Goal: Task Accomplishment & Management: Complete application form

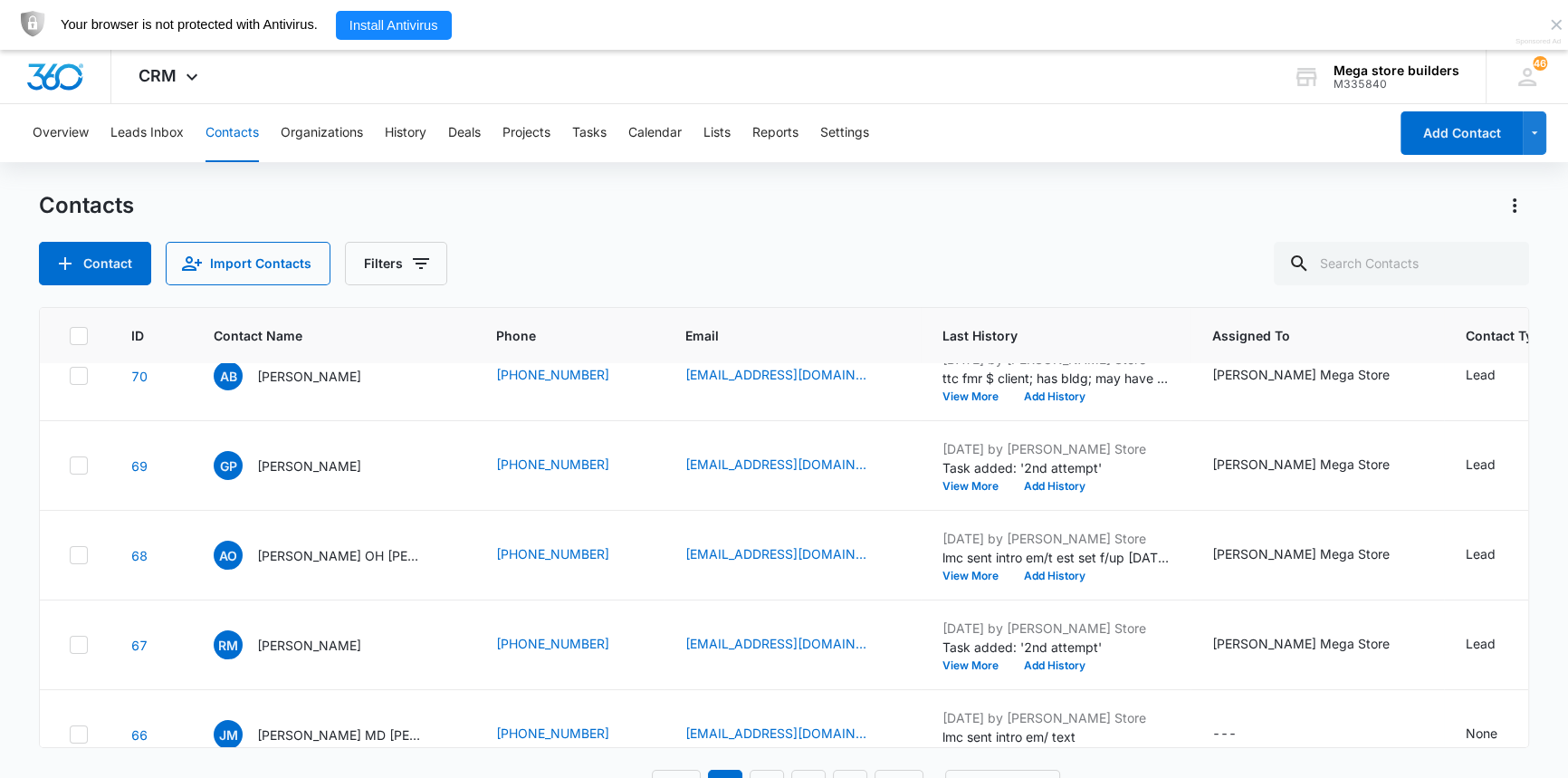
scroll to position [247, 0]
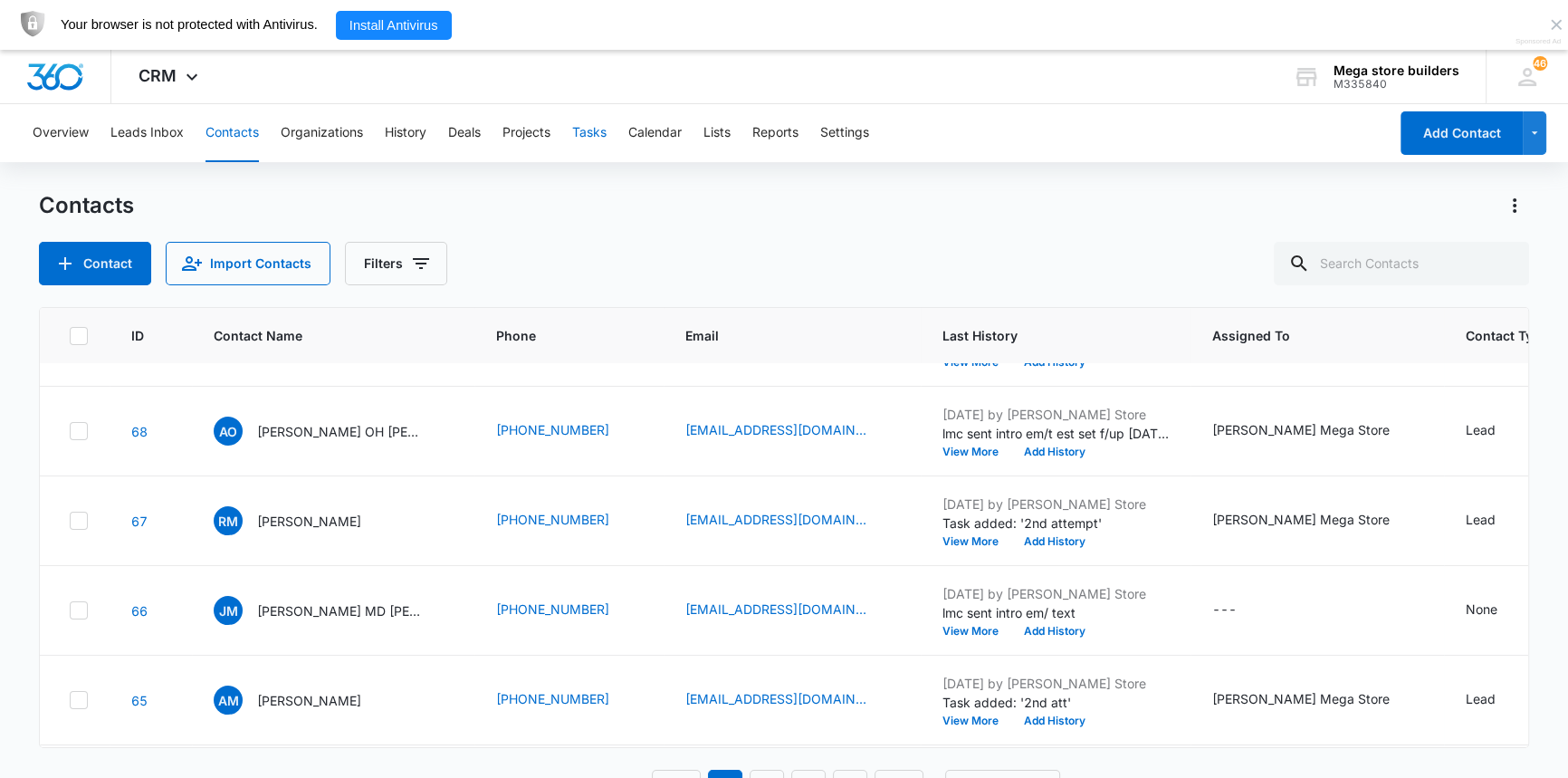
click at [599, 135] on button "Tasks" at bounding box center [589, 132] width 34 height 58
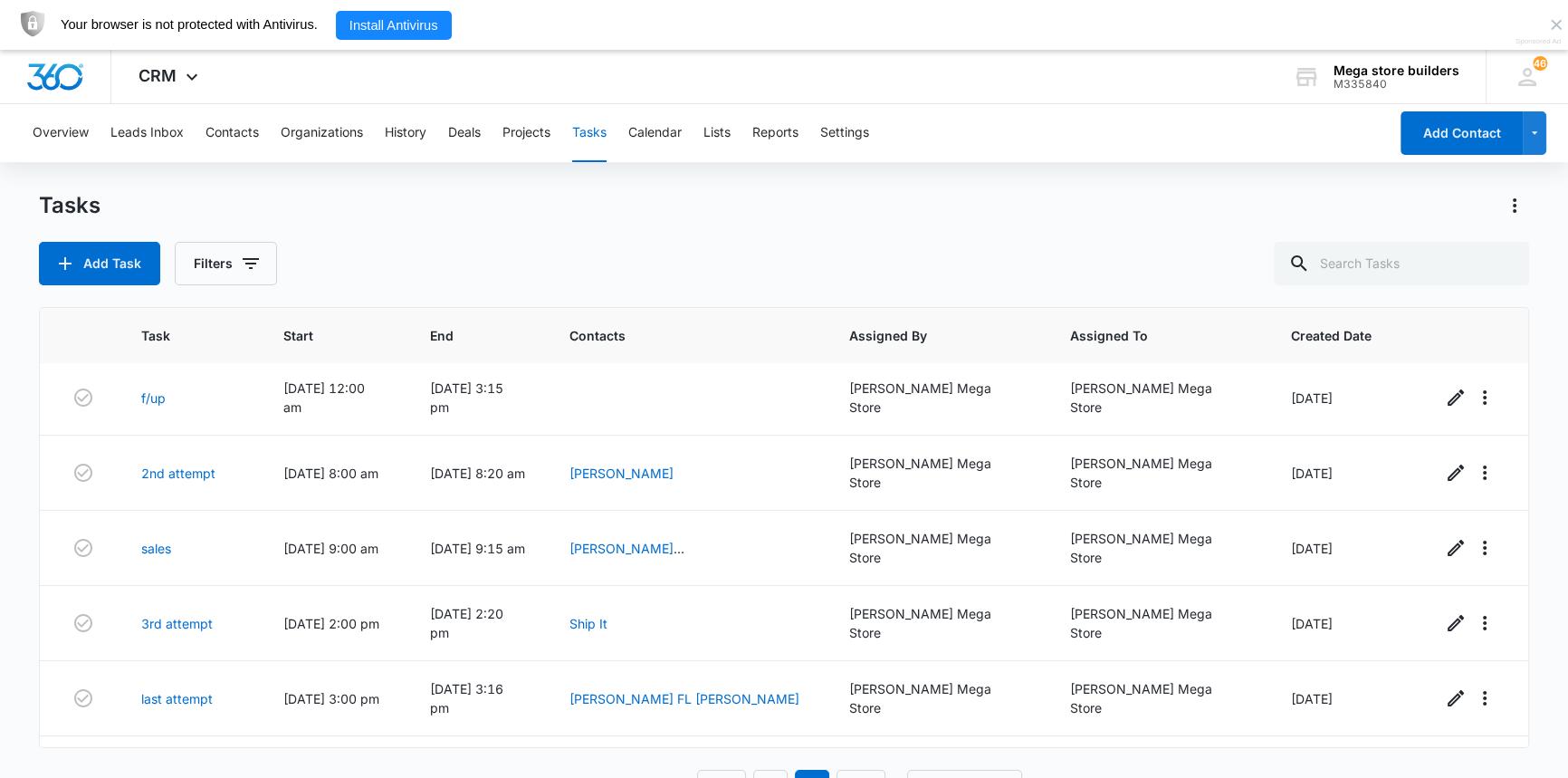
scroll to position [50, 0]
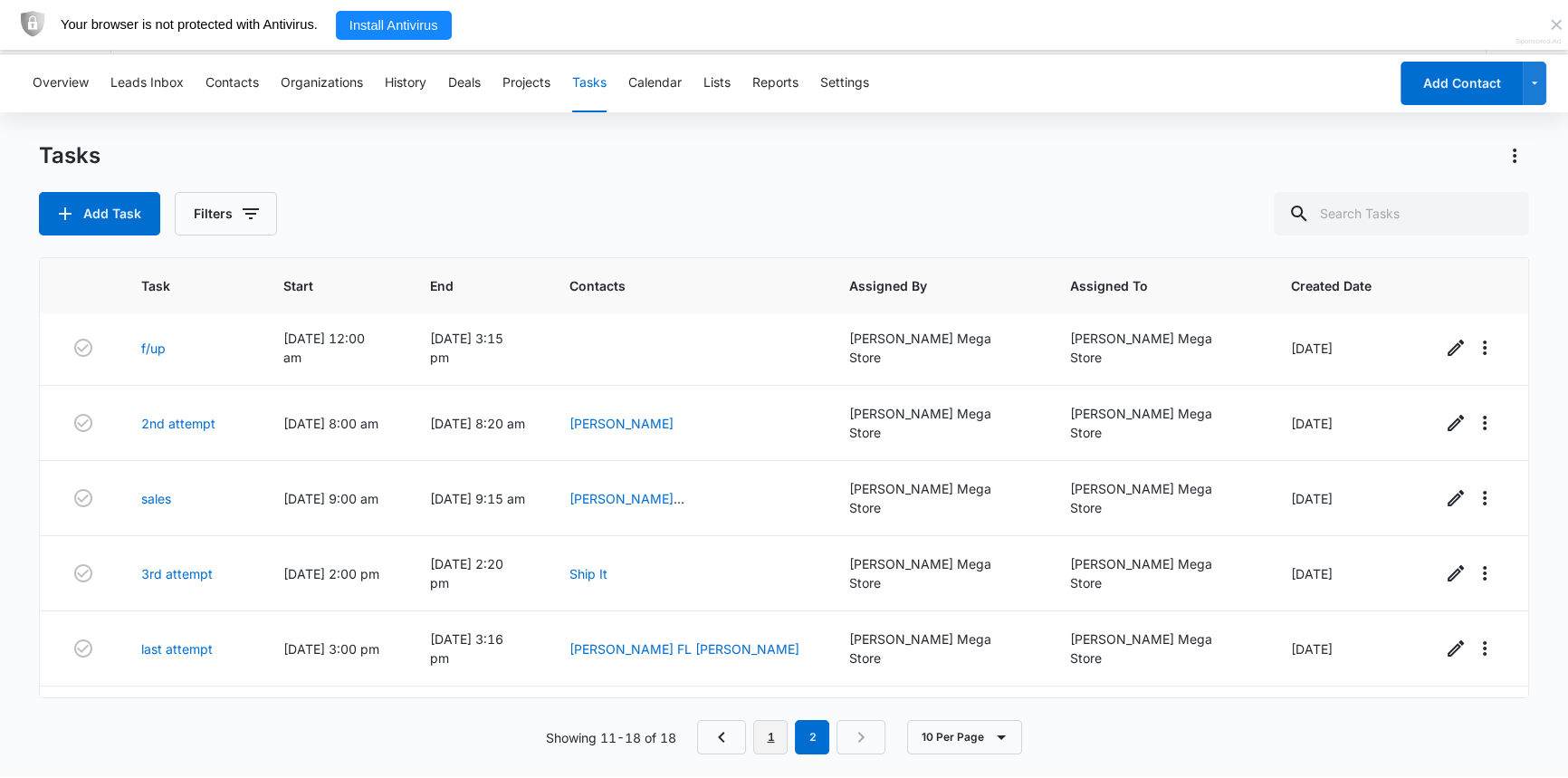
click at [781, 739] on link "1" at bounding box center [770, 736] width 34 height 34
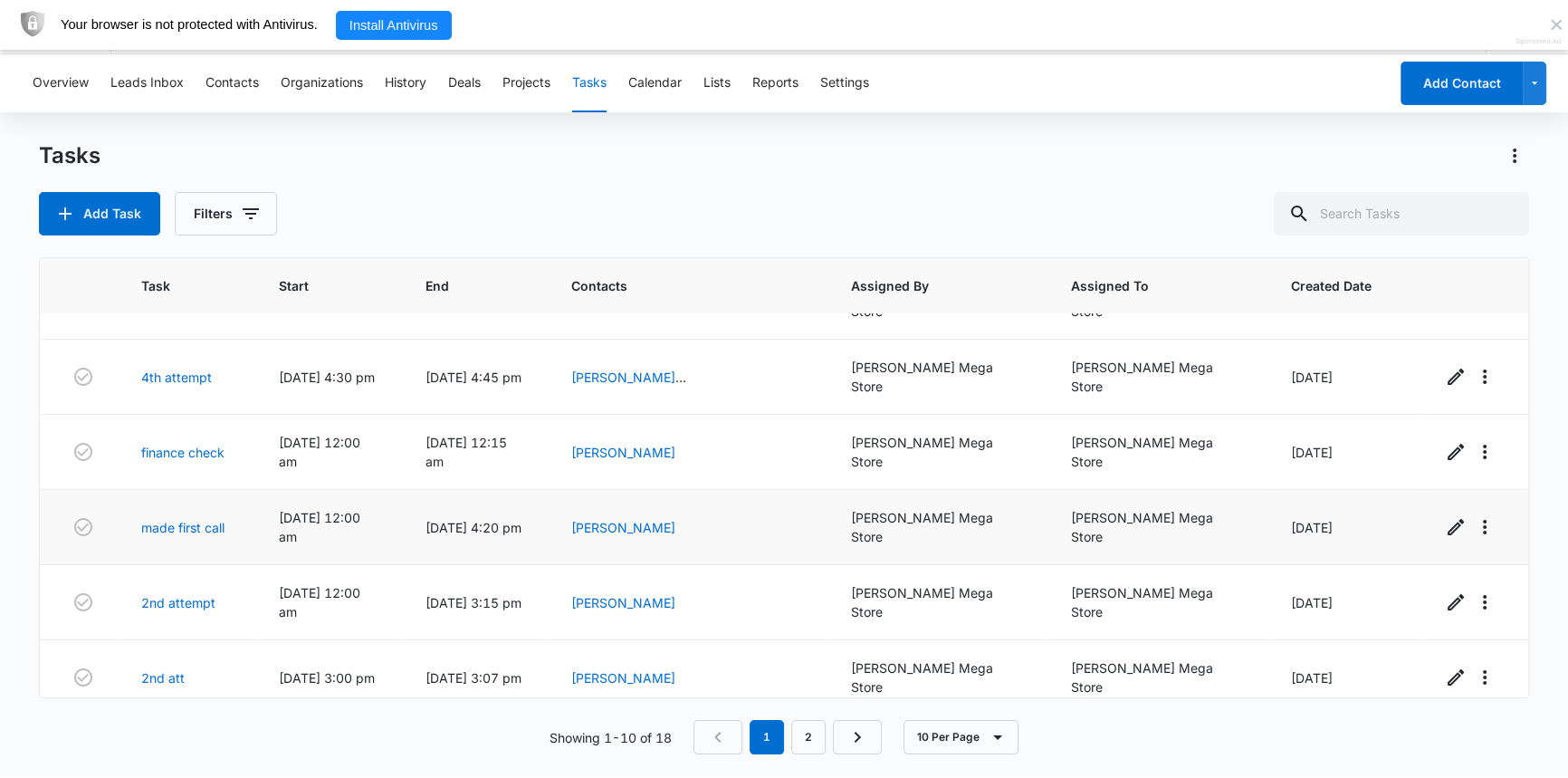
scroll to position [289, 0]
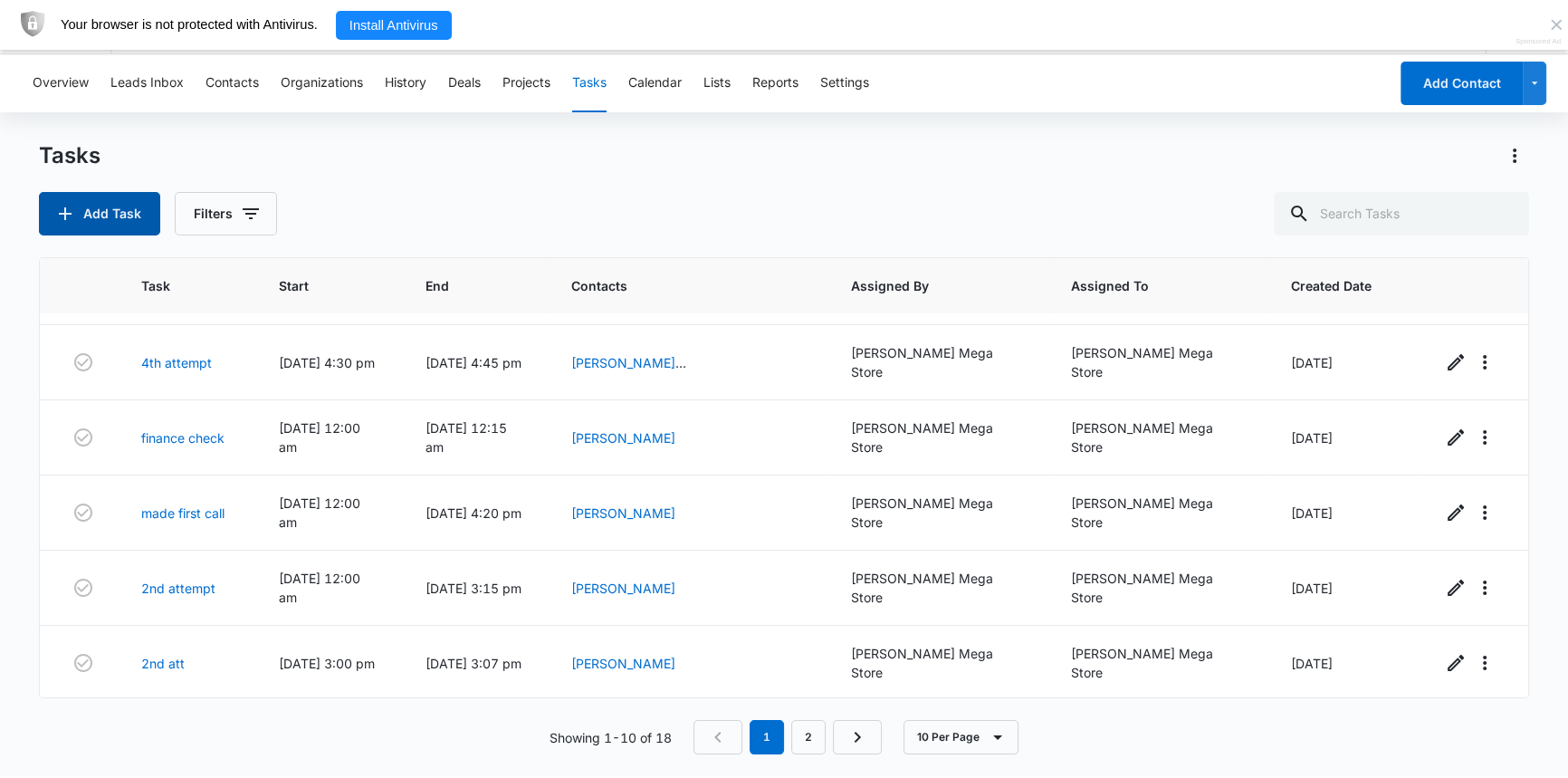
click at [107, 209] on button "Add Task" at bounding box center [99, 214] width 121 height 43
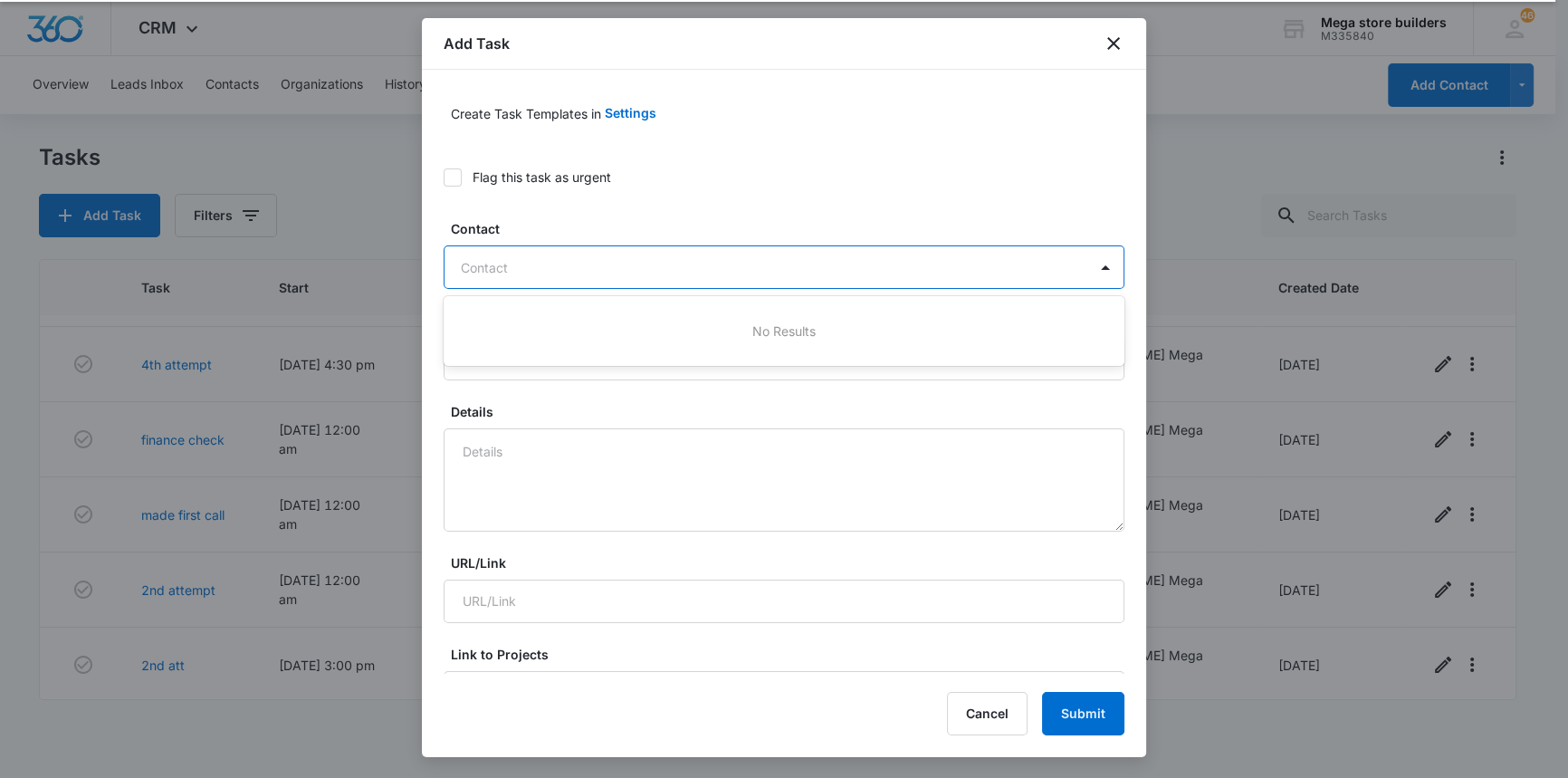
click at [616, 268] on div at bounding box center [772, 268] width 625 height 23
type input "a"
type input "hamed"
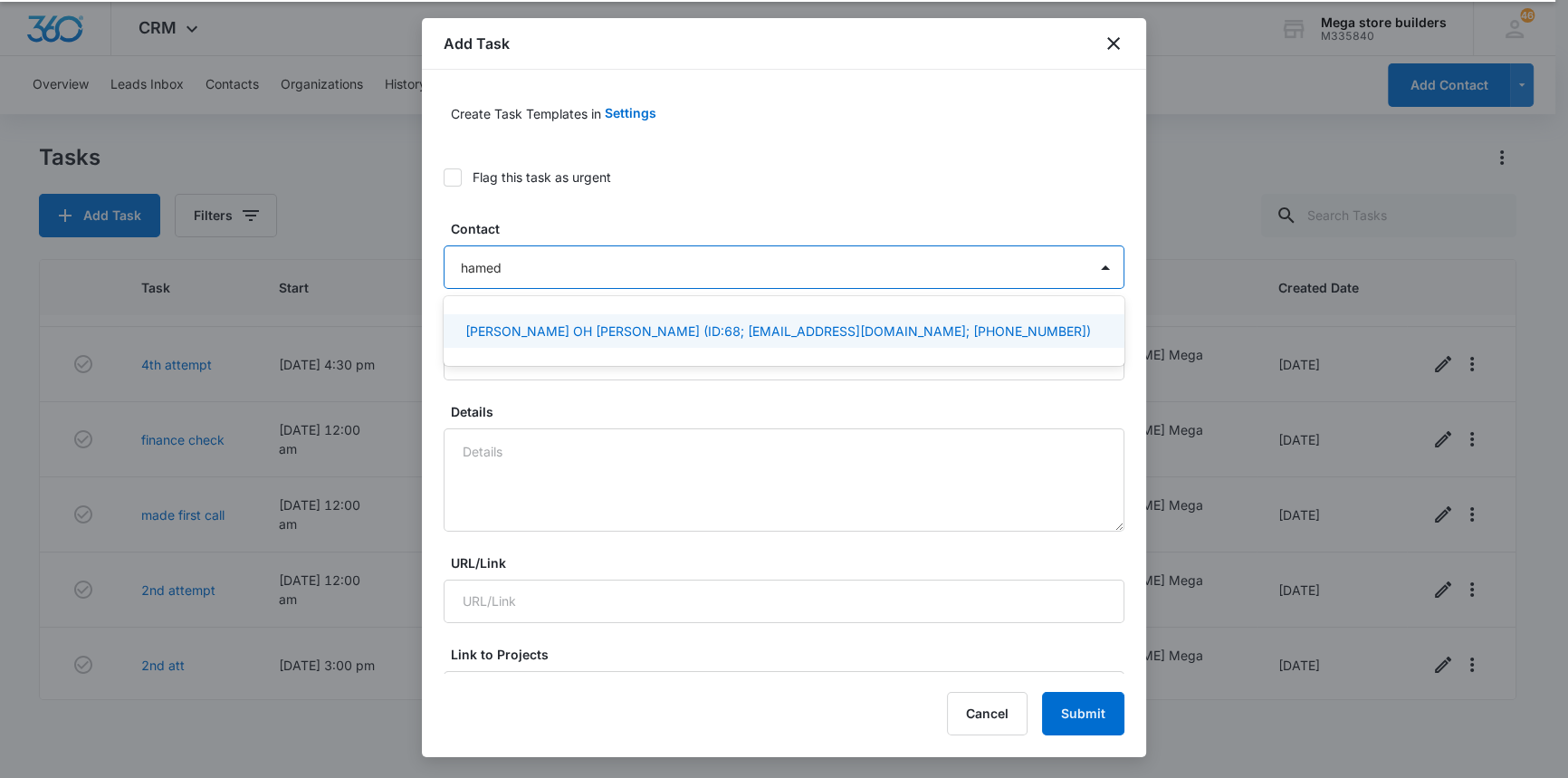
click at [544, 321] on p "[PERSON_NAME] OH [PERSON_NAME] (ID:68; [EMAIL_ADDRESS][DOMAIN_NAME]; [PHONE_NUM…" at bounding box center [778, 331] width 626 height 19
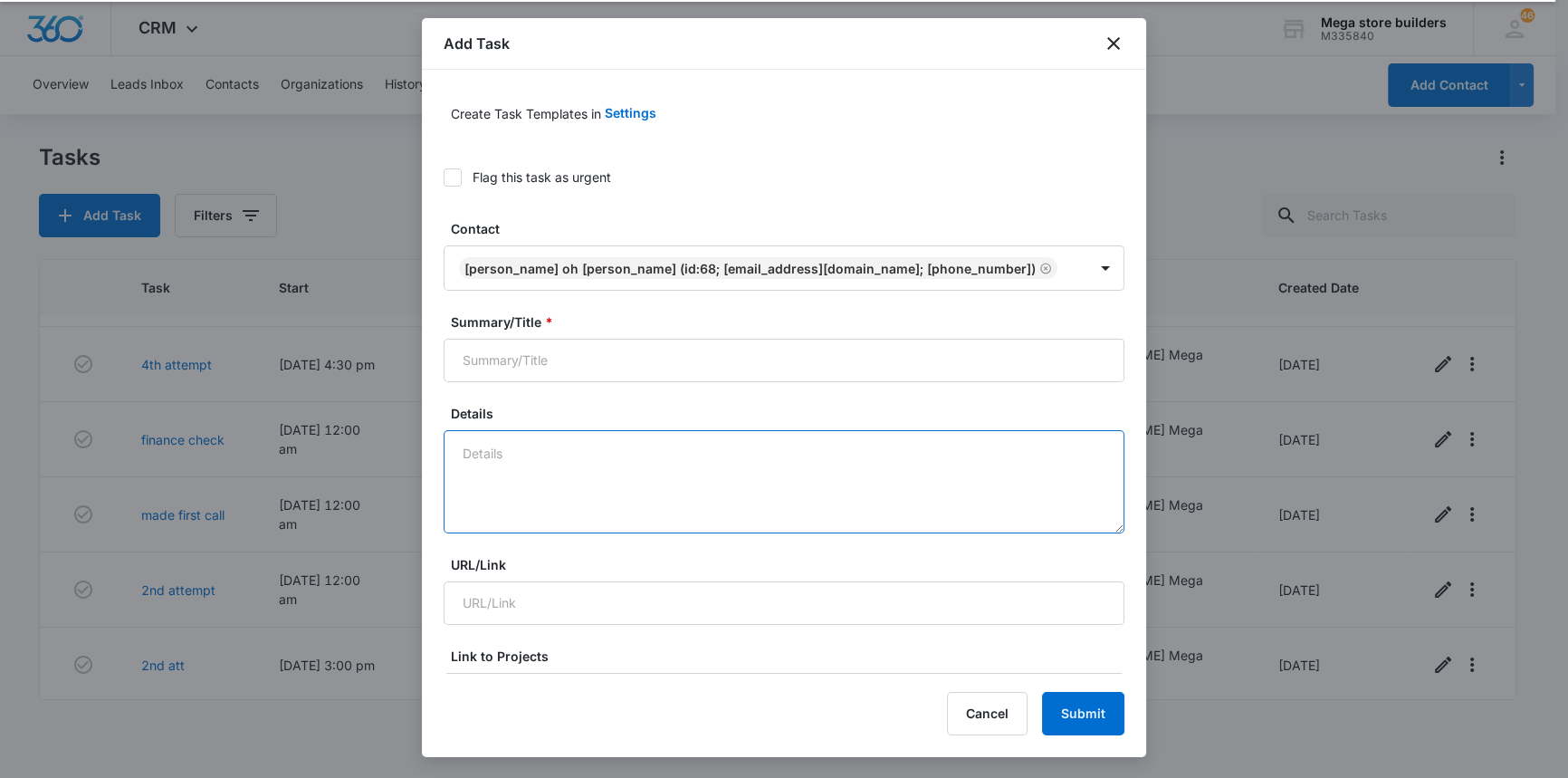
click at [543, 455] on textarea "Details" at bounding box center [784, 481] width 681 height 103
type textarea "f/up call wed"
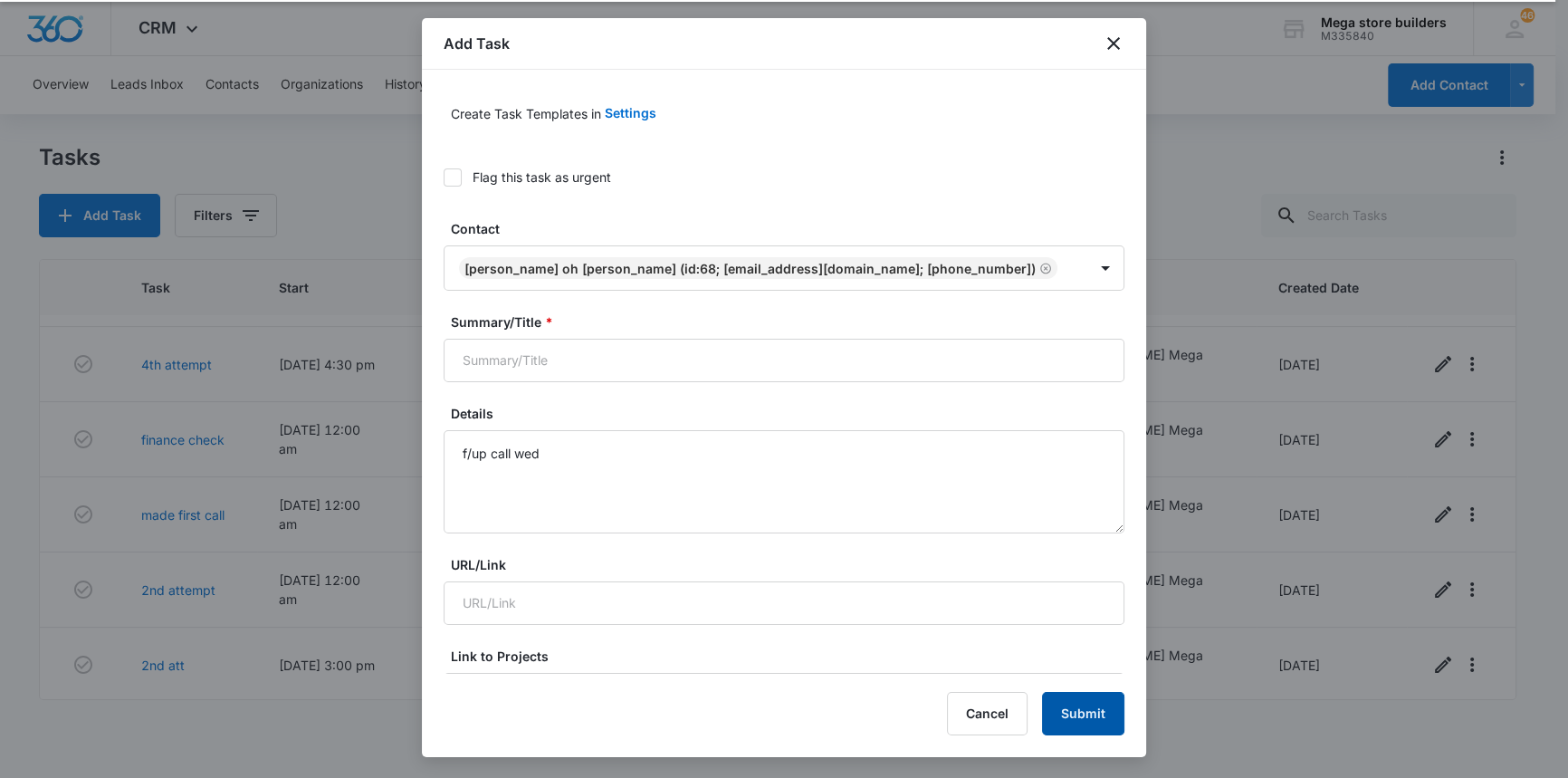
click at [1101, 715] on button "Submit" at bounding box center [1082, 714] width 82 height 43
click at [679, 366] on input "Summary/Title *" at bounding box center [784, 360] width 681 height 43
click at [661, 358] on input "Summary/Title *" at bounding box center [784, 360] width 681 height 43
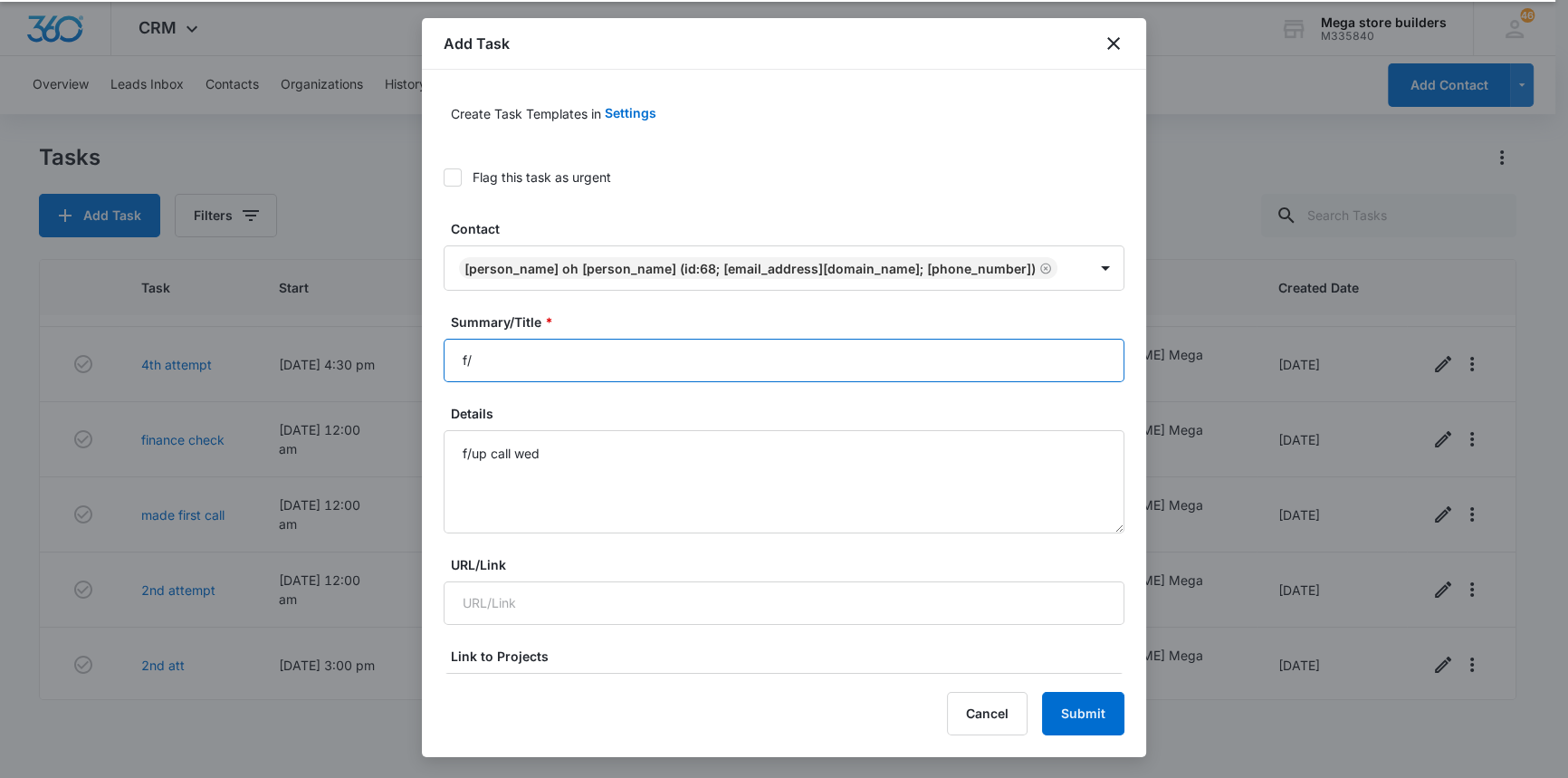
type input "f"
type input "sales"
click at [1088, 716] on button "Submit" at bounding box center [1082, 714] width 82 height 43
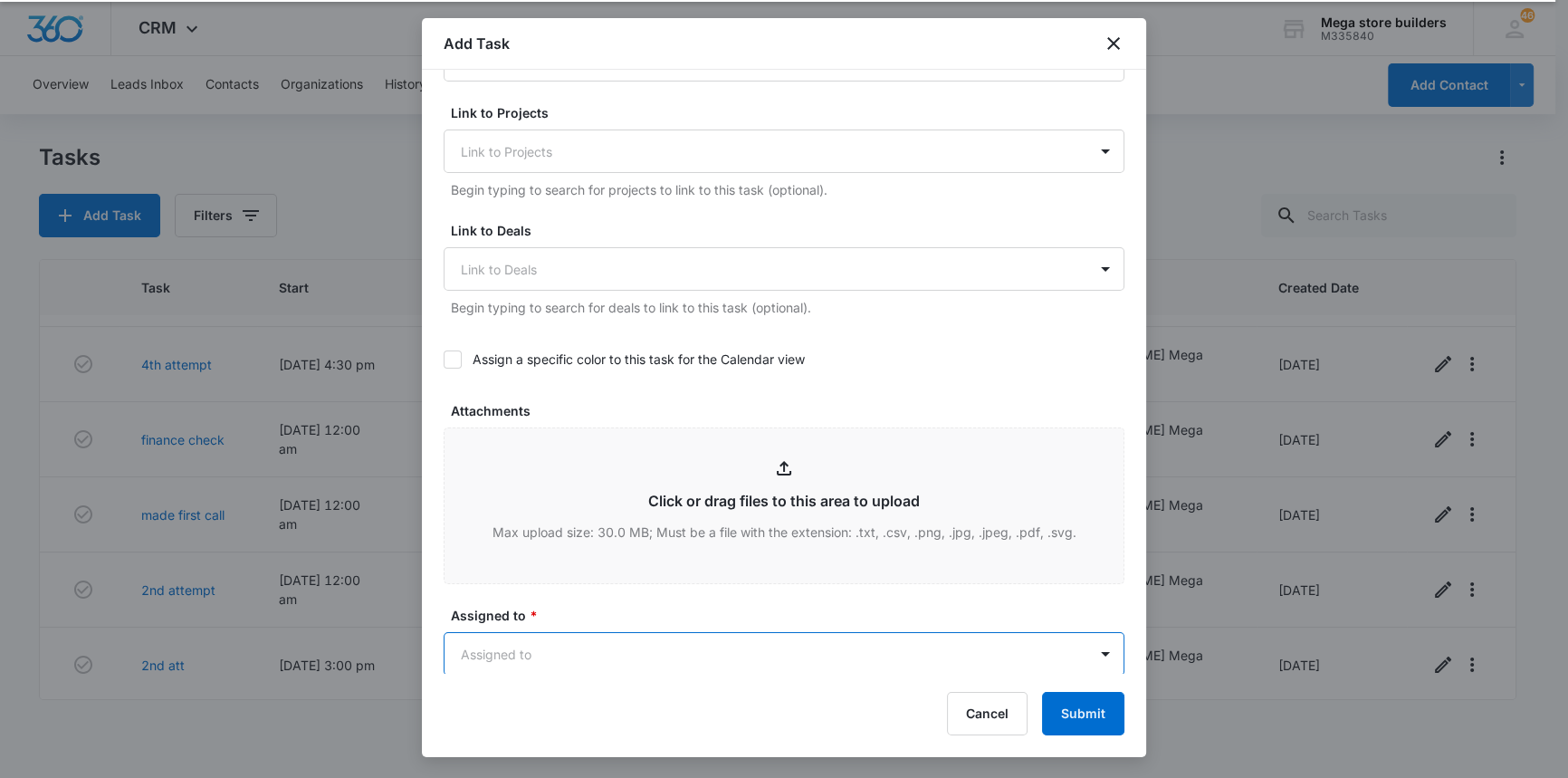
scroll to position [0, 0]
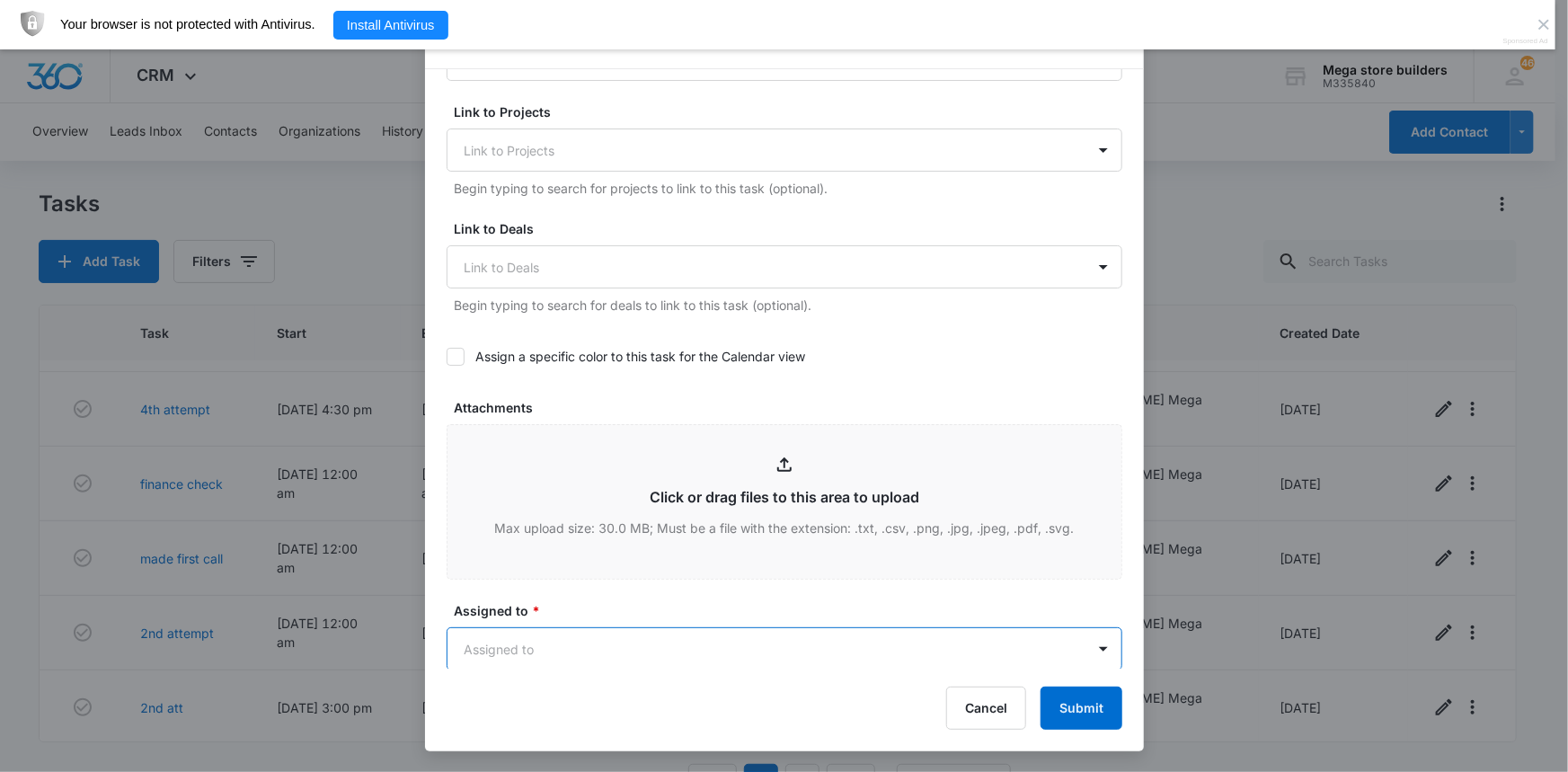
click at [572, 650] on body "CRM Apps Reputation Forms CRM Email Social Content Ads Intelligence Files Brand…" at bounding box center [784, 409] width 1568 height 819
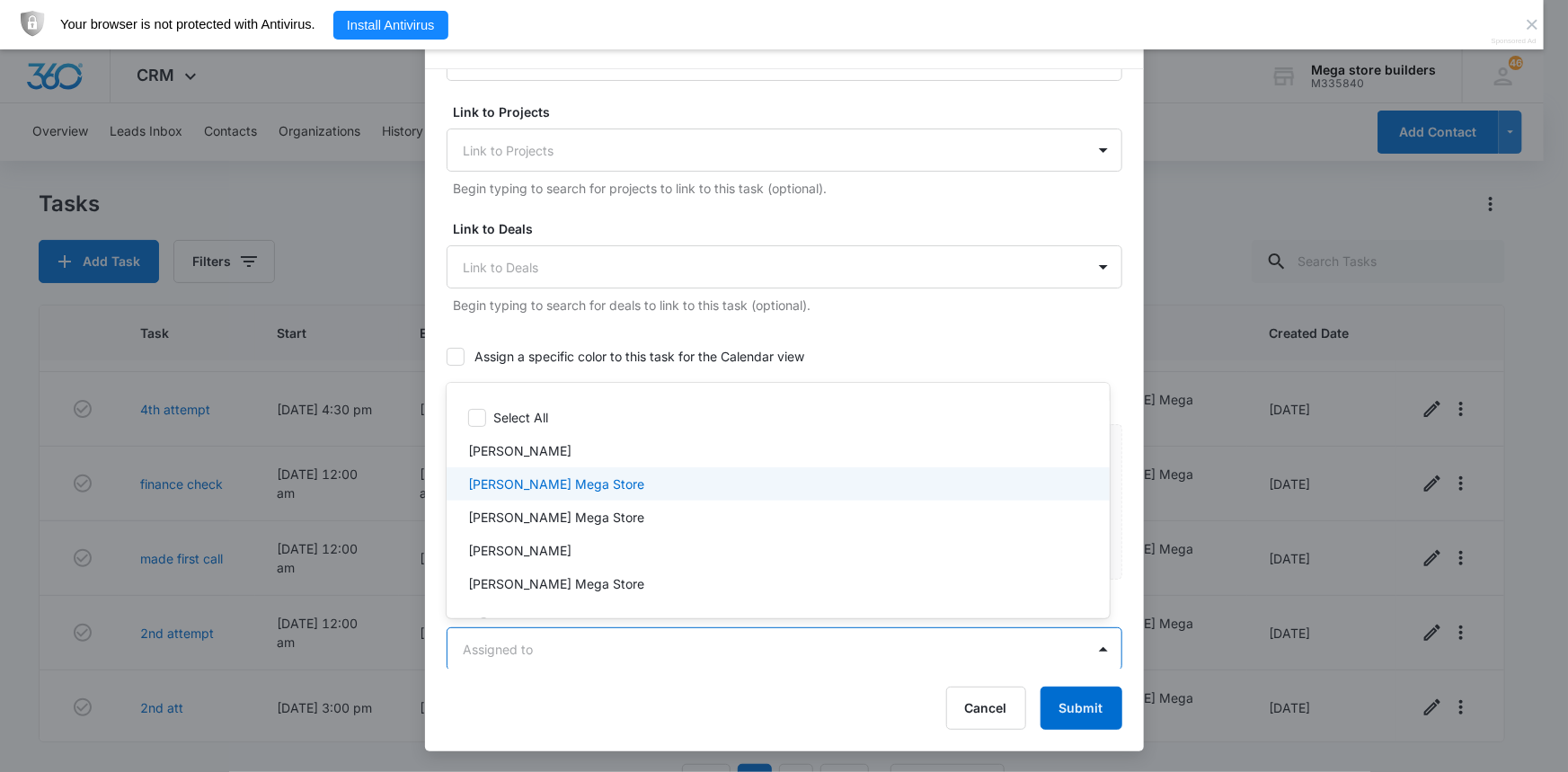
click at [508, 479] on p "[PERSON_NAME] Mega Store" at bounding box center [556, 484] width 176 height 19
click at [1062, 708] on div at bounding box center [784, 386] width 1568 height 772
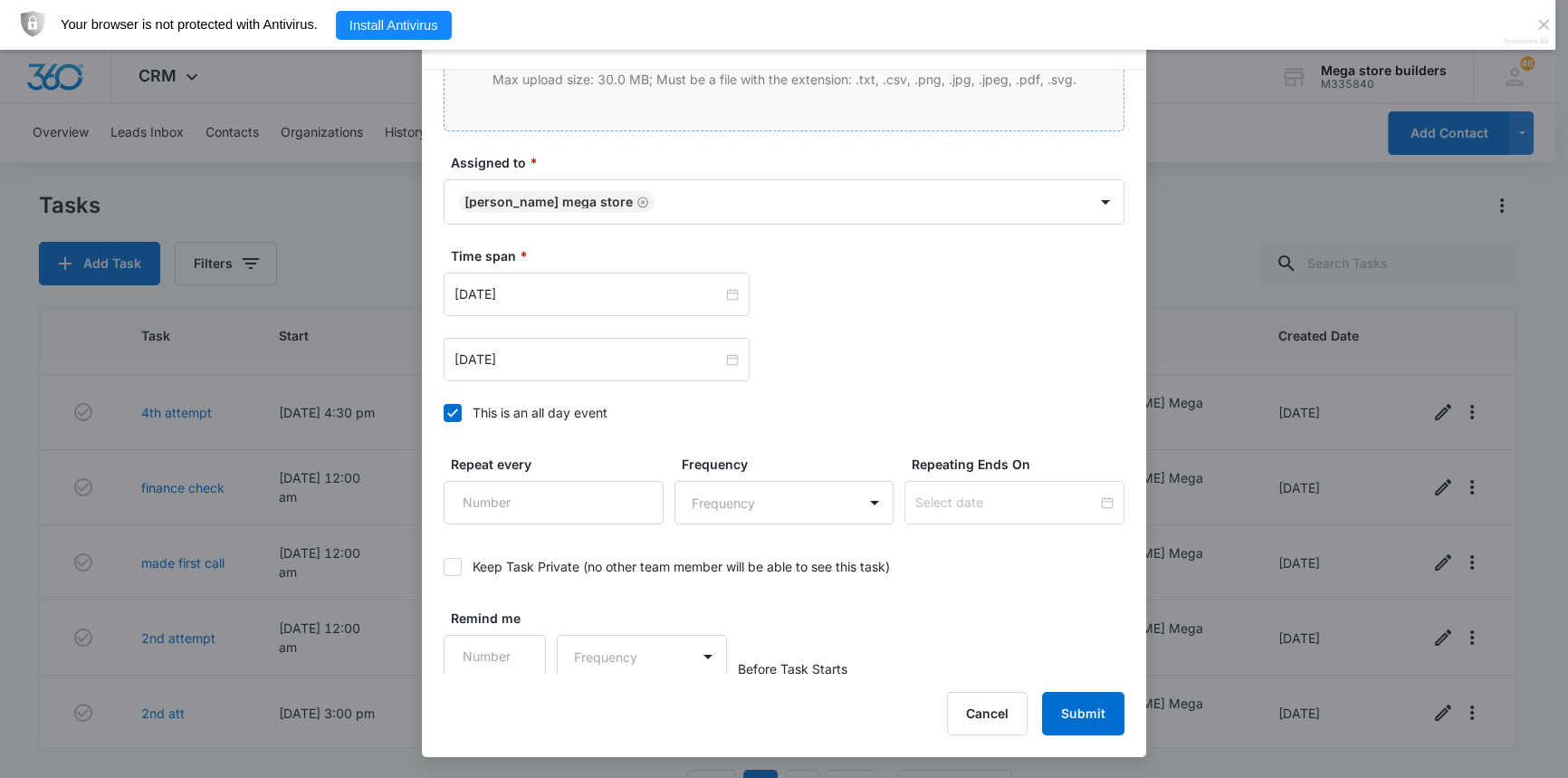
scroll to position [999, 0]
click at [451, 408] on icon at bounding box center [452, 408] width 10 height 9
click at [443, 409] on input "This is an all day event" at bounding box center [443, 409] width 0 height 0
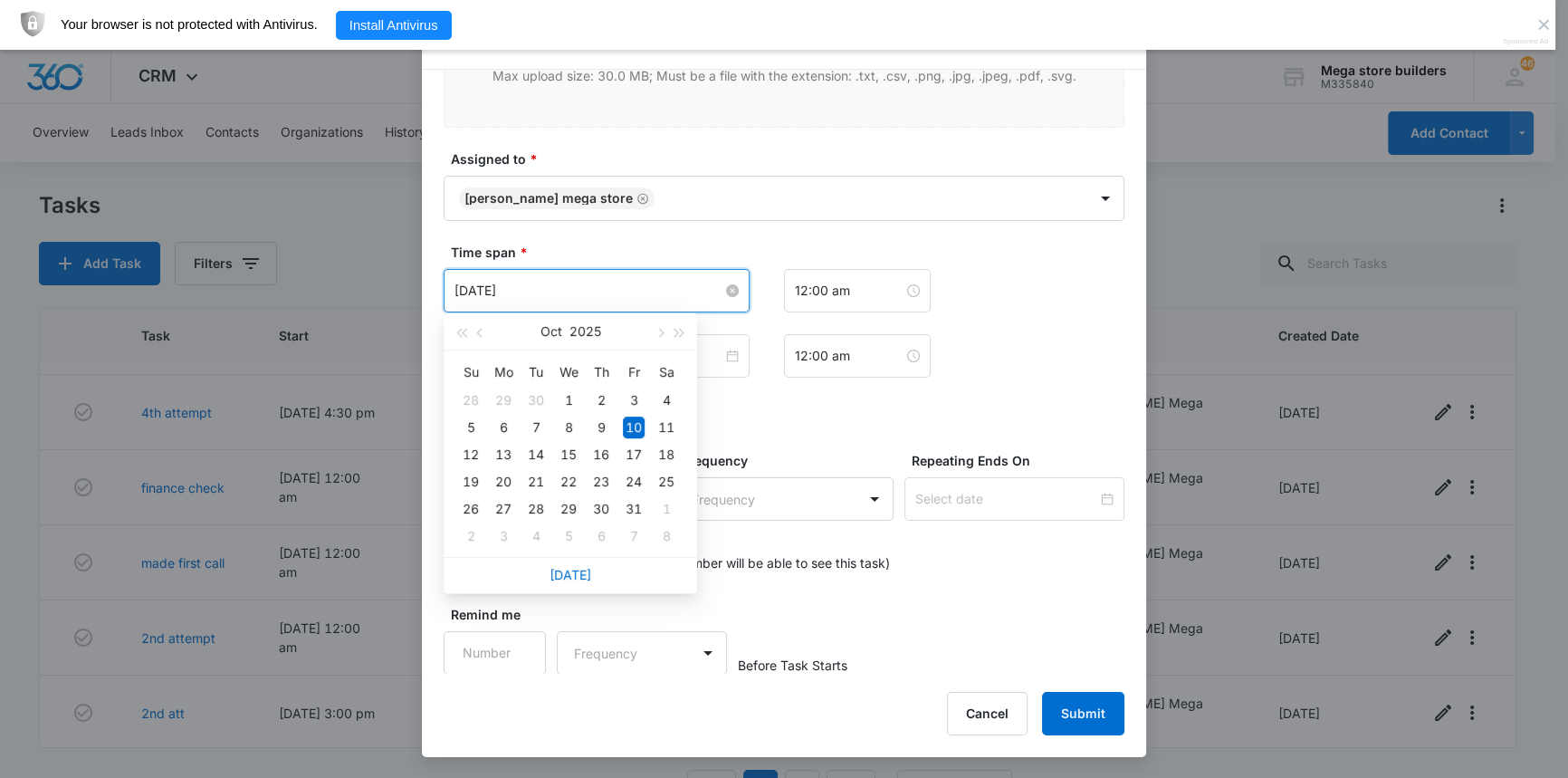
click at [629, 288] on input "[DATE]" at bounding box center [588, 290] width 267 height 20
type input "[DATE]"
click at [577, 458] on div "15" at bounding box center [568, 454] width 22 height 22
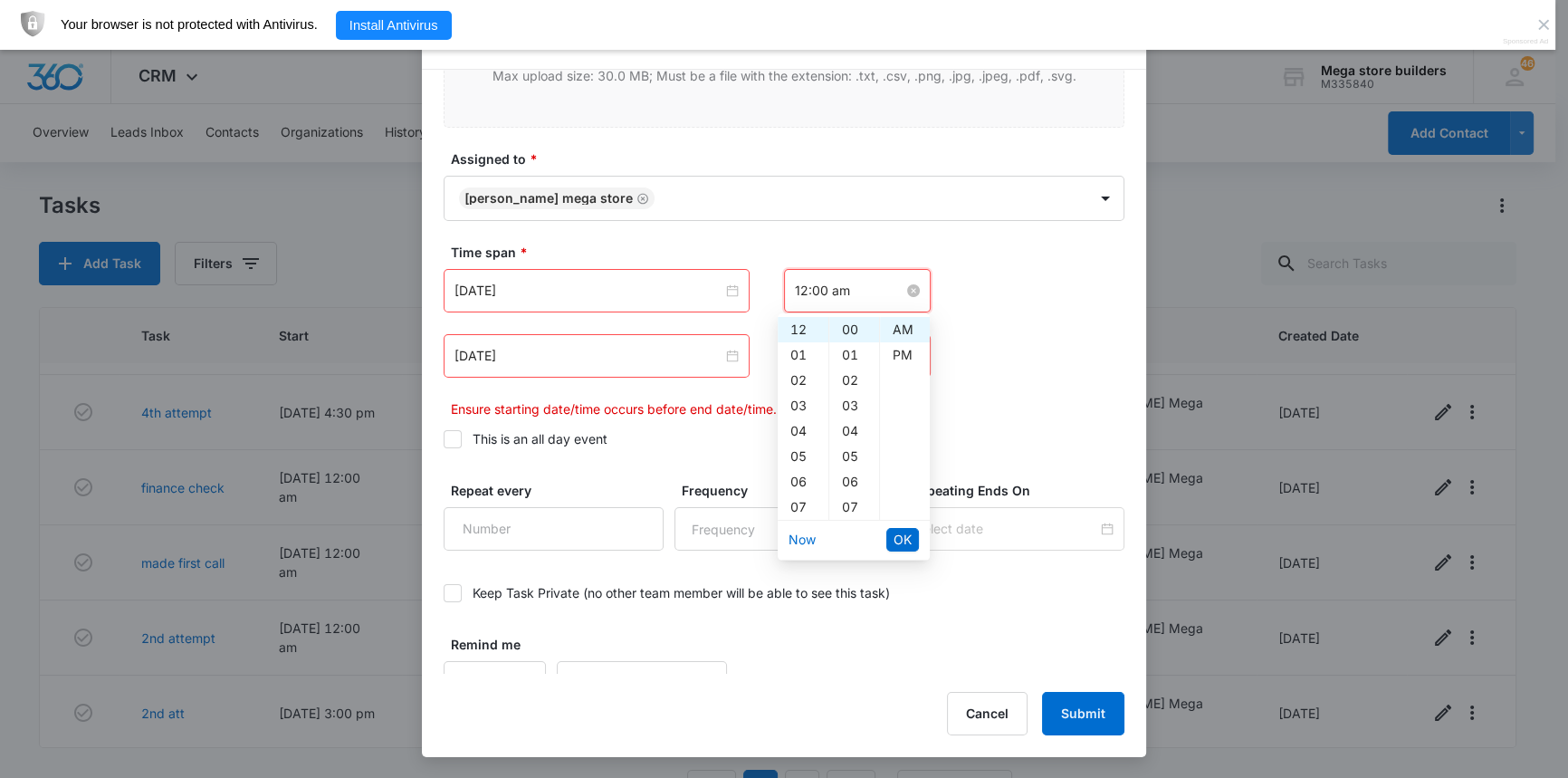
click at [827, 290] on input "12:00 am" at bounding box center [849, 290] width 109 height 20
click at [799, 397] on div "03" at bounding box center [803, 406] width 51 height 26
click at [893, 355] on div "PM" at bounding box center [905, 354] width 50 height 26
type input "3:00 pm"
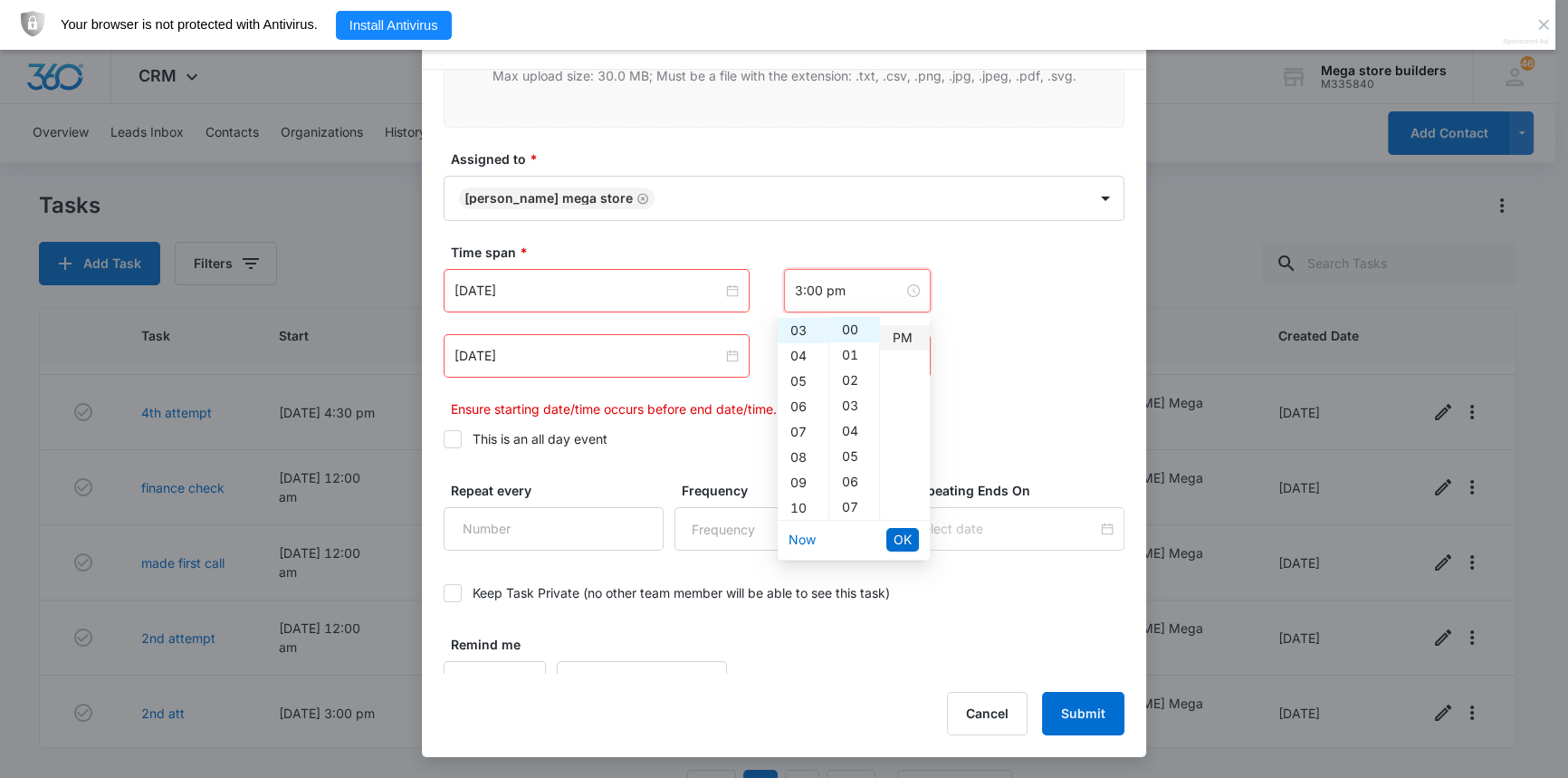
scroll to position [26, 0]
click at [903, 540] on span "OK" at bounding box center [902, 539] width 18 height 20
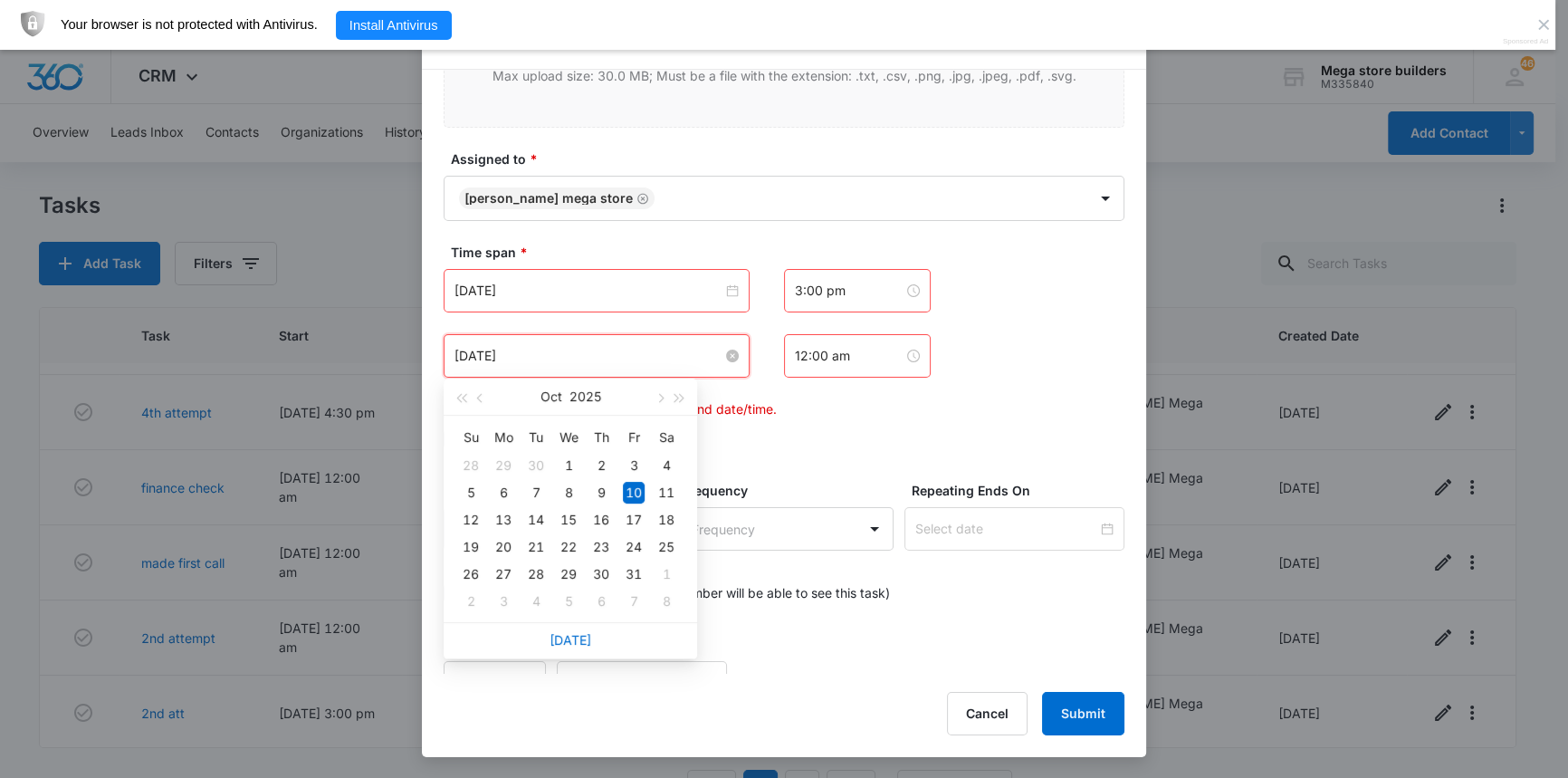
click at [698, 358] on input "[DATE]" at bounding box center [588, 355] width 267 height 20
type input "[DATE]"
click at [571, 516] on div "15" at bounding box center [568, 519] width 22 height 22
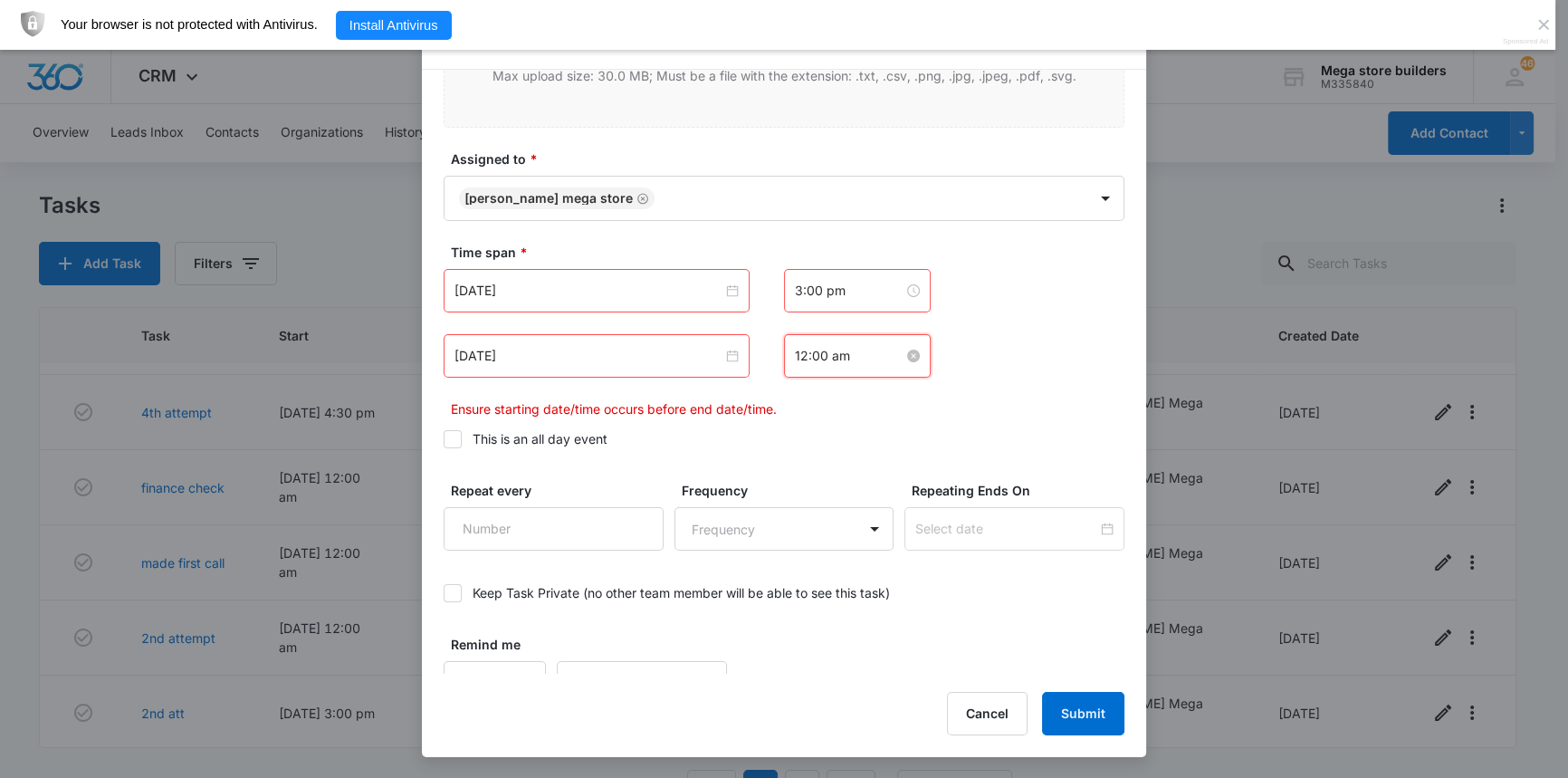
click at [809, 358] on input "12:00 am" at bounding box center [849, 355] width 109 height 20
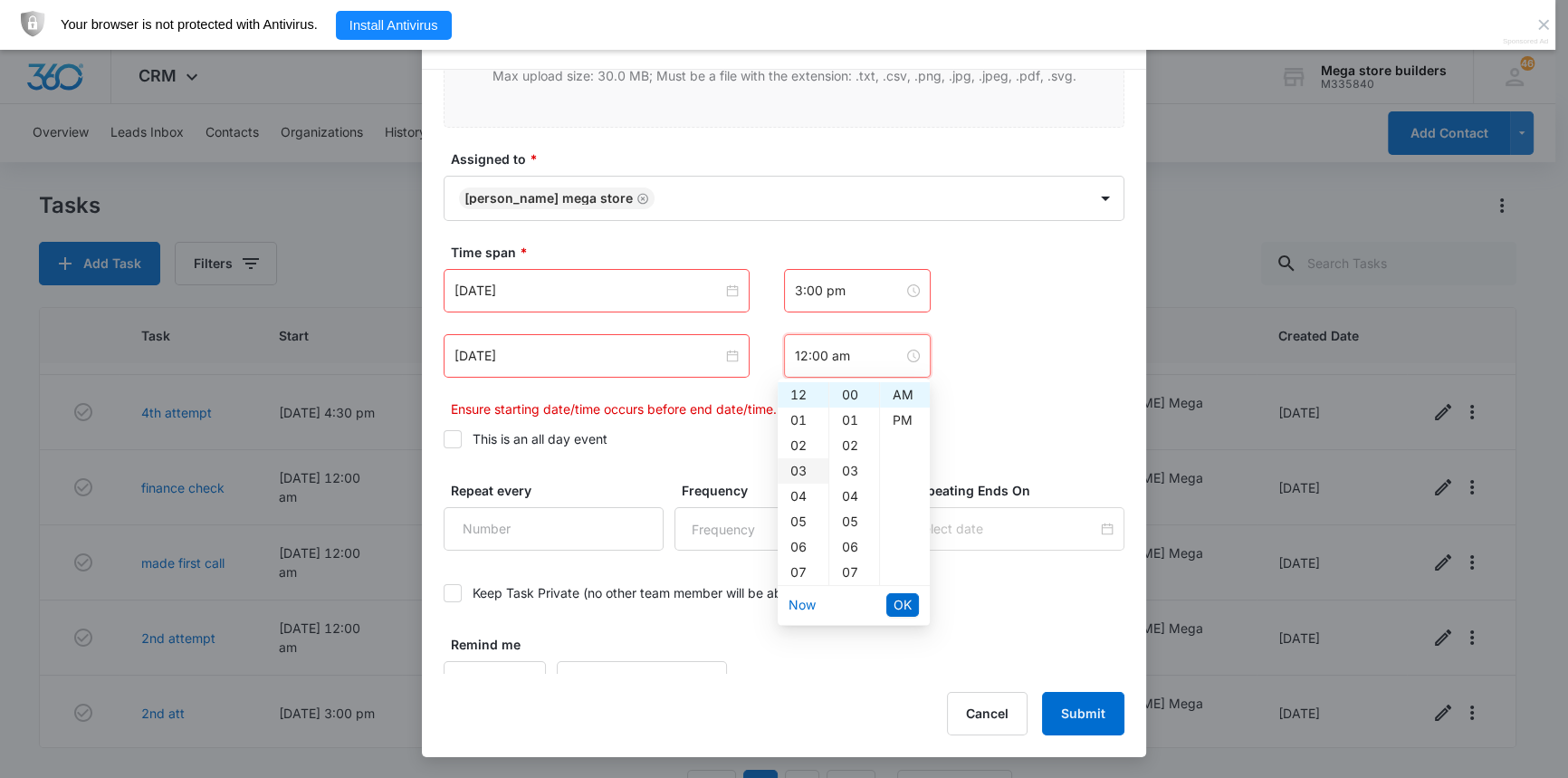
click at [800, 472] on div "03" at bounding box center [803, 471] width 51 height 26
click at [907, 414] on div "PM" at bounding box center [905, 420] width 50 height 26
click at [850, 571] on div "20" at bounding box center [853, 573] width 50 height 26
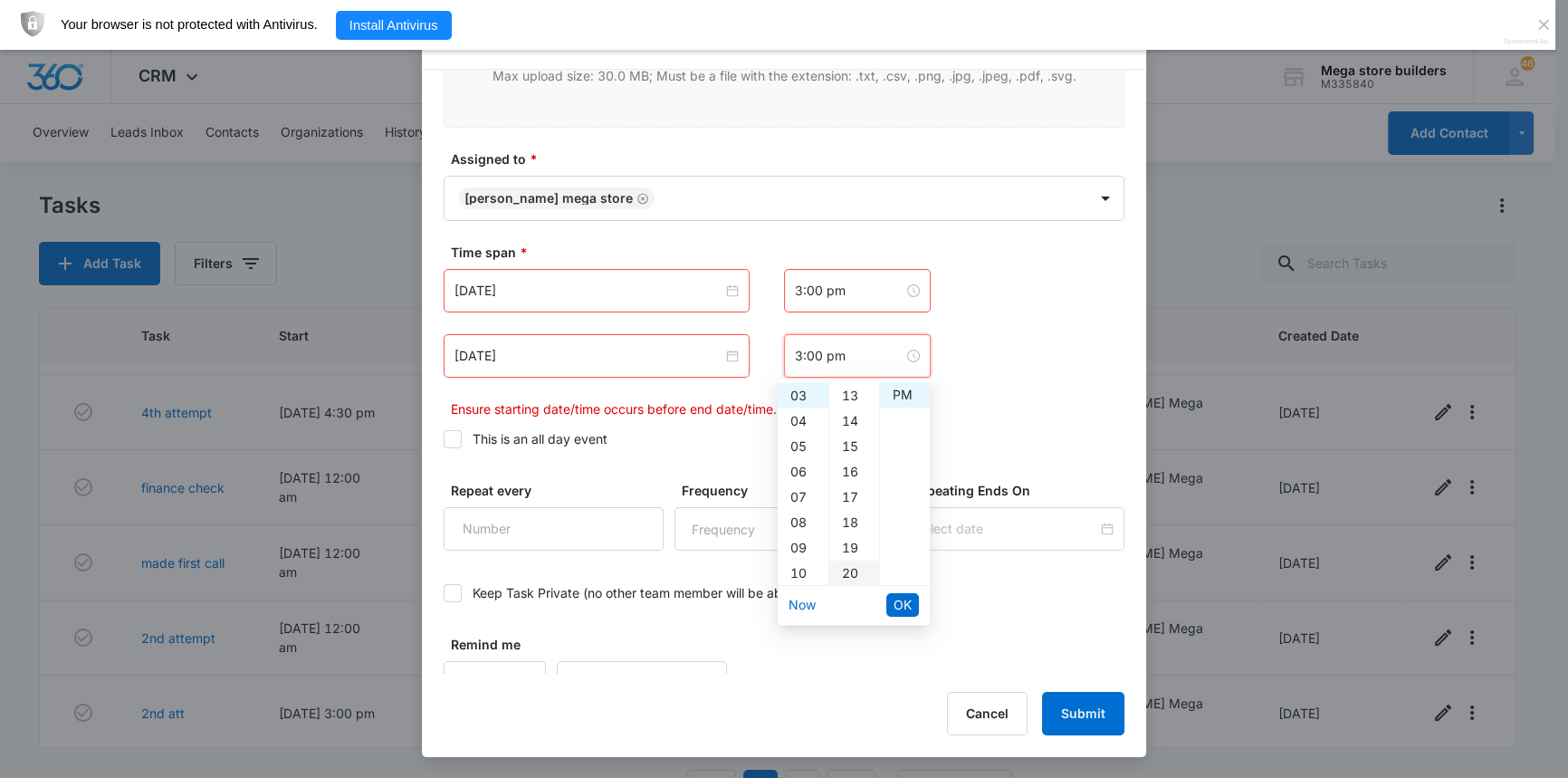
type input "3:20 pm"
click at [912, 604] on button "OK" at bounding box center [903, 604] width 32 height 24
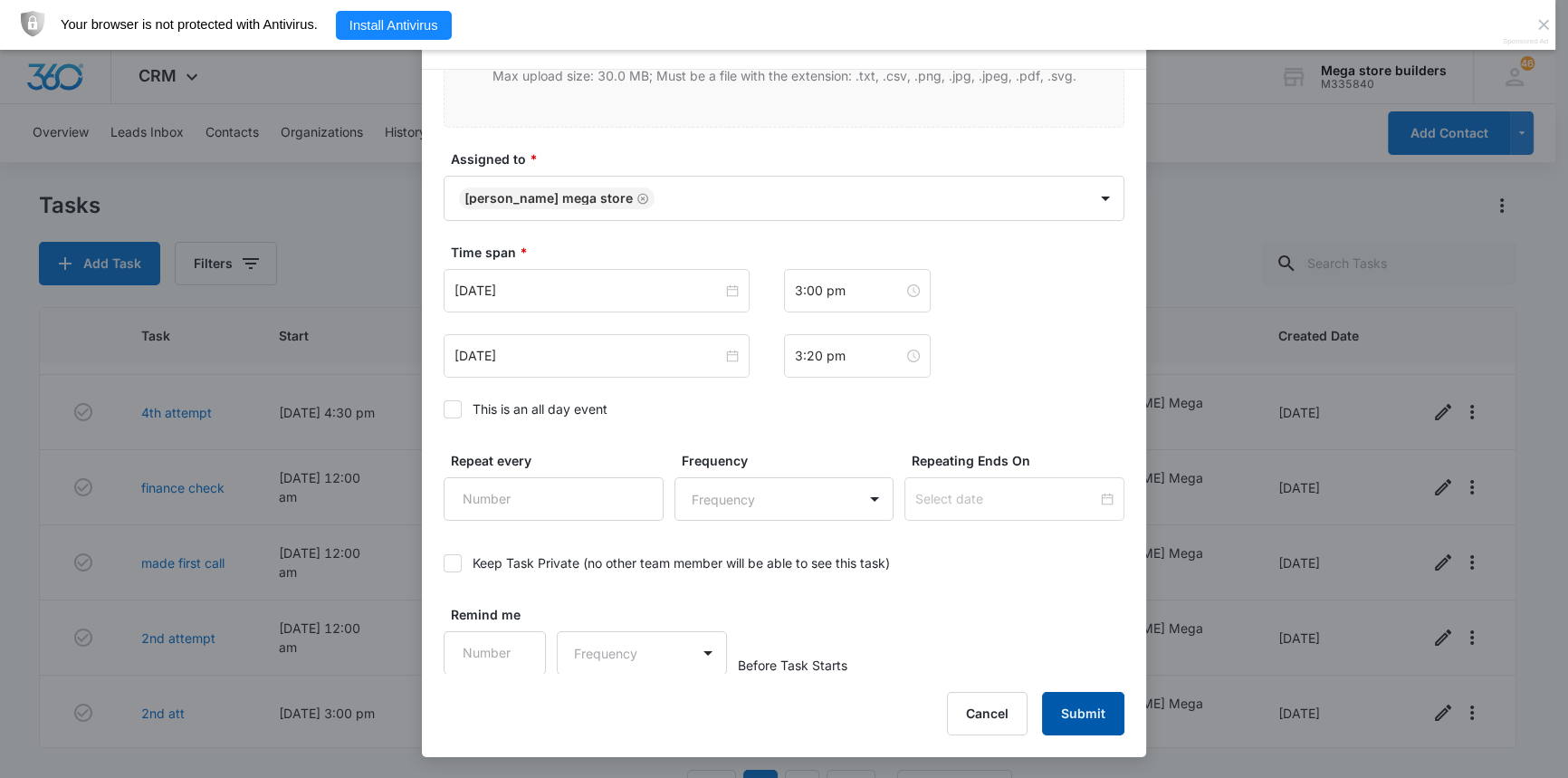
click at [1086, 713] on button "Submit" at bounding box center [1082, 714] width 82 height 43
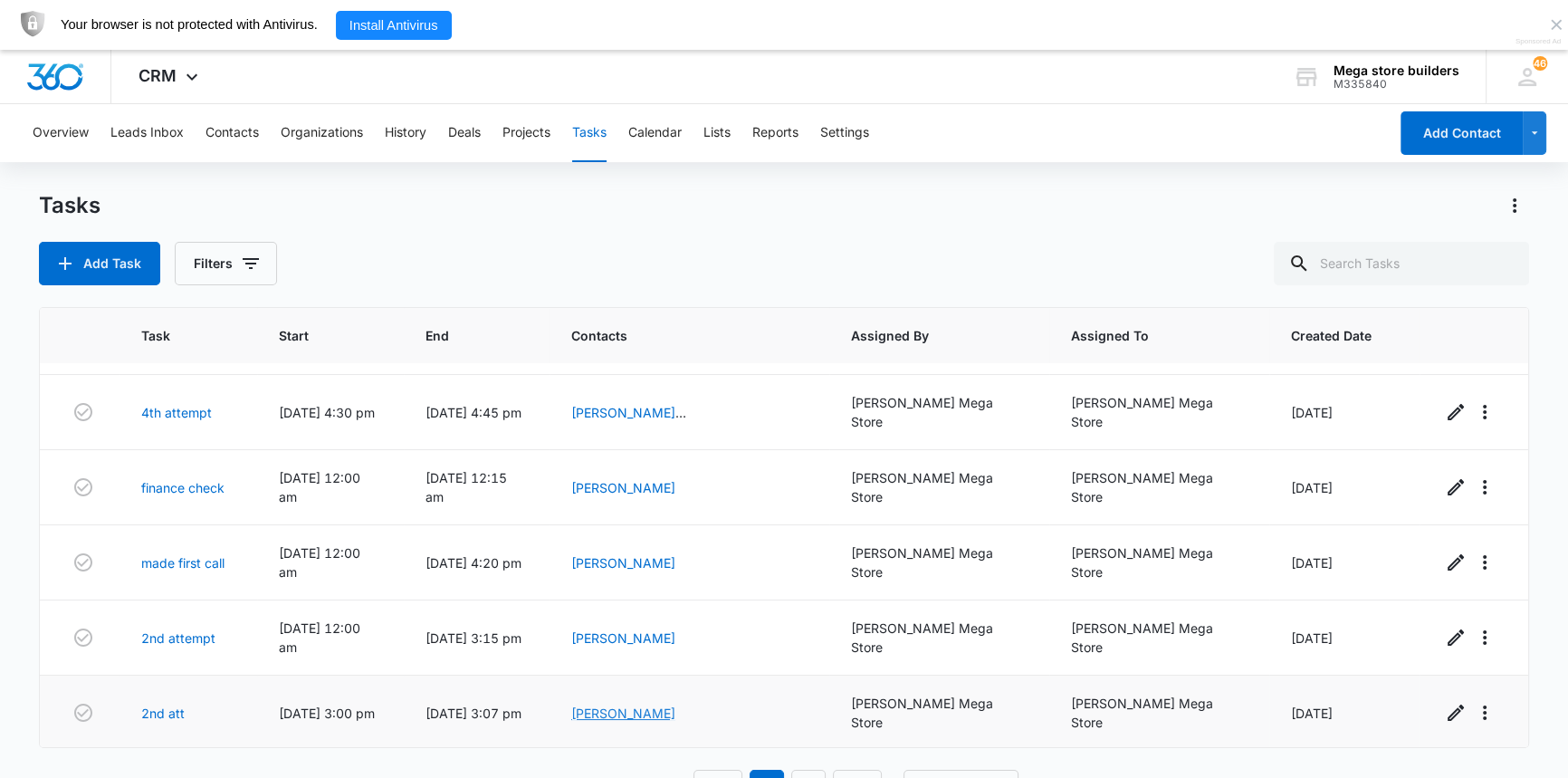
click at [675, 705] on link "[PERSON_NAME]" at bounding box center [623, 713] width 104 height 15
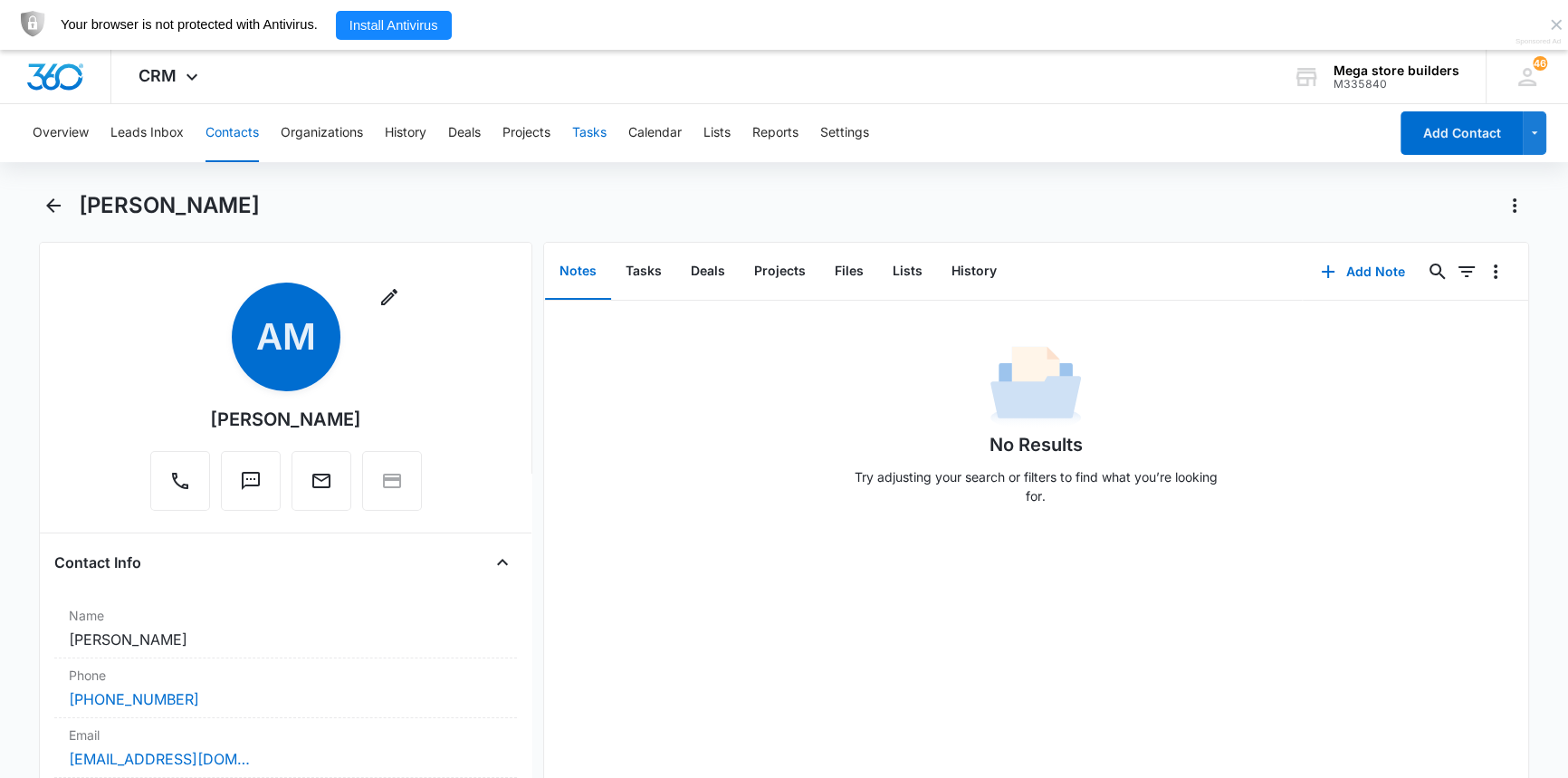
click at [607, 126] on button "Tasks" at bounding box center [589, 132] width 34 height 58
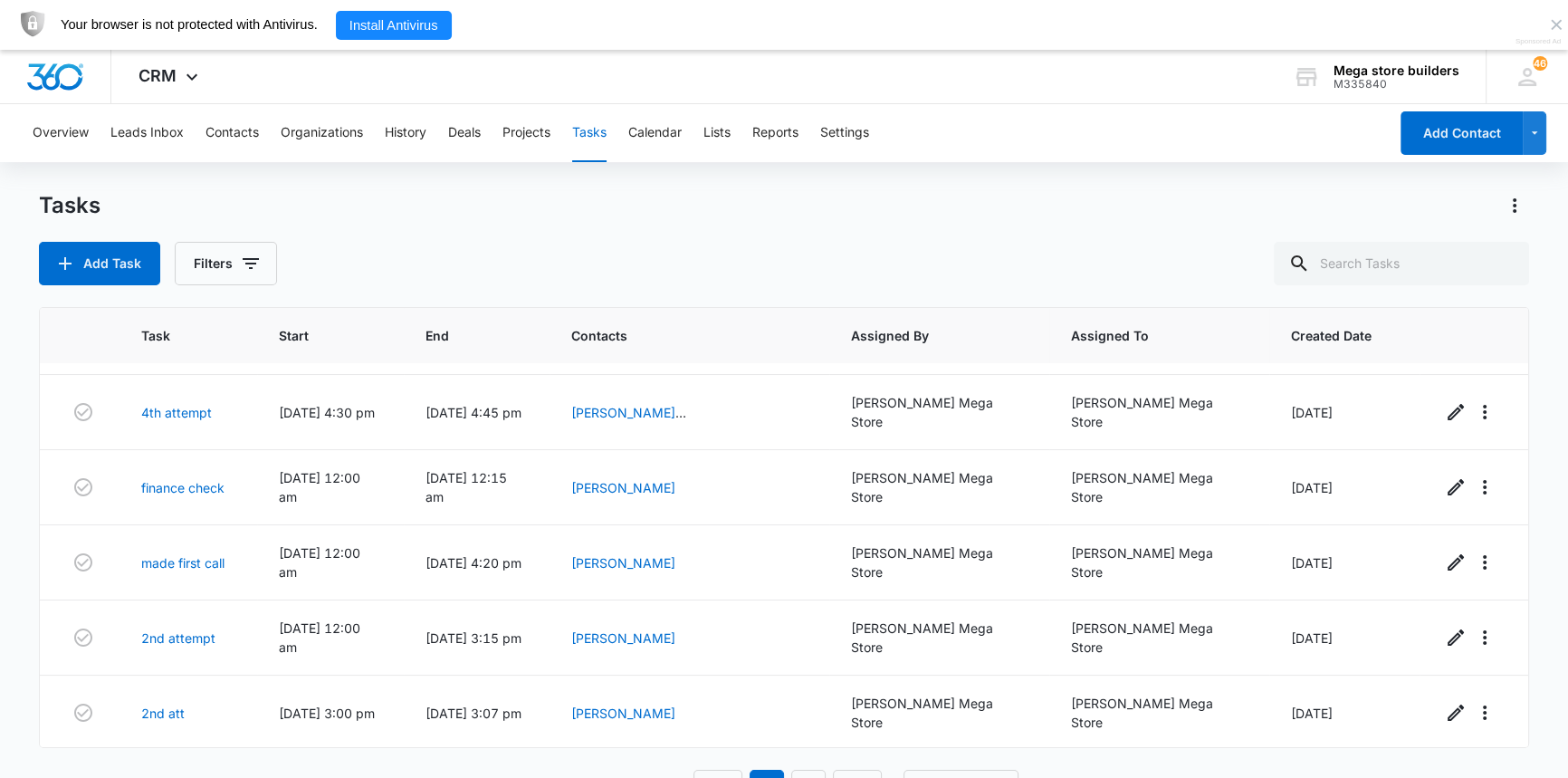
scroll to position [50, 0]
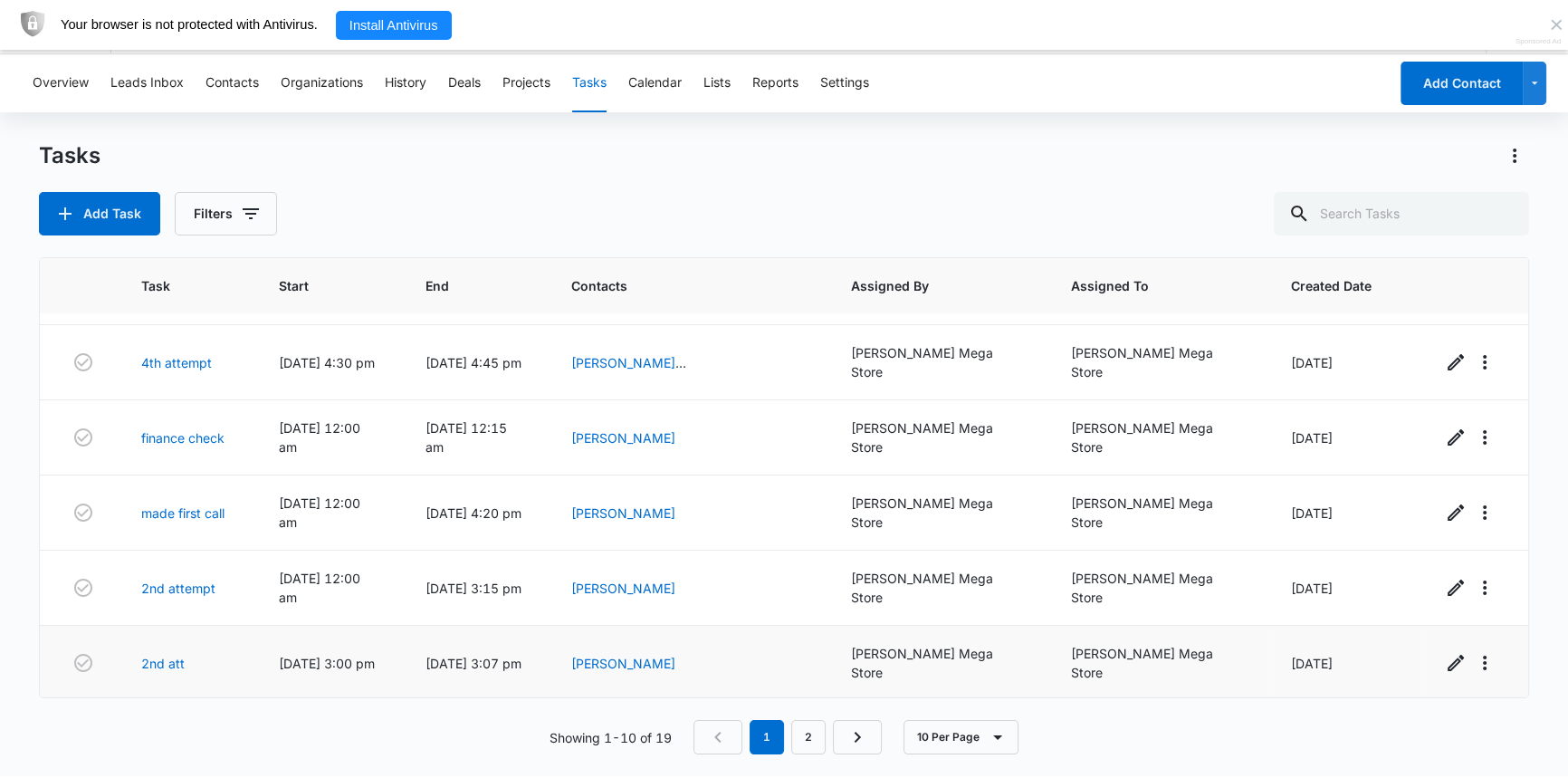
click at [354, 655] on span "[DATE] 3:00 pm" at bounding box center [327, 663] width 96 height 15
click at [78, 652] on icon "button" at bounding box center [83, 663] width 22 height 22
click at [94, 218] on button "Add Task" at bounding box center [99, 214] width 121 height 43
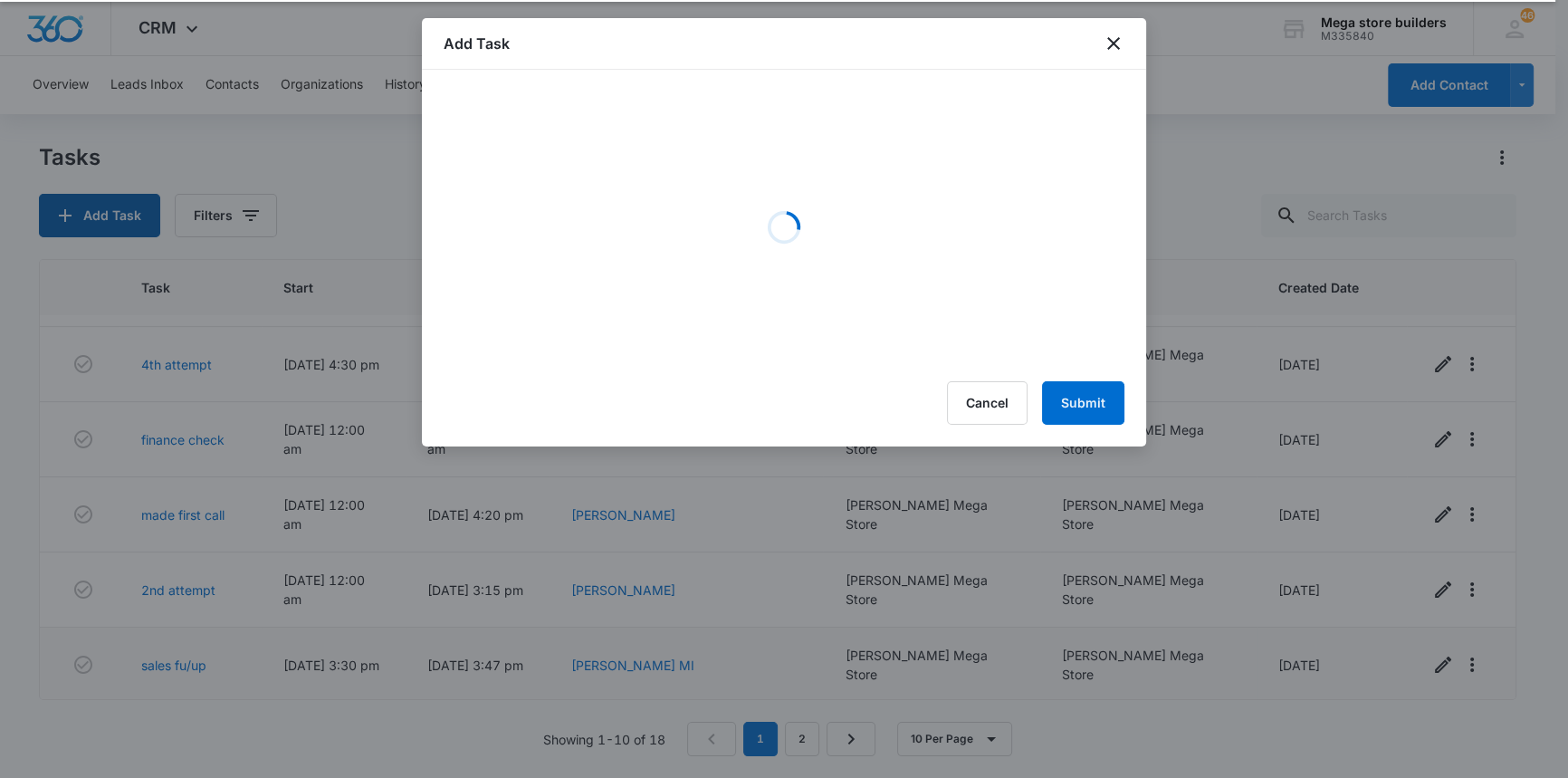
scroll to position [48, 0]
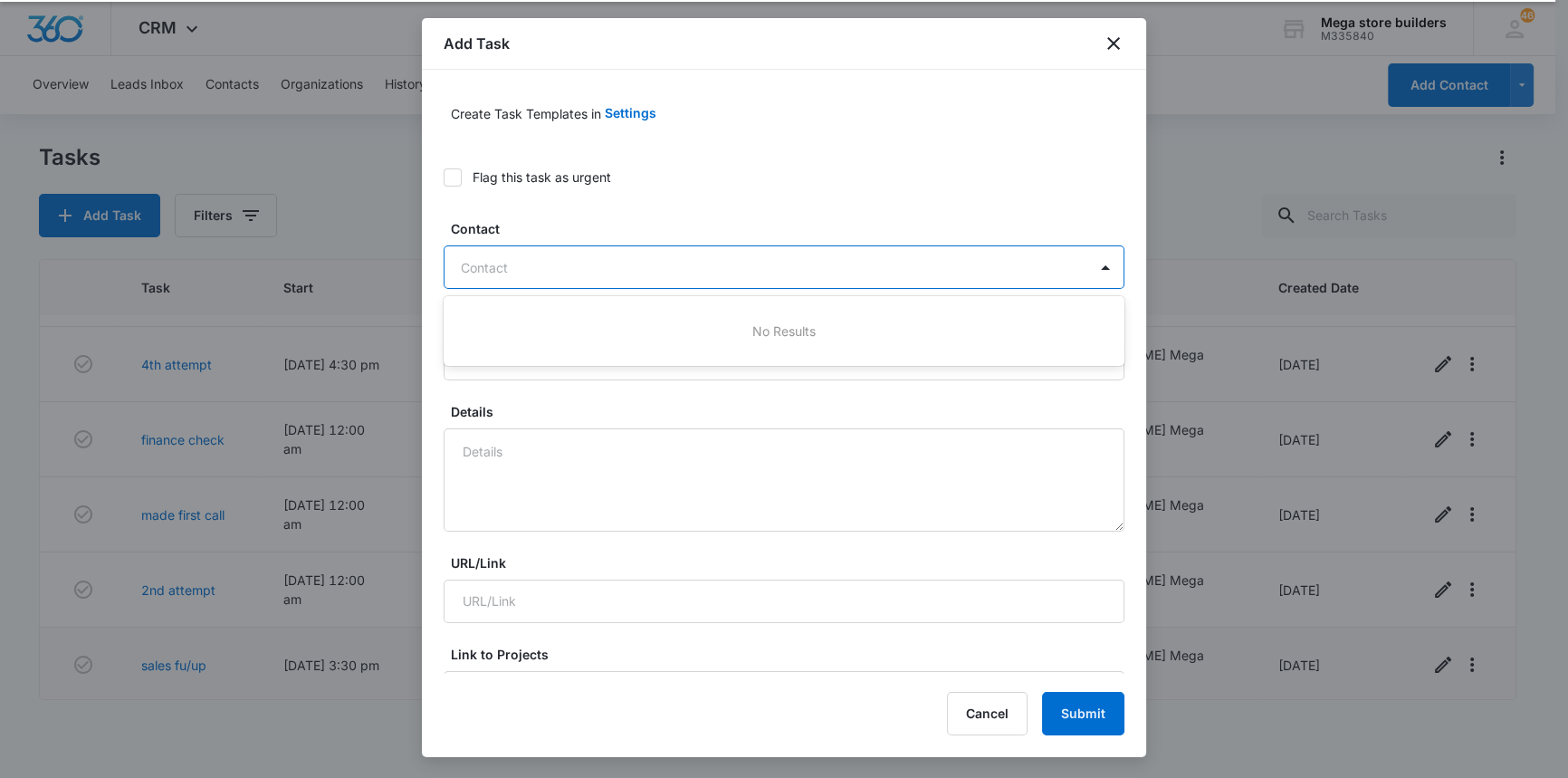
click at [629, 259] on div at bounding box center [772, 268] width 625 height 23
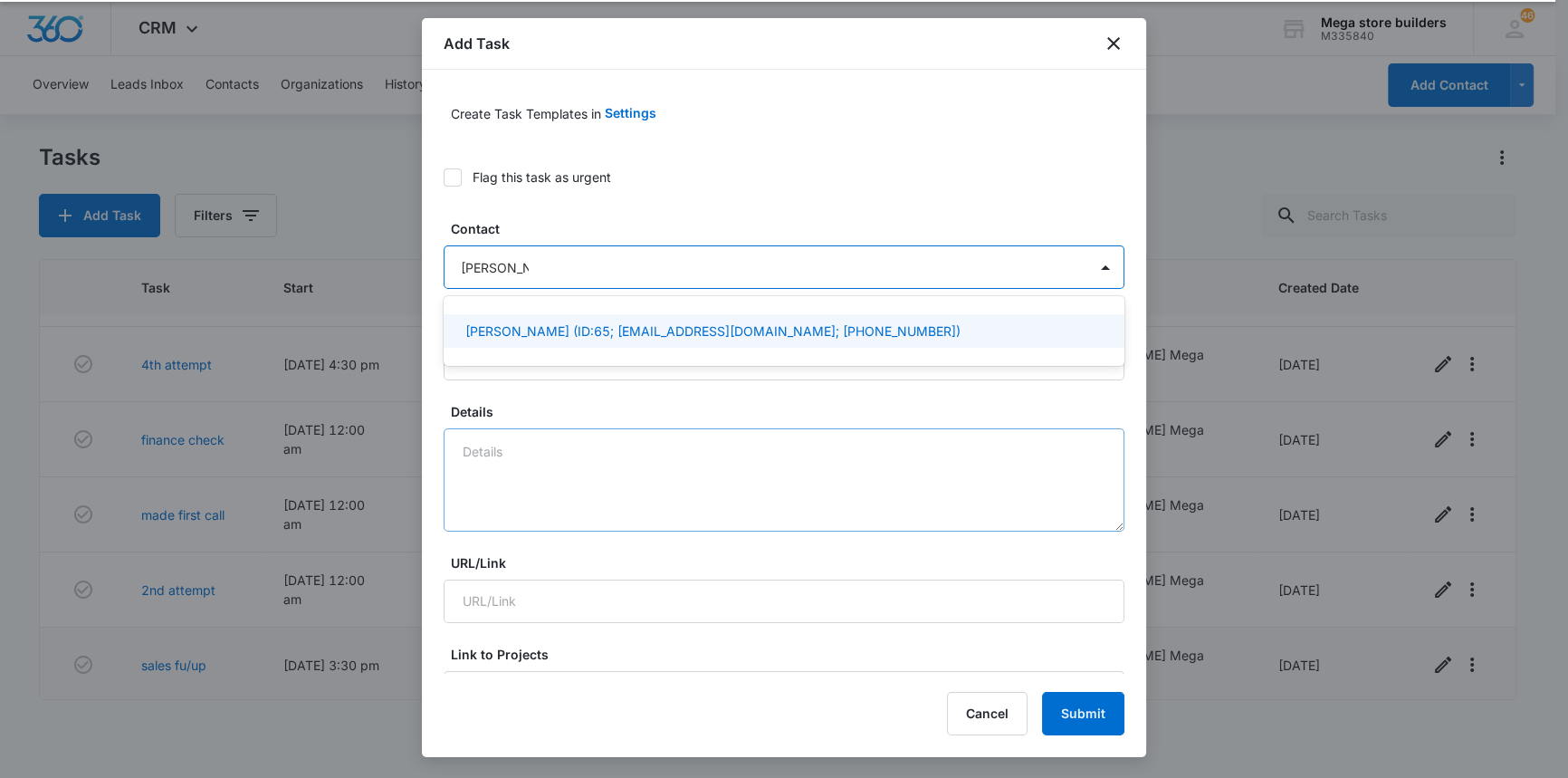
type input "[PERSON_NAME]"
click at [533, 458] on textarea "Details" at bounding box center [784, 479] width 681 height 103
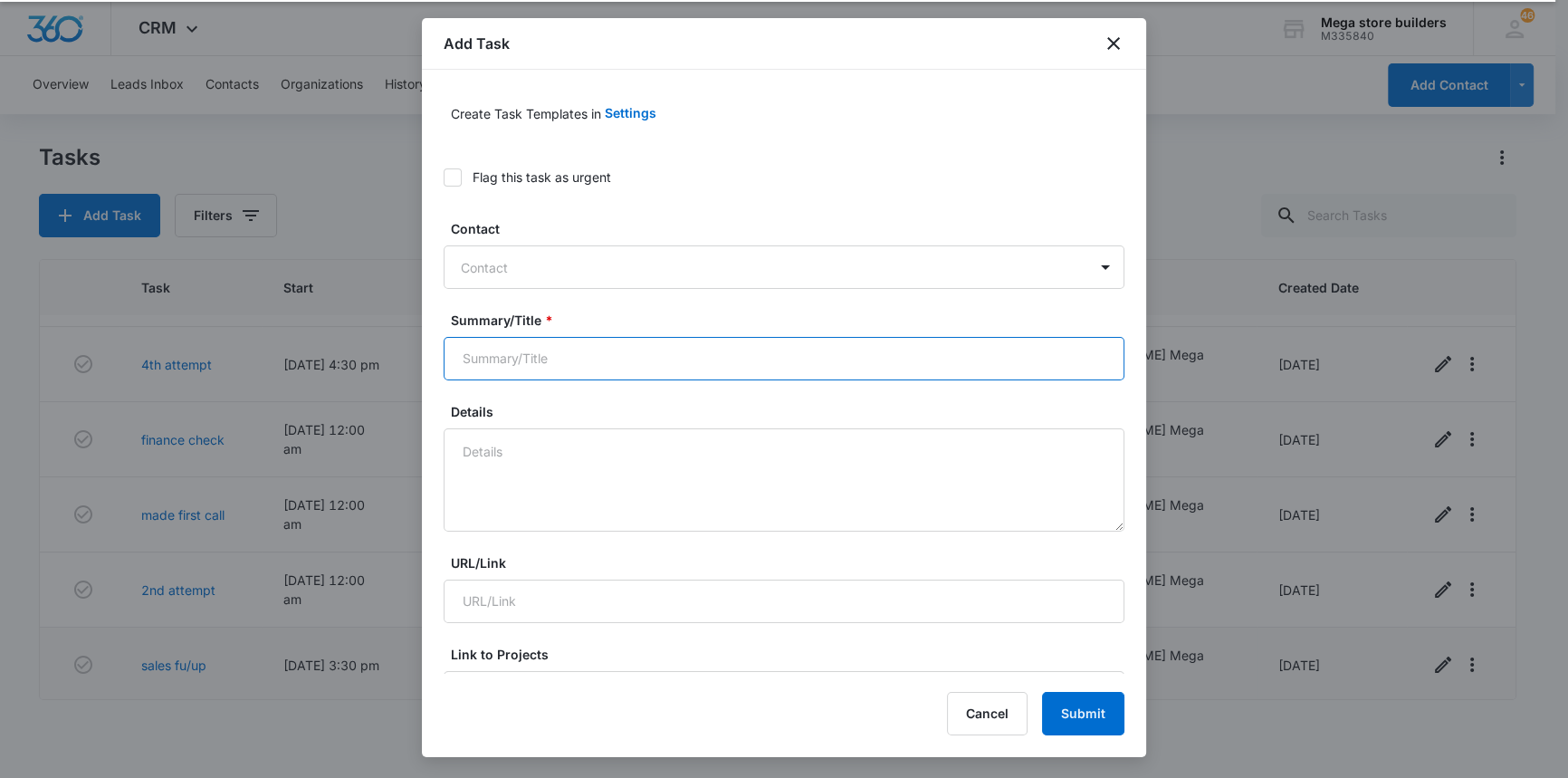
click at [525, 362] on input "Summary/Title *" at bounding box center [784, 358] width 681 height 43
type input "2nd att"
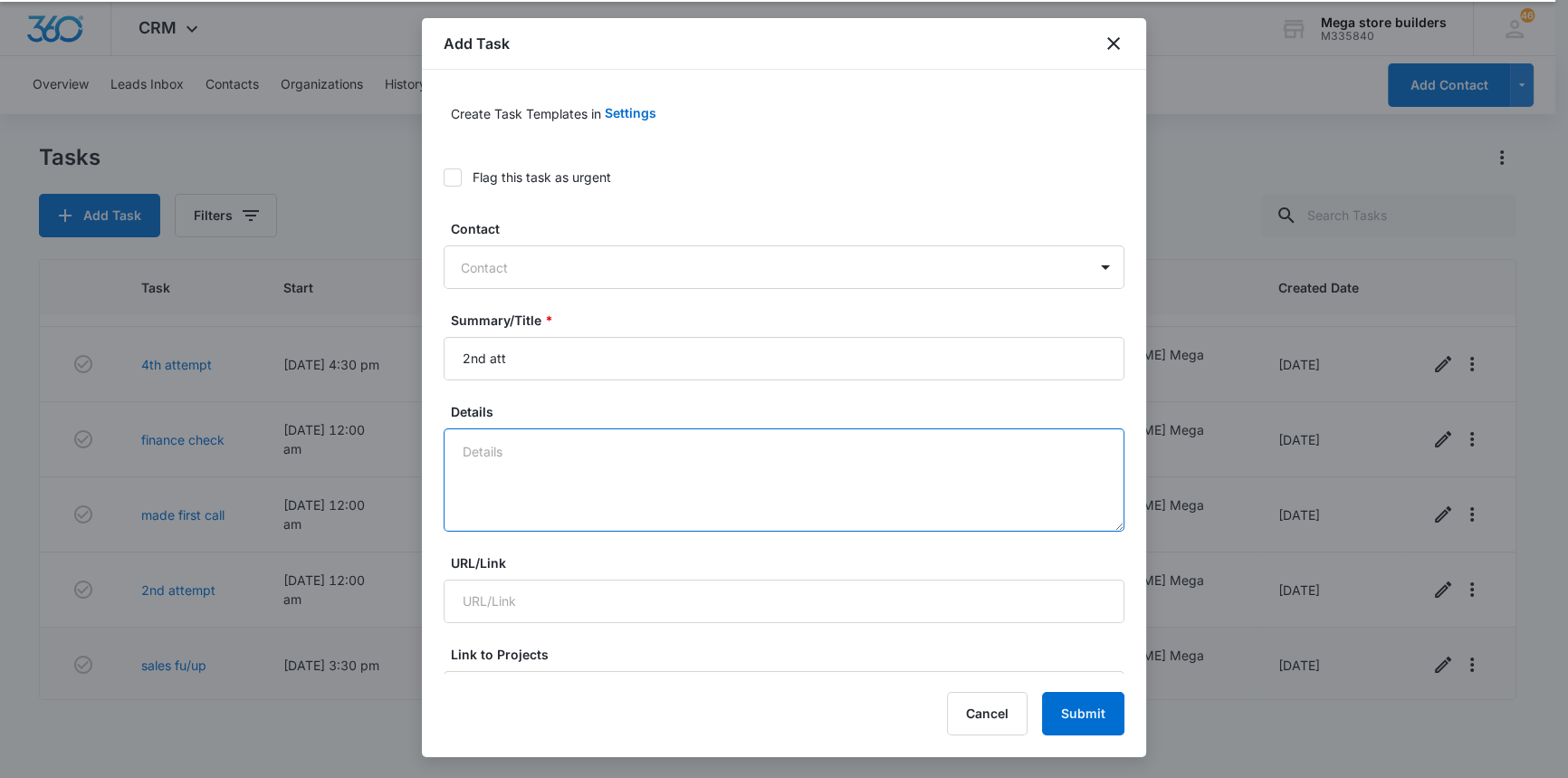
click at [519, 443] on textarea "Details" at bounding box center [784, 479] width 681 height 103
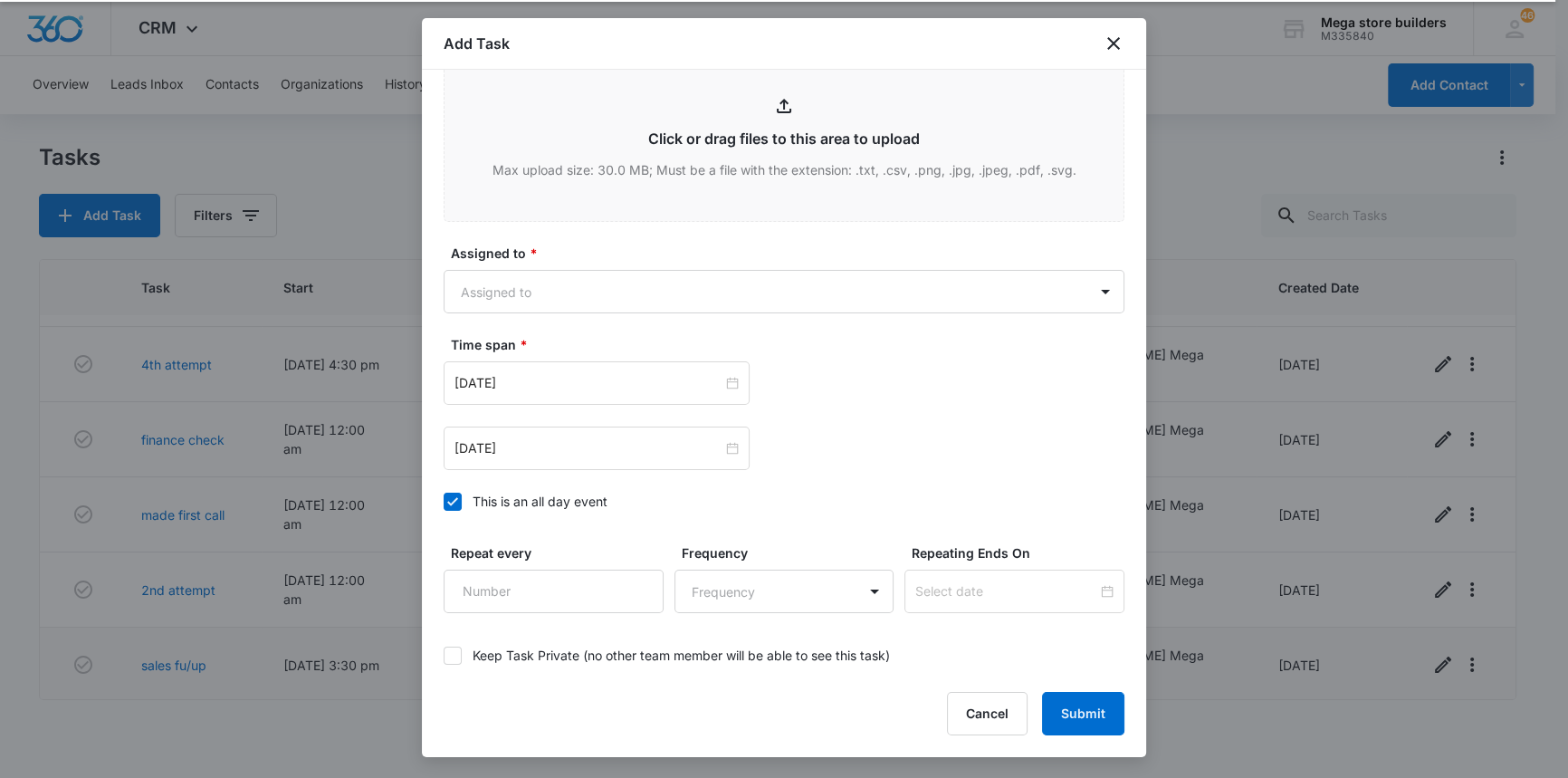
scroll to position [906, 0]
type textarea "sales"
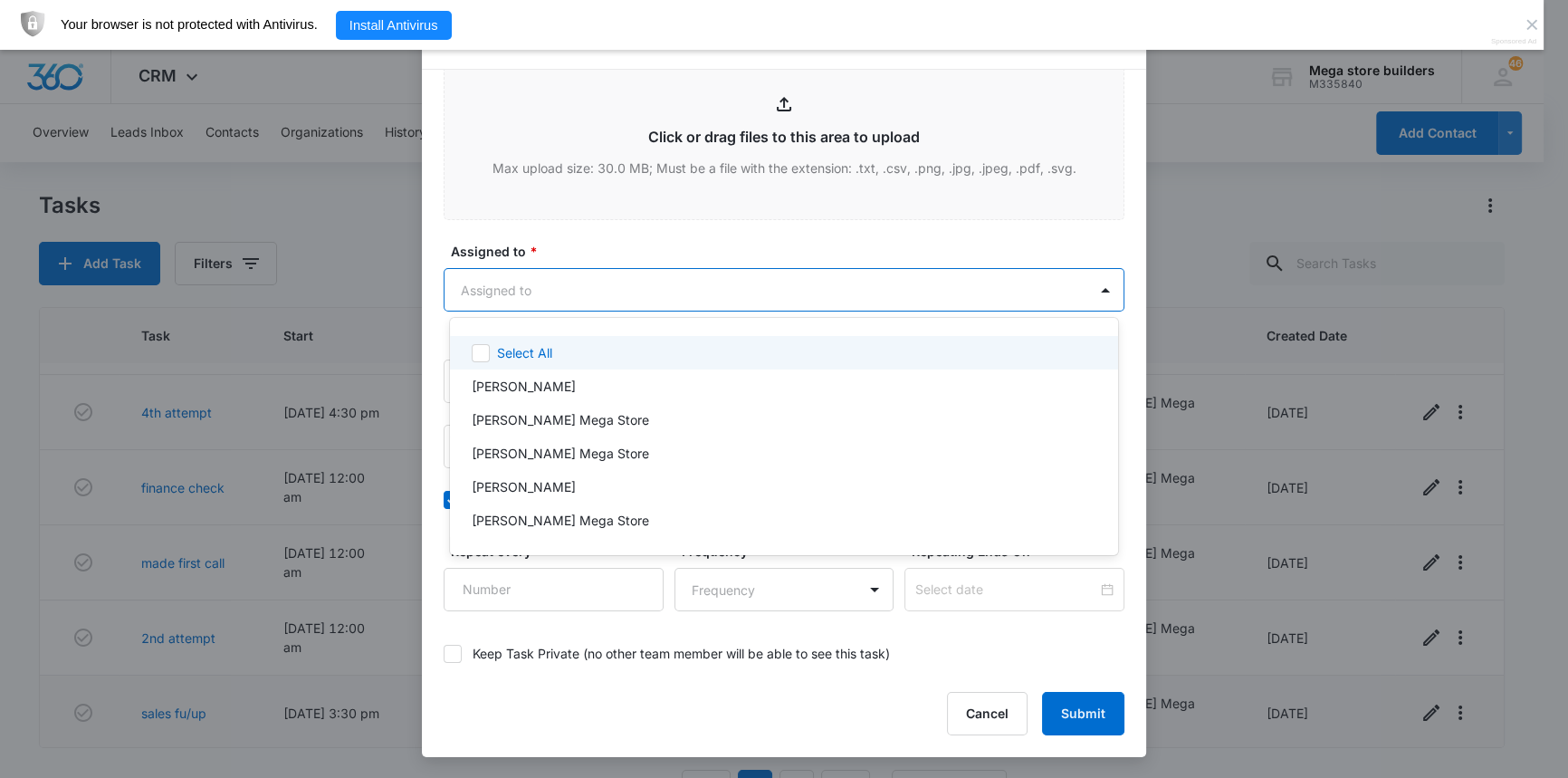
scroll to position [0, 0]
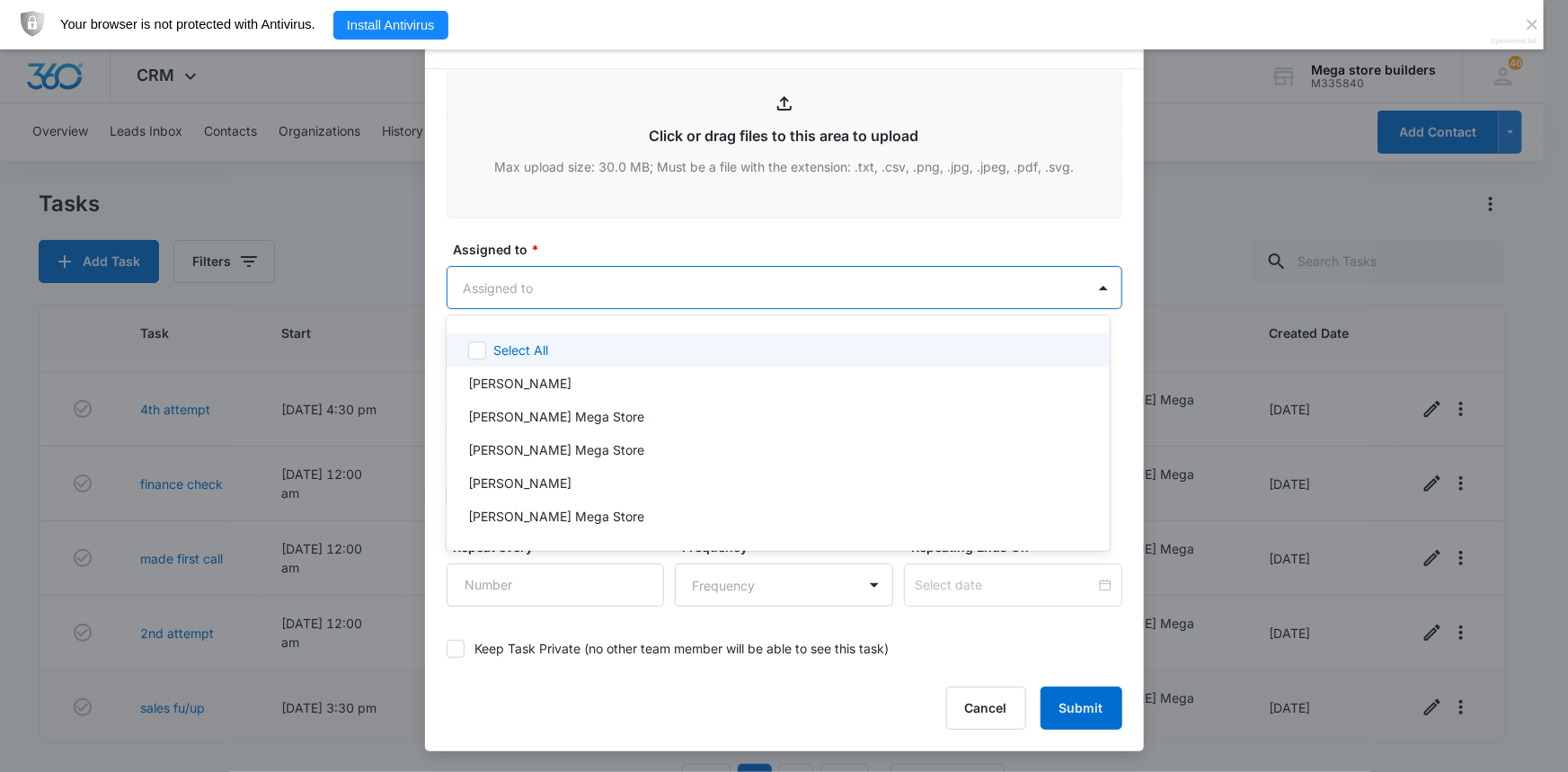
click at [529, 286] on body "CRM Apps Reputation Forms CRM Email Social Content Ads Intelligence Files Brand…" at bounding box center [784, 386] width 1568 height 772
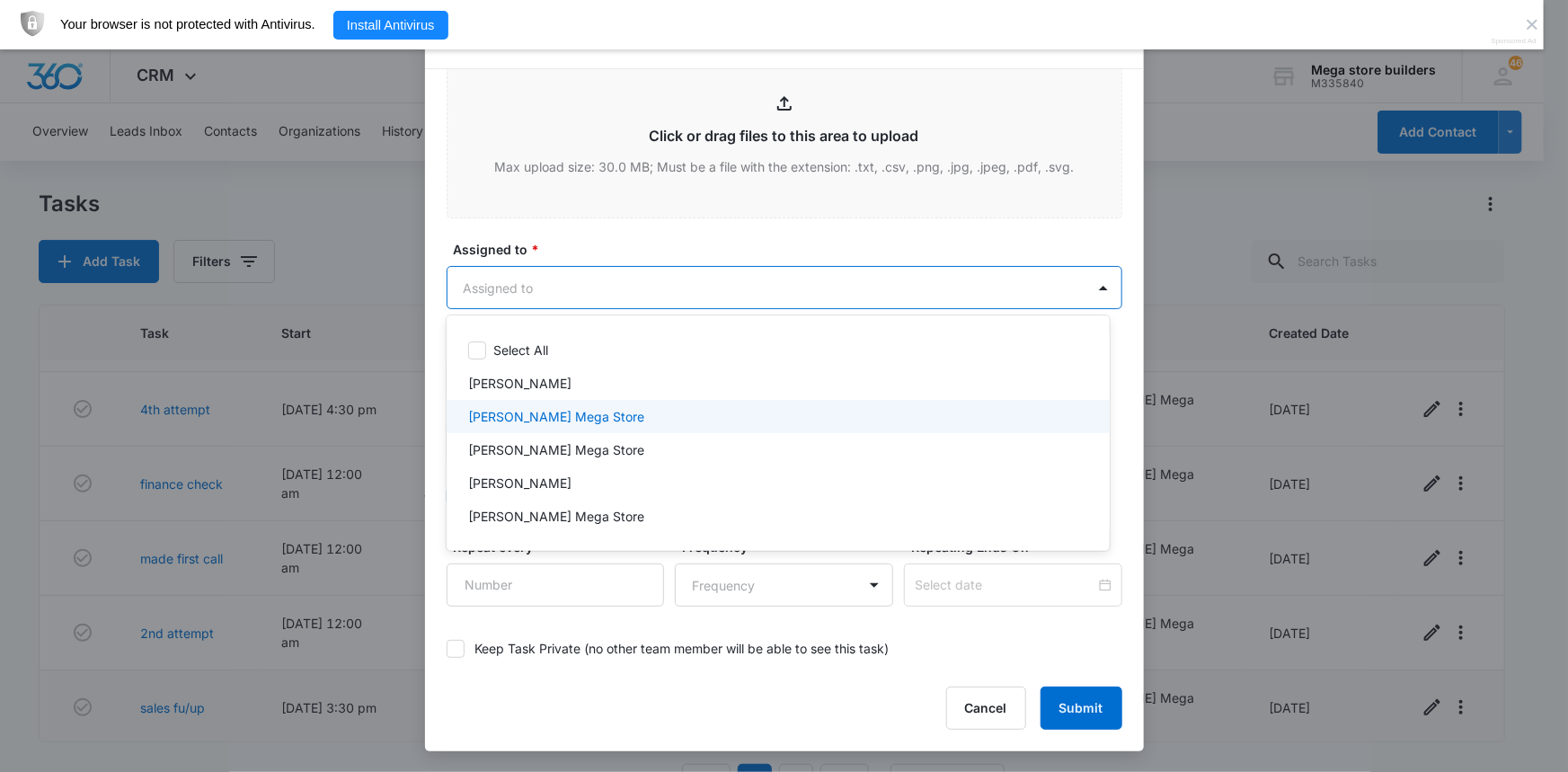
click at [517, 413] on p "[PERSON_NAME] Mega Store" at bounding box center [556, 416] width 176 height 19
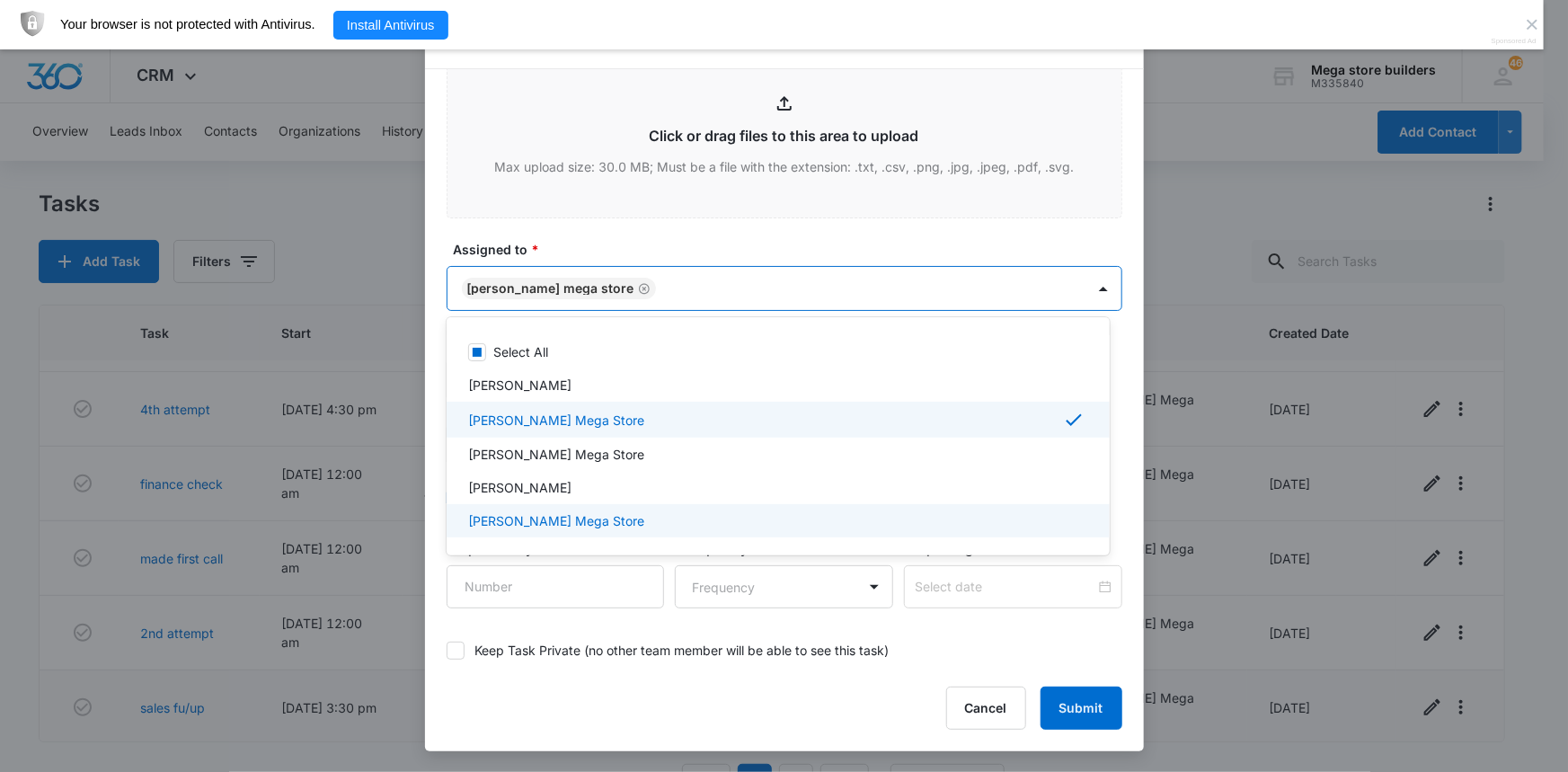
click at [935, 670] on div at bounding box center [784, 386] width 1568 height 772
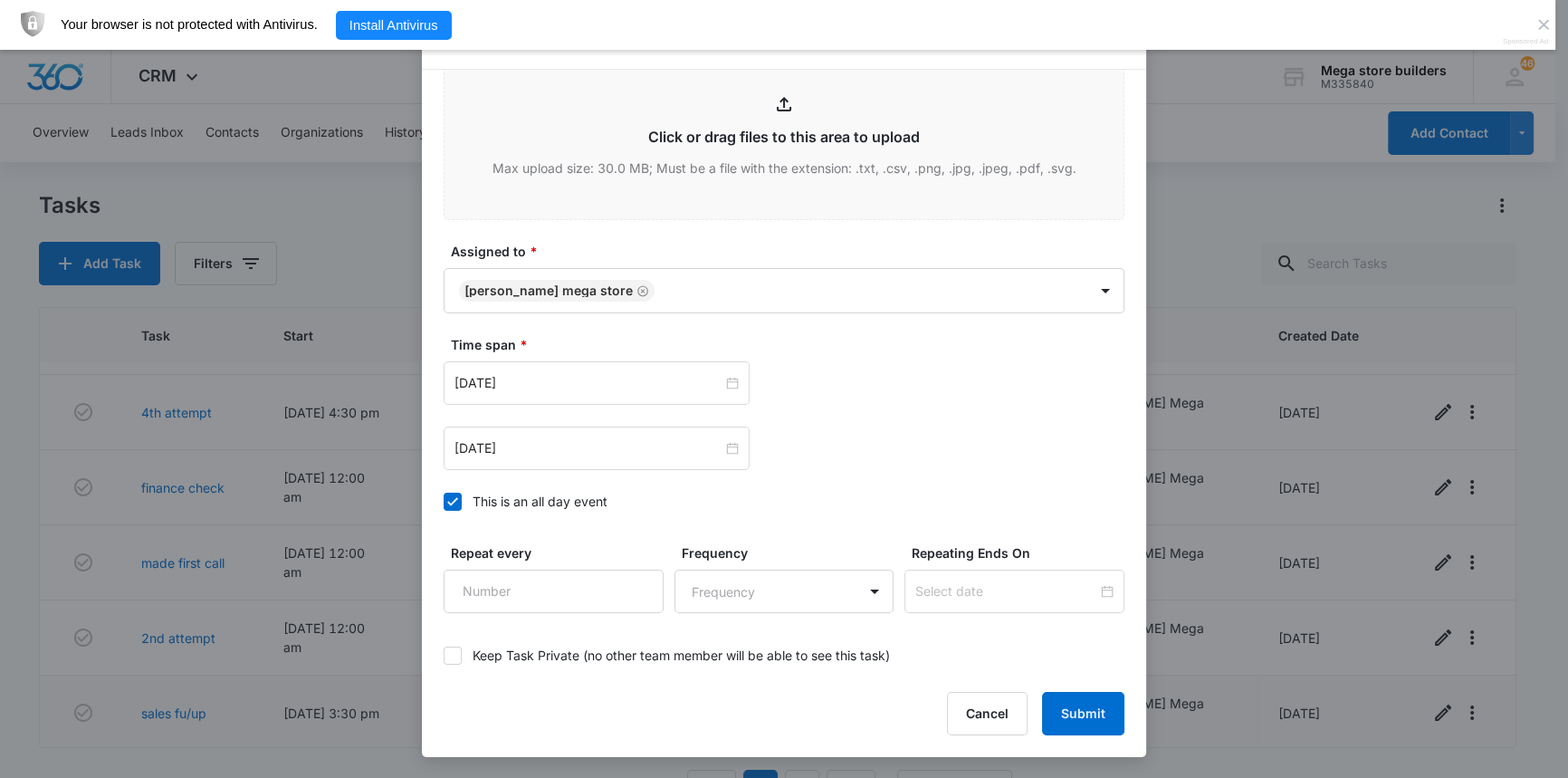
scroll to position [997, 0]
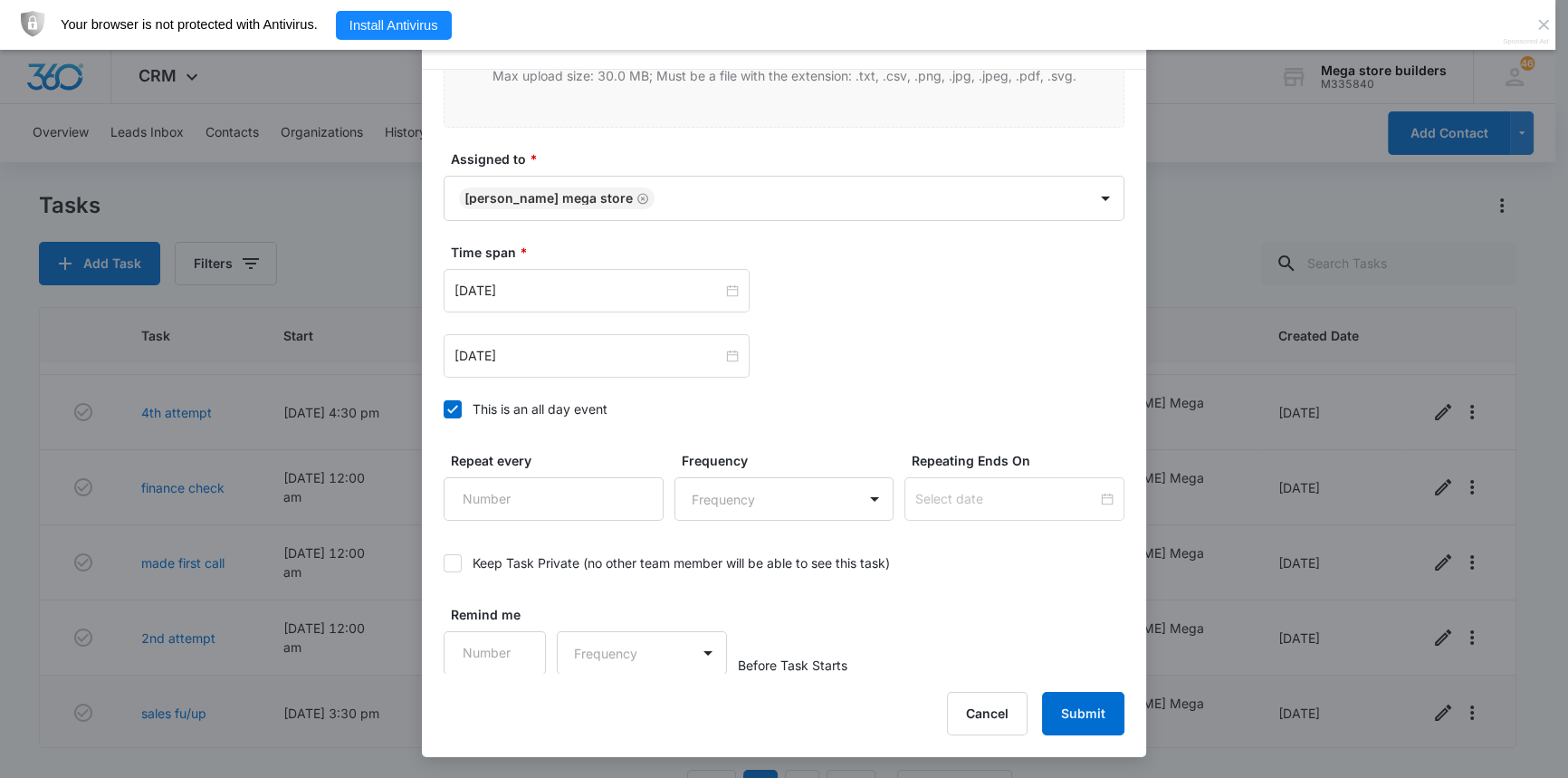
click at [447, 407] on icon at bounding box center [452, 408] width 10 height 9
click at [443, 409] on input "This is an all day event" at bounding box center [443, 409] width 0 height 0
click at [709, 291] on input "[DATE]" at bounding box center [588, 290] width 267 height 20
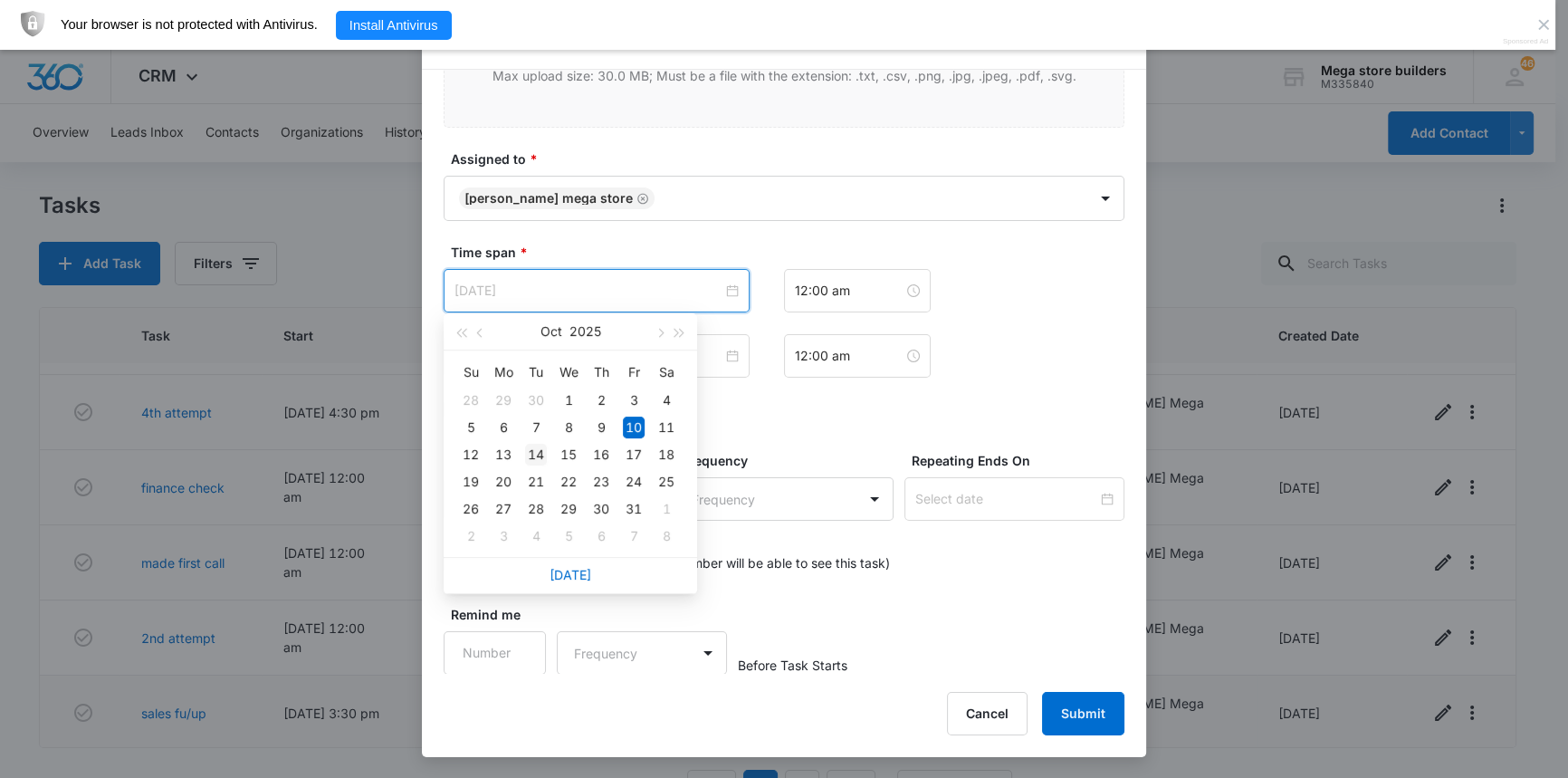
type input "[DATE]"
click at [532, 454] on div "14" at bounding box center [535, 454] width 22 height 22
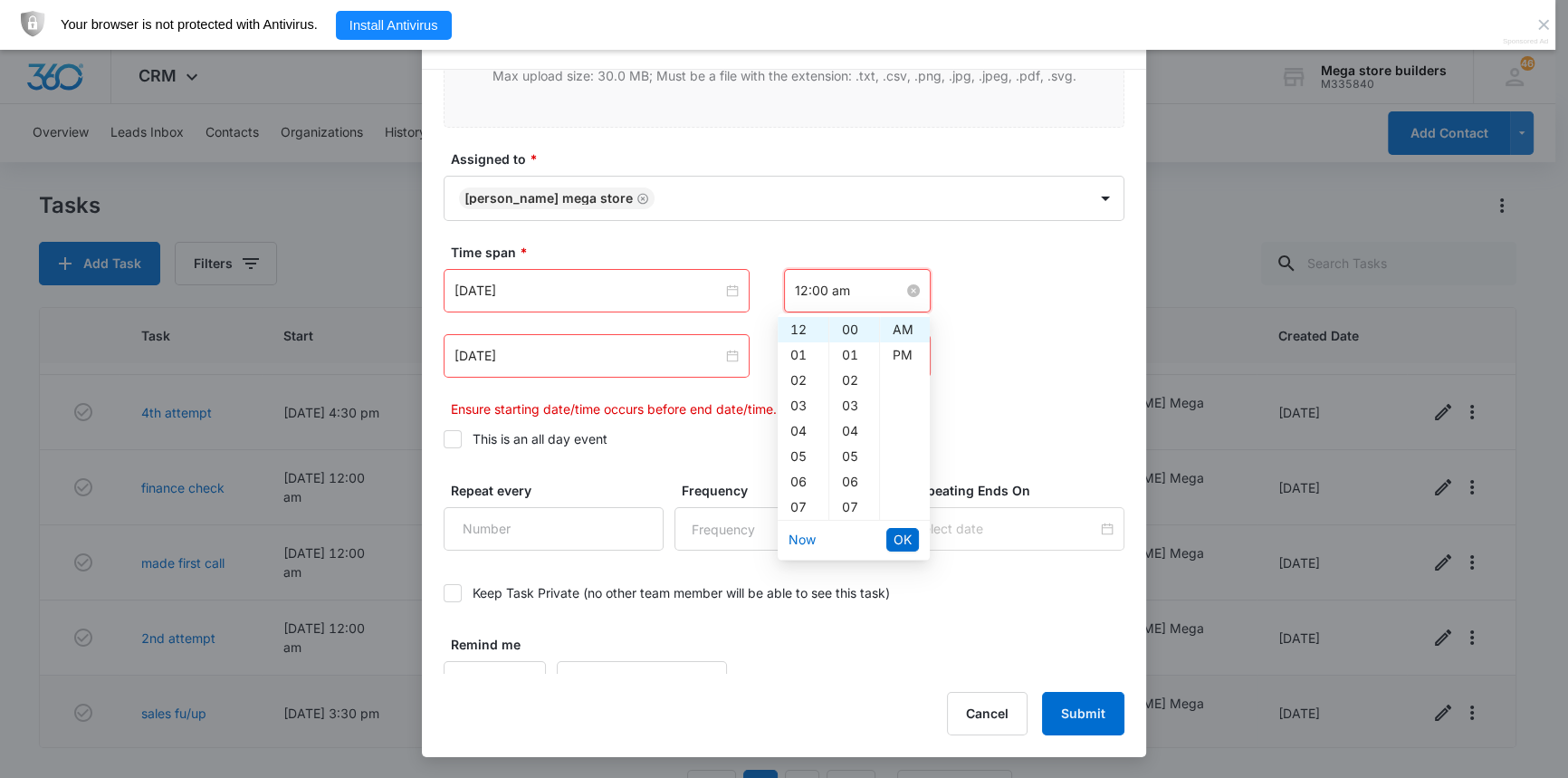
click at [823, 286] on input "12:00 am" at bounding box center [849, 290] width 109 height 20
click at [796, 427] on div "04" at bounding box center [803, 430] width 51 height 26
click at [910, 355] on div "PM" at bounding box center [905, 354] width 50 height 26
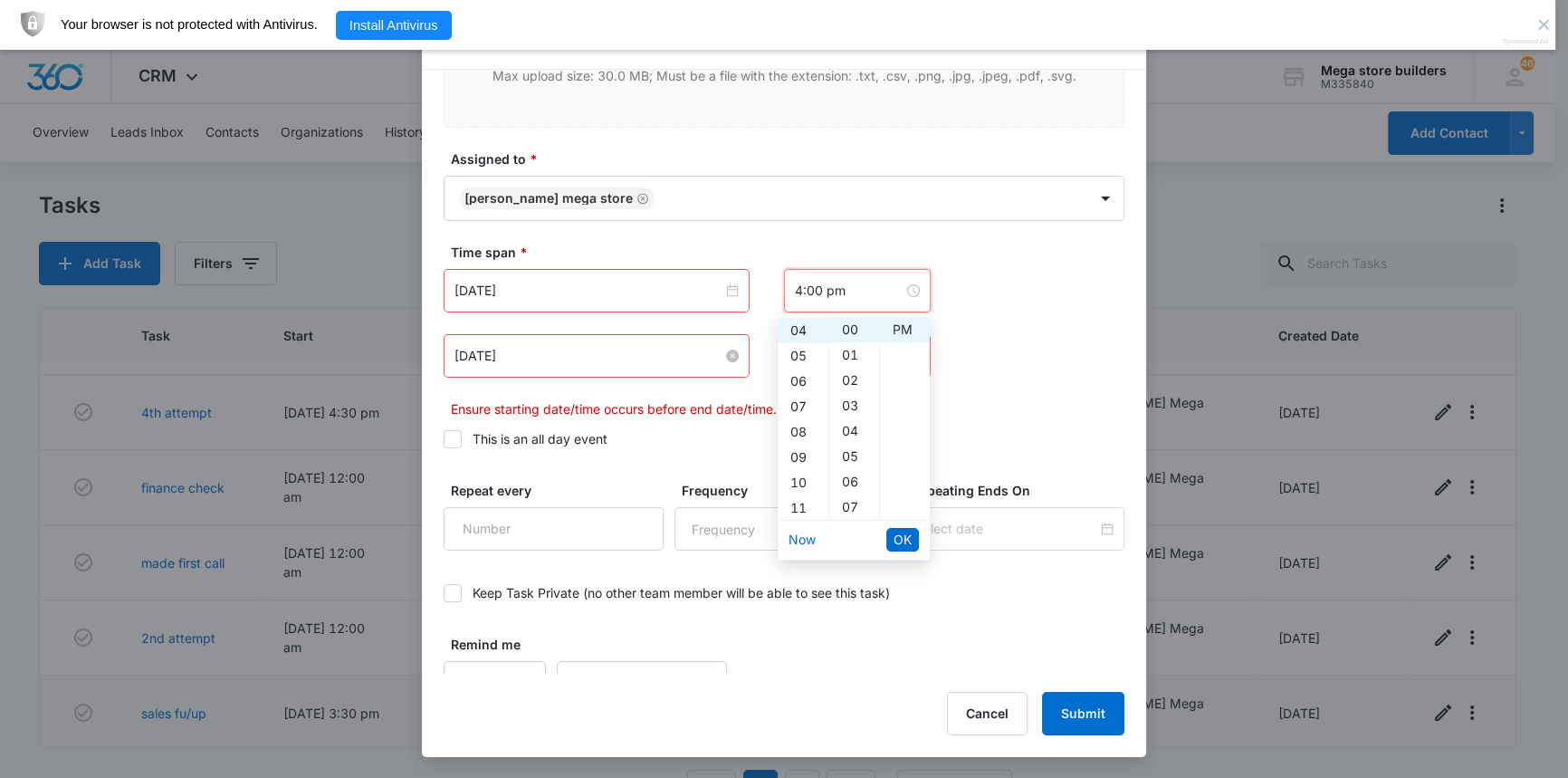
type input "12:00 am"
click at [627, 361] on input "[DATE]" at bounding box center [588, 355] width 267 height 20
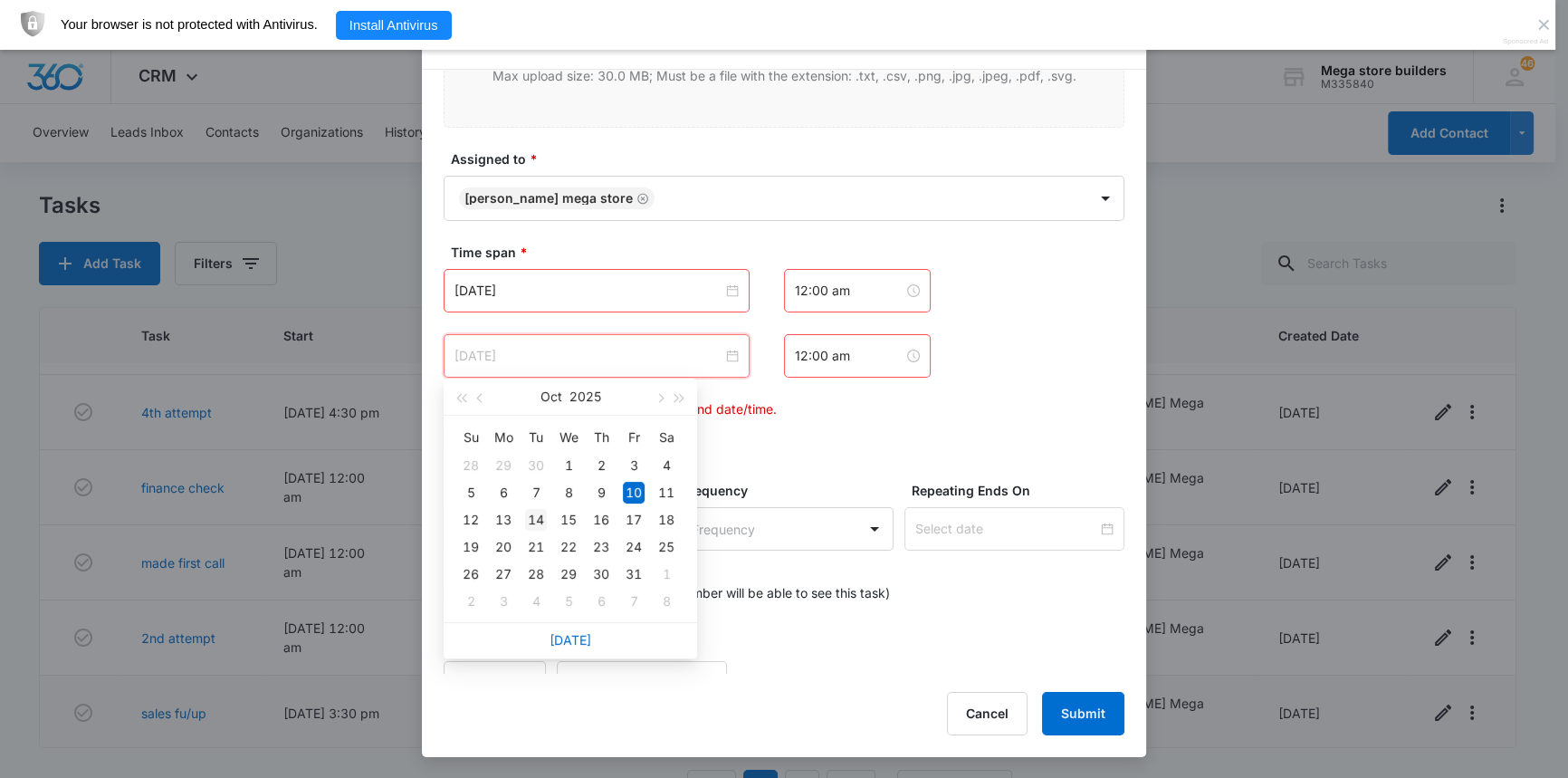
type input "[DATE]"
click at [537, 519] on div "14" at bounding box center [535, 519] width 22 height 22
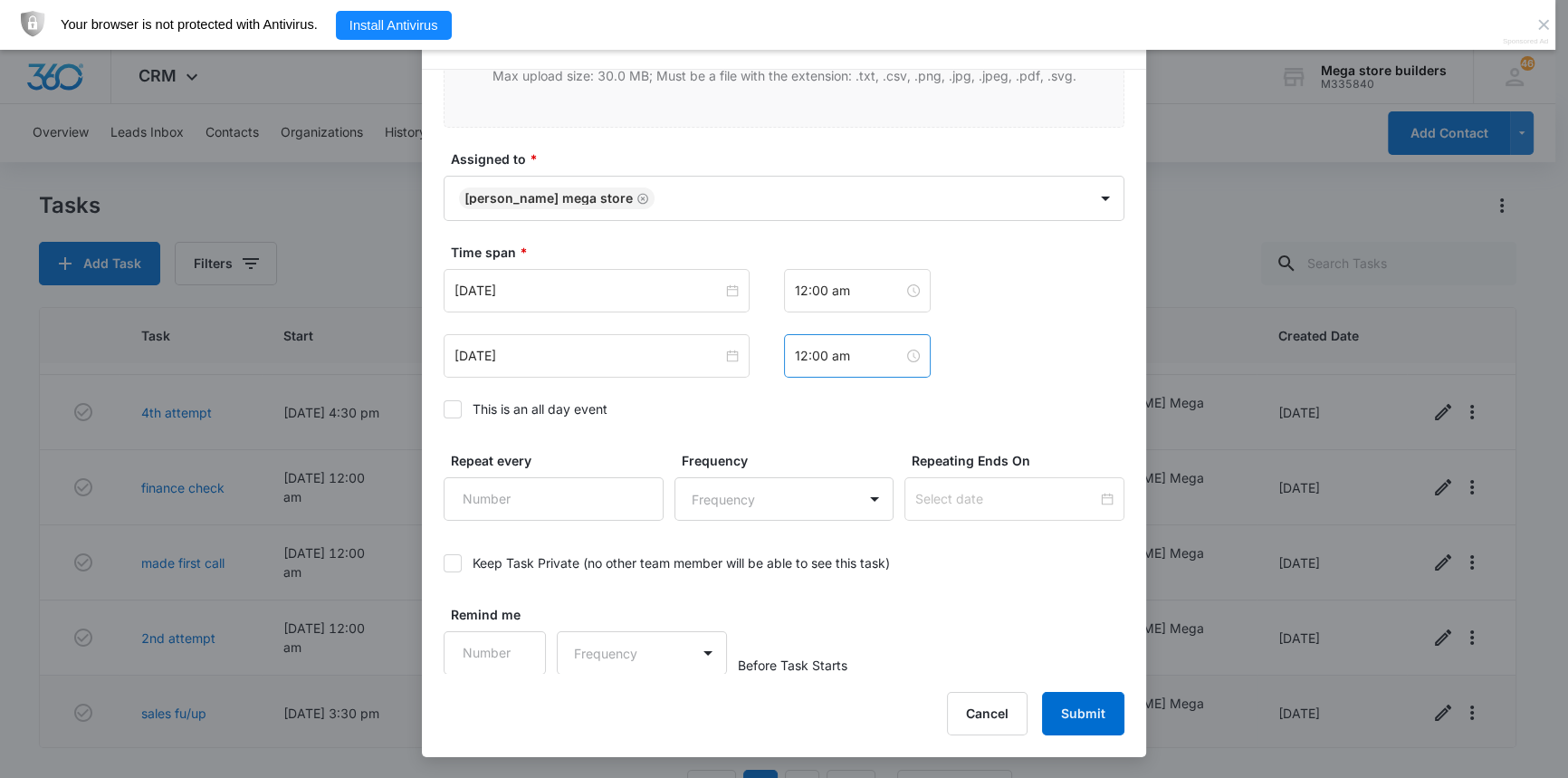
click at [815, 365] on div "12:00 am" at bounding box center [856, 355] width 146 height 43
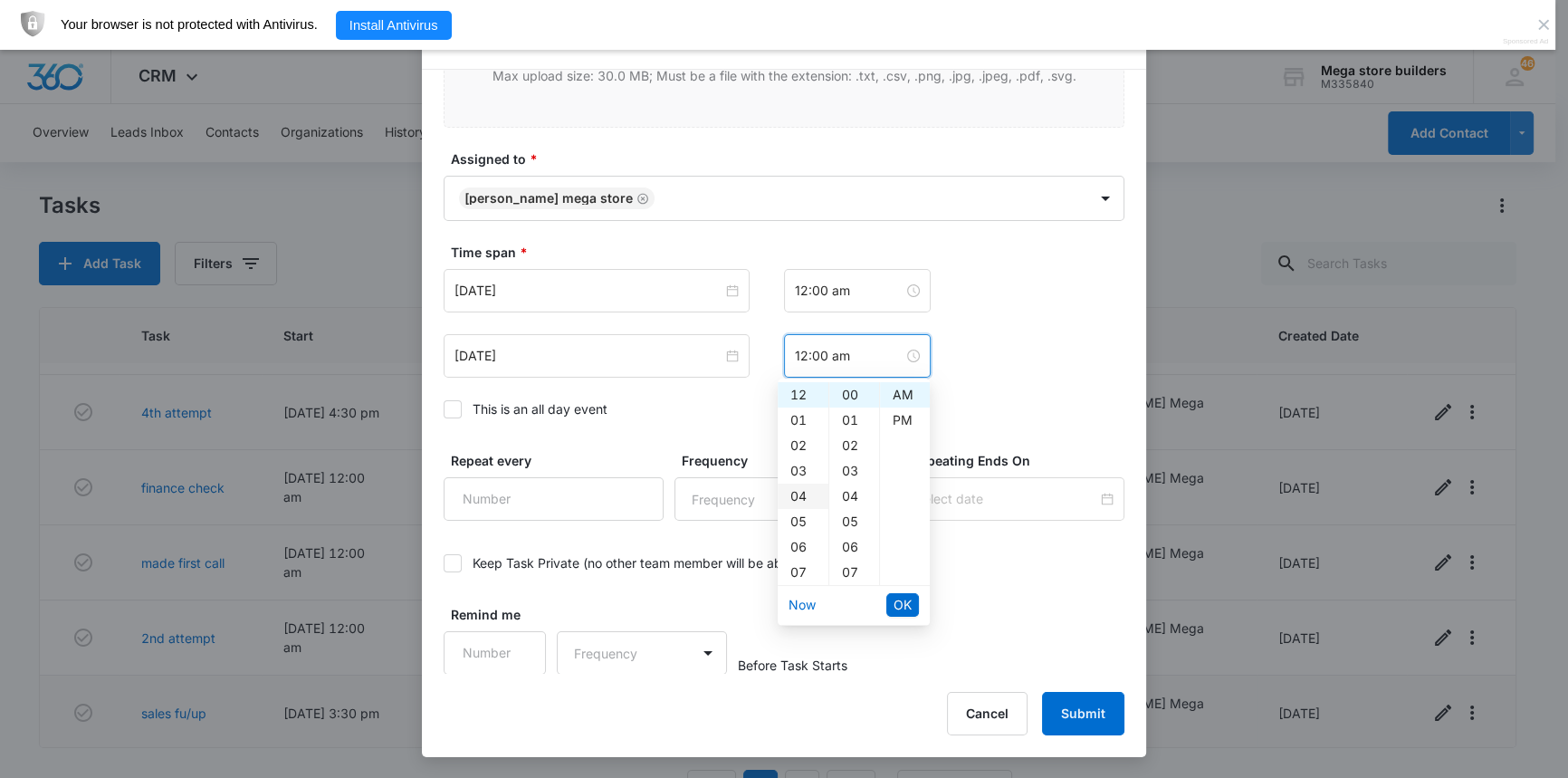
click at [796, 487] on div "04" at bounding box center [803, 495] width 51 height 26
click at [853, 493] on div "17" at bounding box center [853, 496] width 50 height 26
click at [905, 415] on div "PM" at bounding box center [905, 420] width 50 height 26
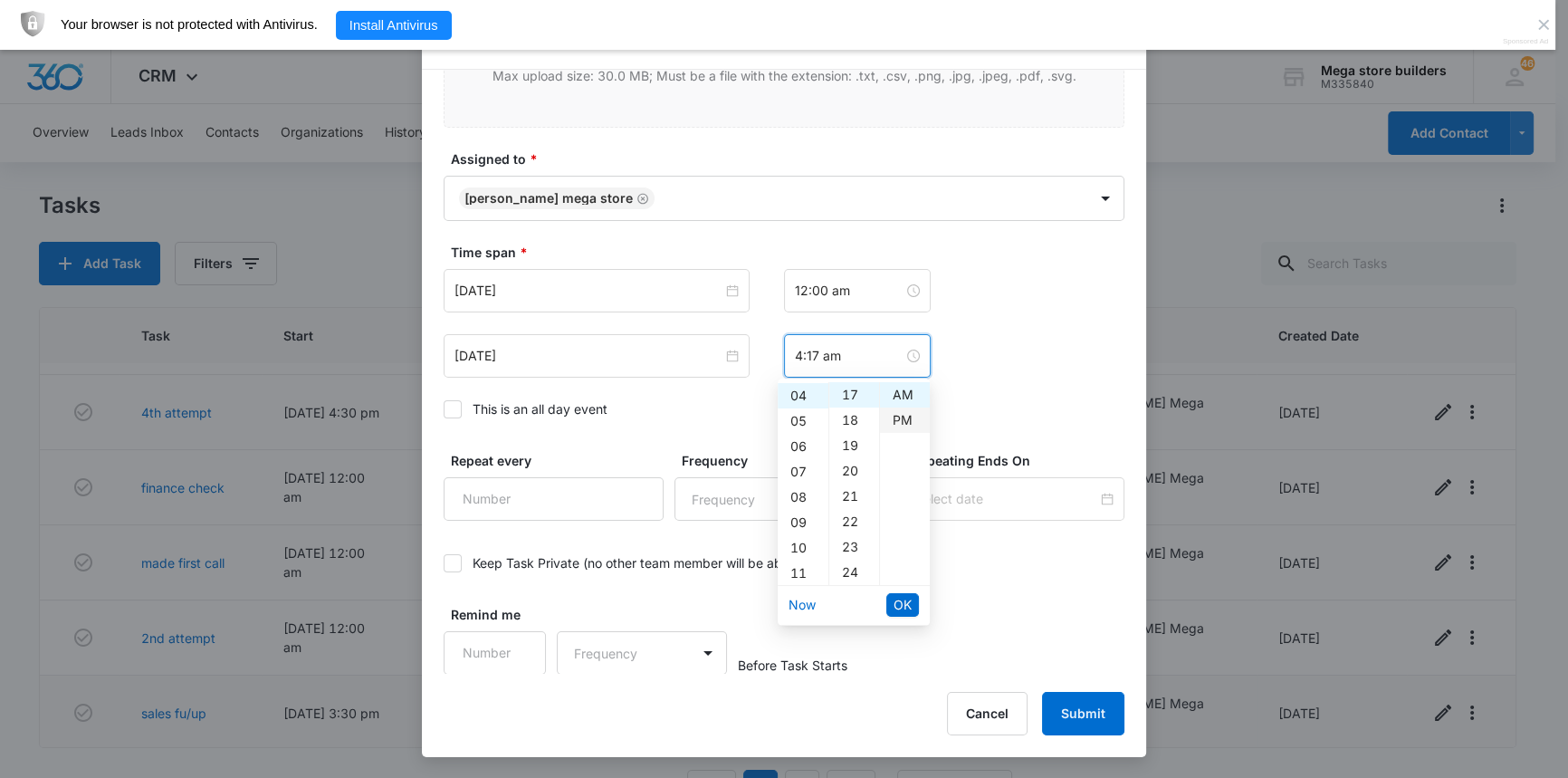
type input "4:17 pm"
click at [911, 591] on li "OK" at bounding box center [903, 604] width 32 height 31
click at [909, 607] on span "OK" at bounding box center [902, 604] width 18 height 20
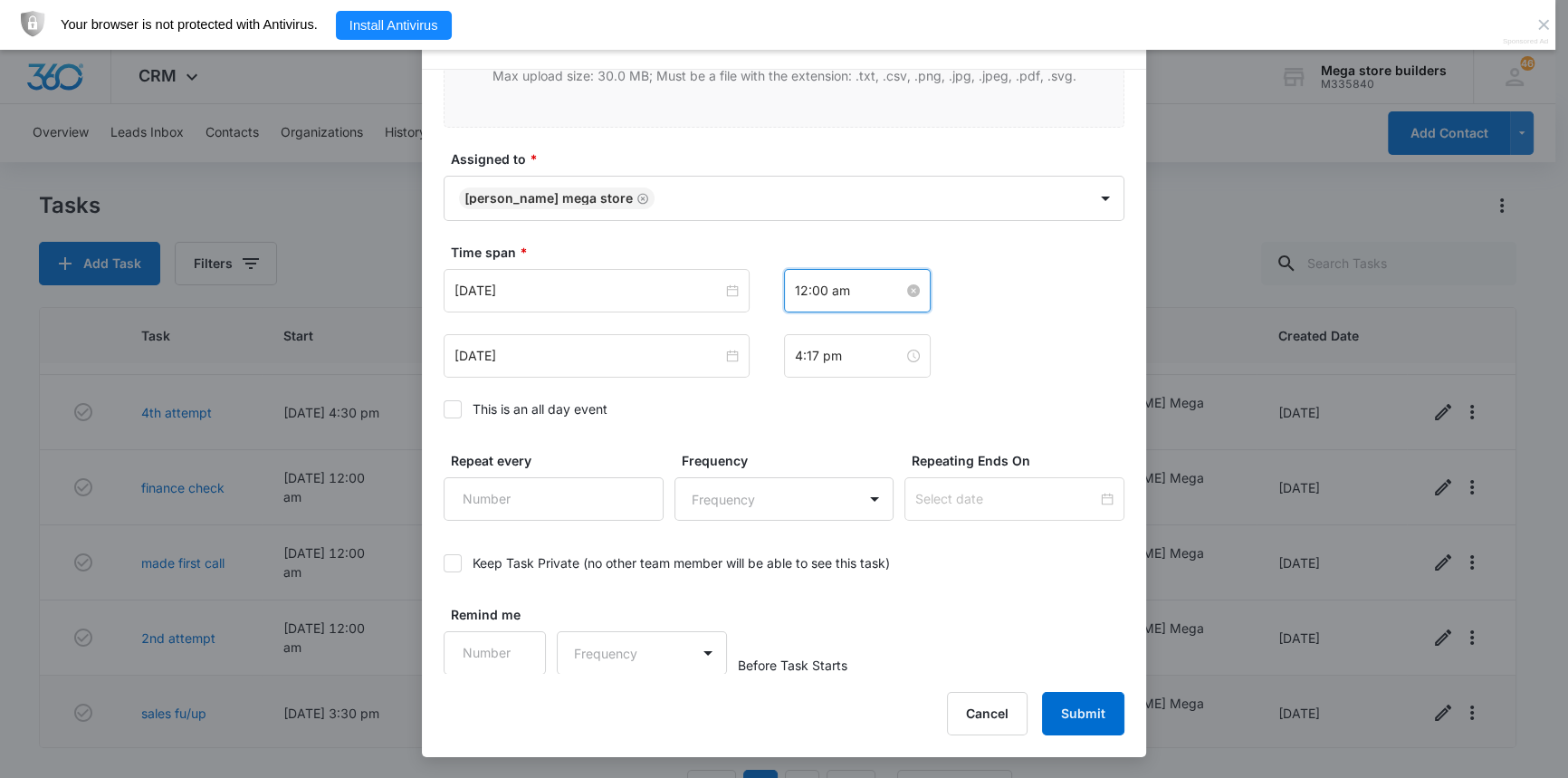
scroll to position [0, 0]
click at [815, 283] on input "12:00 am" at bounding box center [849, 290] width 109 height 20
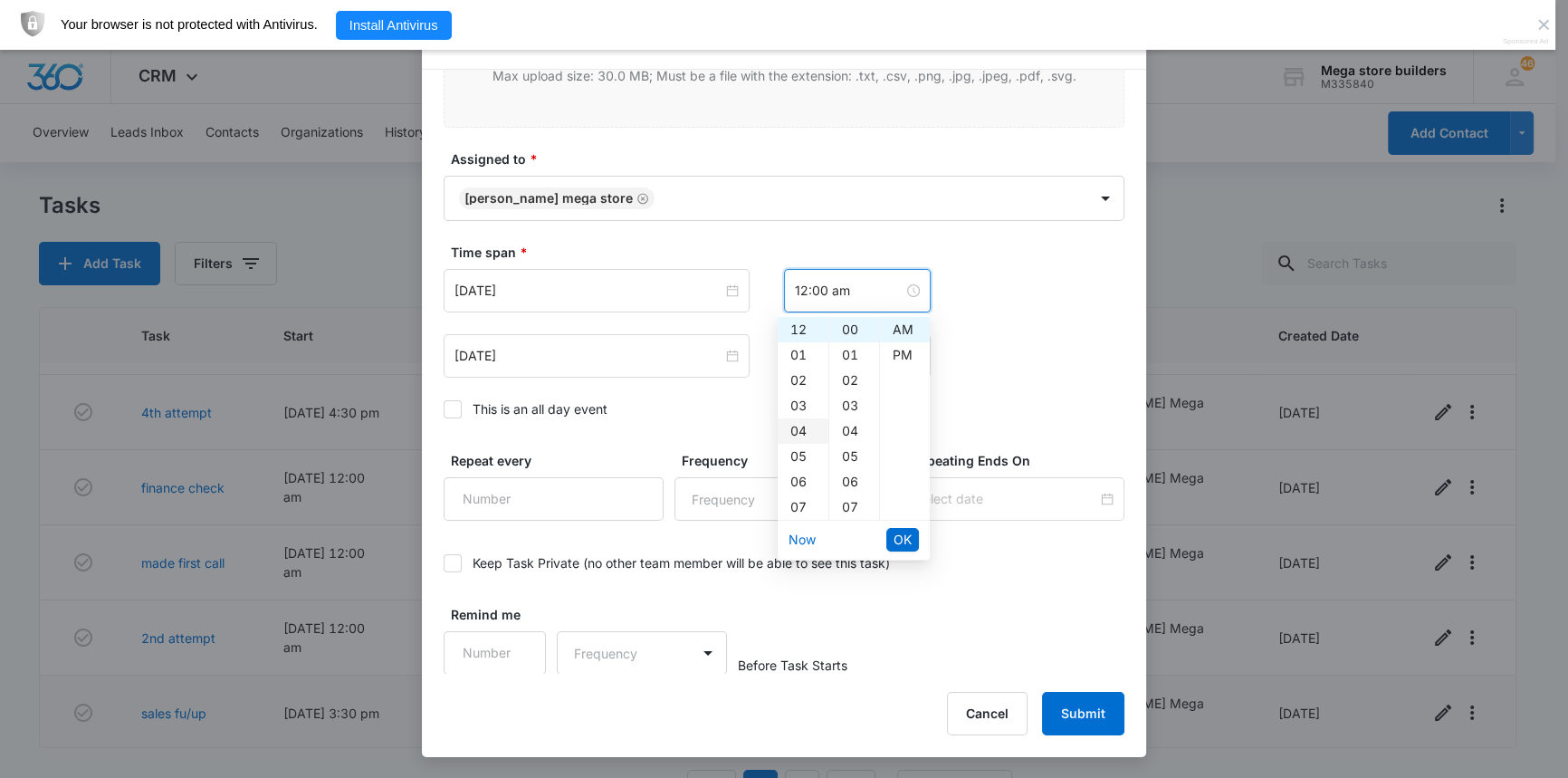
click at [801, 434] on div "04" at bounding box center [803, 430] width 51 height 26
click at [908, 354] on div "PM" at bounding box center [905, 354] width 50 height 26
type input "4:00 pm"
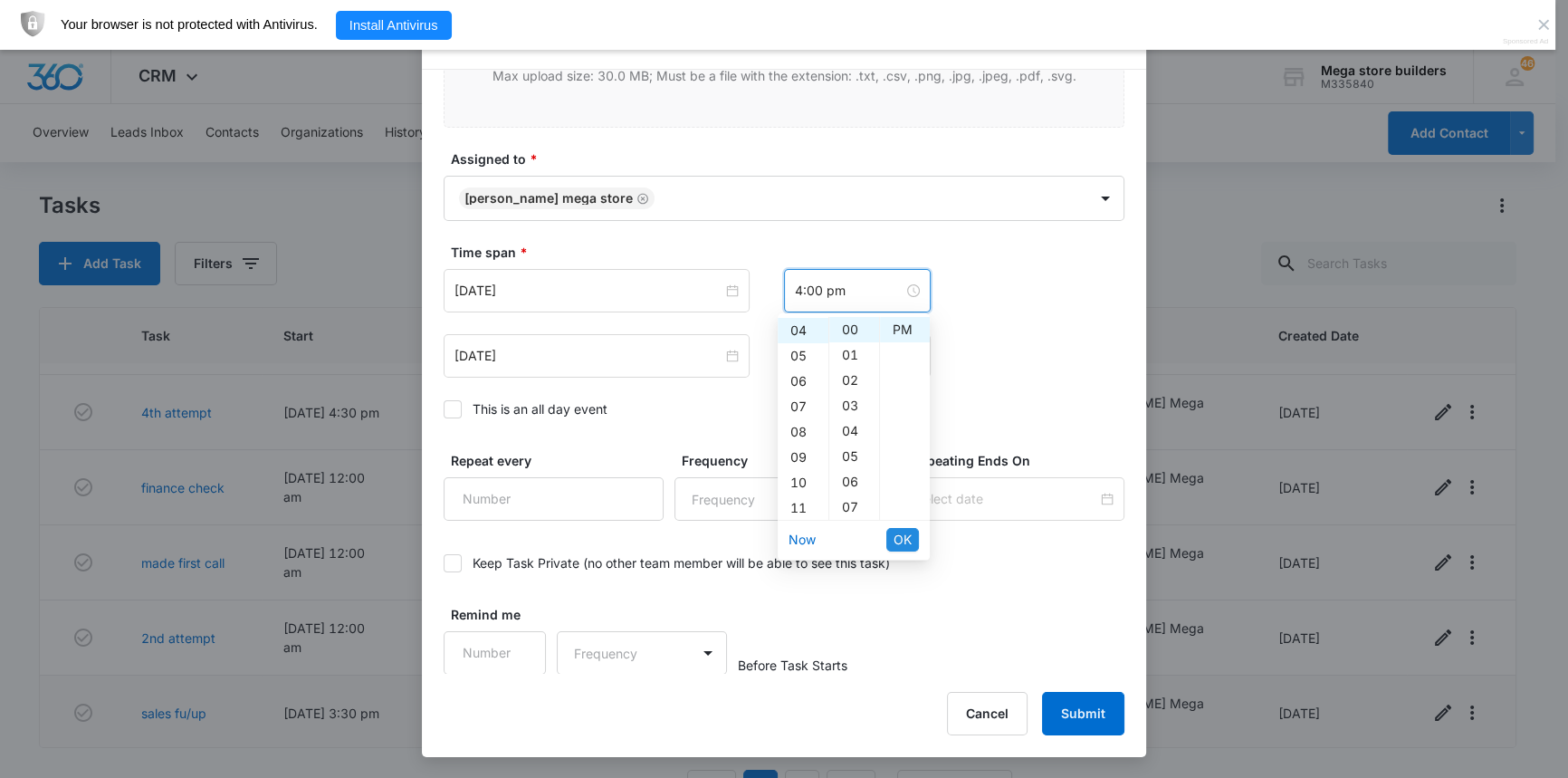
click at [902, 532] on span "OK" at bounding box center [902, 539] width 18 height 20
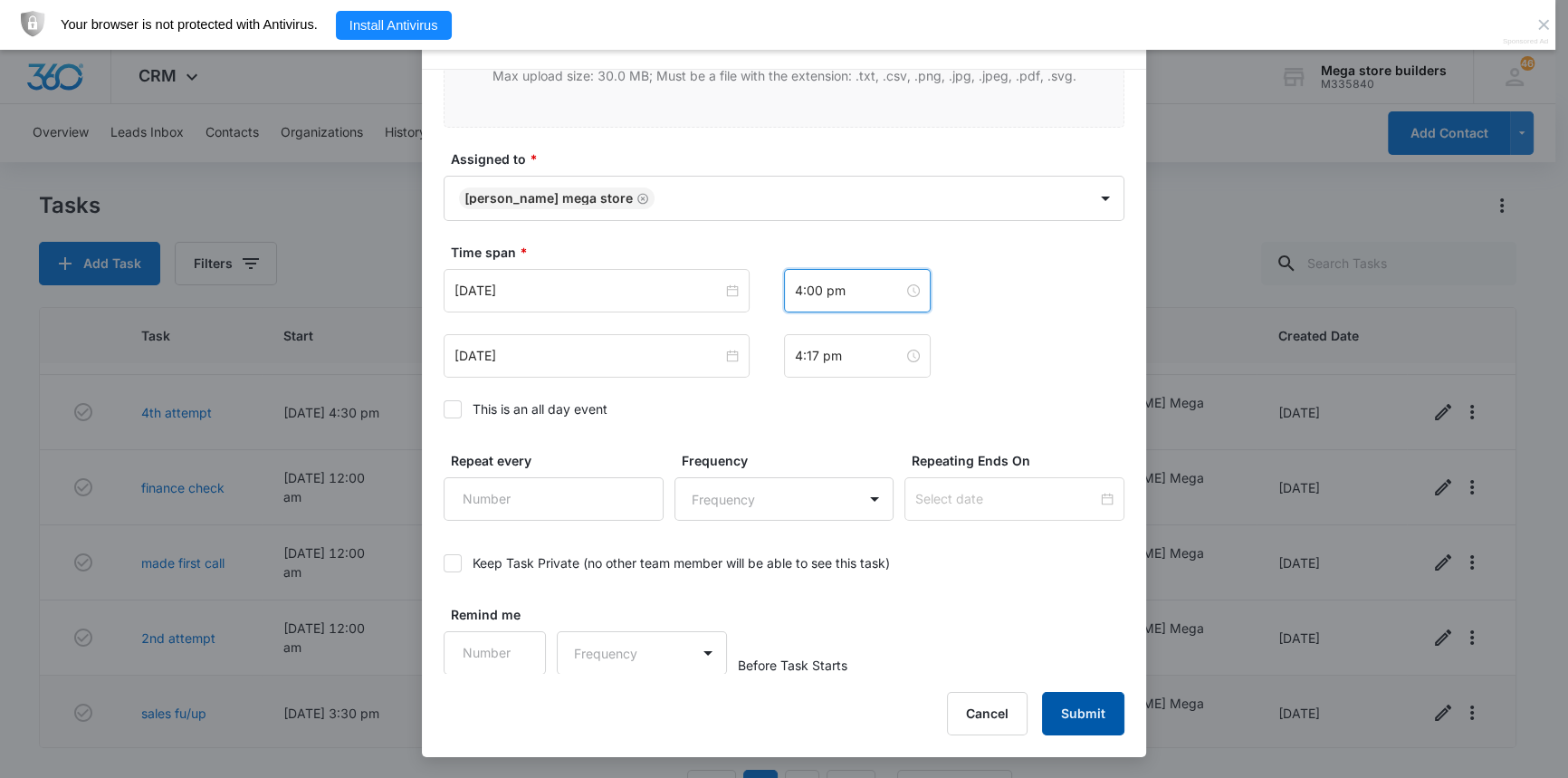
click at [1102, 702] on button "Submit" at bounding box center [1082, 714] width 82 height 43
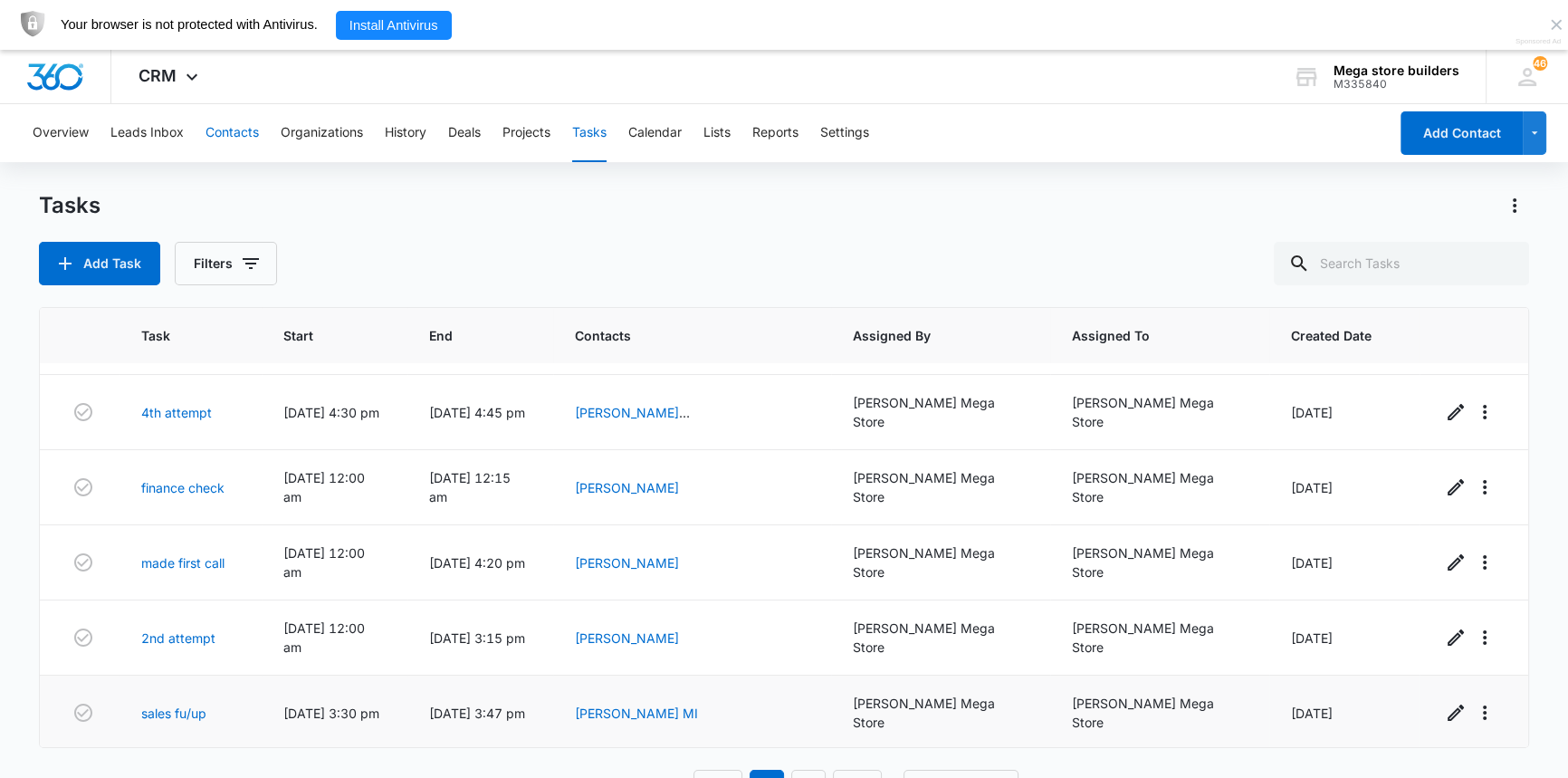
click at [235, 133] on button "Contacts" at bounding box center [232, 132] width 54 height 58
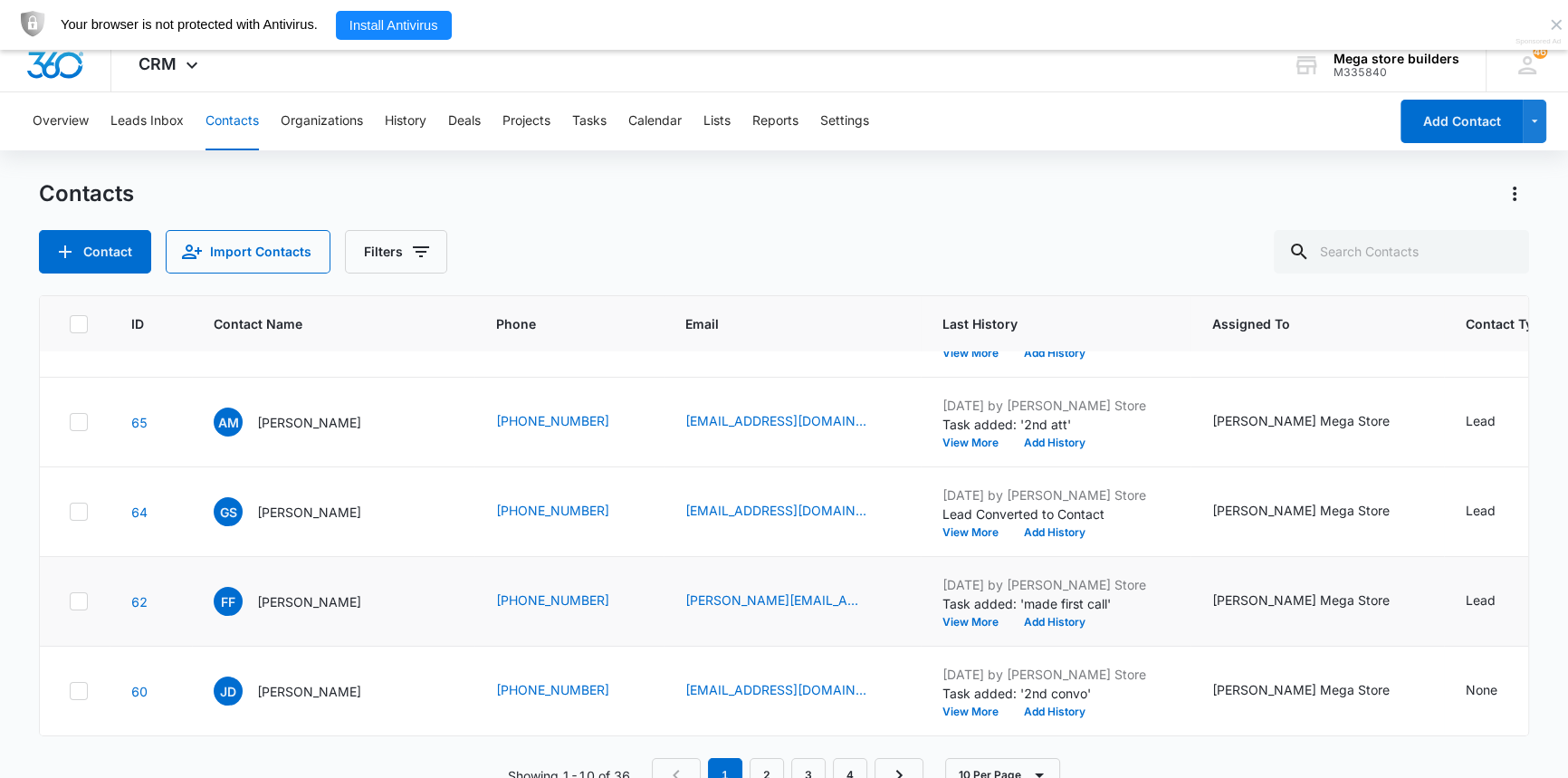
scroll to position [50, 0]
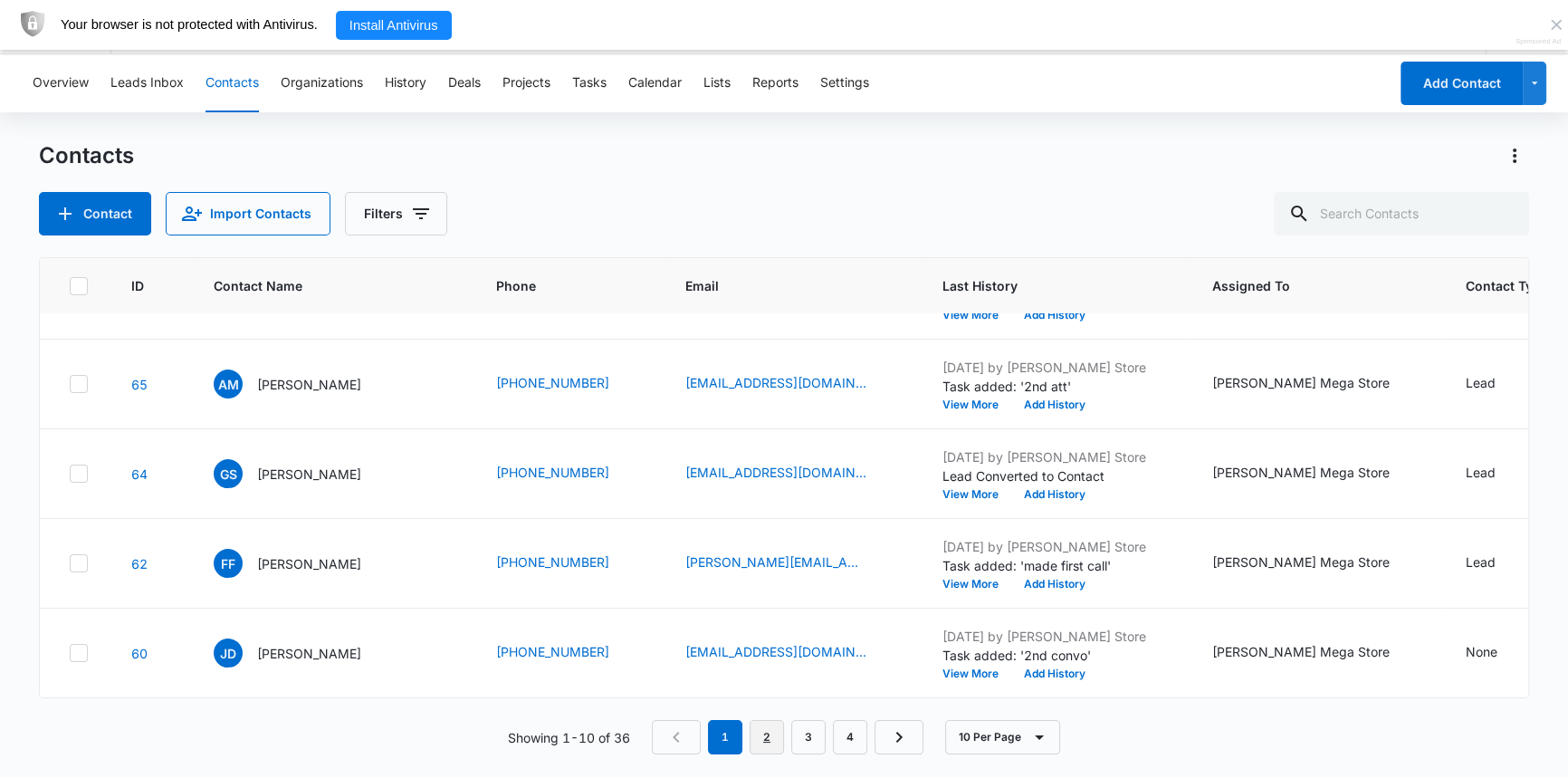
click at [766, 732] on link "2" at bounding box center [767, 736] width 34 height 34
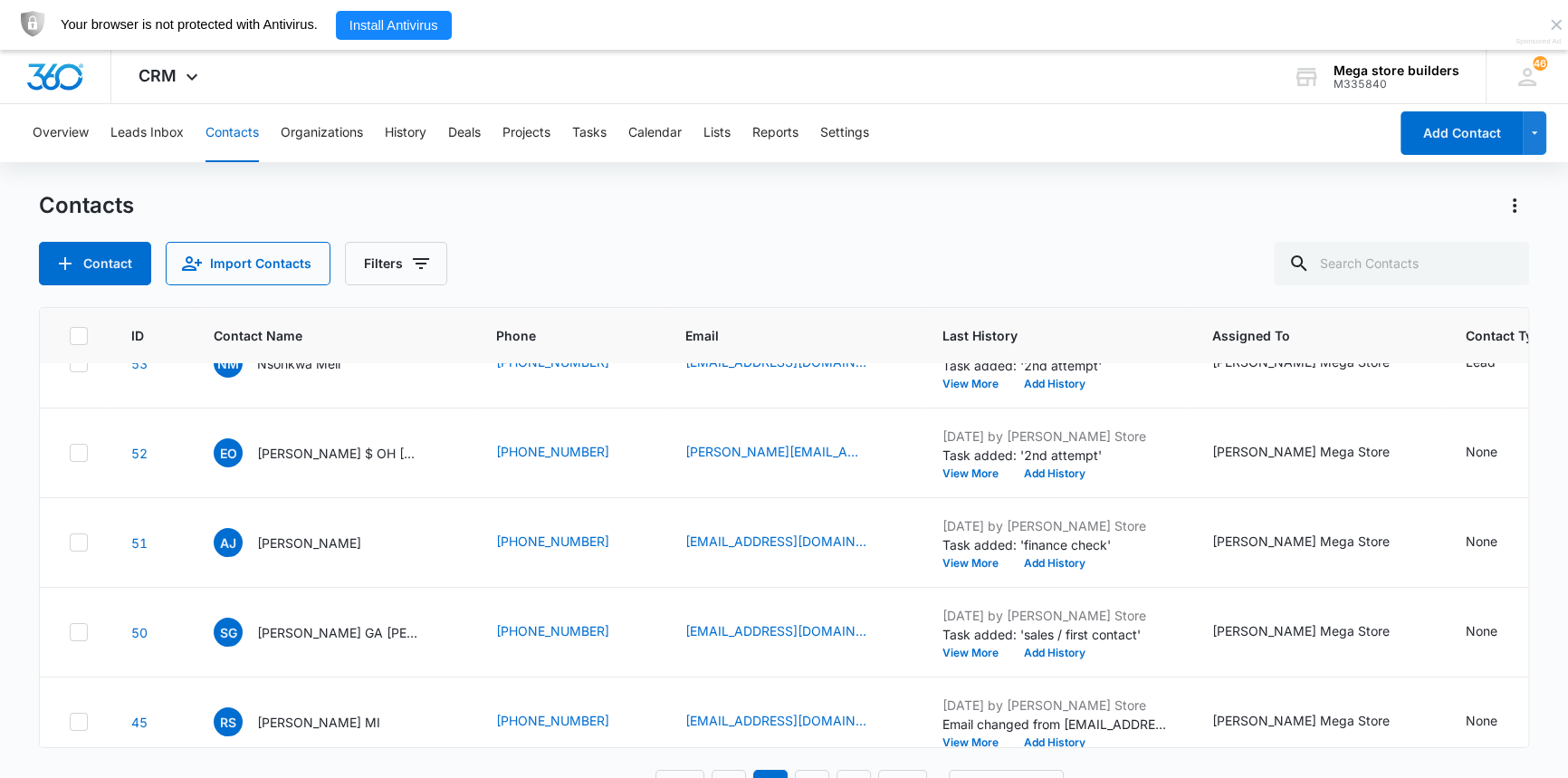
scroll to position [524, 0]
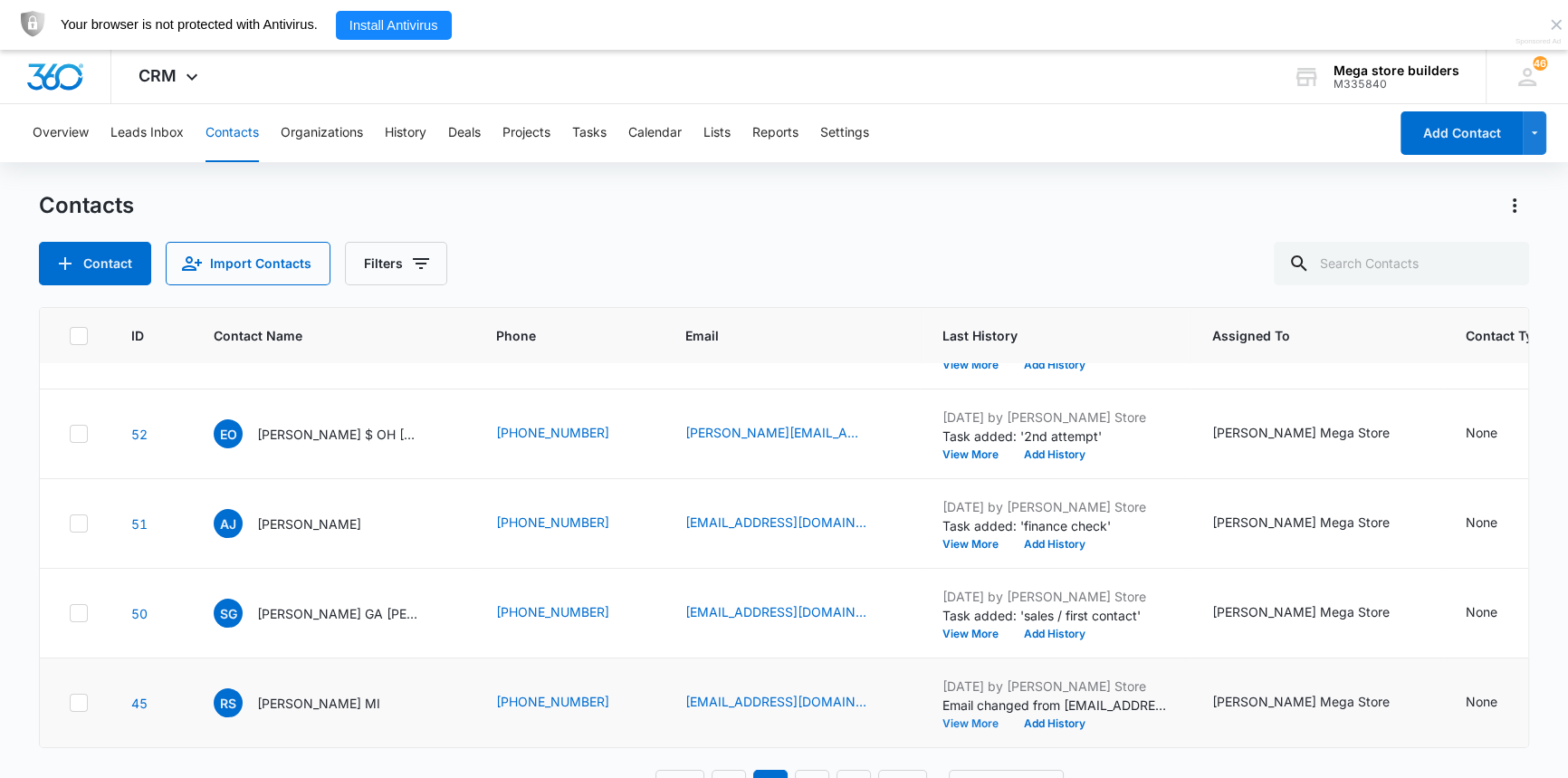
click at [948, 717] on button "View More" at bounding box center [976, 722] width 69 height 10
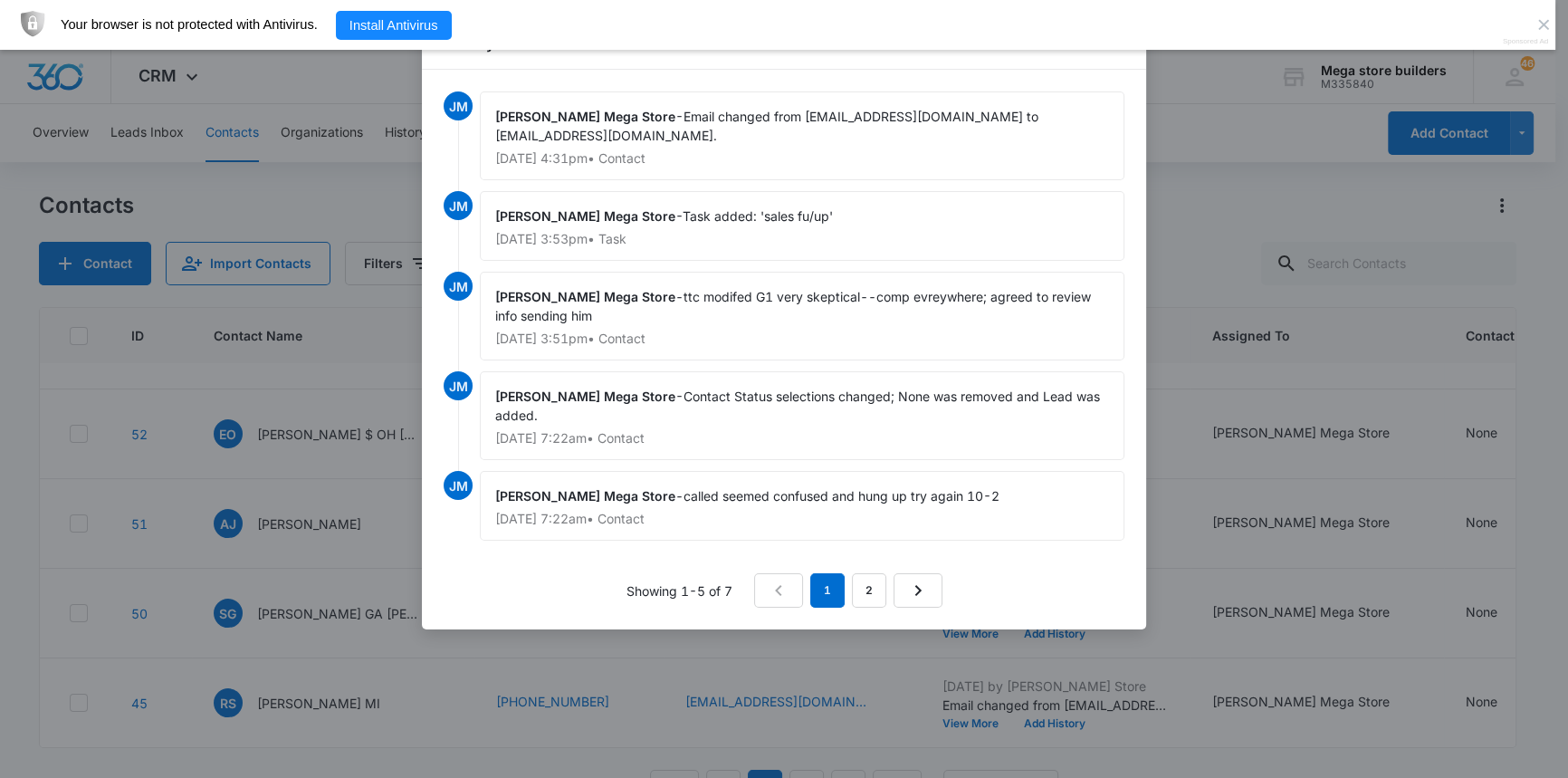
click at [1014, 419] on div "[PERSON_NAME] Store - Contact Status selections changed; None was removed and L…" at bounding box center [802, 416] width 645 height 89
click at [335, 685] on div at bounding box center [784, 389] width 1568 height 778
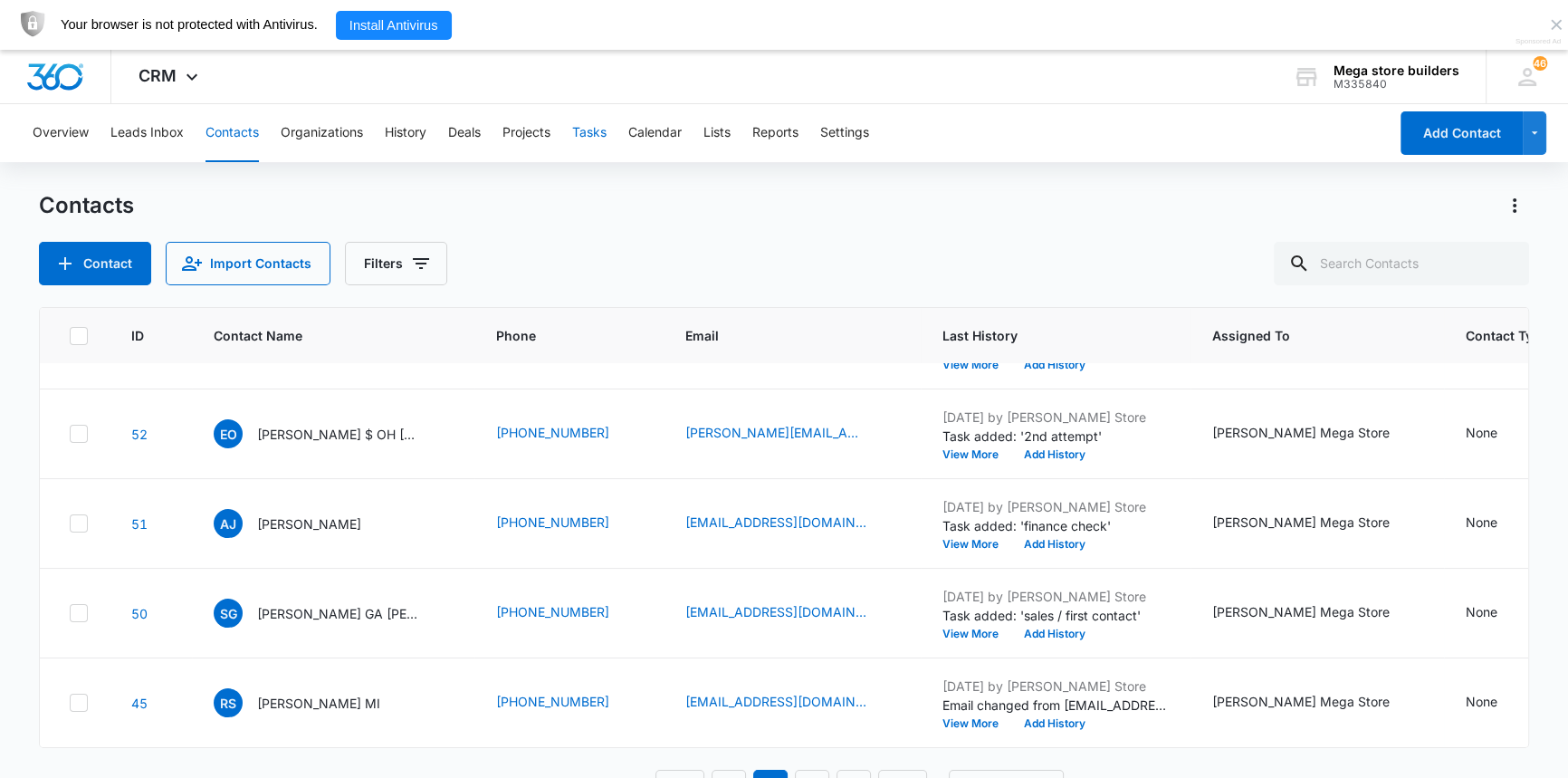
click at [606, 127] on button "Tasks" at bounding box center [589, 132] width 34 height 58
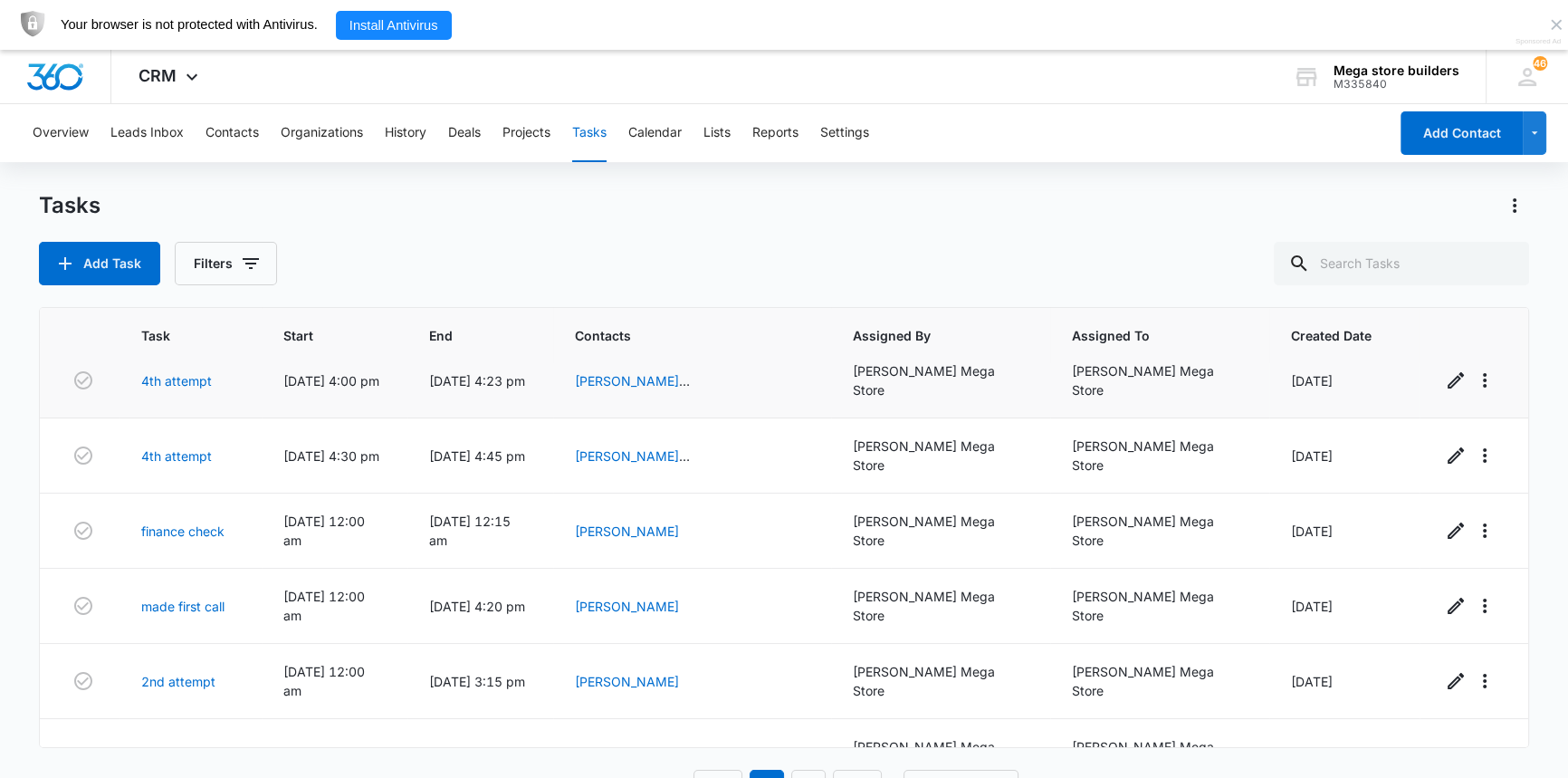
scroll to position [289, 0]
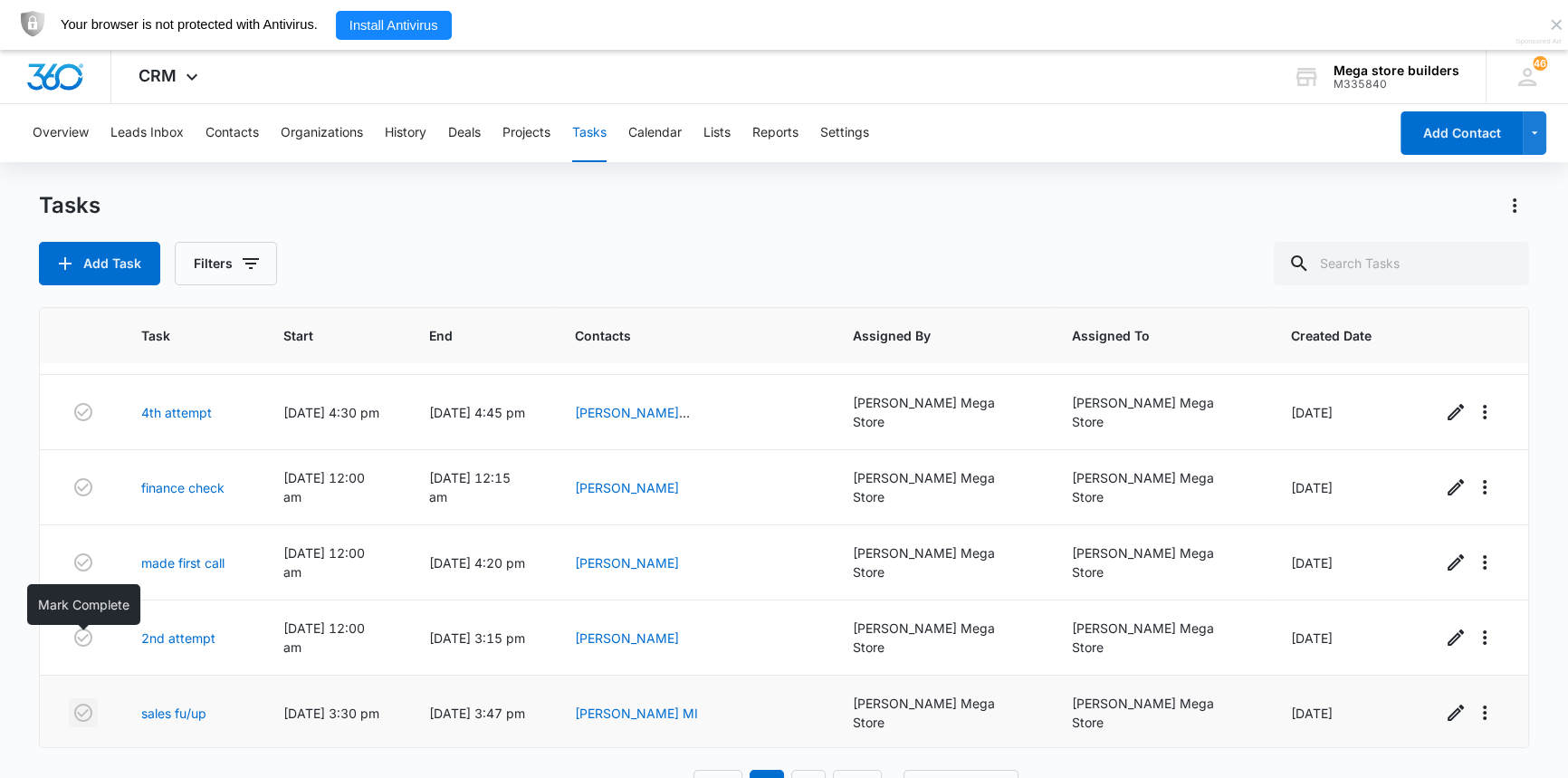
click at [83, 703] on icon "button" at bounding box center [83, 712] width 18 height 18
click at [226, 114] on button "Contacts" at bounding box center [232, 132] width 54 height 58
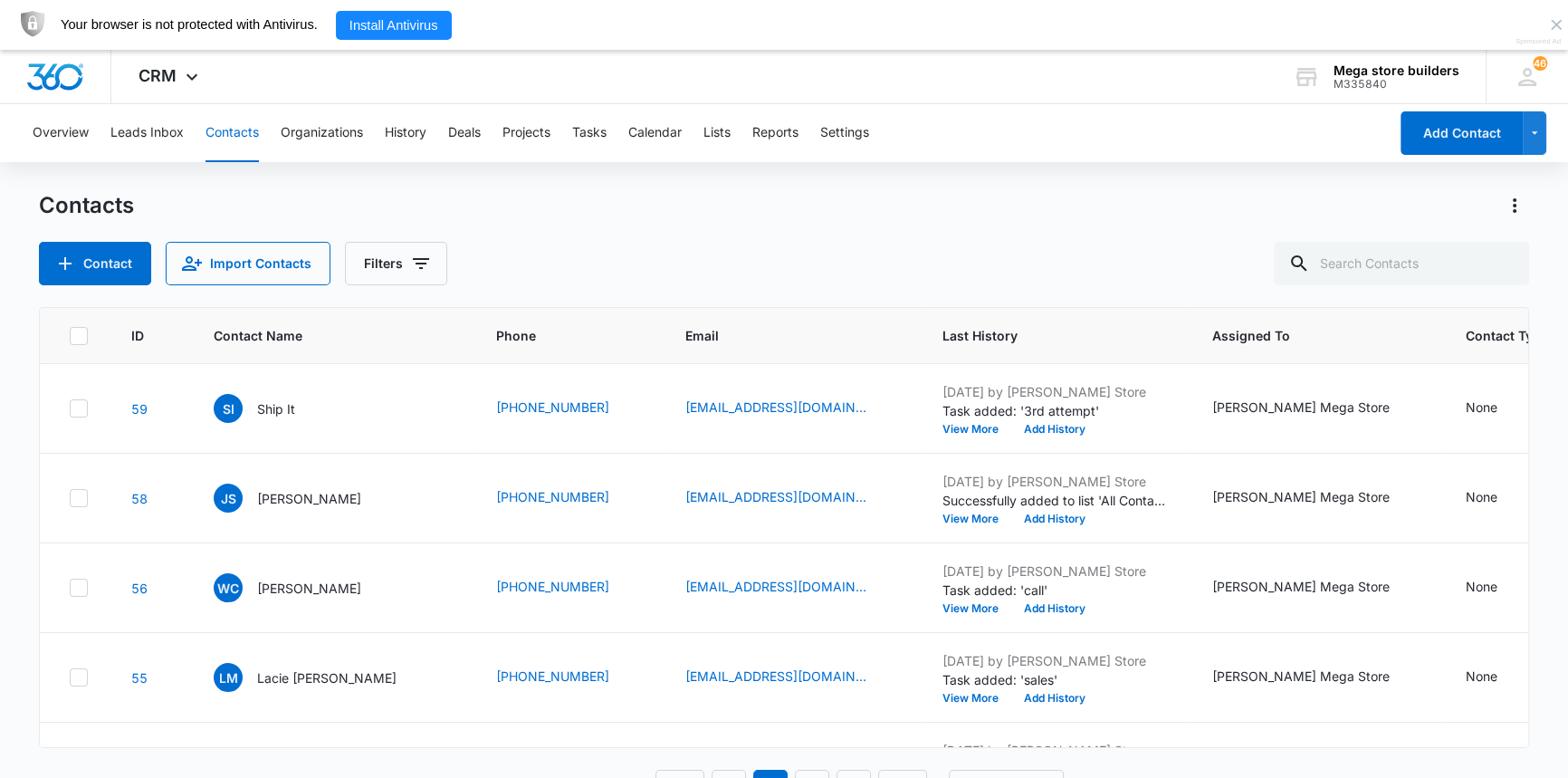
click at [227, 125] on button "Contacts" at bounding box center [232, 132] width 54 height 58
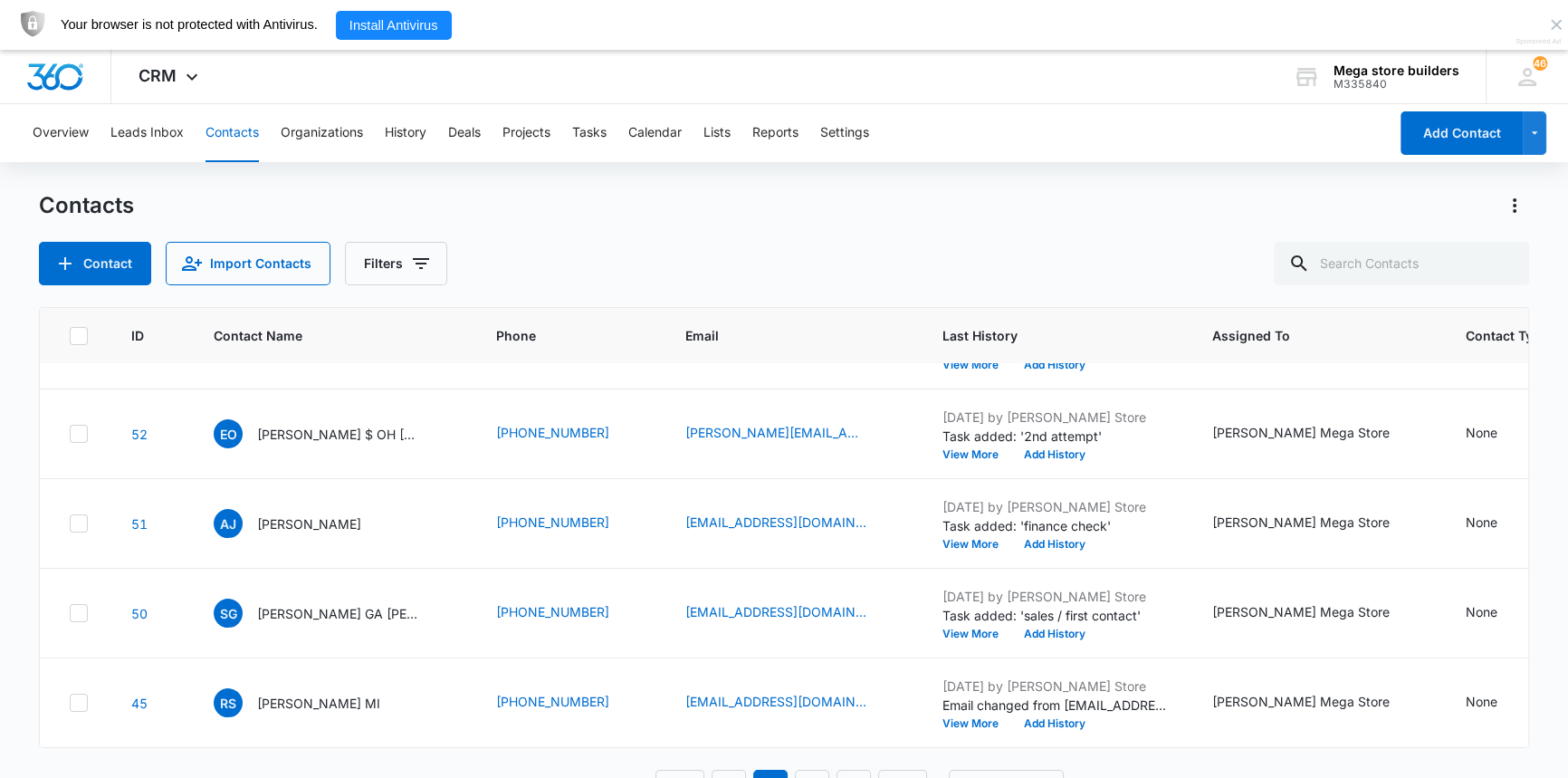
scroll to position [50, 0]
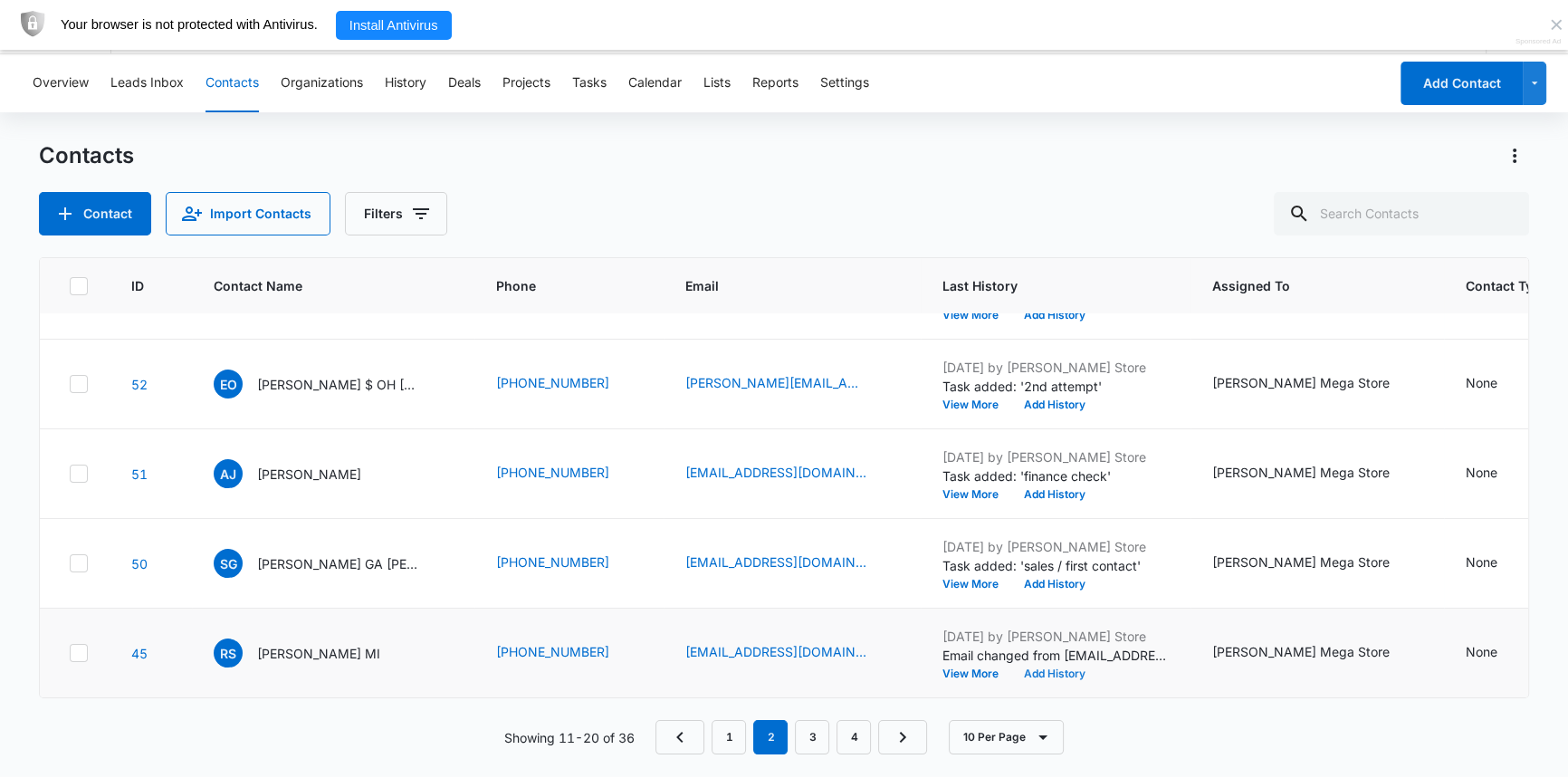
click at [1015, 668] on button "Add History" at bounding box center [1055, 673] width 87 height 10
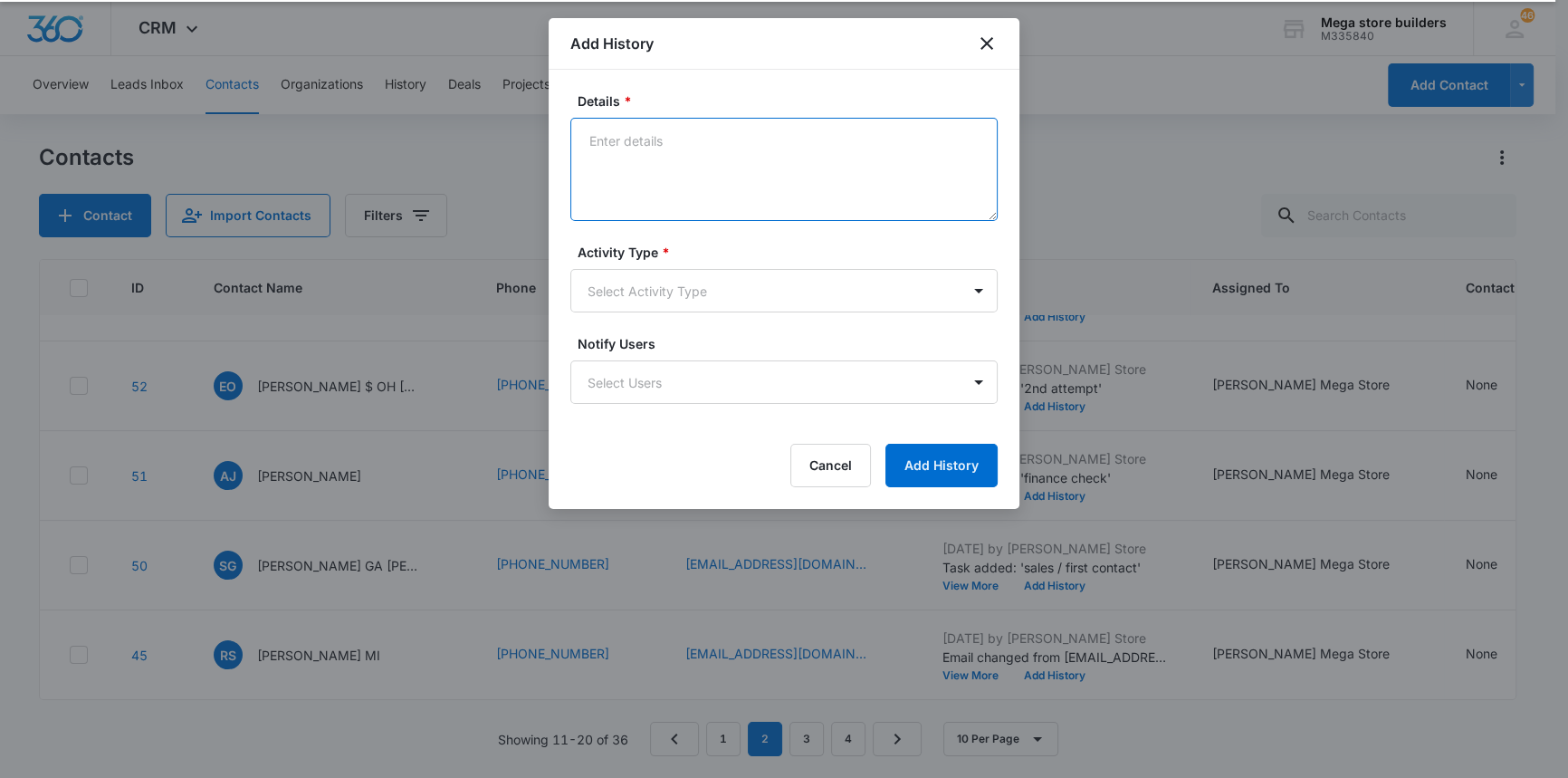
click at [712, 161] on textarea "Details *" at bounding box center [784, 169] width 427 height 103
type textarea "lmc sent text reset for [DATE]"
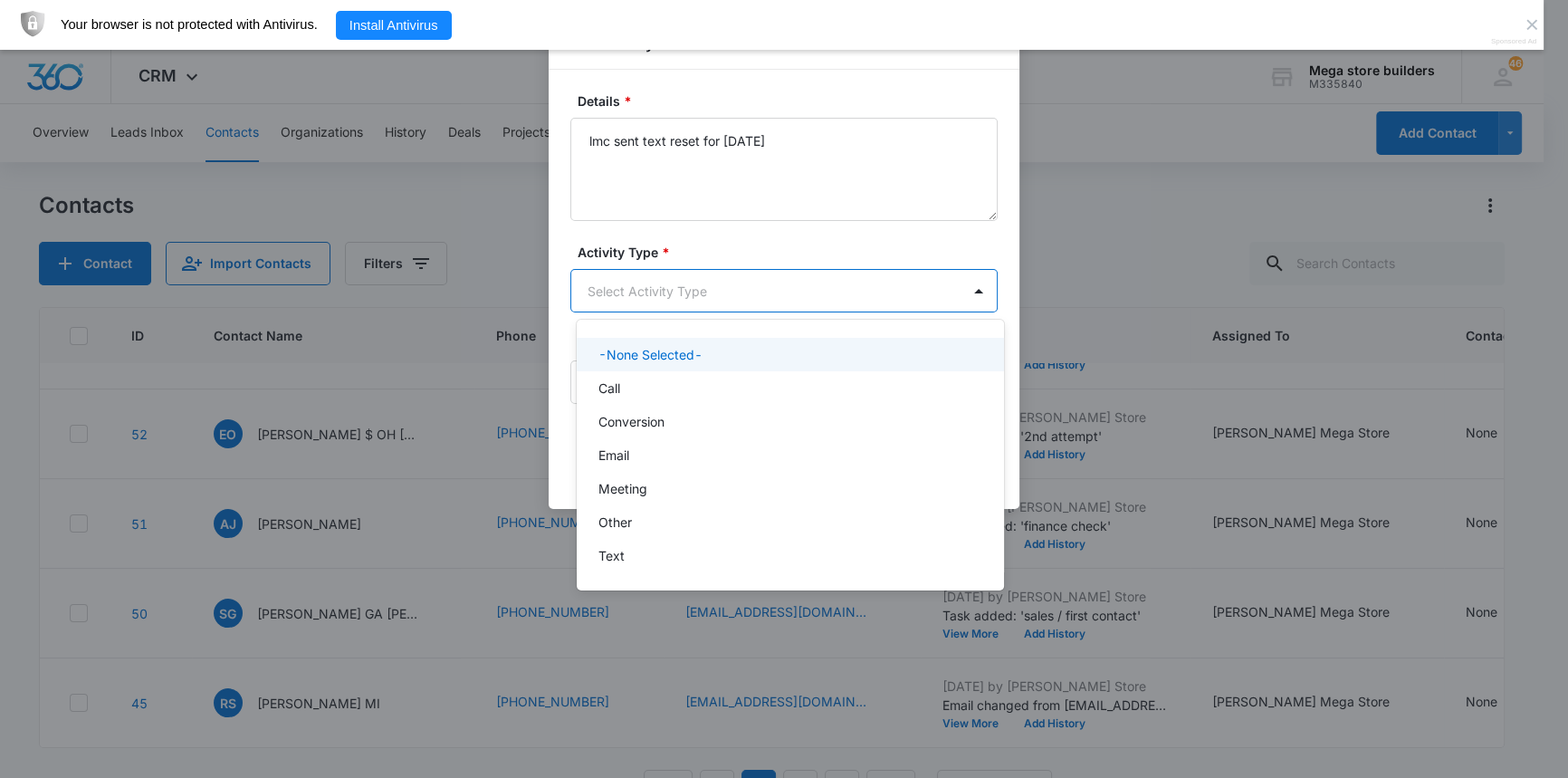
scroll to position [0, 0]
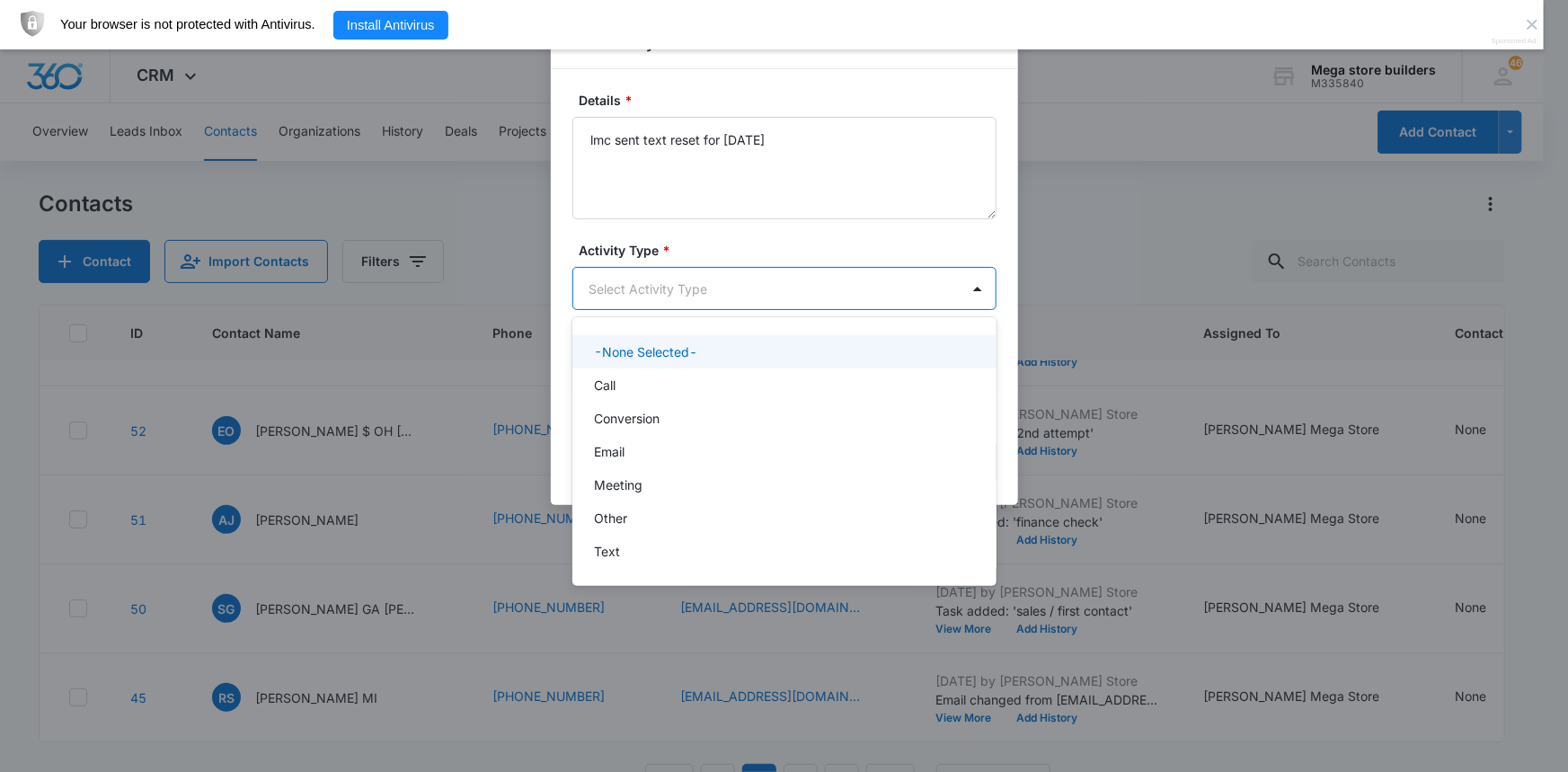
click at [711, 289] on body "CRM Apps Reputation Forms CRM Email Social Content Ads Intelligence Files Brand…" at bounding box center [784, 386] width 1568 height 772
click at [621, 371] on div "Call" at bounding box center [784, 385] width 424 height 33
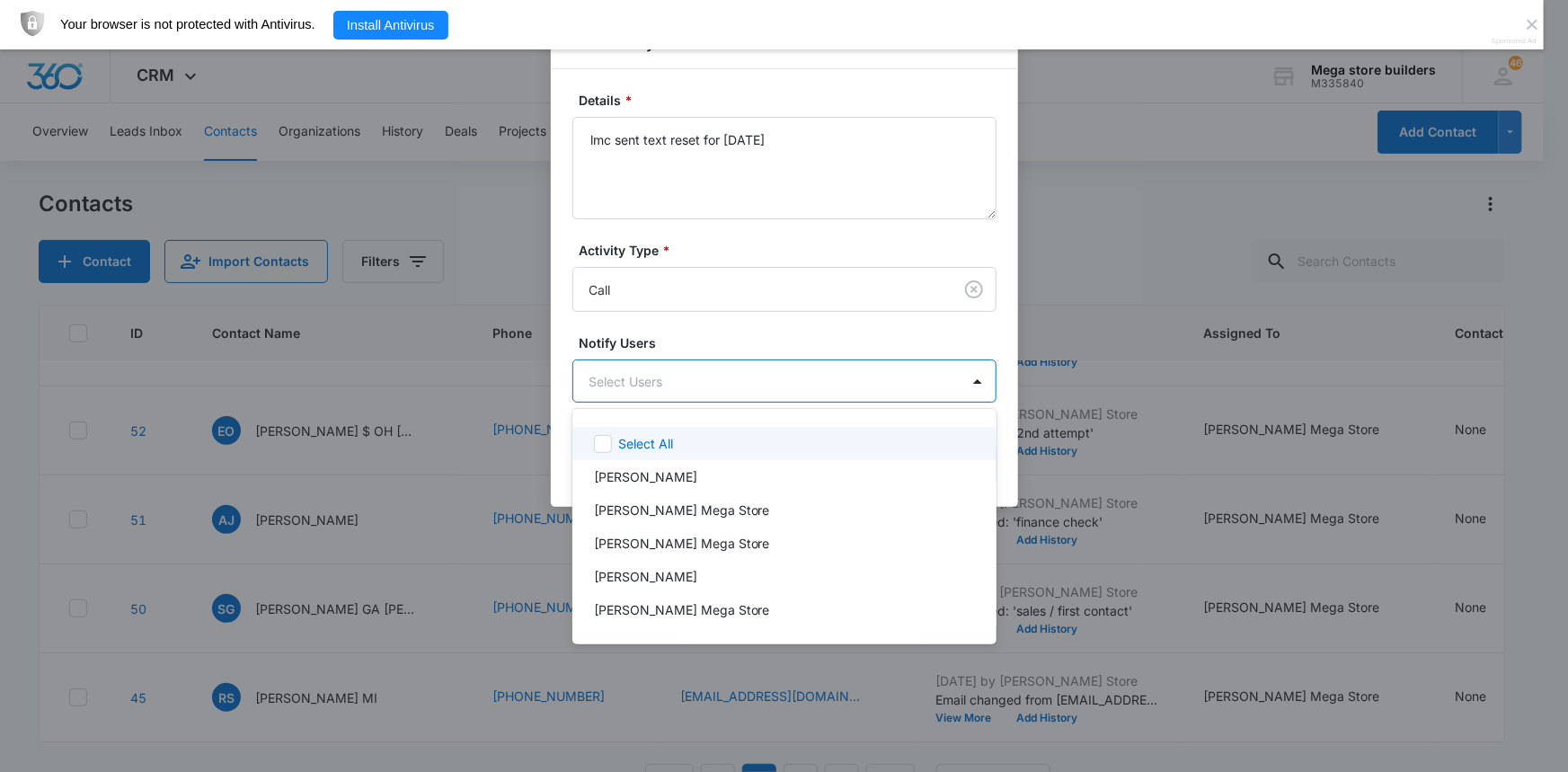
click at [775, 386] on body "CRM Apps Reputation Forms CRM Email Social Content Ads Intelligence Files Brand…" at bounding box center [784, 386] width 1568 height 772
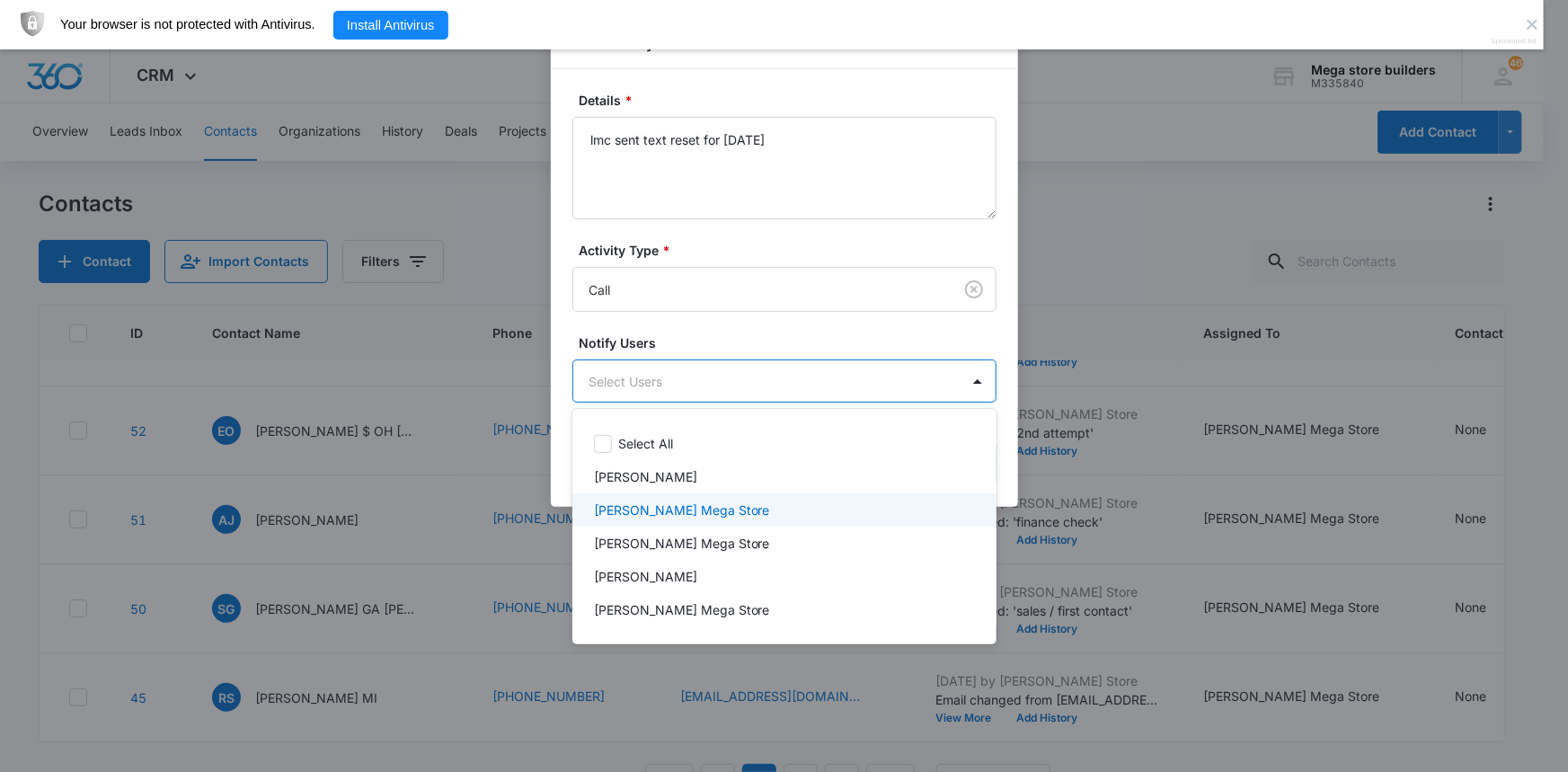
click at [663, 513] on p "[PERSON_NAME] Mega Store" at bounding box center [682, 509] width 176 height 19
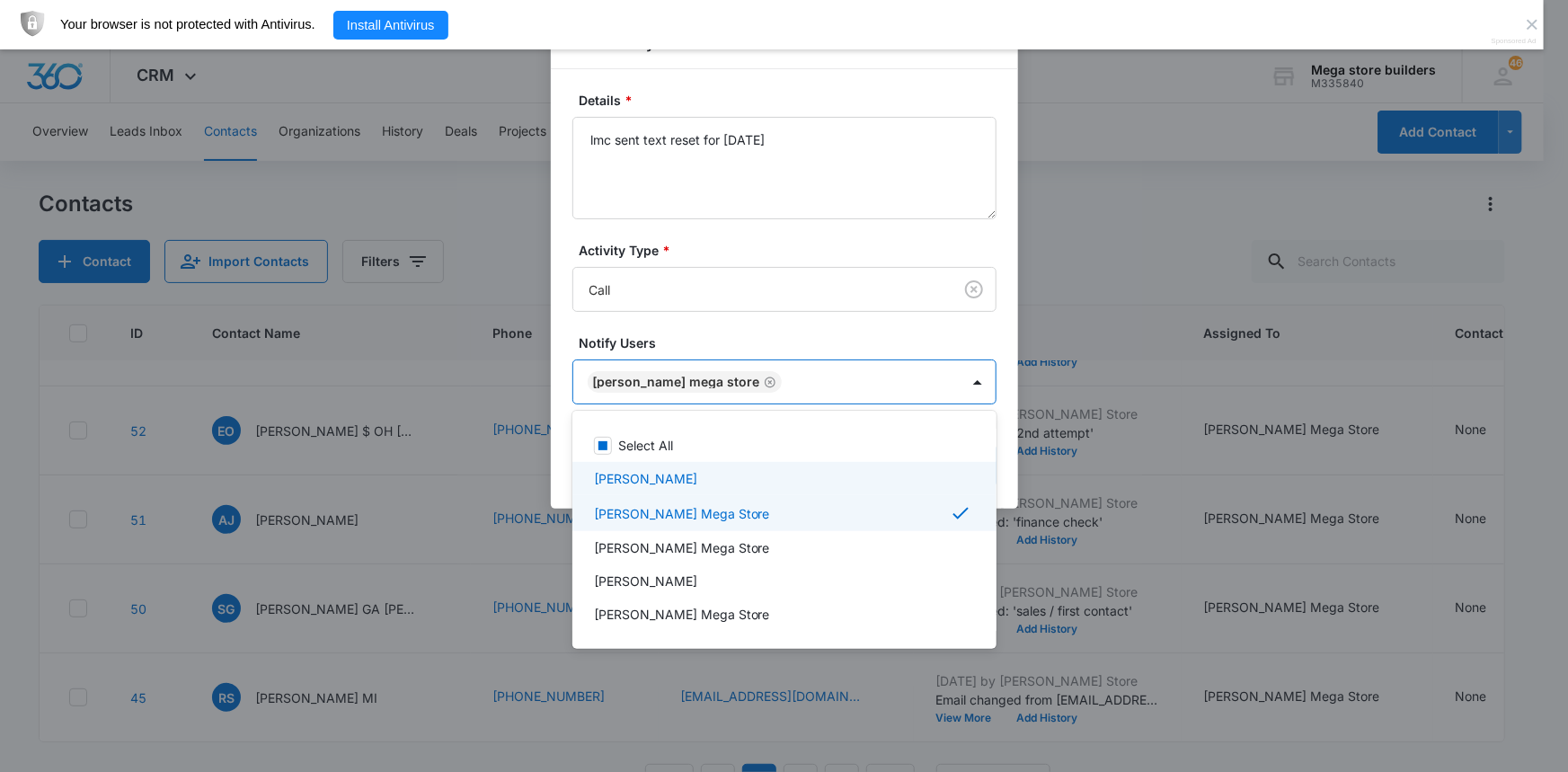
click at [1028, 481] on div at bounding box center [784, 386] width 1568 height 772
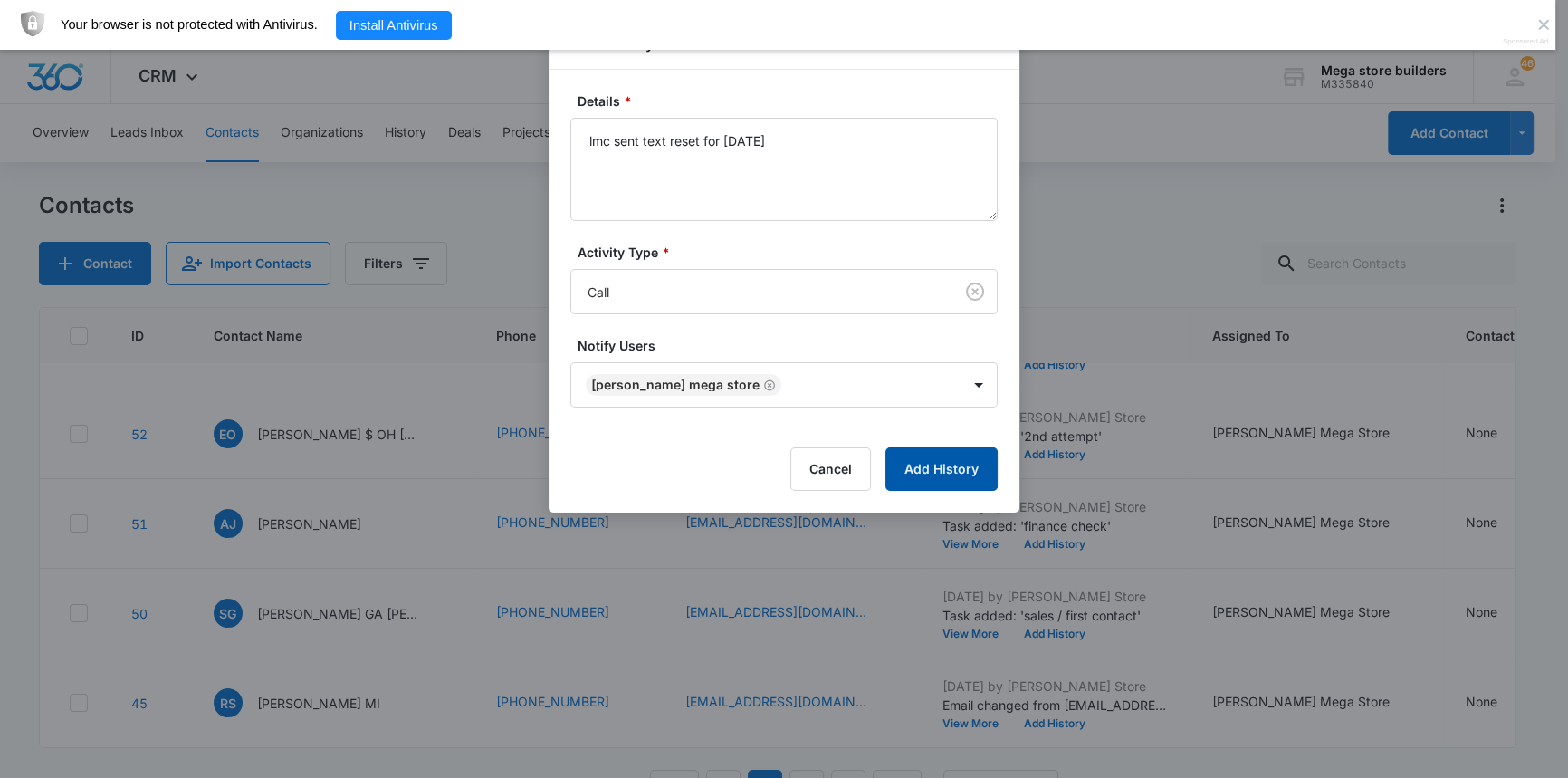
click at [937, 459] on button "Add History" at bounding box center [941, 469] width 112 height 43
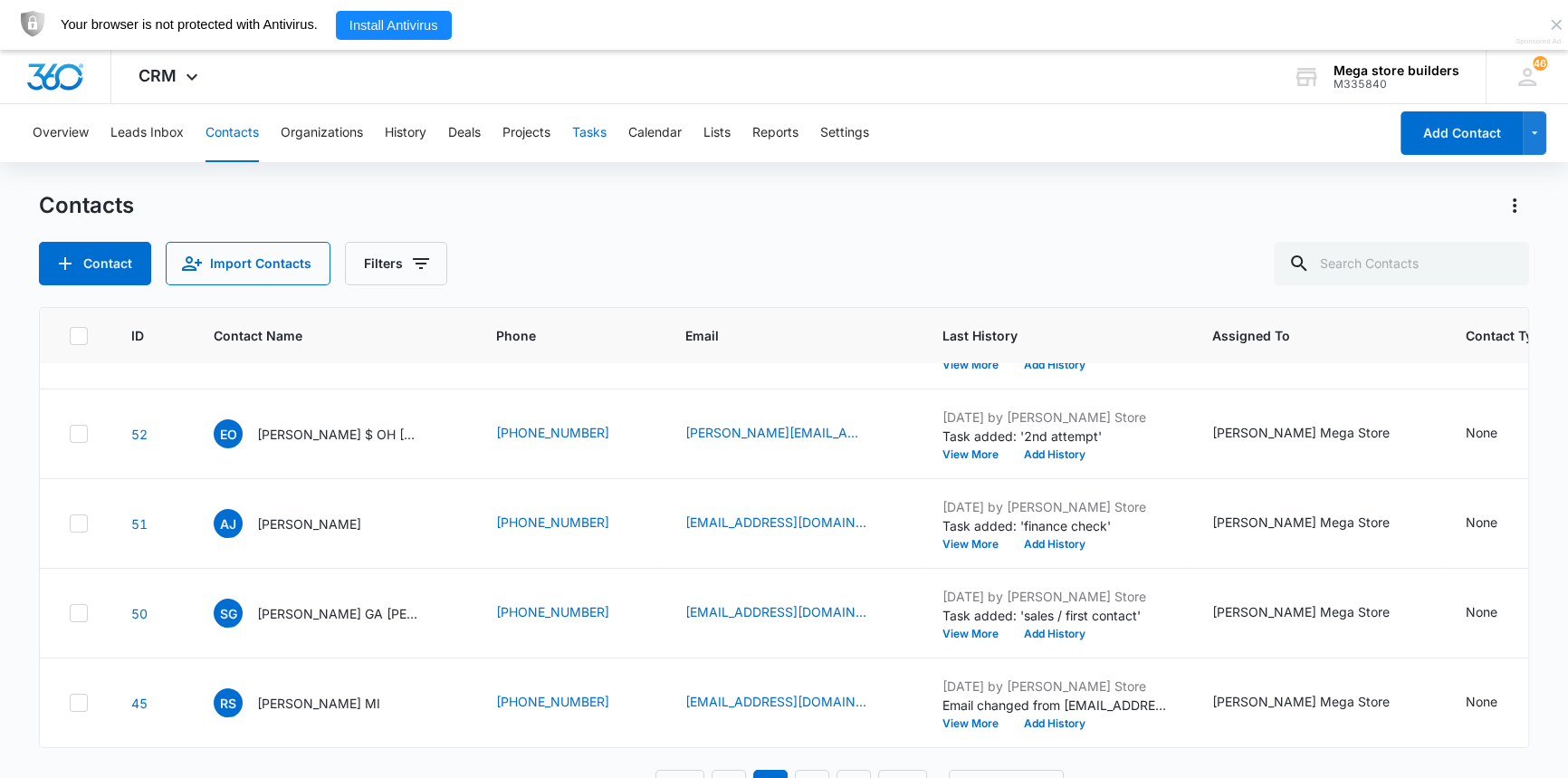
click at [577, 122] on button "Tasks" at bounding box center [589, 132] width 34 height 58
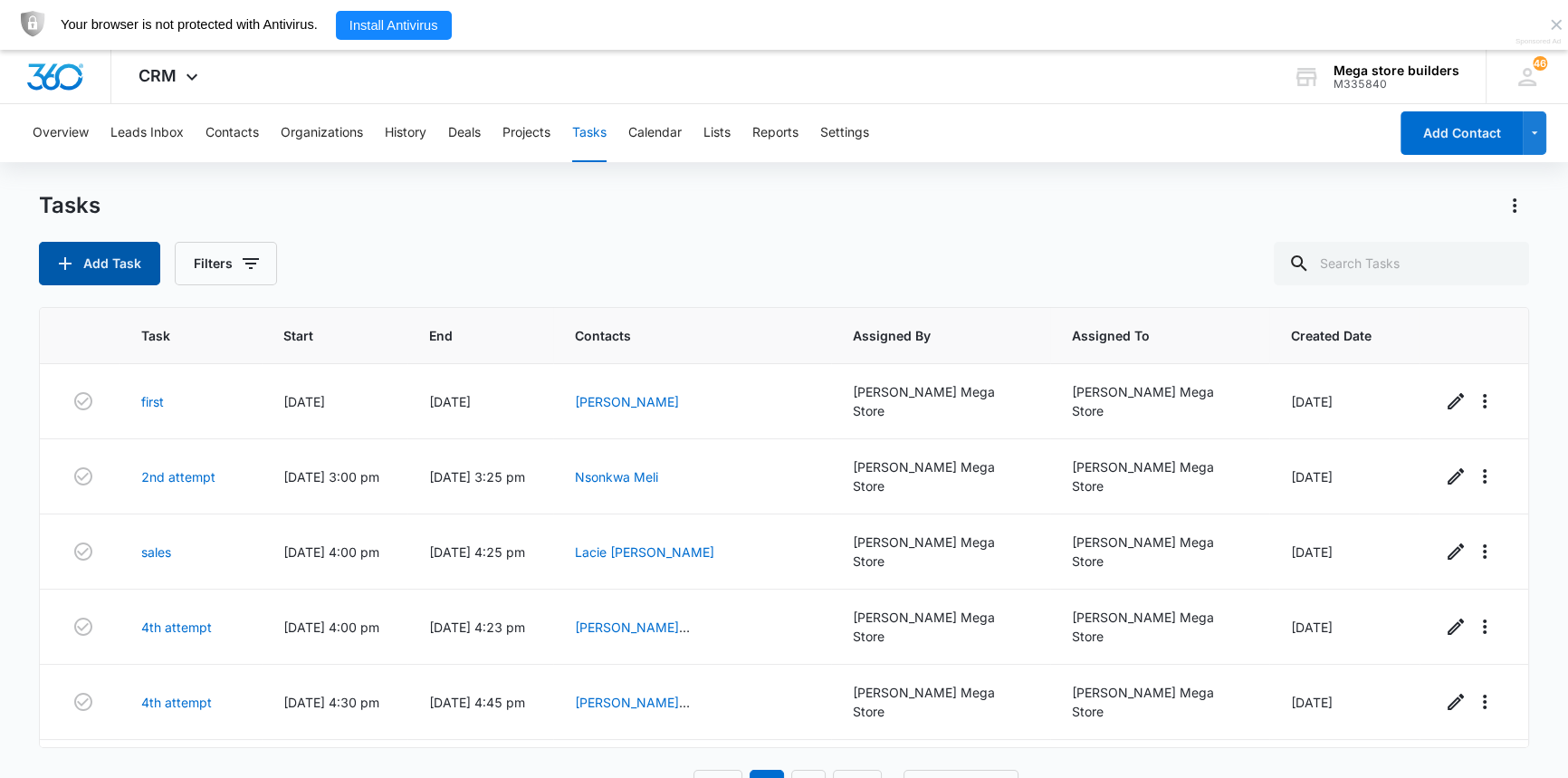
click at [94, 263] on button "Add Task" at bounding box center [99, 264] width 121 height 43
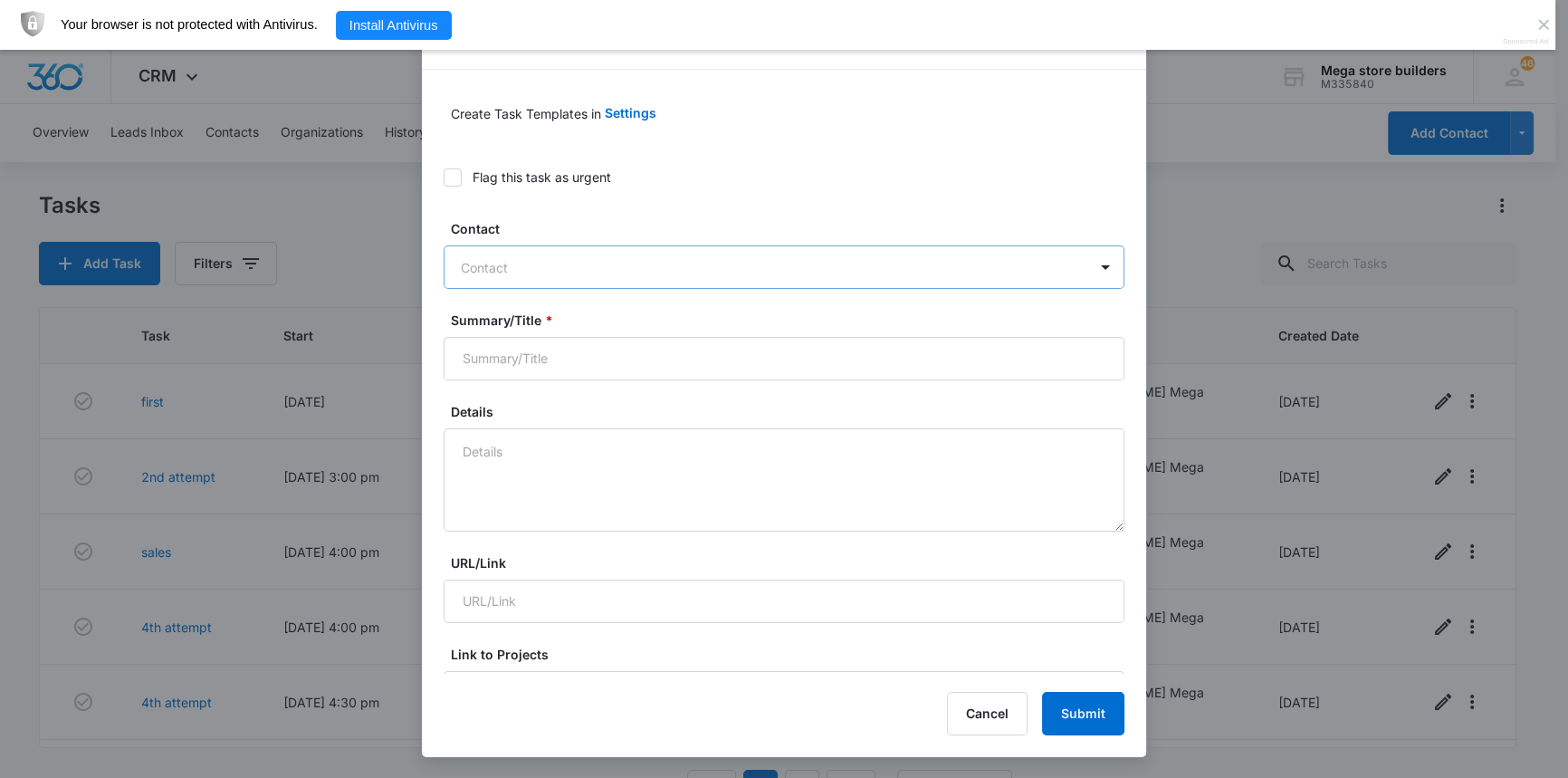
click at [552, 281] on div "Contact" at bounding box center [766, 267] width 643 height 41
type input "r"
type input "rishi"
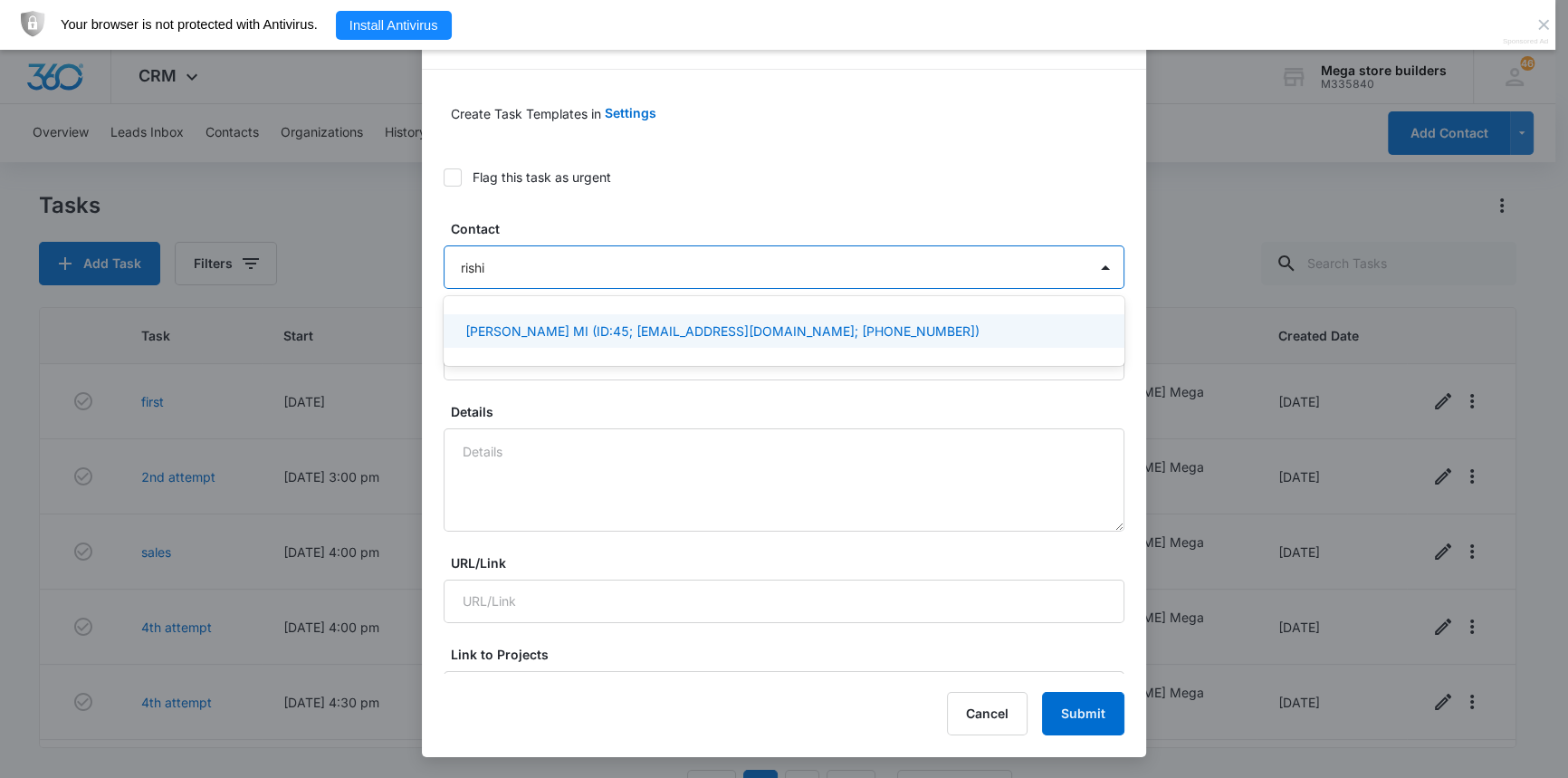
click at [516, 326] on p "[PERSON_NAME] MI (ID:45; [EMAIL_ADDRESS][DOMAIN_NAME]; [PHONE_NUMBER])" at bounding box center [722, 331] width 514 height 19
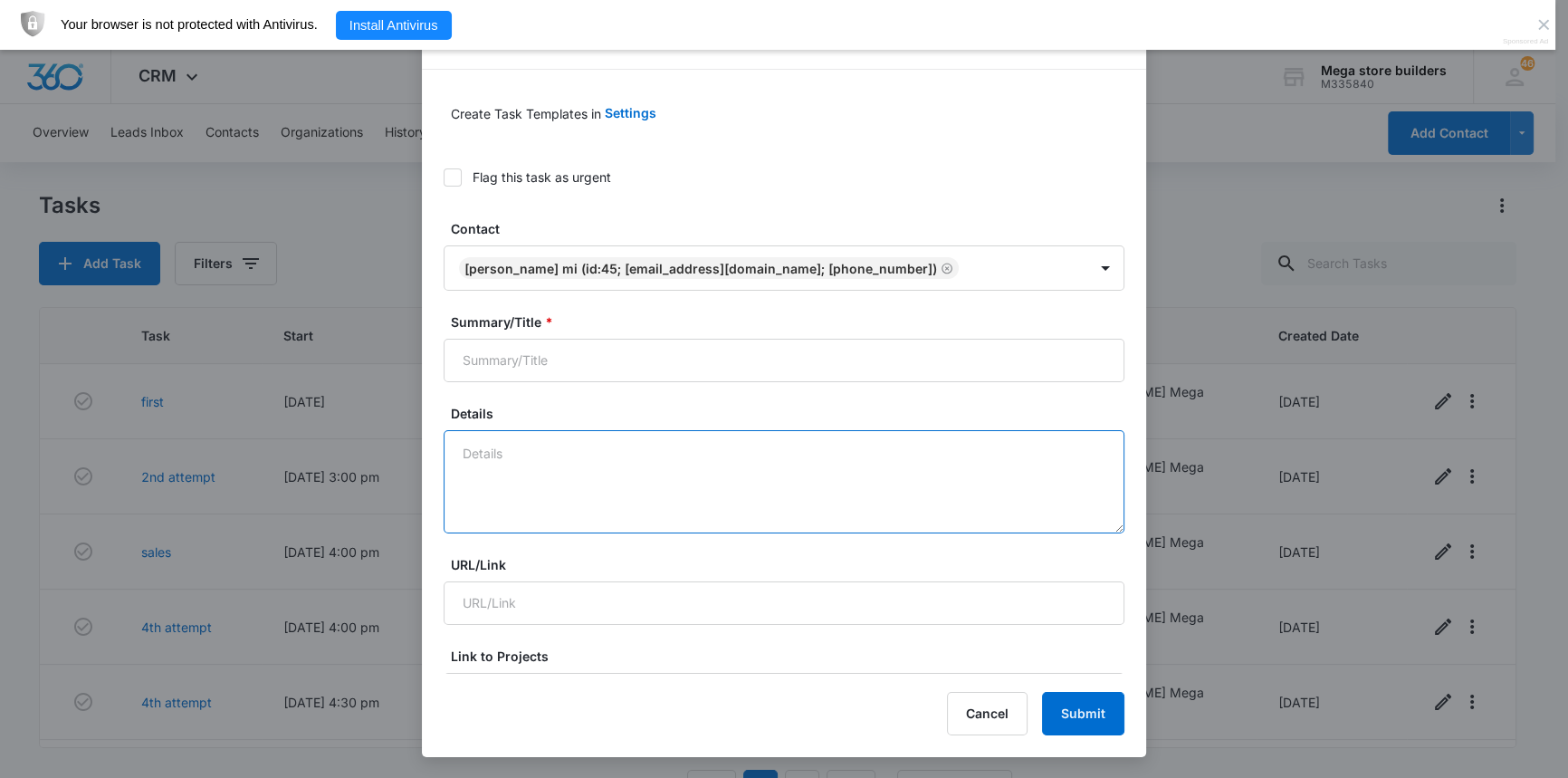
click at [517, 482] on textarea "Details" at bounding box center [784, 481] width 681 height 103
type textarea "2nd f/up"
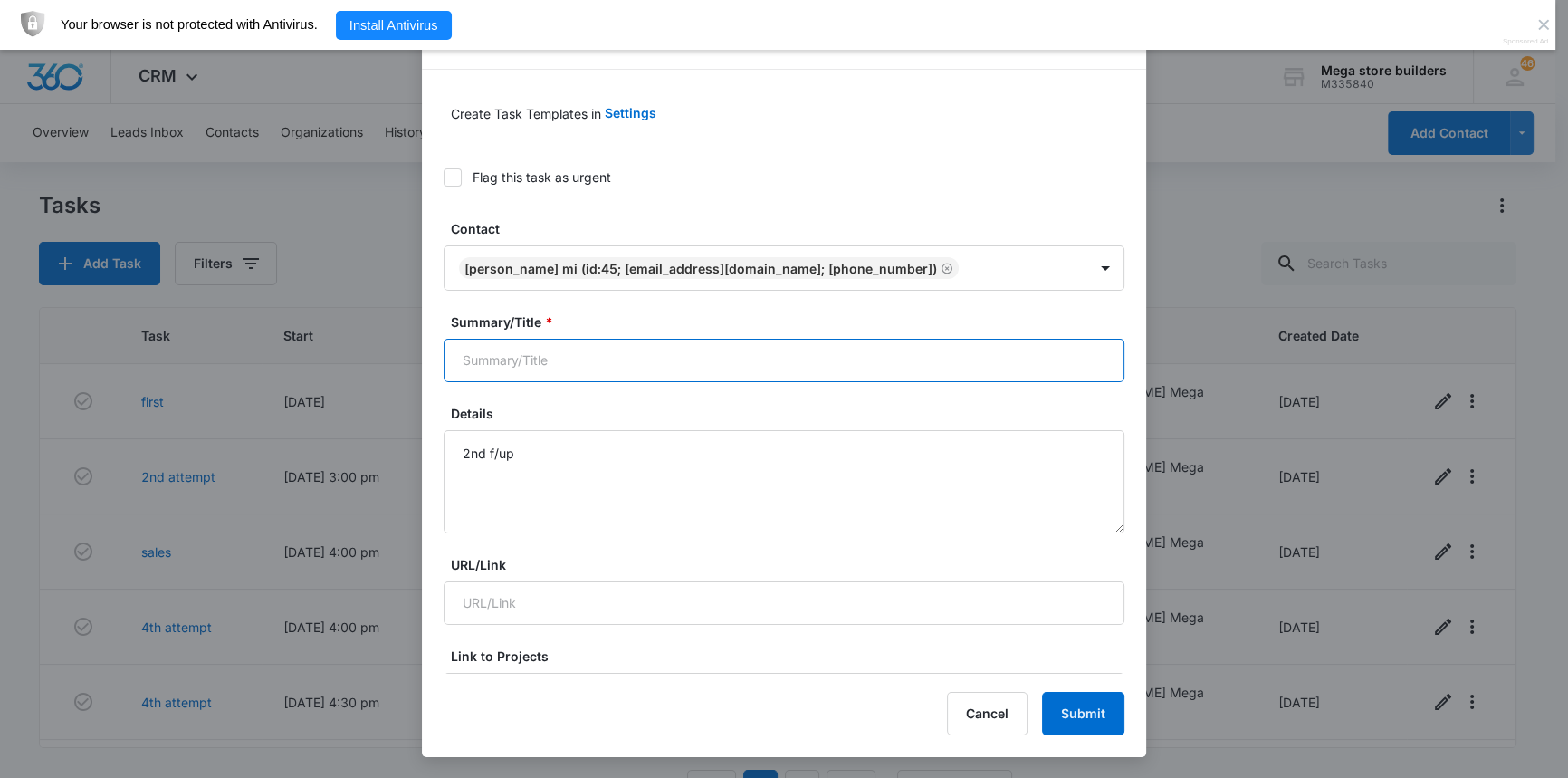
click at [538, 362] on input "Summary/Title *" at bounding box center [784, 360] width 681 height 43
type input "did not seem interested;"
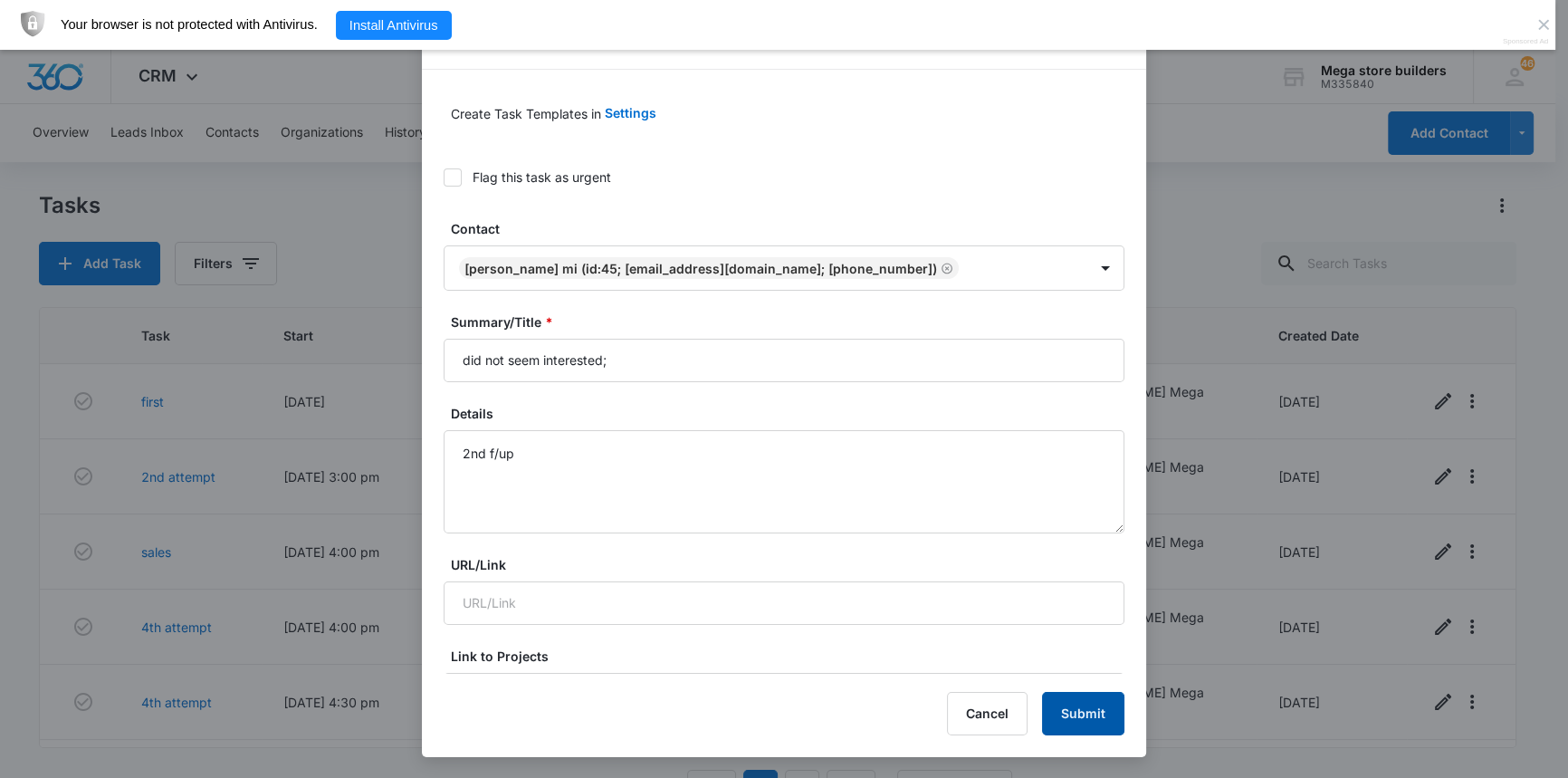
click at [1074, 706] on button "Submit" at bounding box center [1082, 714] width 82 height 43
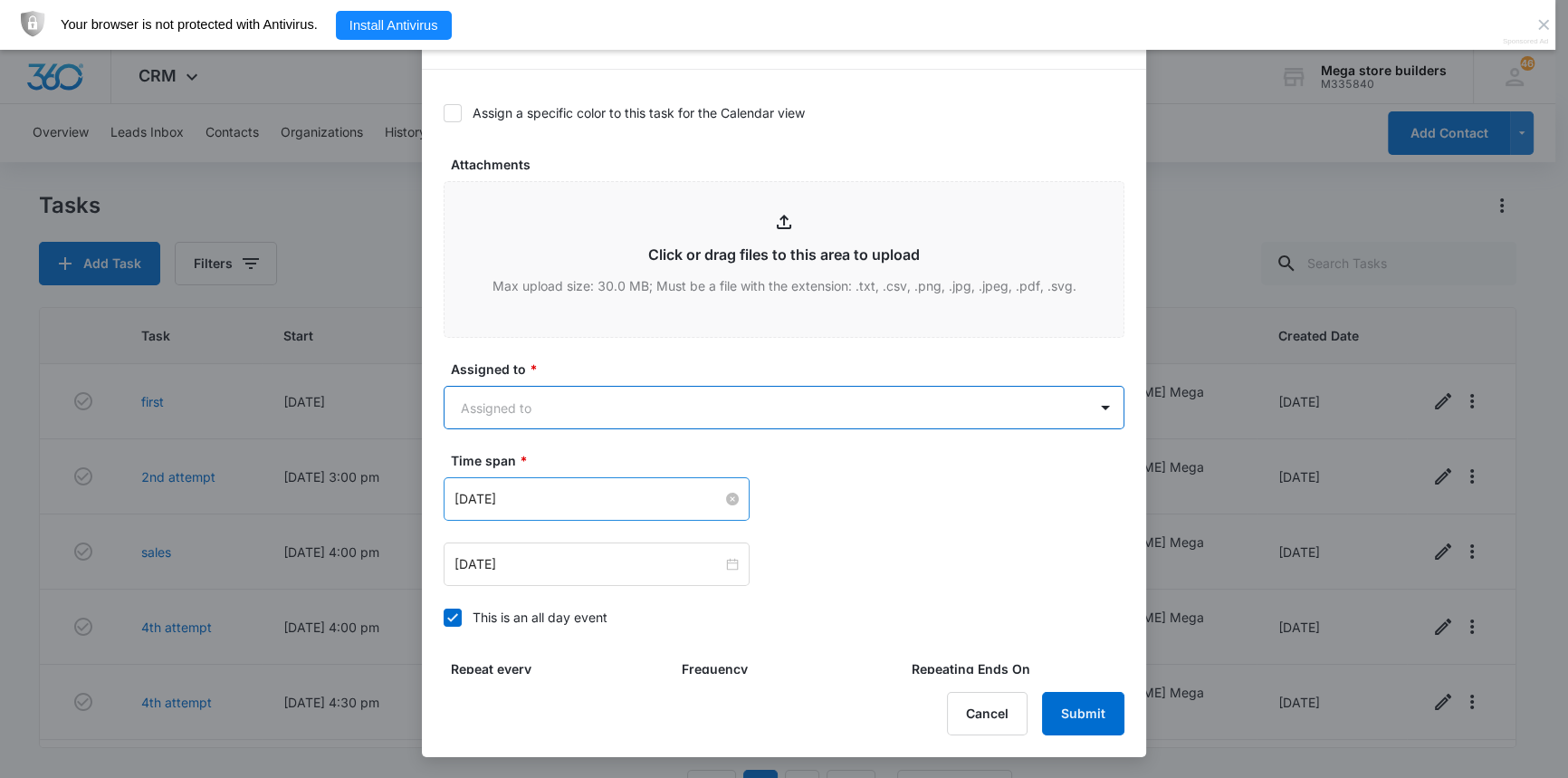
scroll to position [790, 0]
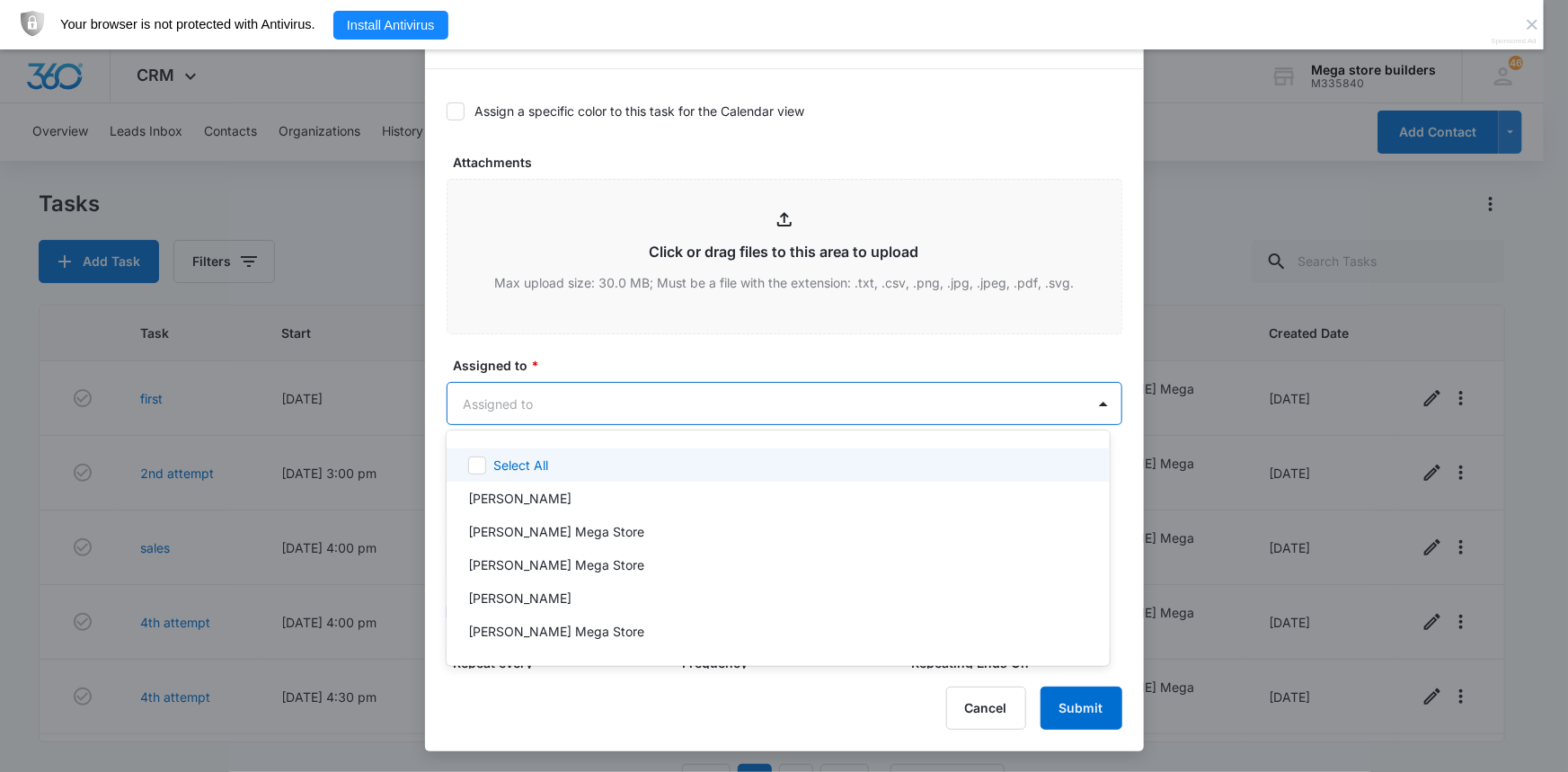
click at [488, 401] on body "CRM Apps Reputation Forms CRM Email Social Content Ads Intelligence Files Brand…" at bounding box center [784, 386] width 1568 height 772
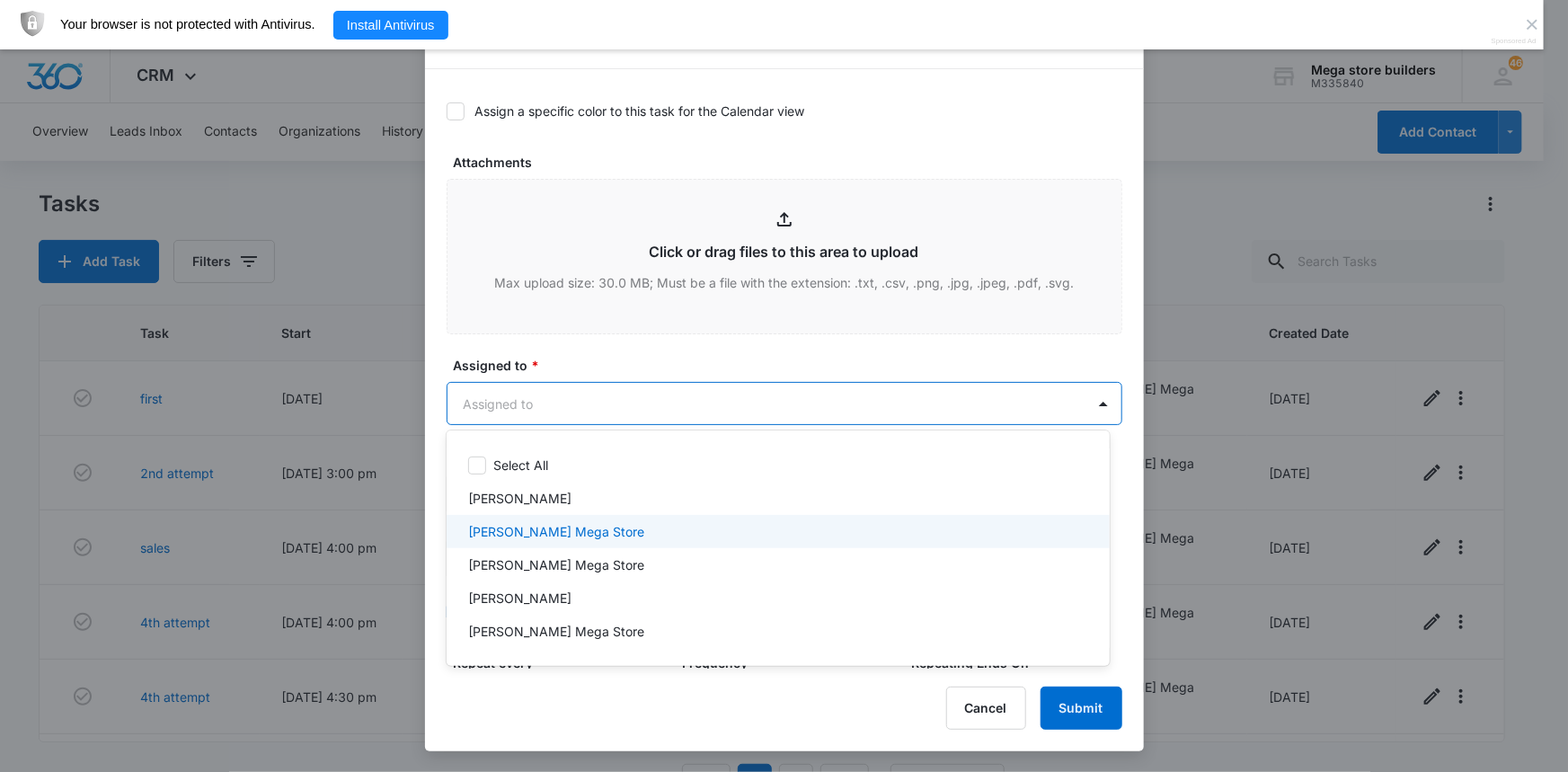
click at [525, 539] on p "[PERSON_NAME] Mega Store" at bounding box center [556, 531] width 176 height 19
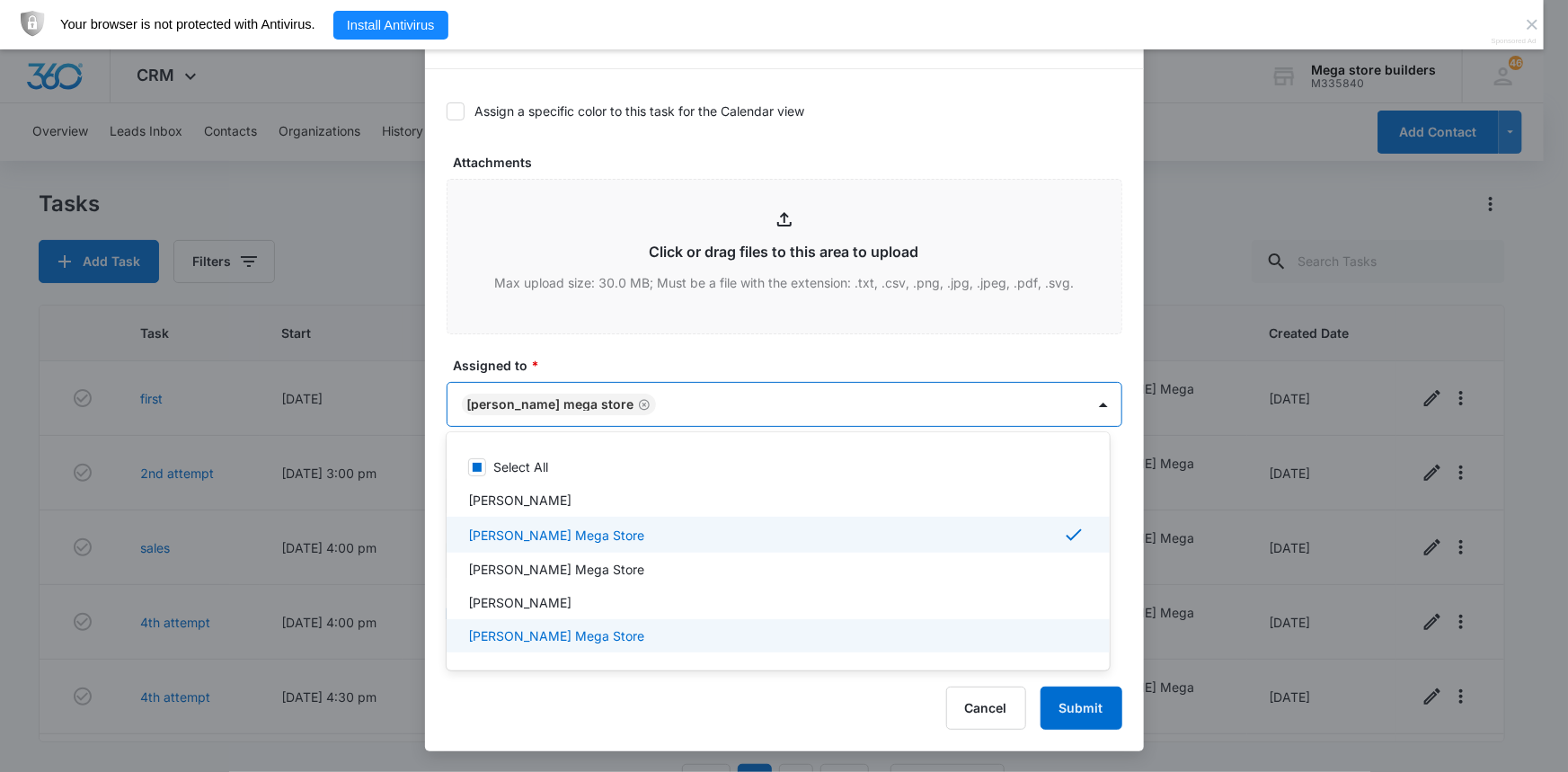
click at [1091, 709] on div at bounding box center [784, 386] width 1568 height 772
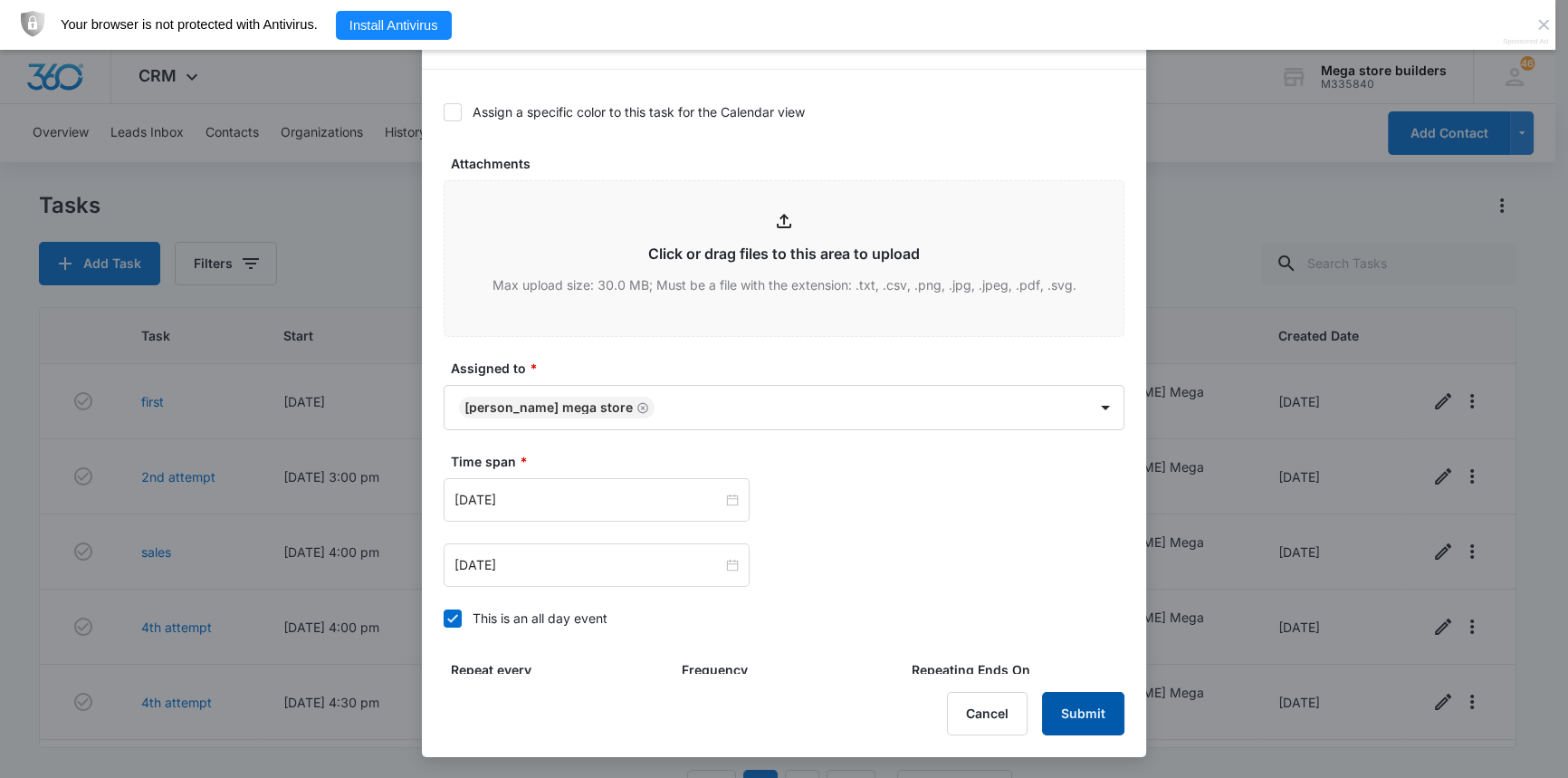
click at [1084, 718] on button "Submit" at bounding box center [1082, 714] width 82 height 43
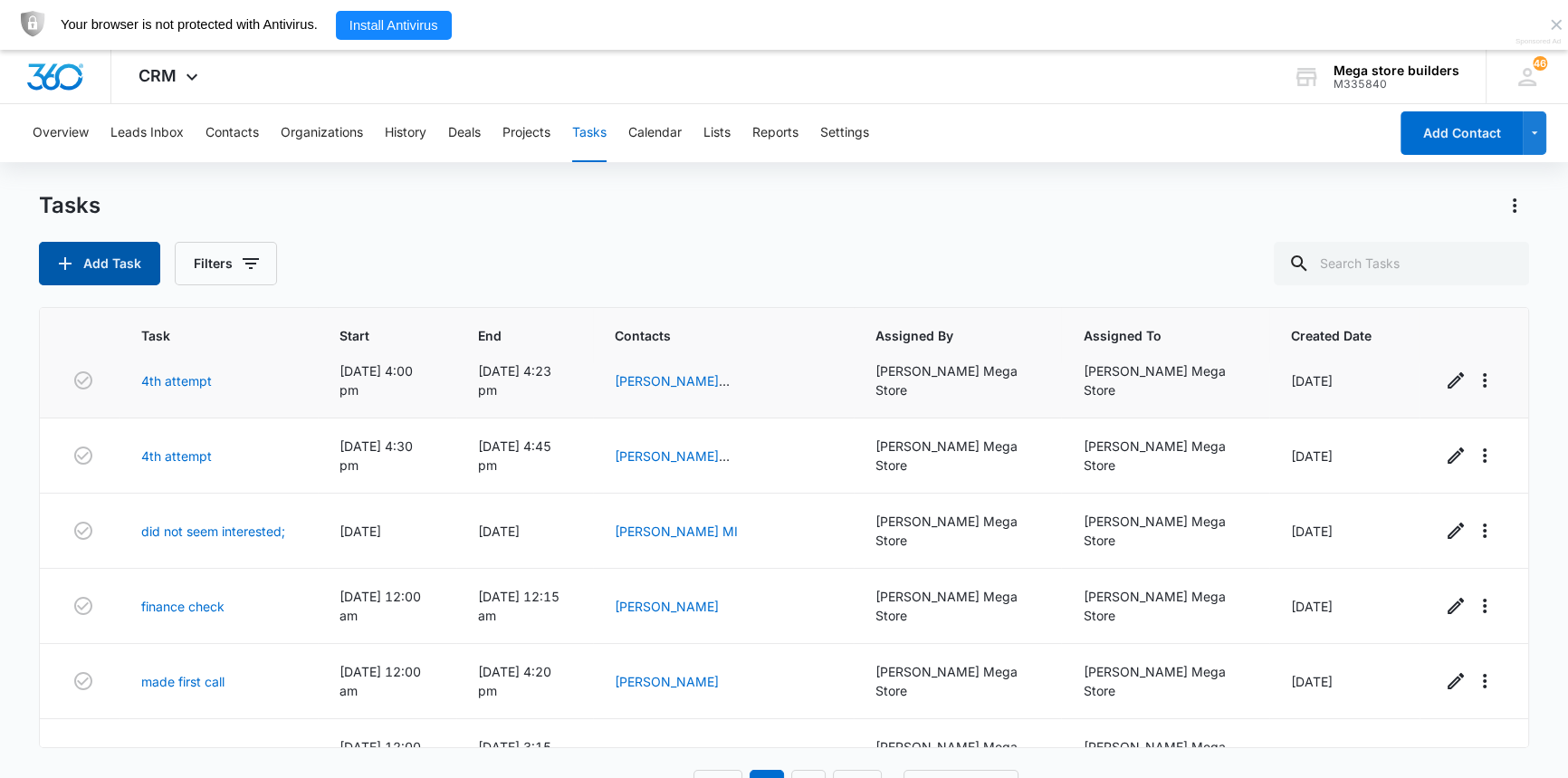
scroll to position [289, 0]
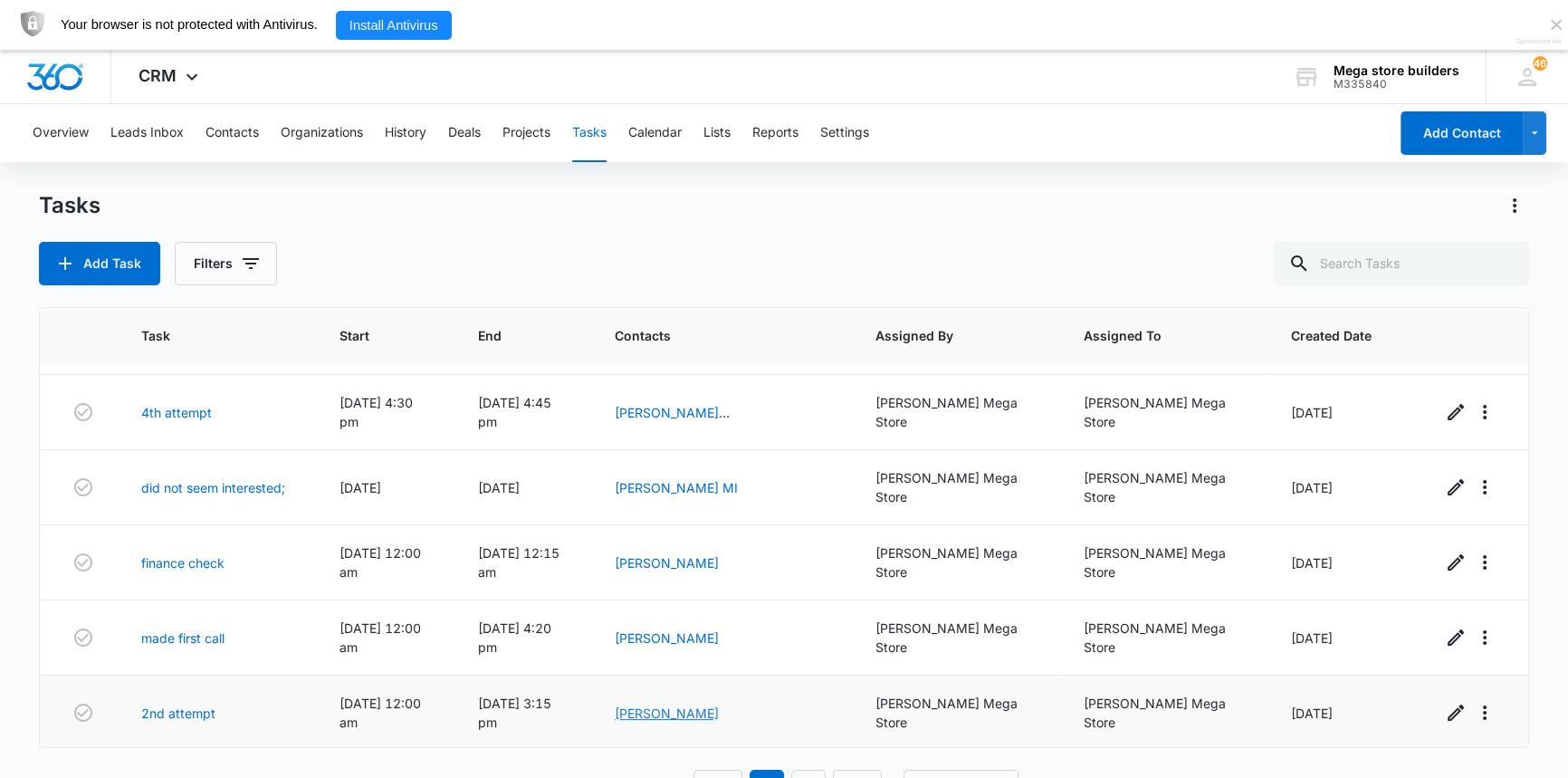
click at [718, 705] on link "[PERSON_NAME]" at bounding box center [666, 713] width 104 height 15
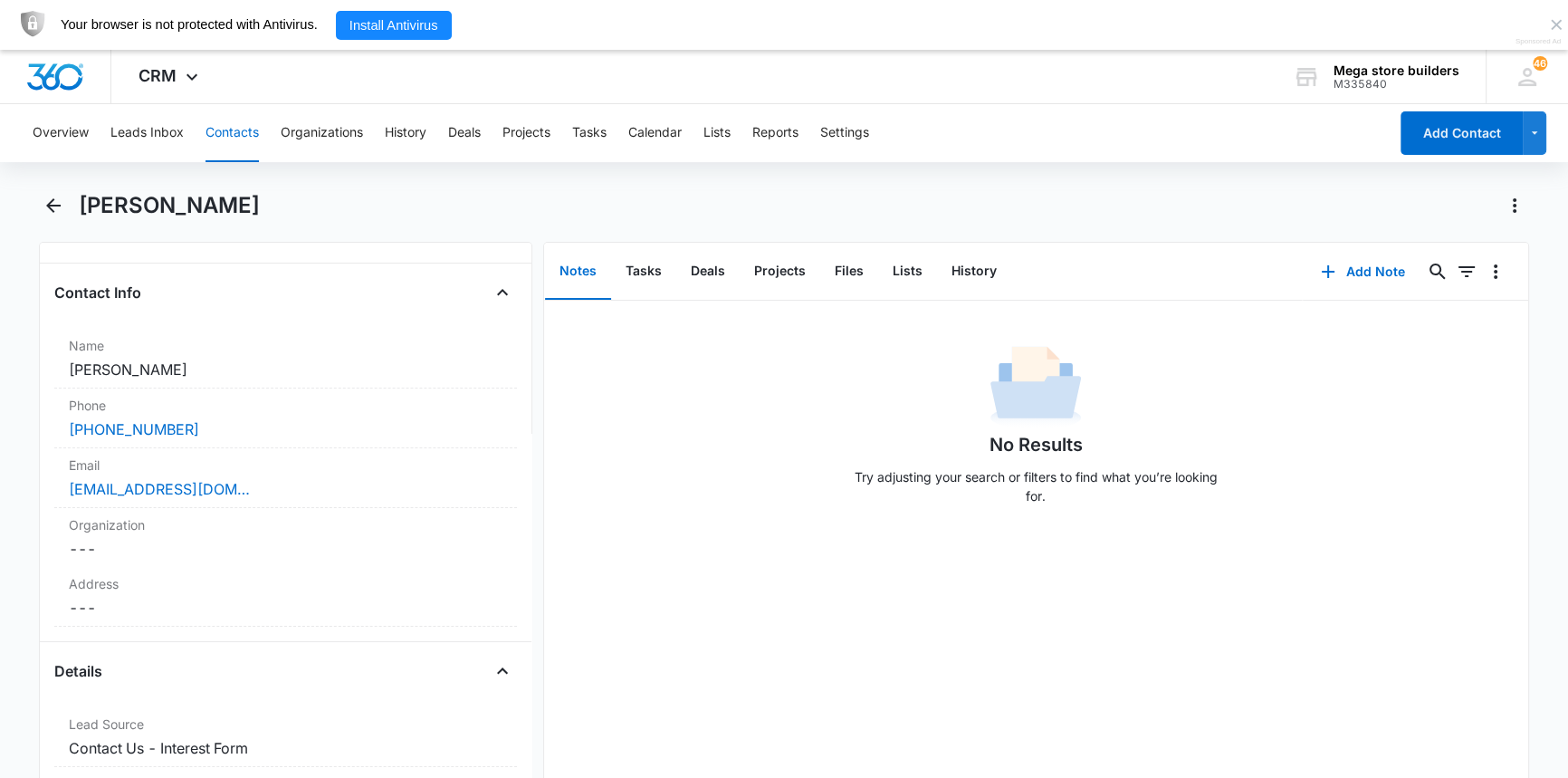
scroll to position [411, 0]
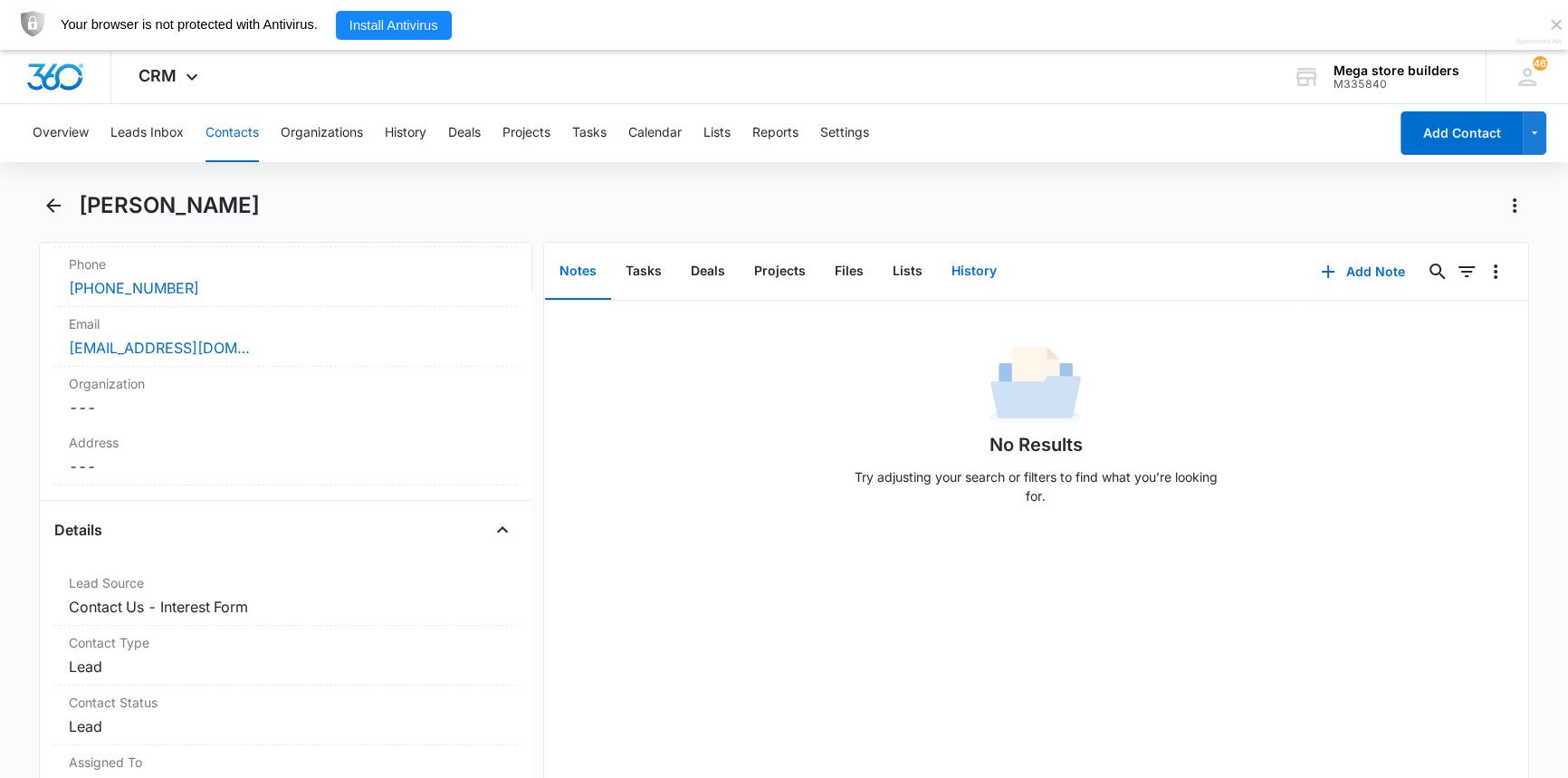
click at [969, 272] on button "History" at bounding box center [974, 271] width 75 height 56
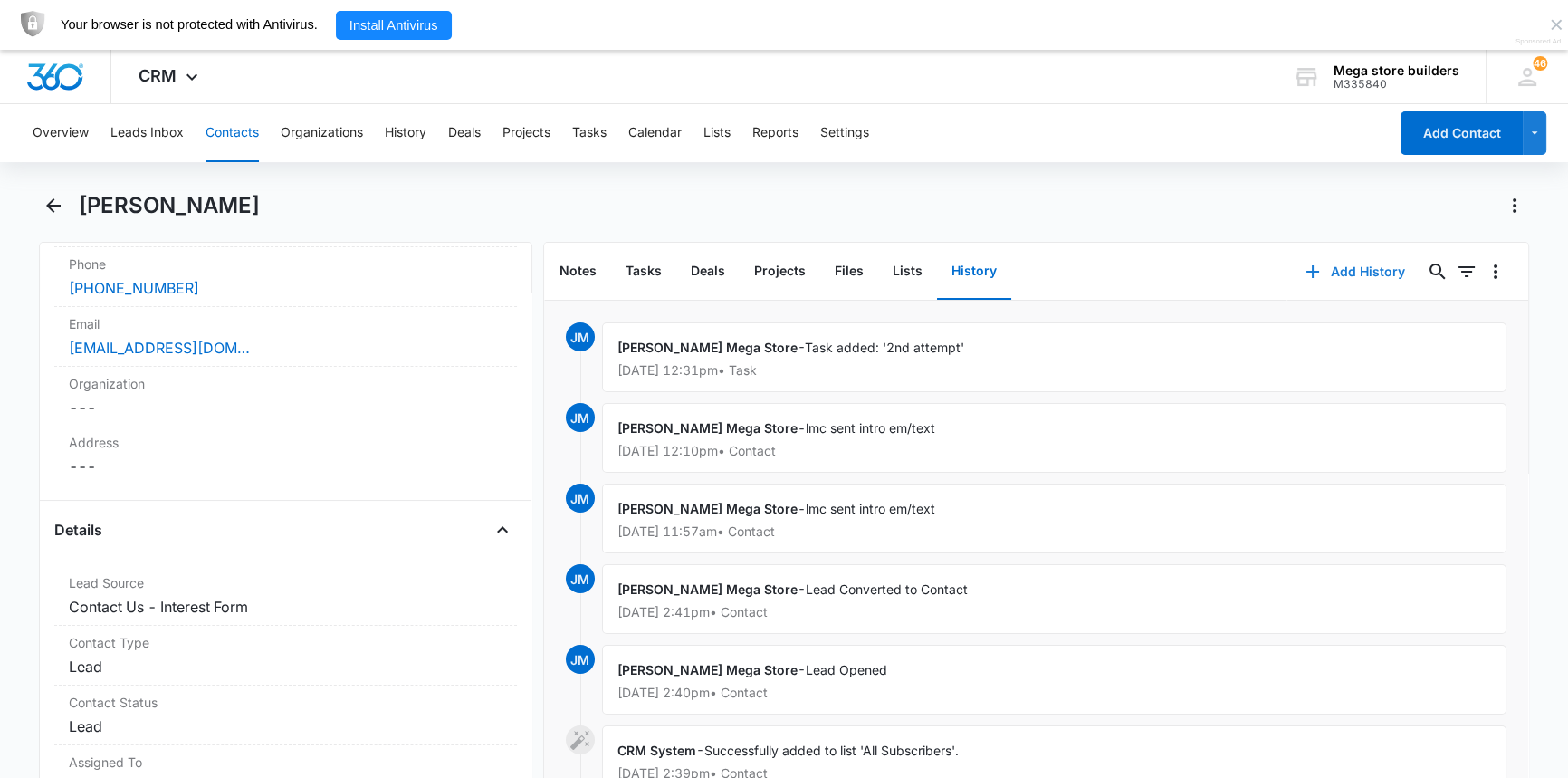
click at [1339, 268] on button "Add History" at bounding box center [1355, 271] width 136 height 43
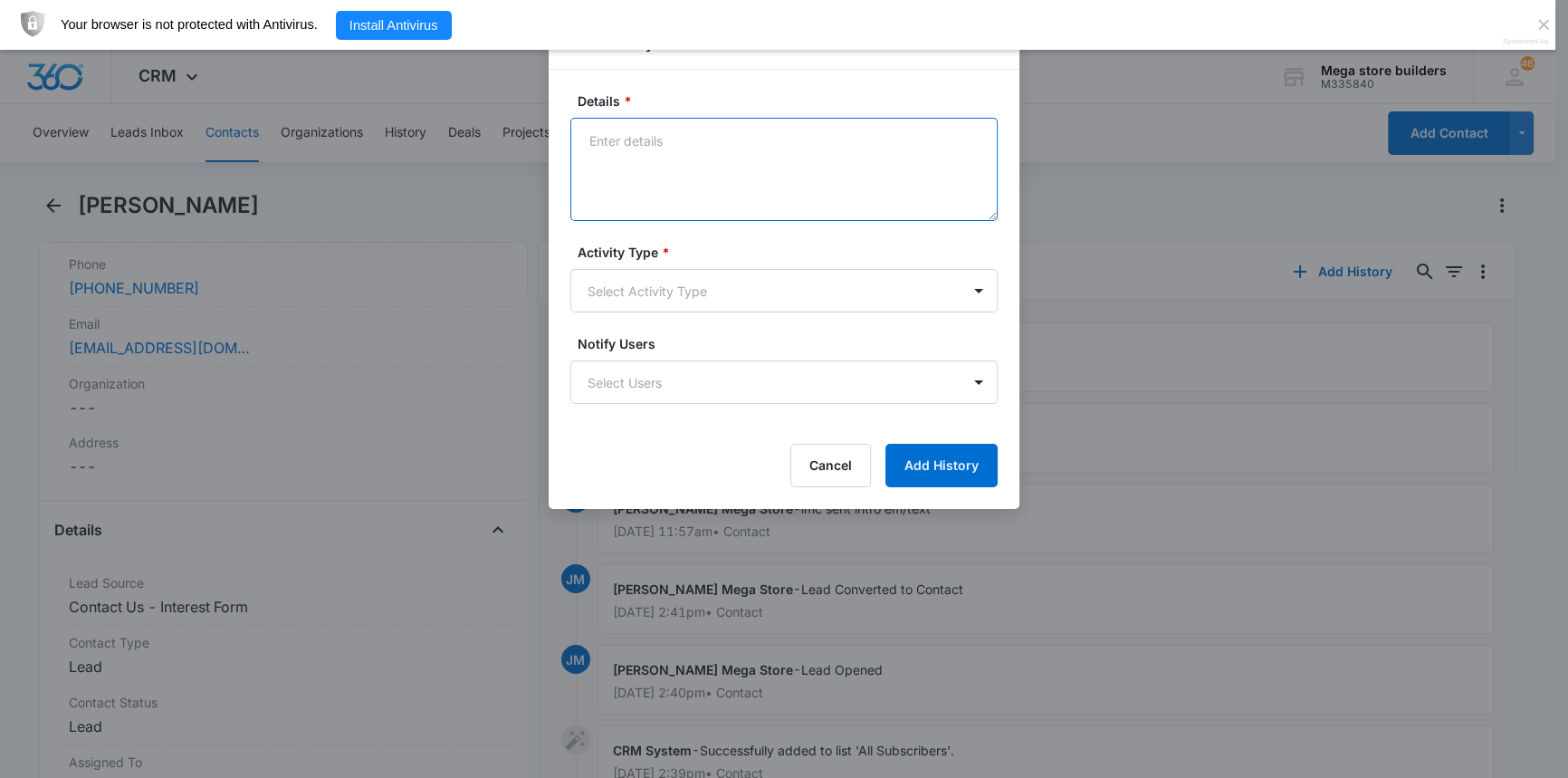
click at [636, 170] on textarea "Details *" at bounding box center [784, 169] width 427 height 103
type textarea "lmc sent text"
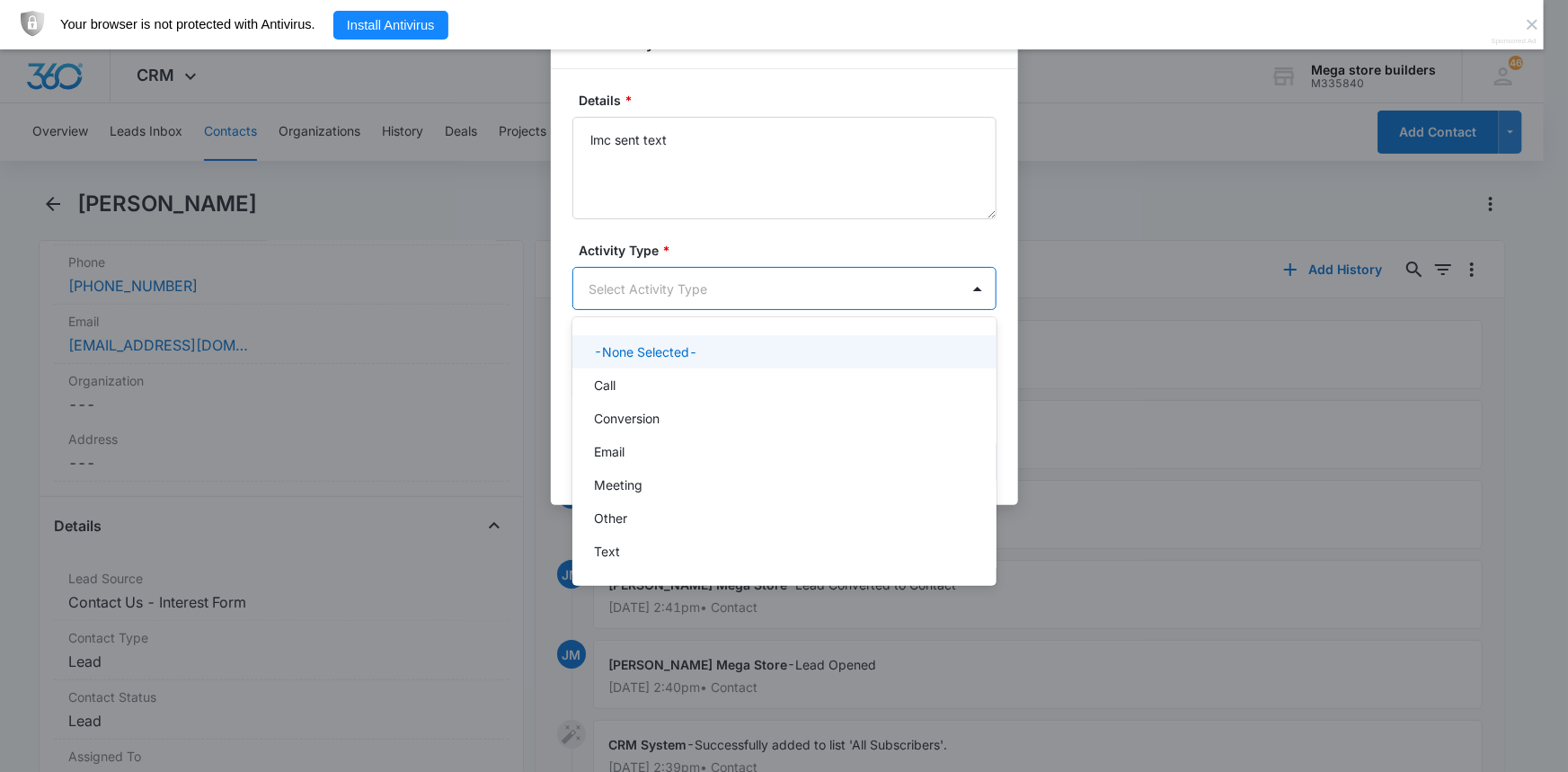
click at [644, 284] on body "CRM Apps Reputation Forms CRM Email Social Content Ads Intelligence Files Brand…" at bounding box center [784, 386] width 1568 height 772
click at [609, 385] on p "Call" at bounding box center [604, 385] width 22 height 19
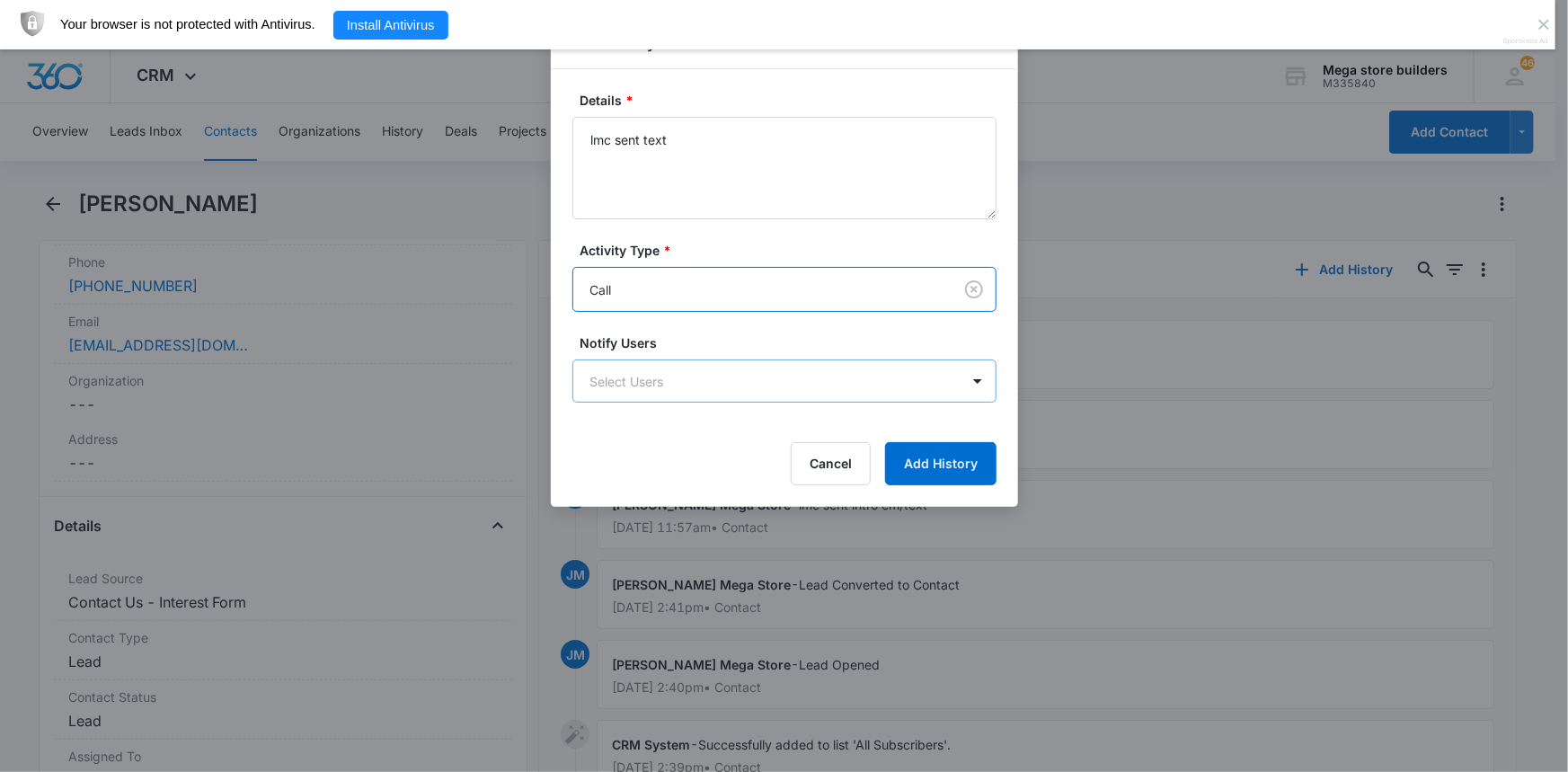
click at [856, 390] on body "CRM Apps Reputation Forms CRM Email Social Content Ads Intelligence Files Brand…" at bounding box center [784, 409] width 1568 height 818
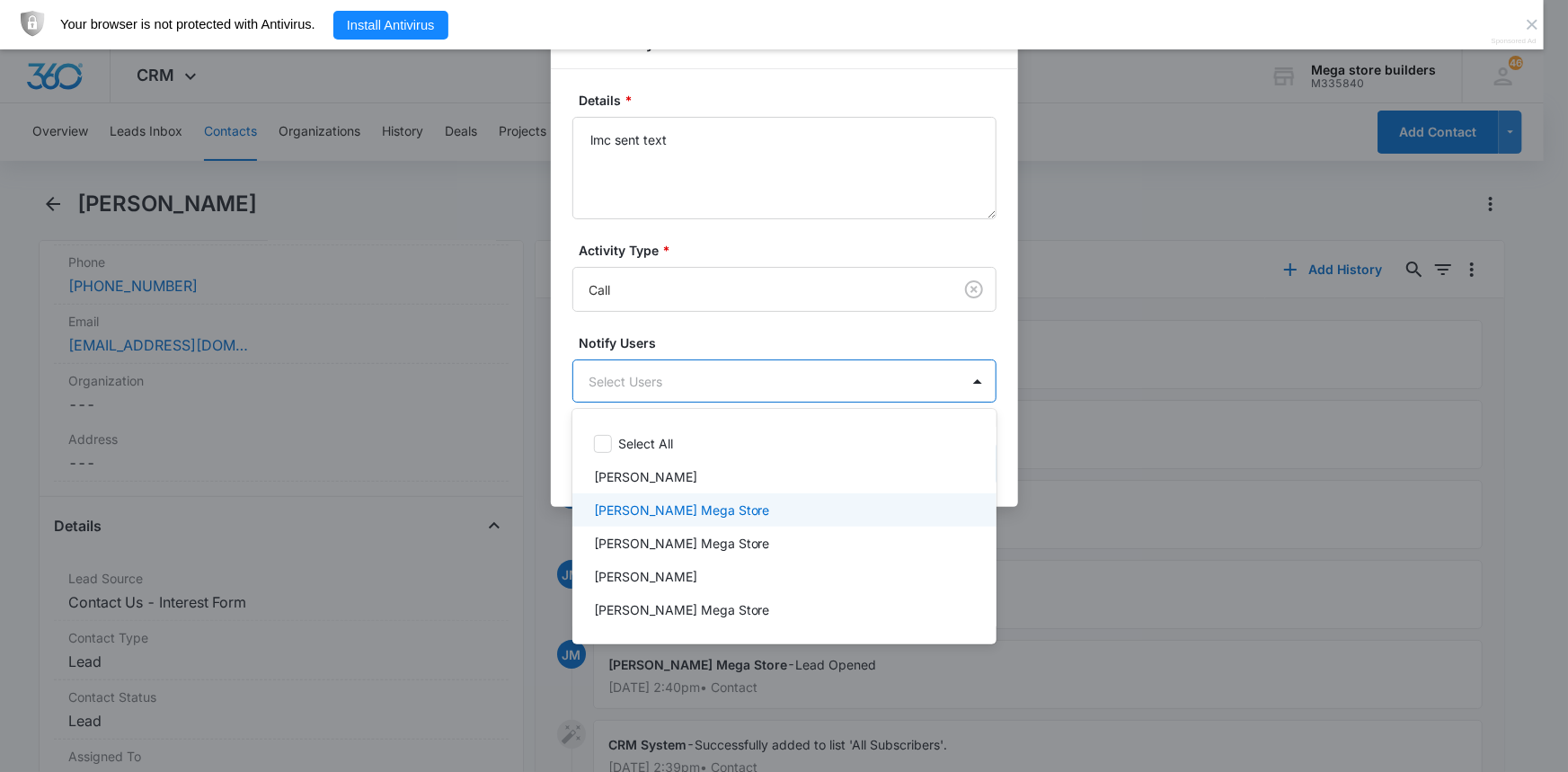
click at [677, 521] on div "[PERSON_NAME] Mega Store" at bounding box center [784, 509] width 424 height 33
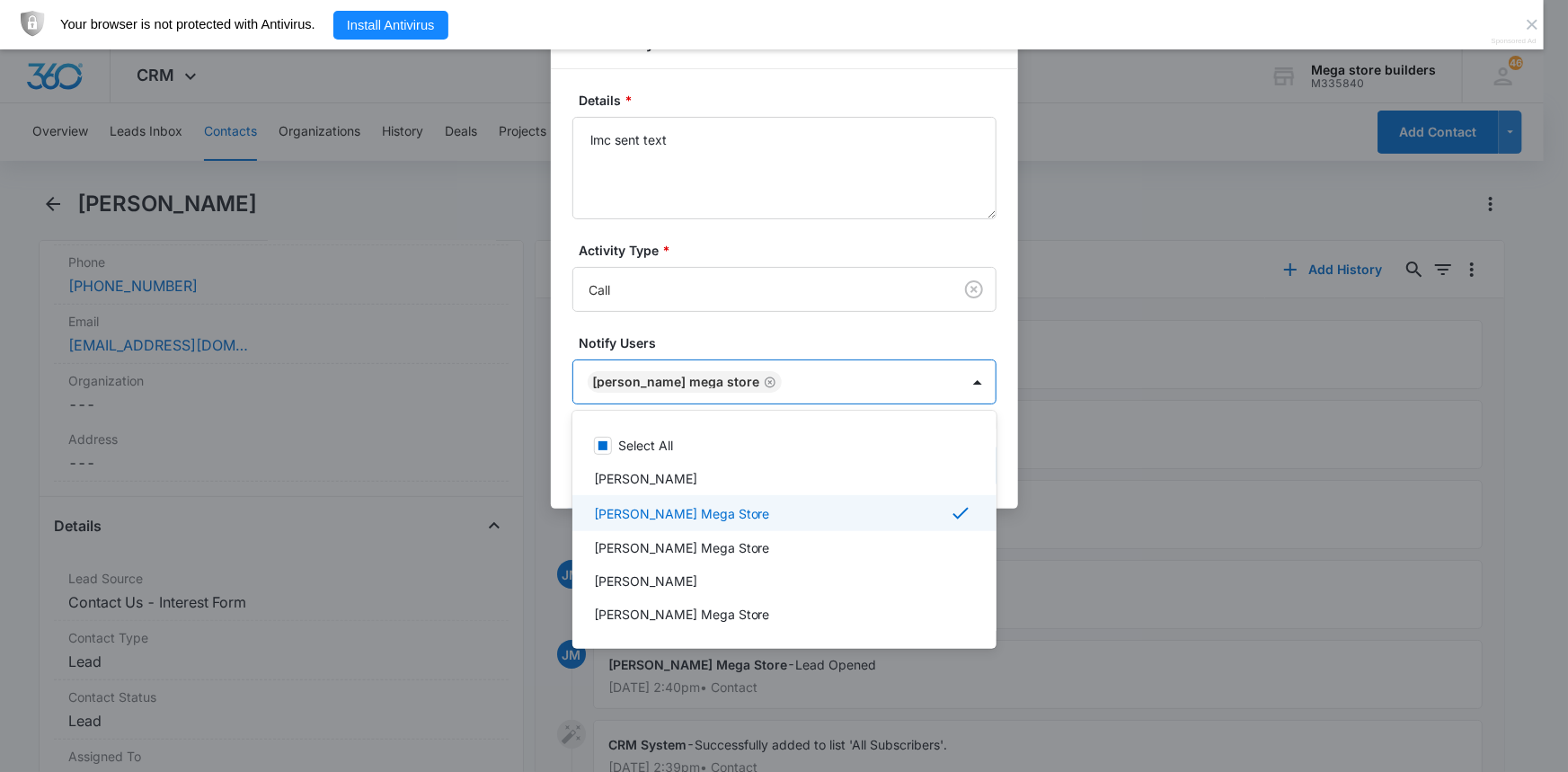
click at [1162, 542] on div at bounding box center [784, 386] width 1568 height 772
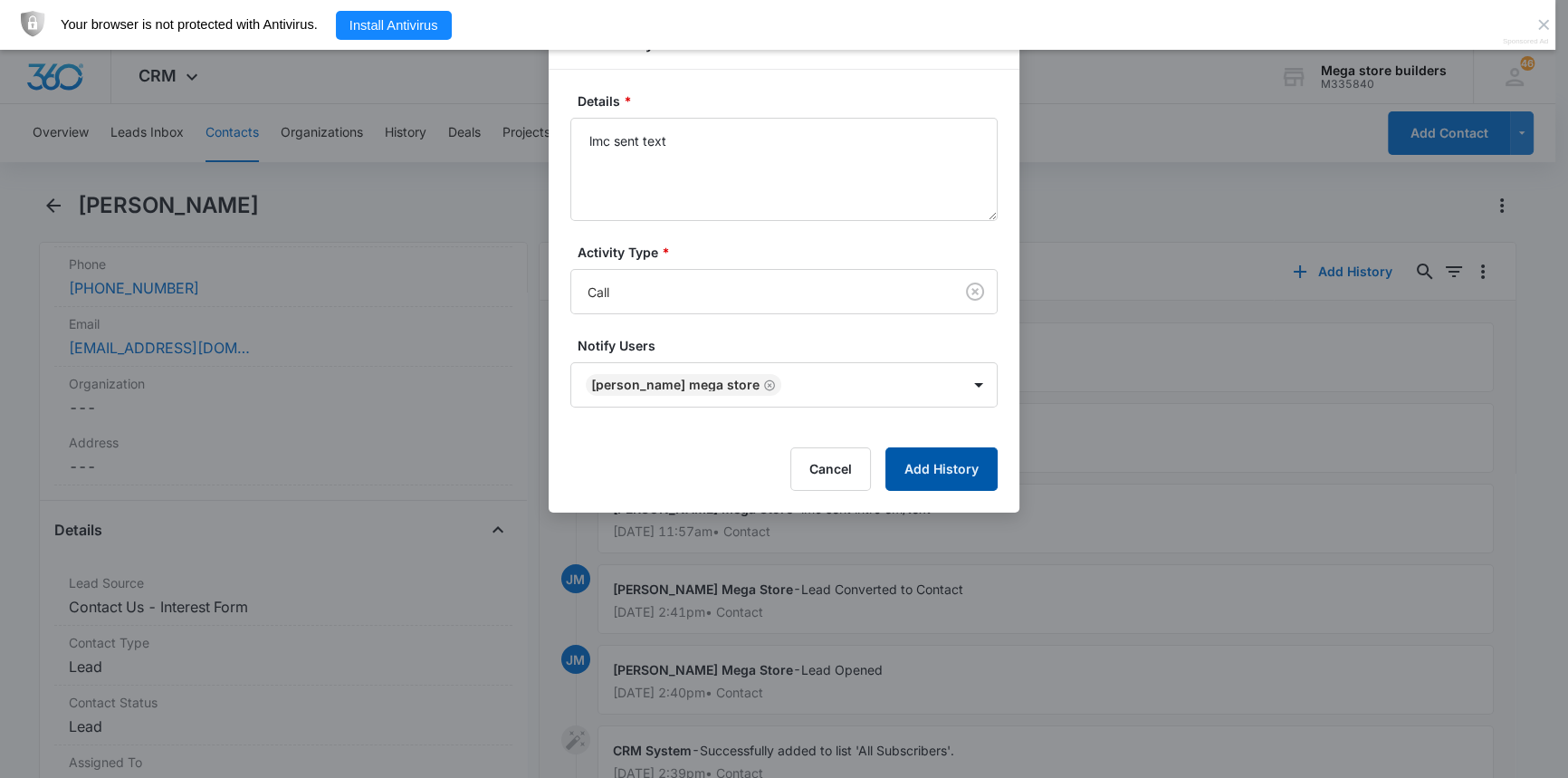
click at [977, 475] on button "Add History" at bounding box center [941, 469] width 112 height 43
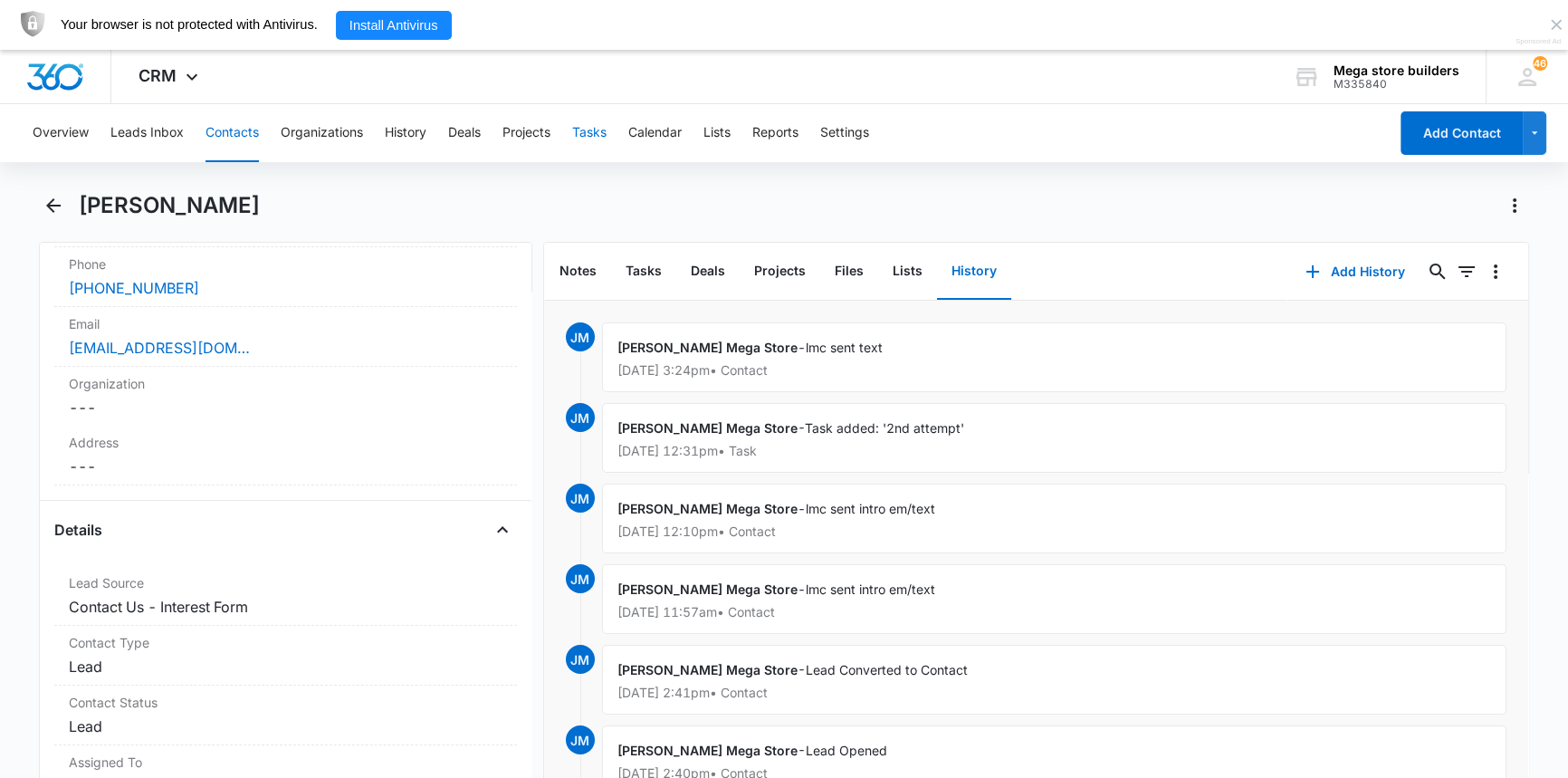
click at [589, 130] on button "Tasks" at bounding box center [589, 132] width 34 height 58
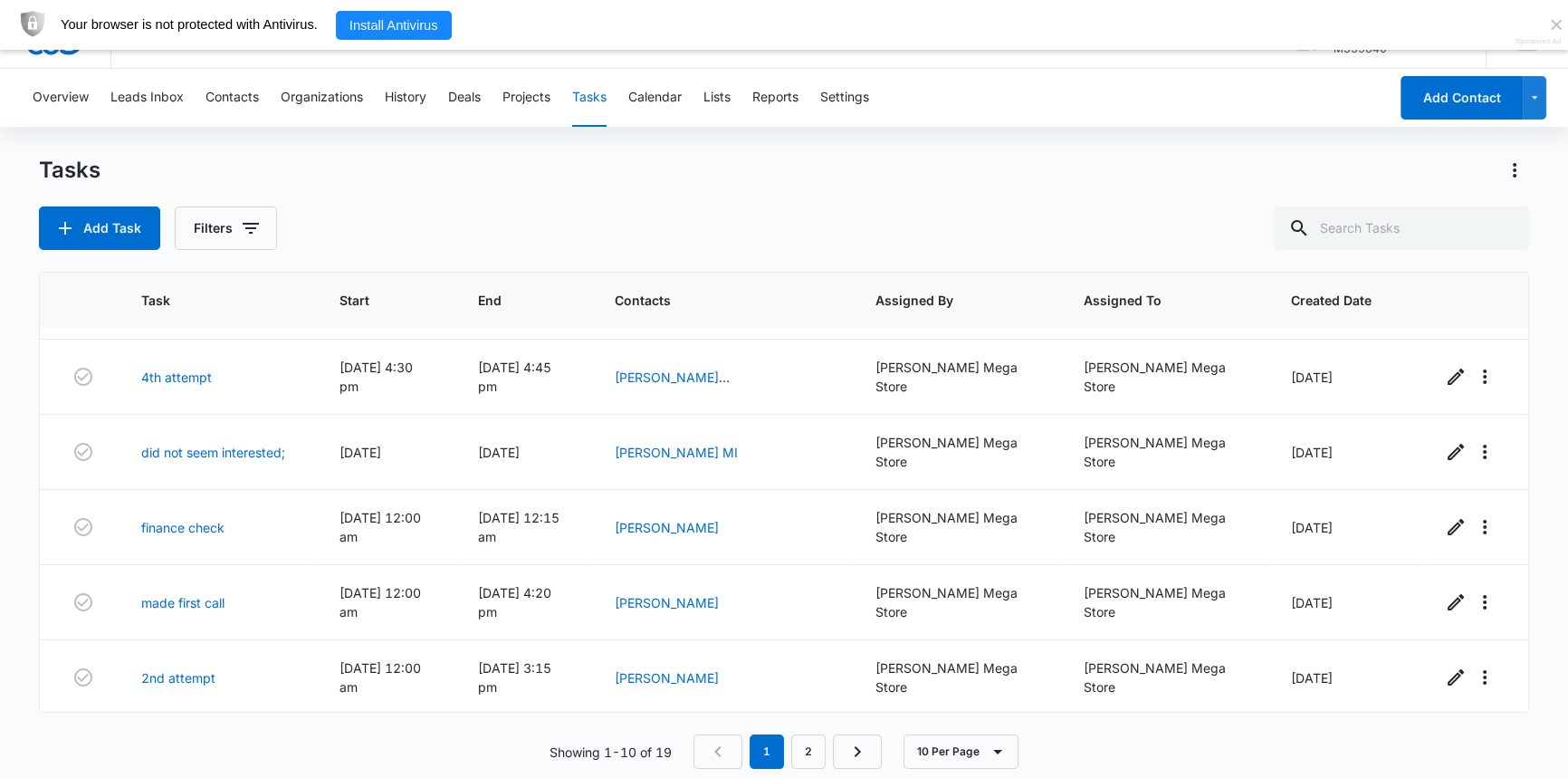
scroll to position [50, 0]
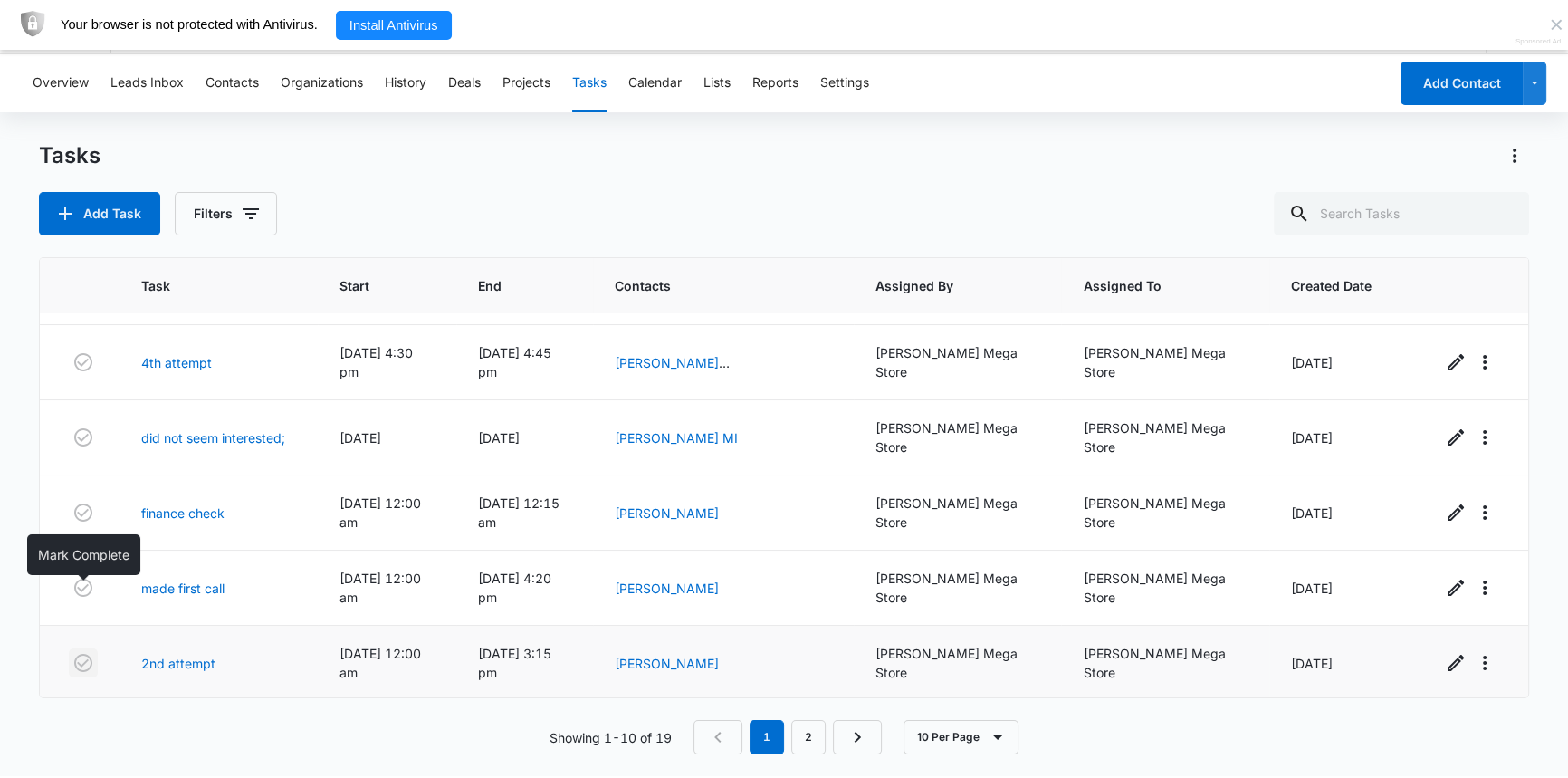
click at [78, 652] on icon "button" at bounding box center [83, 663] width 22 height 22
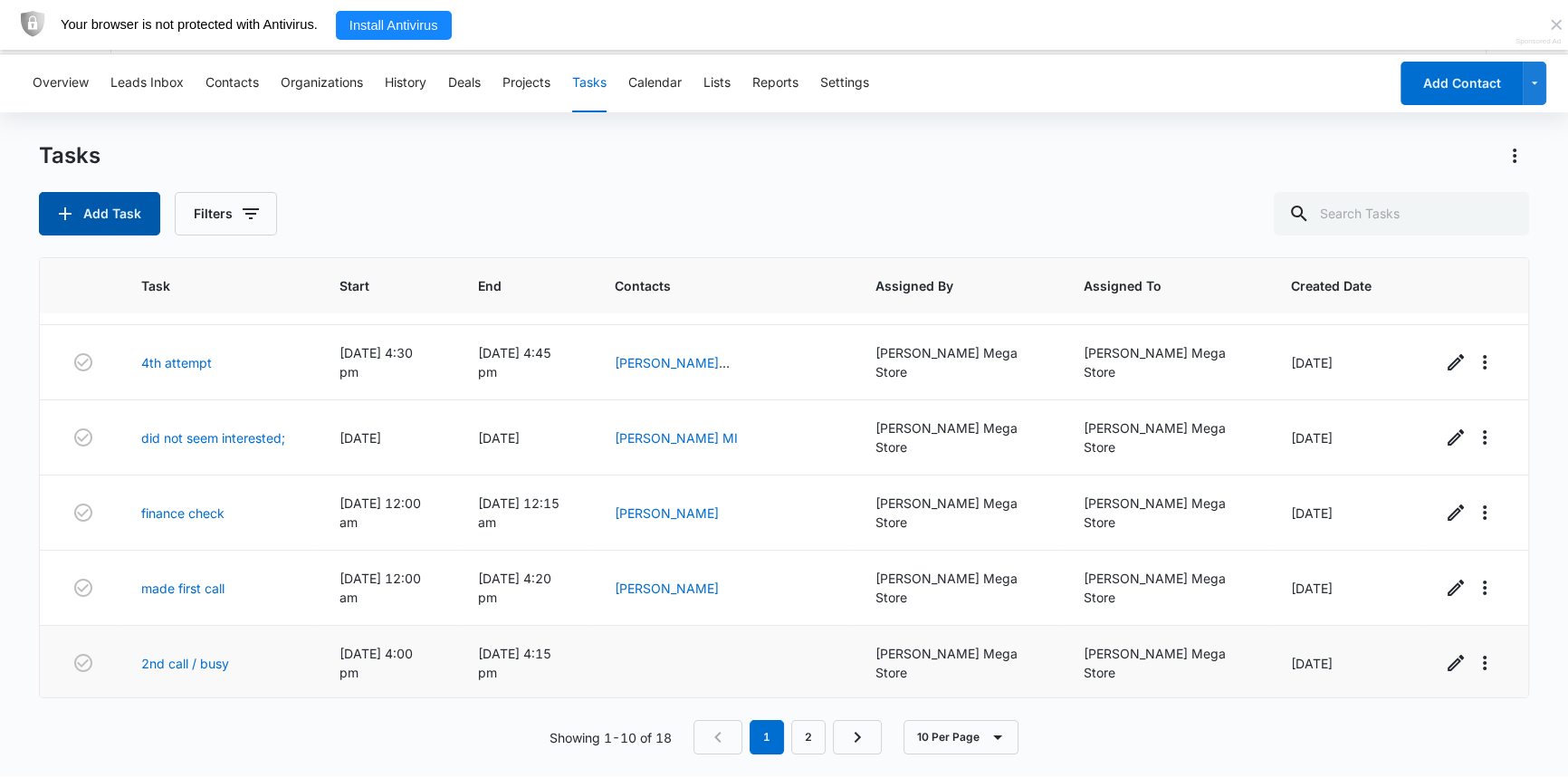
click at [114, 213] on button "Add Task" at bounding box center [99, 214] width 121 height 43
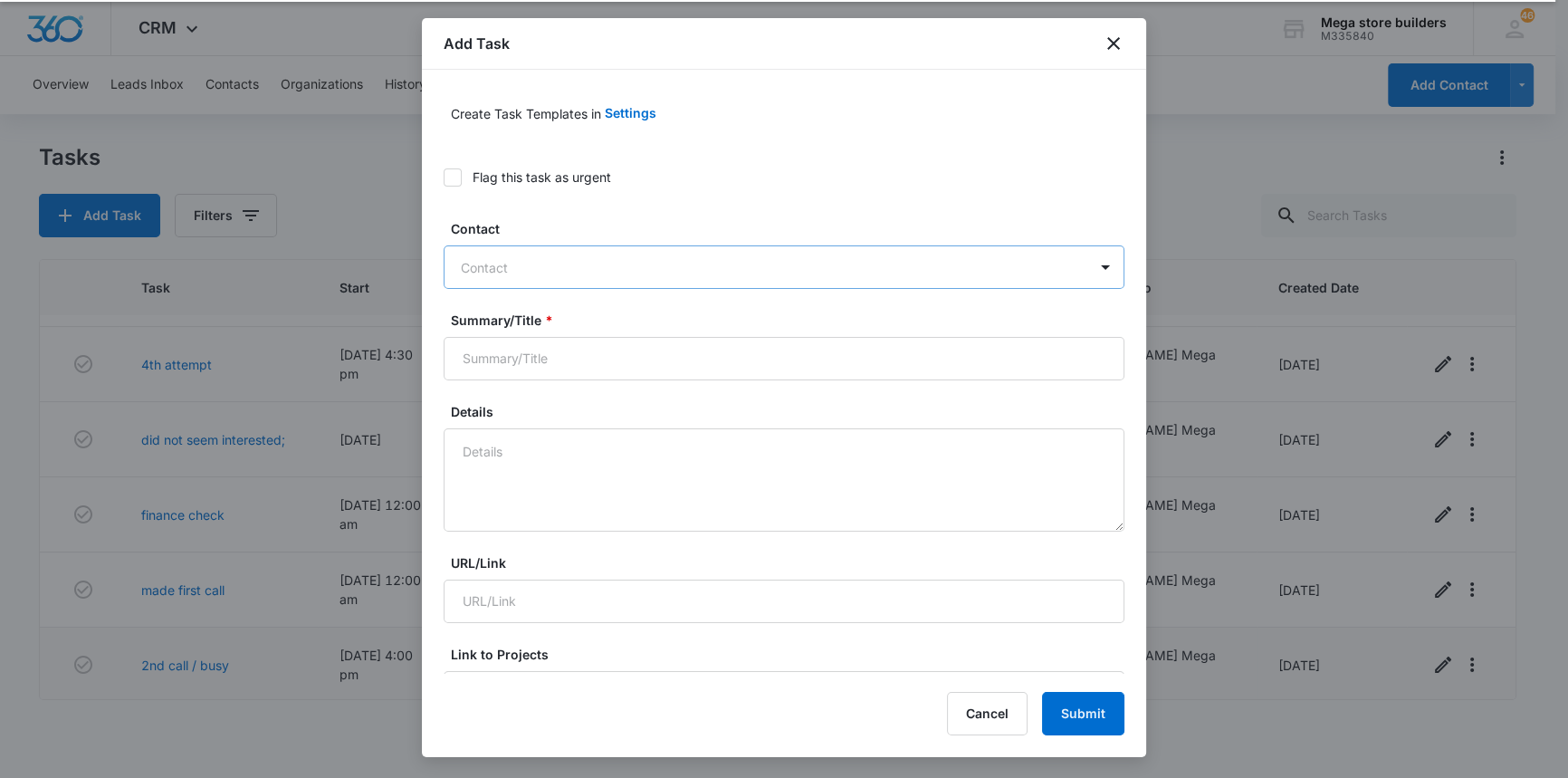
click at [515, 268] on div at bounding box center [772, 268] width 625 height 23
type input "3rd att"
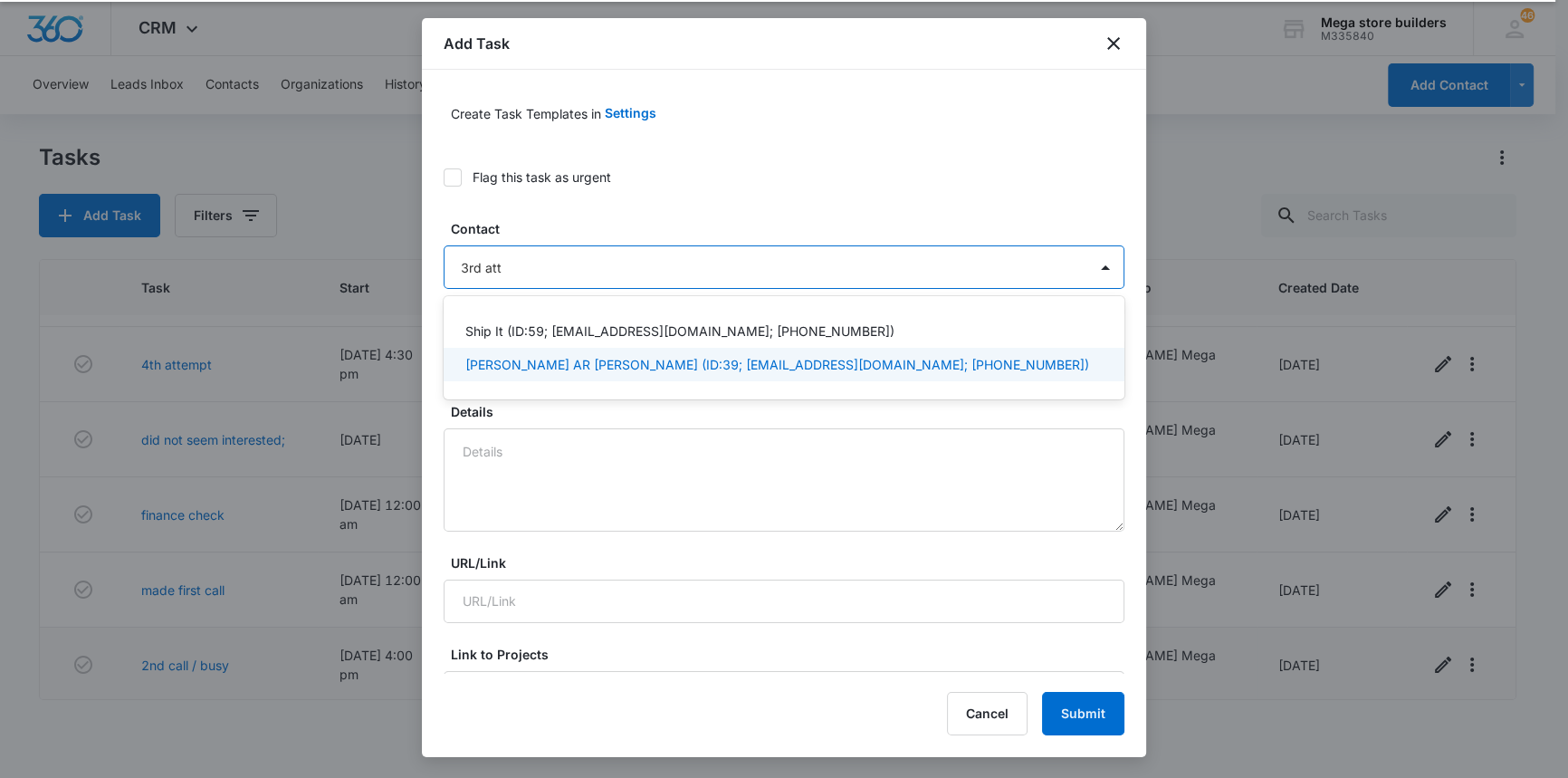
click at [544, 361] on p "[PERSON_NAME] AR [PERSON_NAME] (ID:39; [EMAIL_ADDRESS][DOMAIN_NAME]; [PHONE_NUM…" at bounding box center [777, 364] width 624 height 19
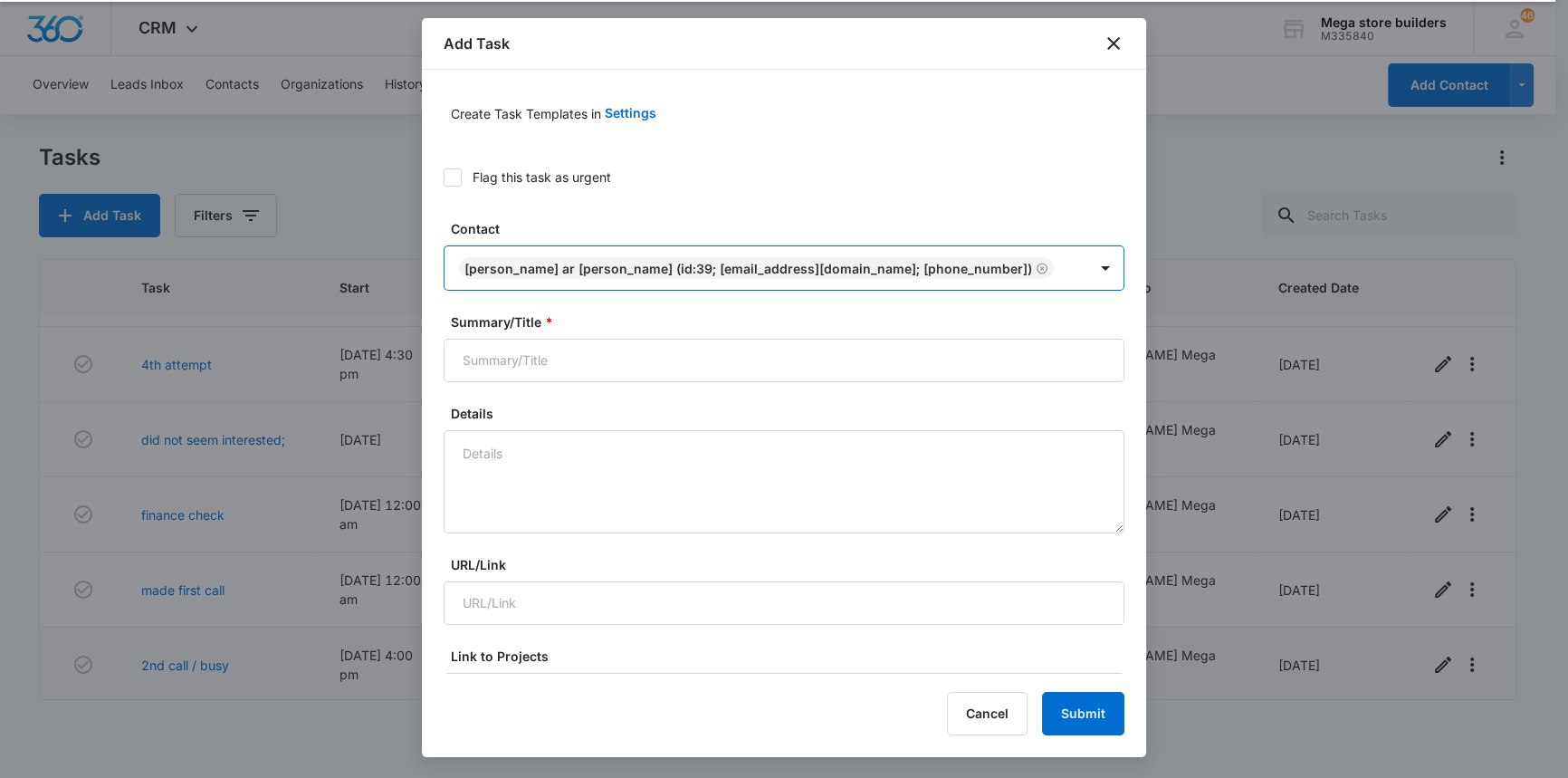
click at [881, 256] on div "[PERSON_NAME] AR [PERSON_NAME] (ID:39; [EMAIL_ADDRESS][DOMAIN_NAME]; [PHONE_NUM…" at bounding box center [766, 268] width 643 height 43
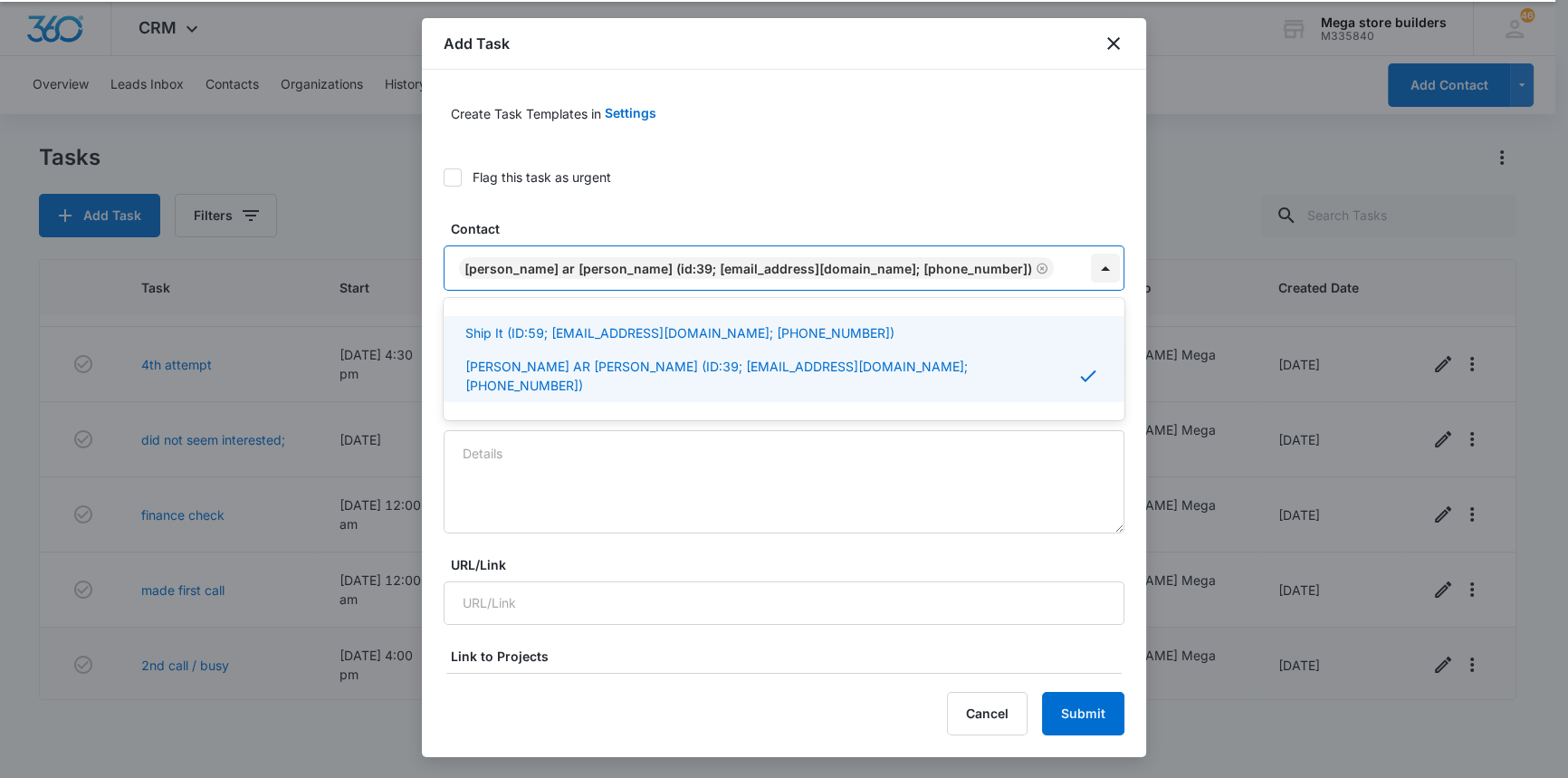
click at [1095, 268] on div at bounding box center [1105, 268] width 29 height 29
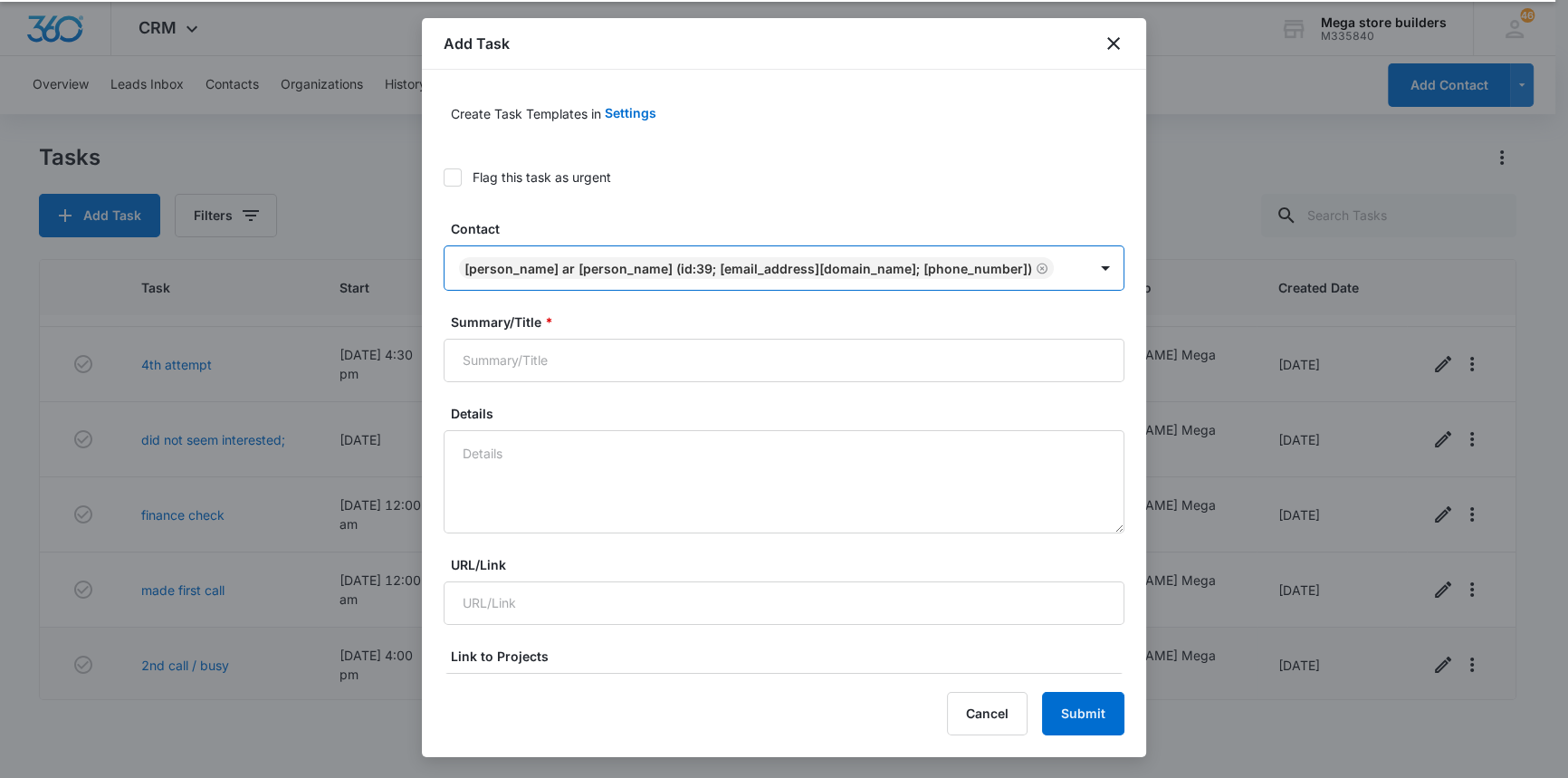
drag, startPoint x: 885, startPoint y: 262, endPoint x: 430, endPoint y: 256, distance: 455.0
click at [430, 256] on div "Create Task Templates in Settings Flag this task as urgent Contact option [PERS…" at bounding box center [784, 372] width 724 height 604
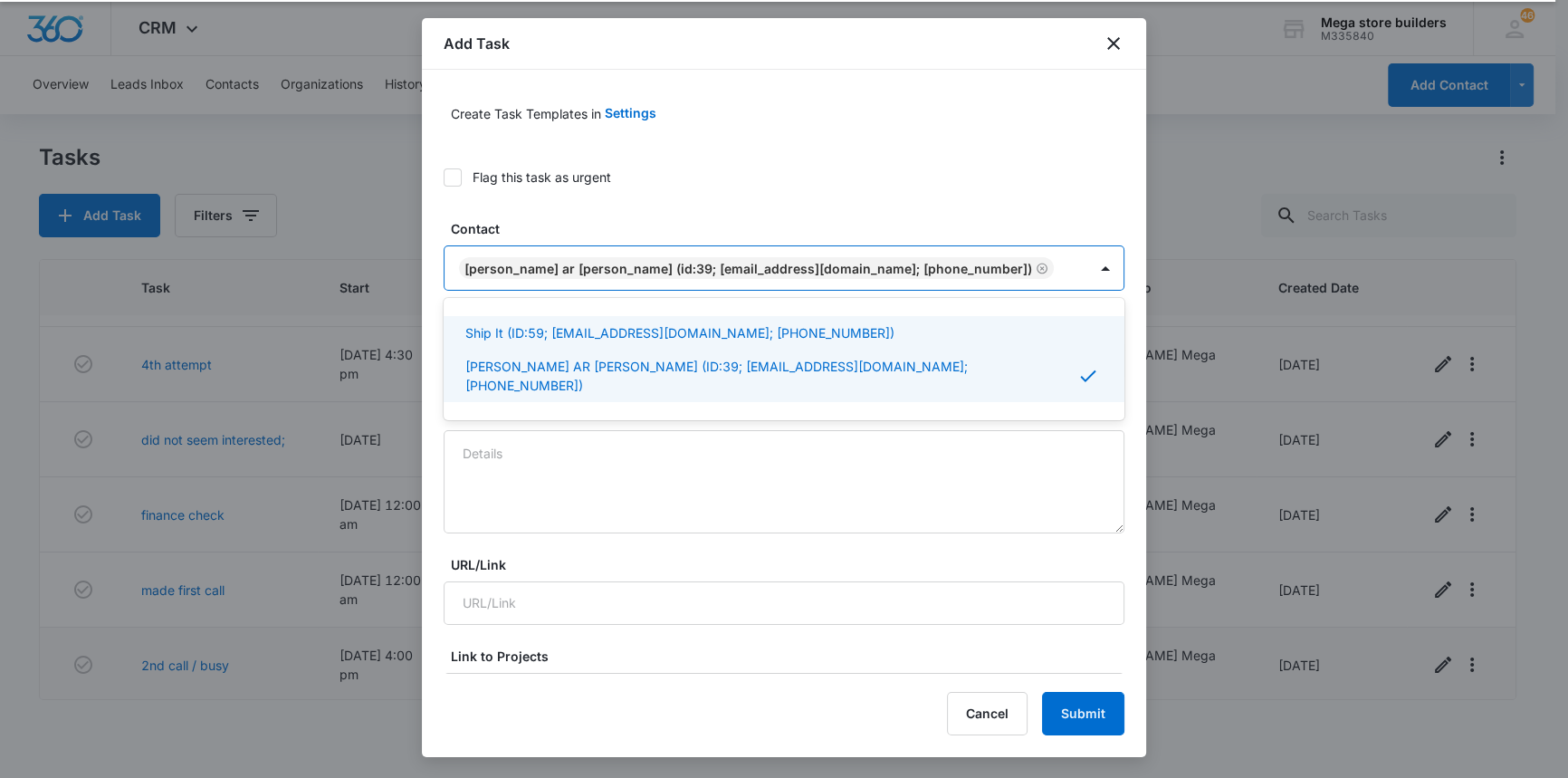
click at [946, 251] on div "[PERSON_NAME] AR [PERSON_NAME] (ID:39; [EMAIL_ADDRESS][DOMAIN_NAME]; [PHONE_NUM…" at bounding box center [766, 268] width 643 height 43
type input "r"
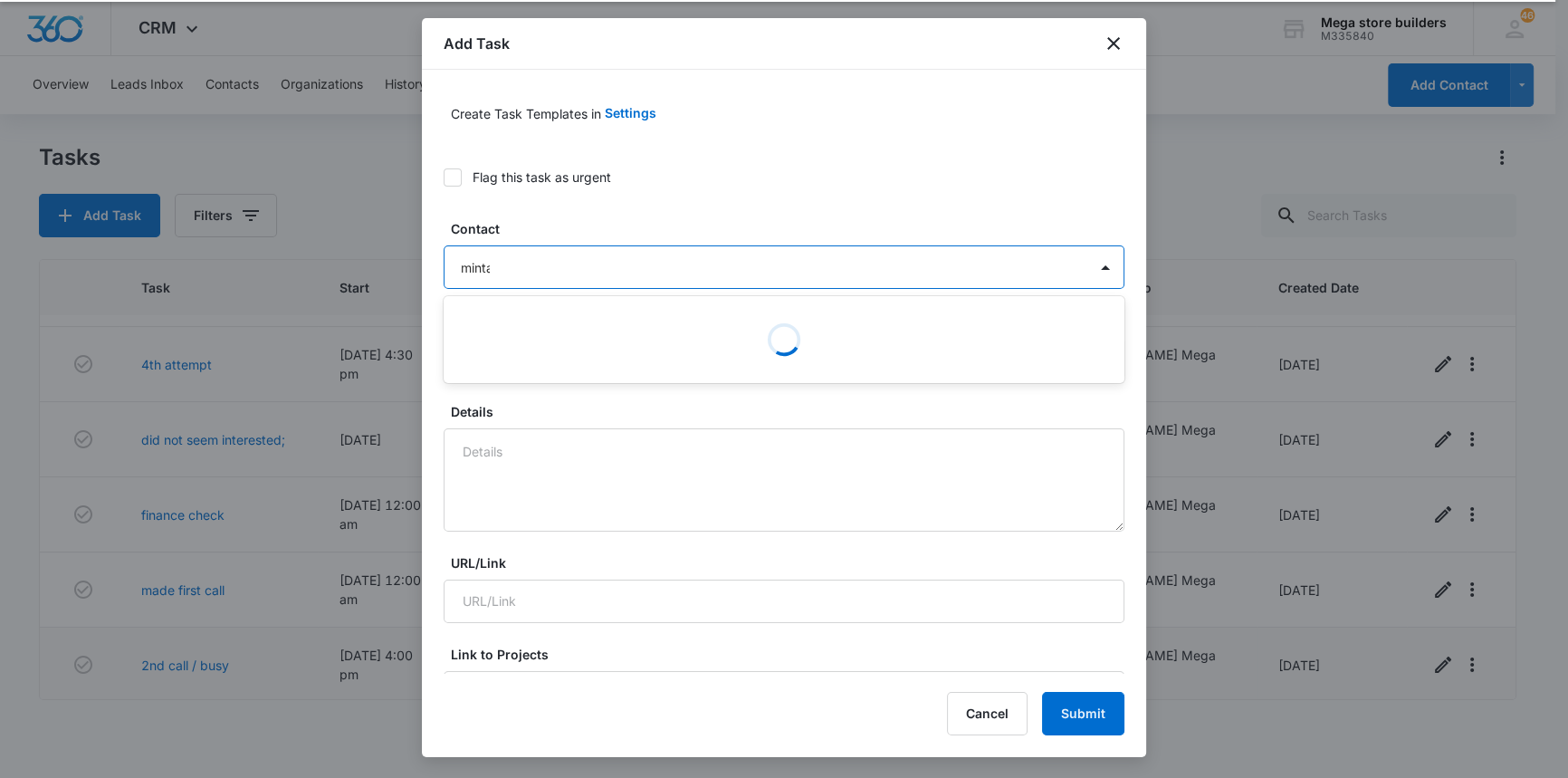
type input "[PERSON_NAME]"
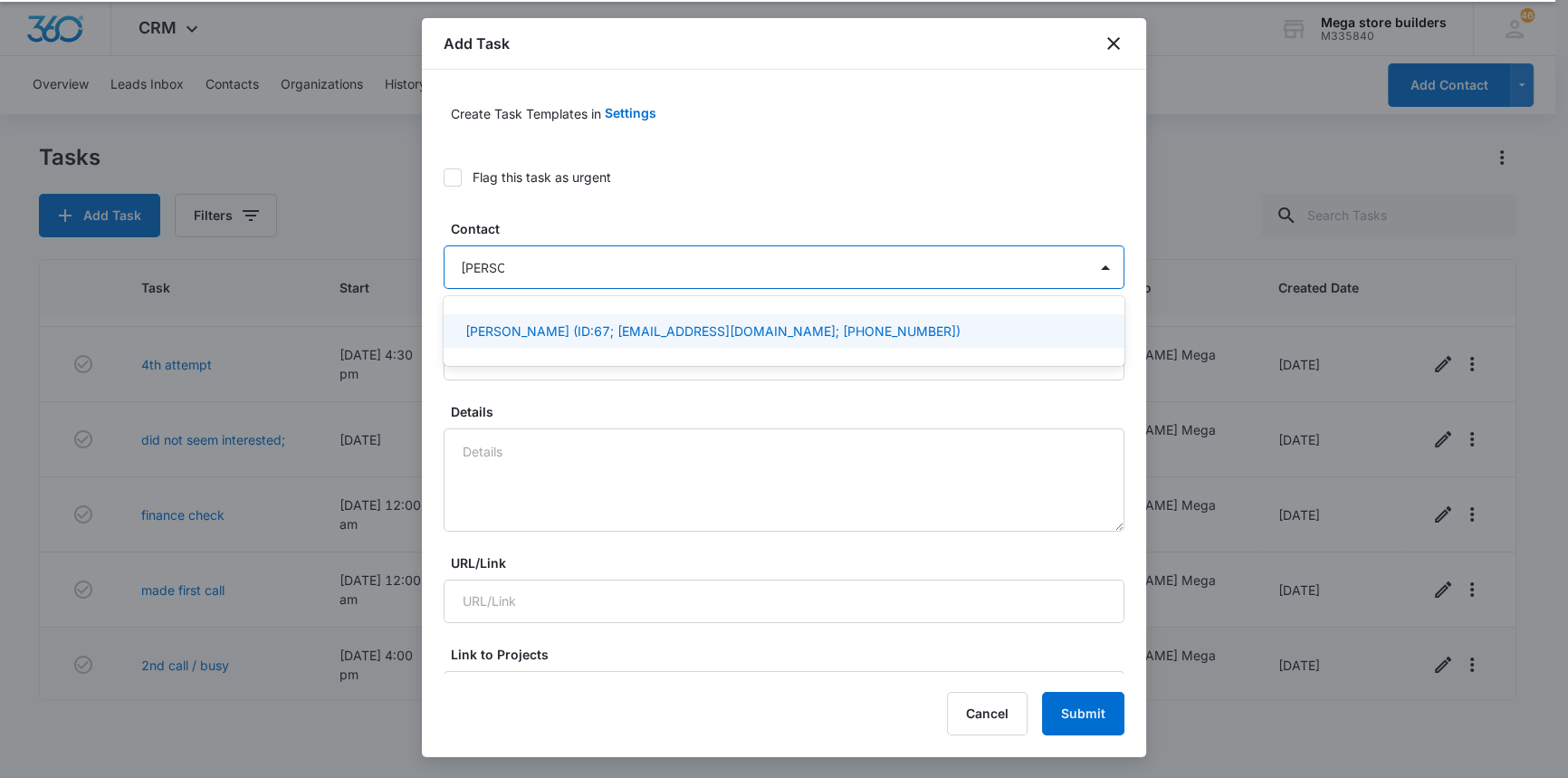
click at [625, 335] on p "[PERSON_NAME] (ID:67; [EMAIL_ADDRESS][DOMAIN_NAME]; [PHONE_NUMBER])" at bounding box center [713, 331] width 495 height 19
click at [577, 325] on p "[PERSON_NAME] (ID:67; [EMAIL_ADDRESS][DOMAIN_NAME]; [PHONE_NUMBER])" at bounding box center [713, 335] width 495 height 19
click at [525, 318] on div "[PERSON_NAME] (ID:67; [EMAIL_ADDRESS][DOMAIN_NAME]; [PHONE_NUMBER])" at bounding box center [784, 330] width 681 height 33
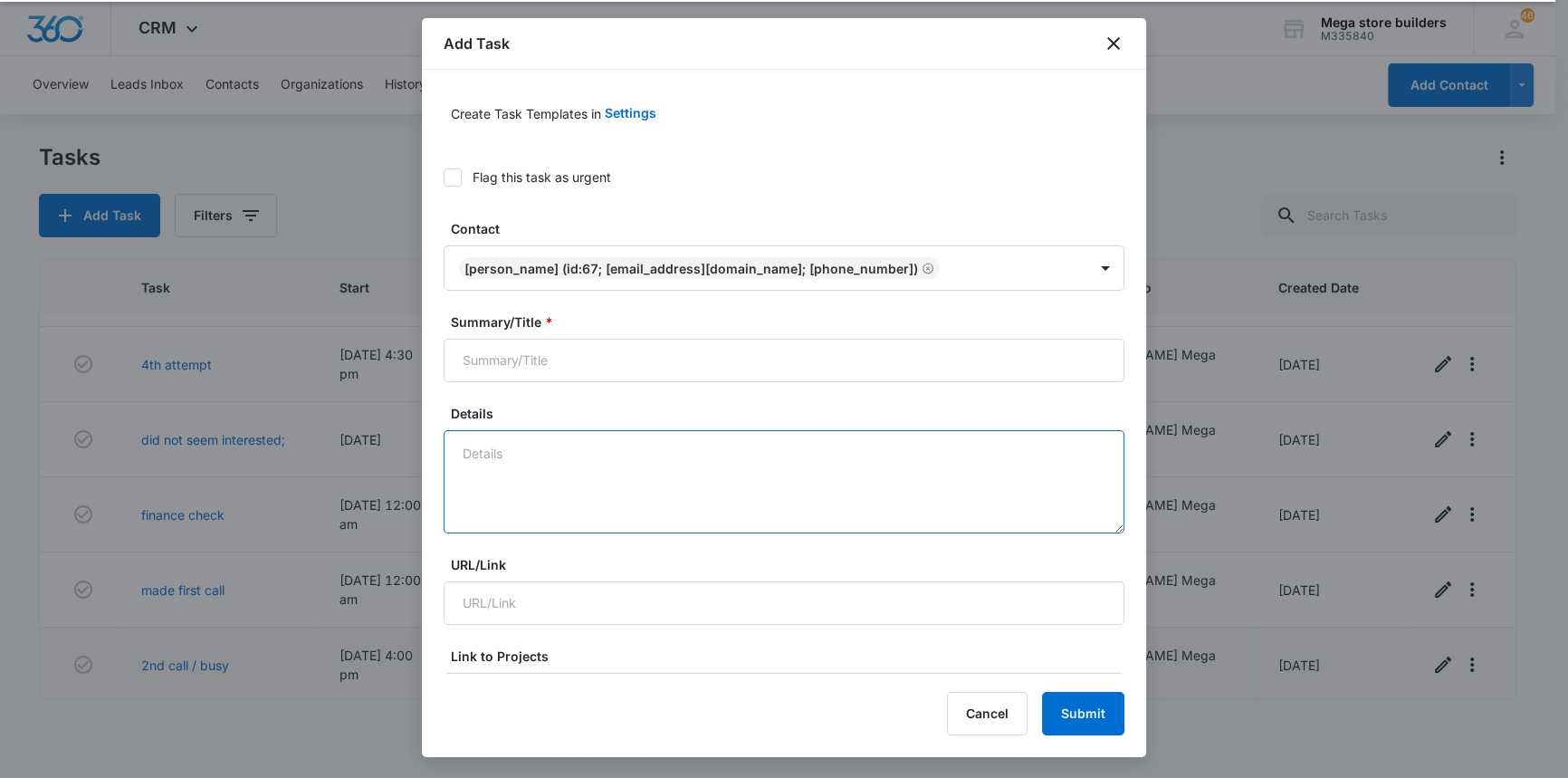
click at [598, 495] on textarea "Details" at bounding box center [784, 481] width 681 height 103
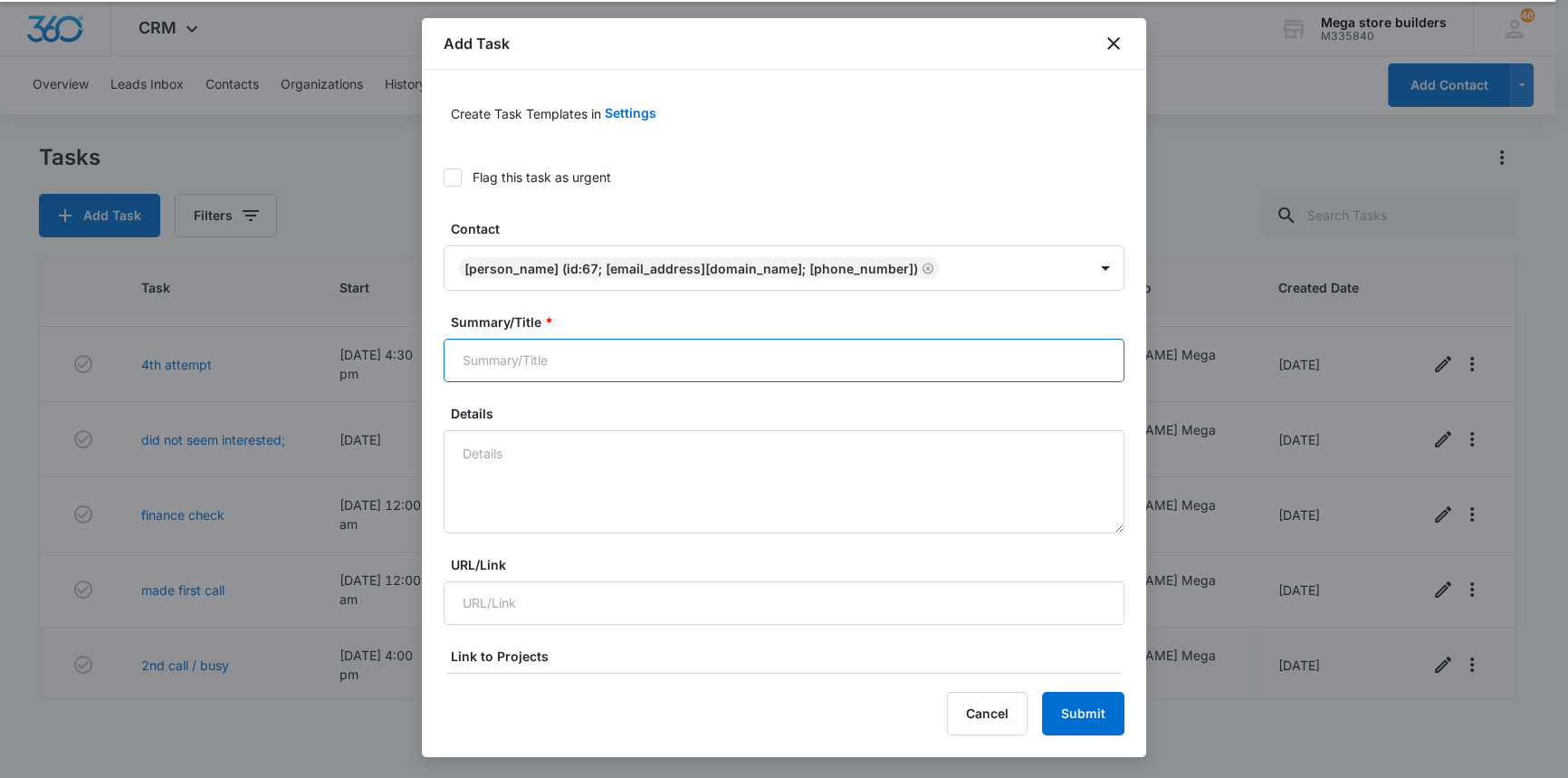
click at [548, 362] on input "Summary/Title *" at bounding box center [784, 360] width 681 height 43
type input "3rd att"
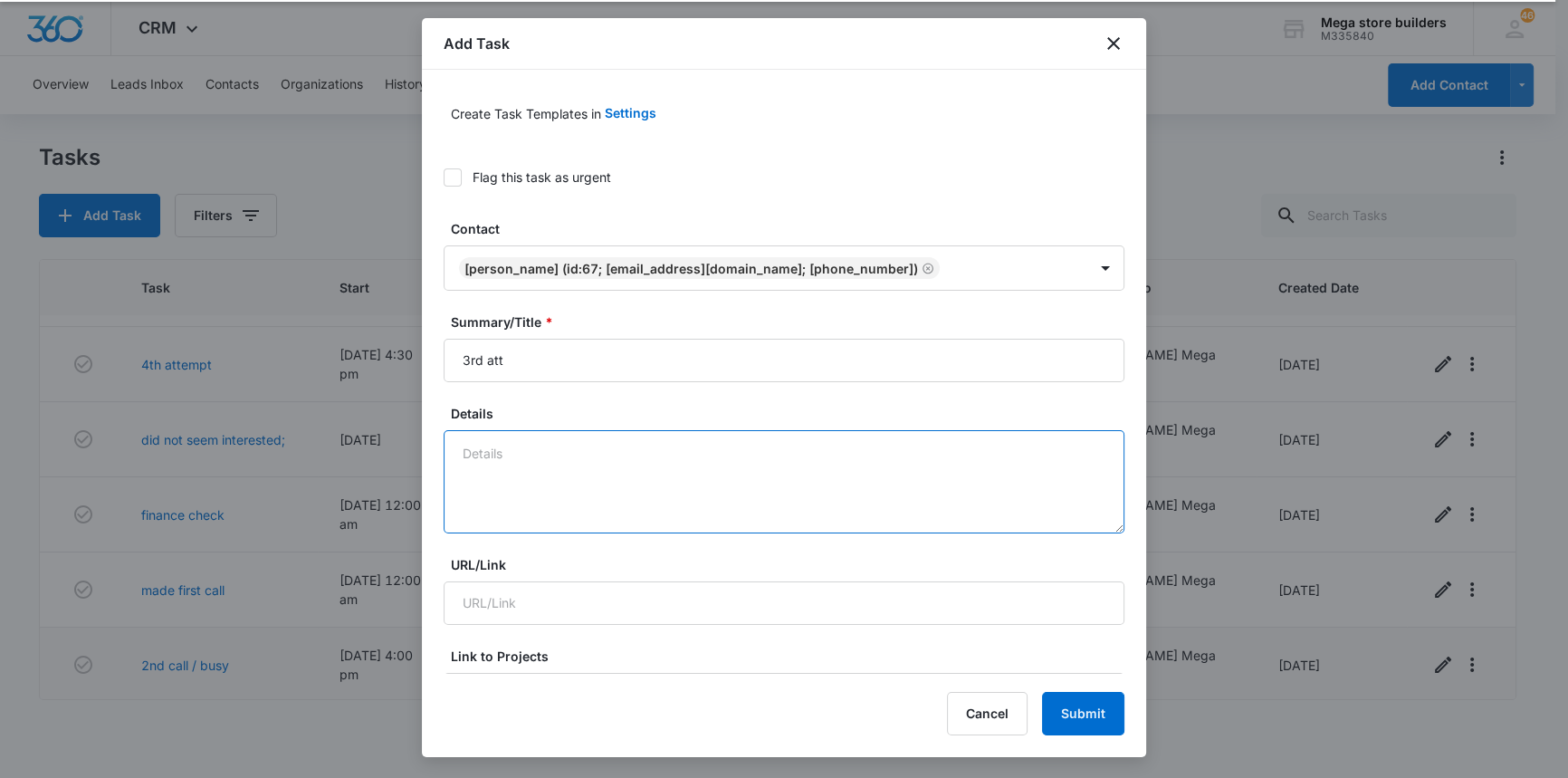
click at [532, 448] on textarea "Details" at bounding box center [784, 481] width 681 height 103
type textarea "lmc sent text"
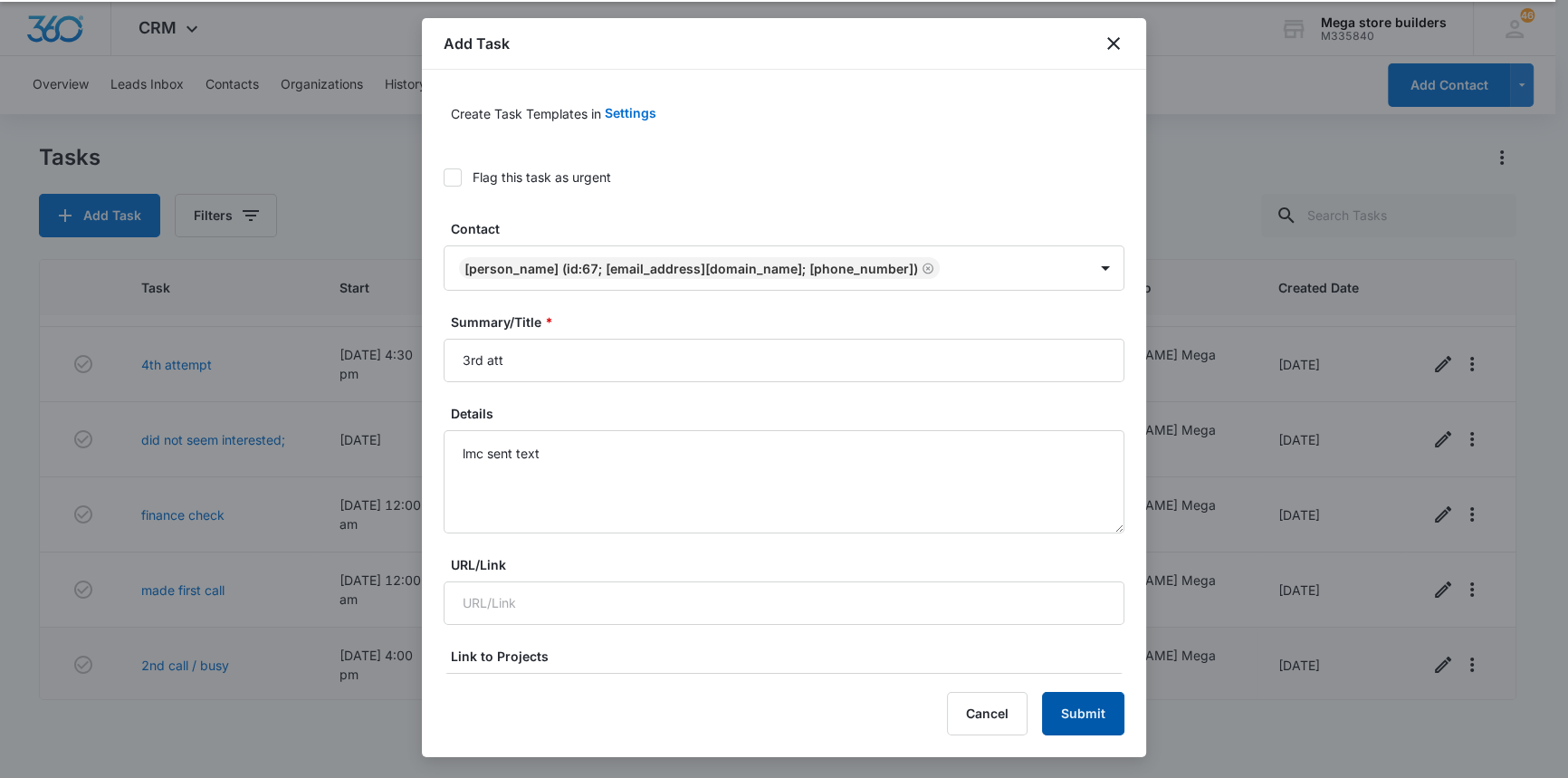
click at [1082, 702] on button "Submit" at bounding box center [1082, 714] width 82 height 43
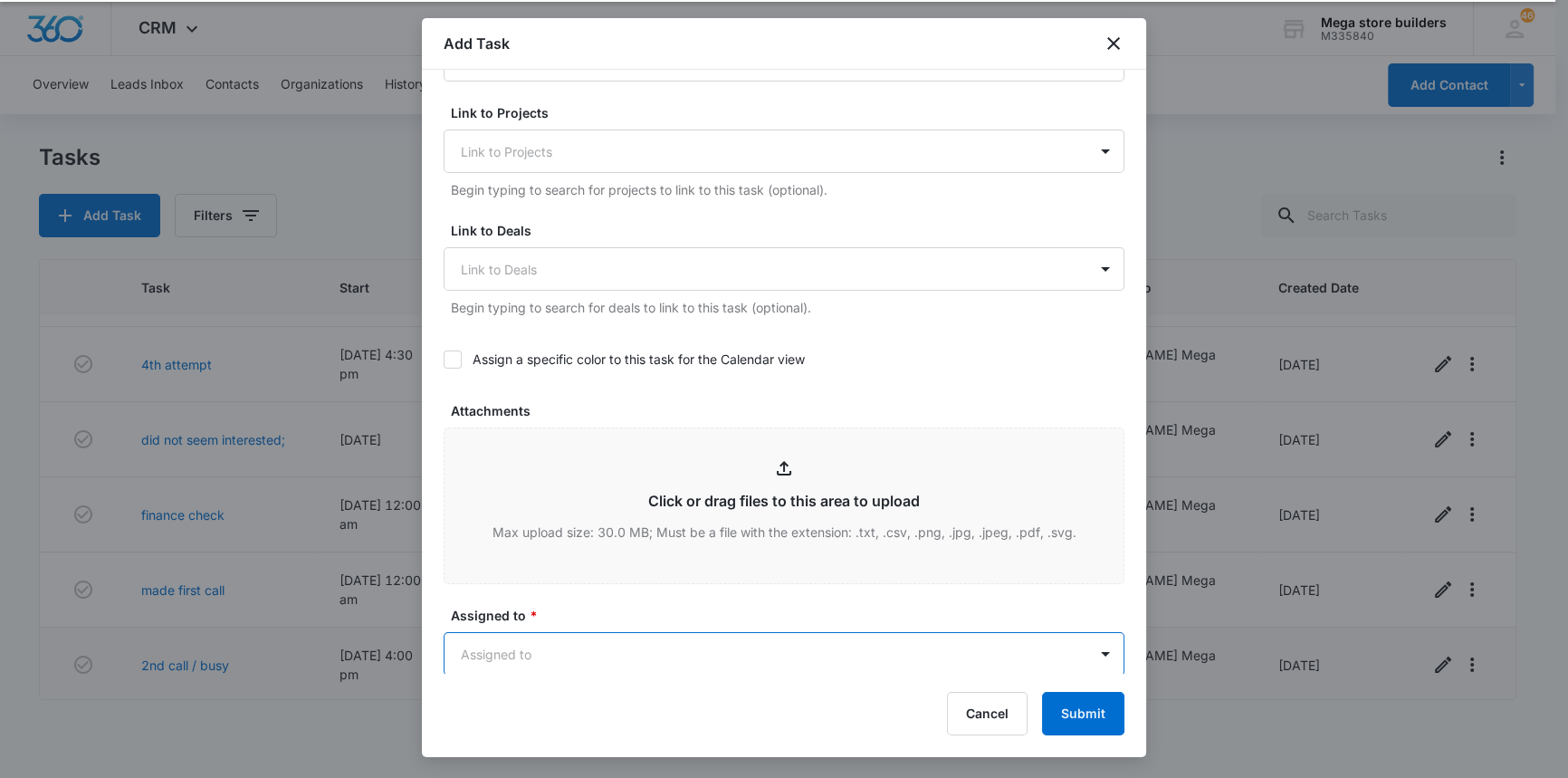
click at [780, 701] on div "Cancel Submit" at bounding box center [784, 714] width 681 height 43
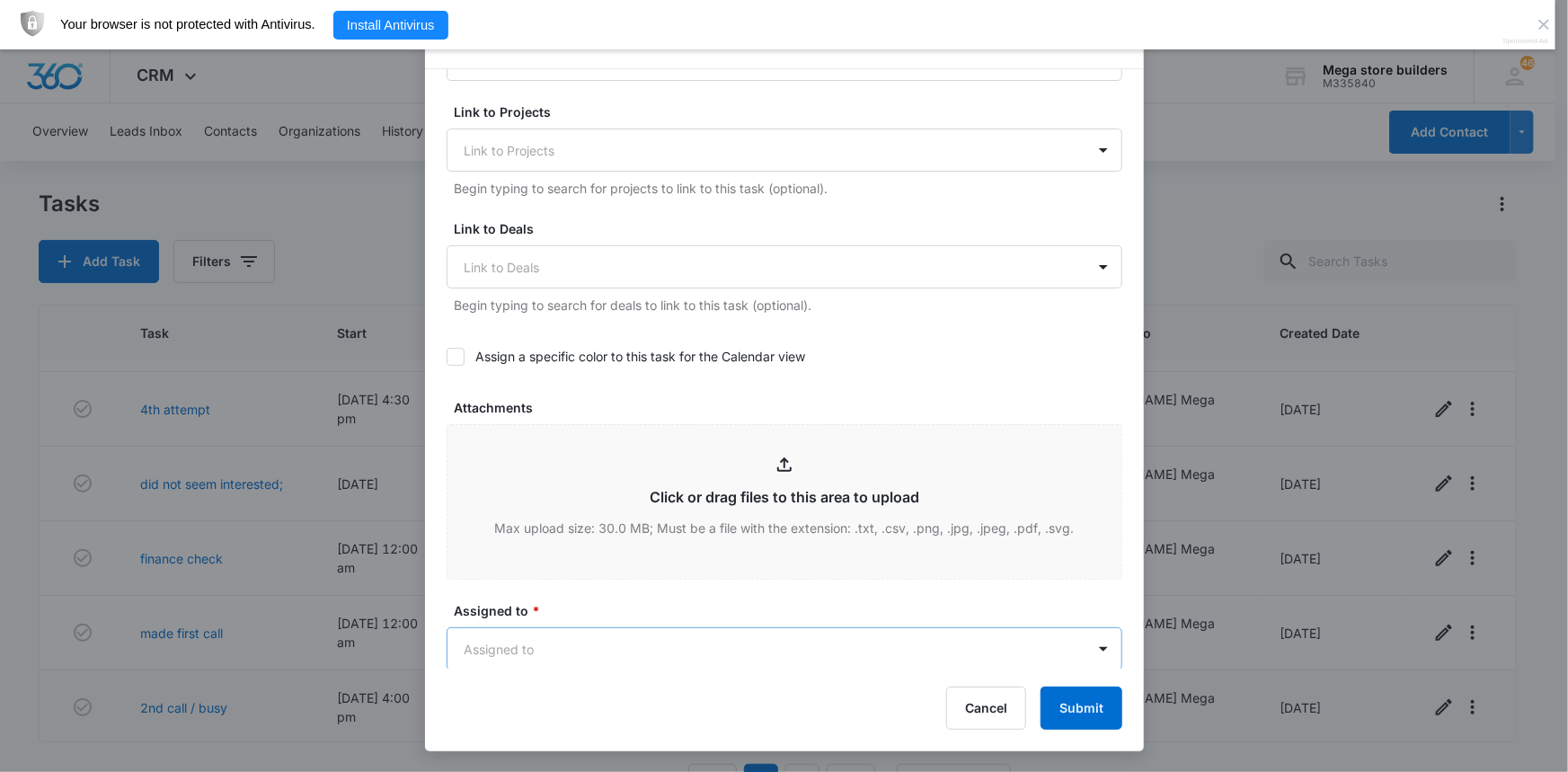
click at [713, 658] on body "CRM Apps Reputation Forms CRM Email Social Content Ads Intelligence Files Brand…" at bounding box center [784, 409] width 1568 height 819
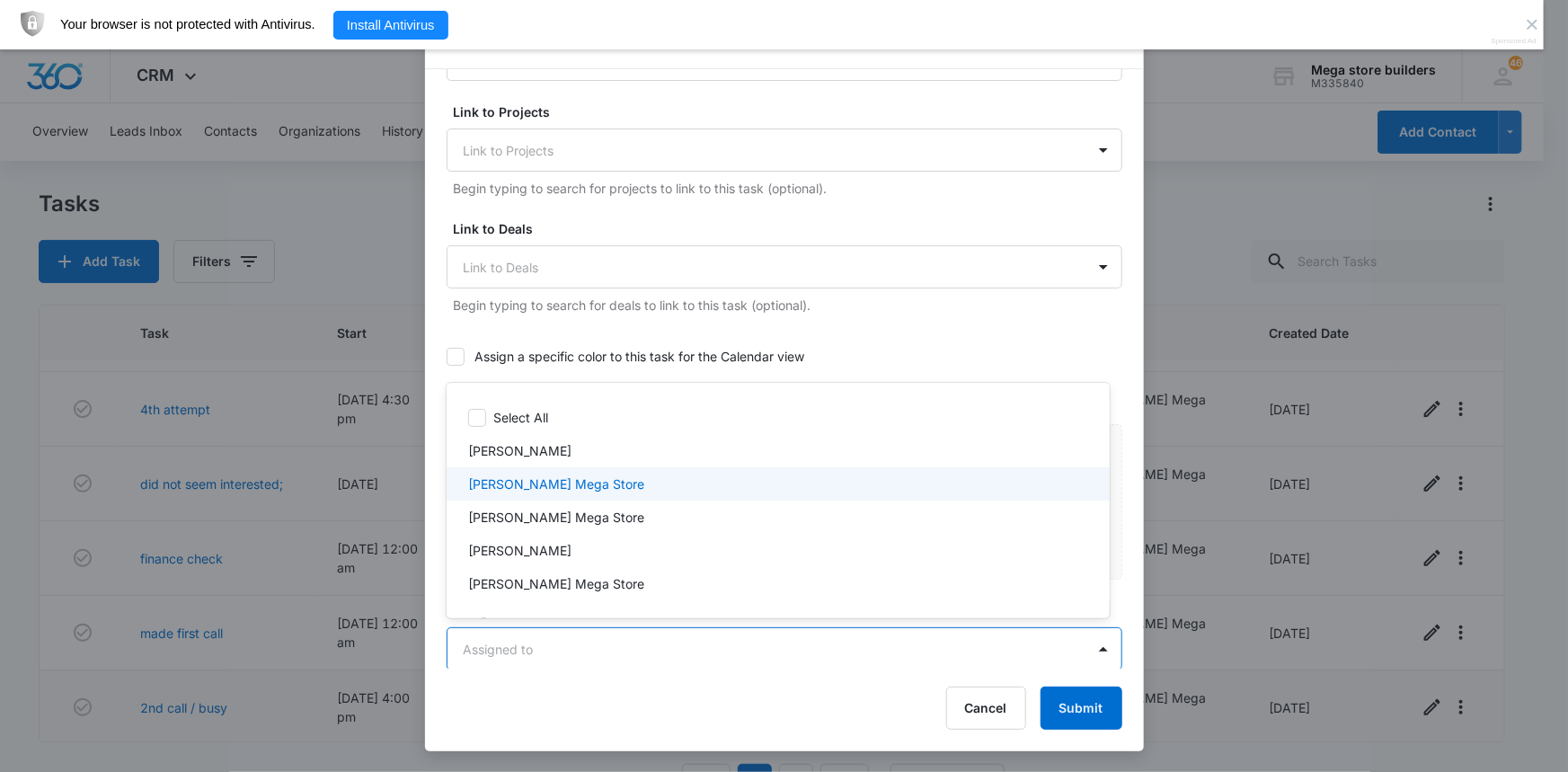
click at [517, 489] on p "[PERSON_NAME] Mega Store" at bounding box center [556, 484] width 176 height 19
click at [1109, 539] on div "[PERSON_NAME]" at bounding box center [778, 550] width 663 height 33
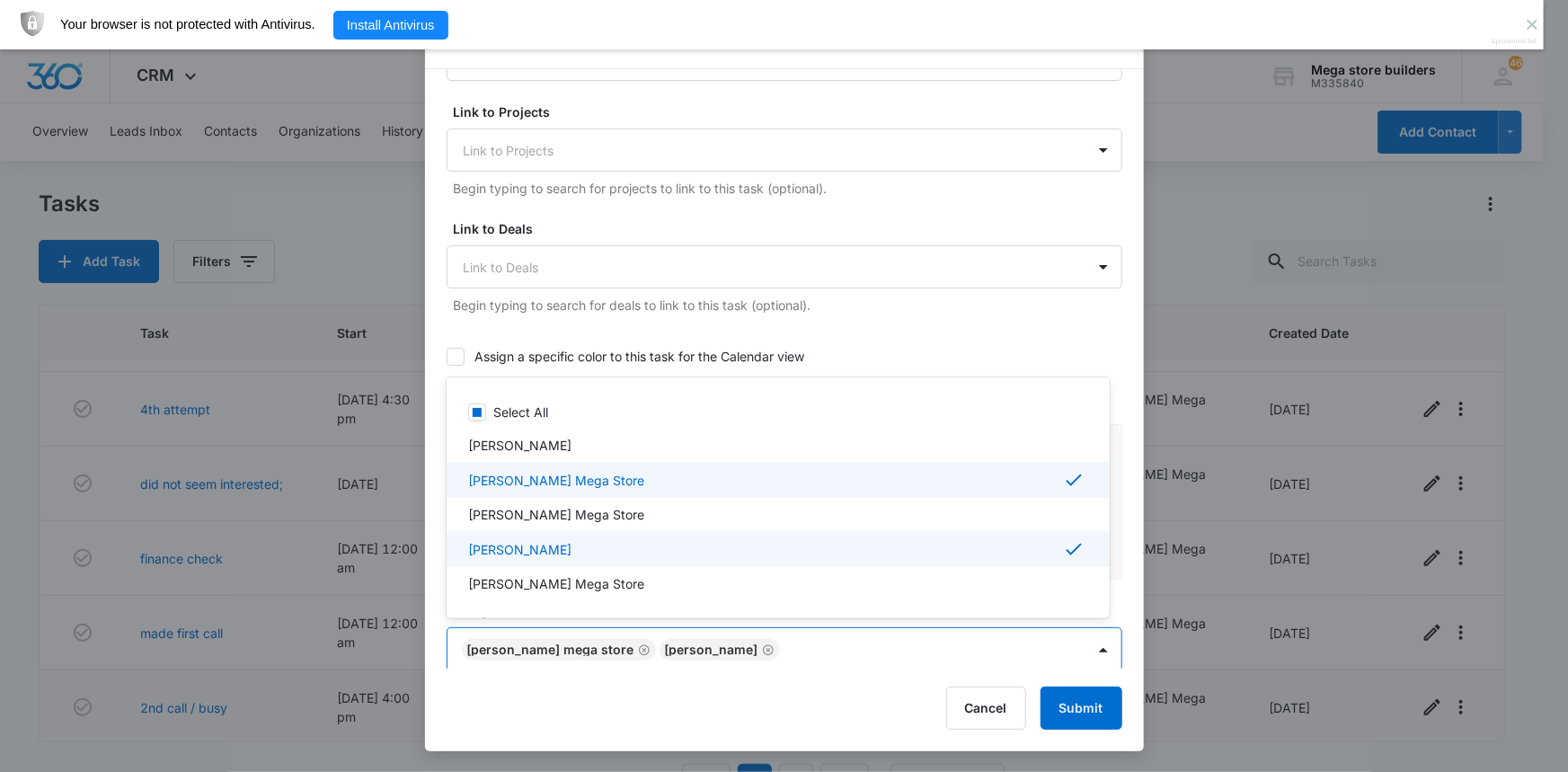
click at [482, 467] on div "[PERSON_NAME] Mega Store" at bounding box center [778, 479] width 663 height 36
click at [510, 484] on p "[PERSON_NAME] Mega Store" at bounding box center [556, 481] width 176 height 19
click at [1135, 734] on div at bounding box center [784, 386] width 1568 height 772
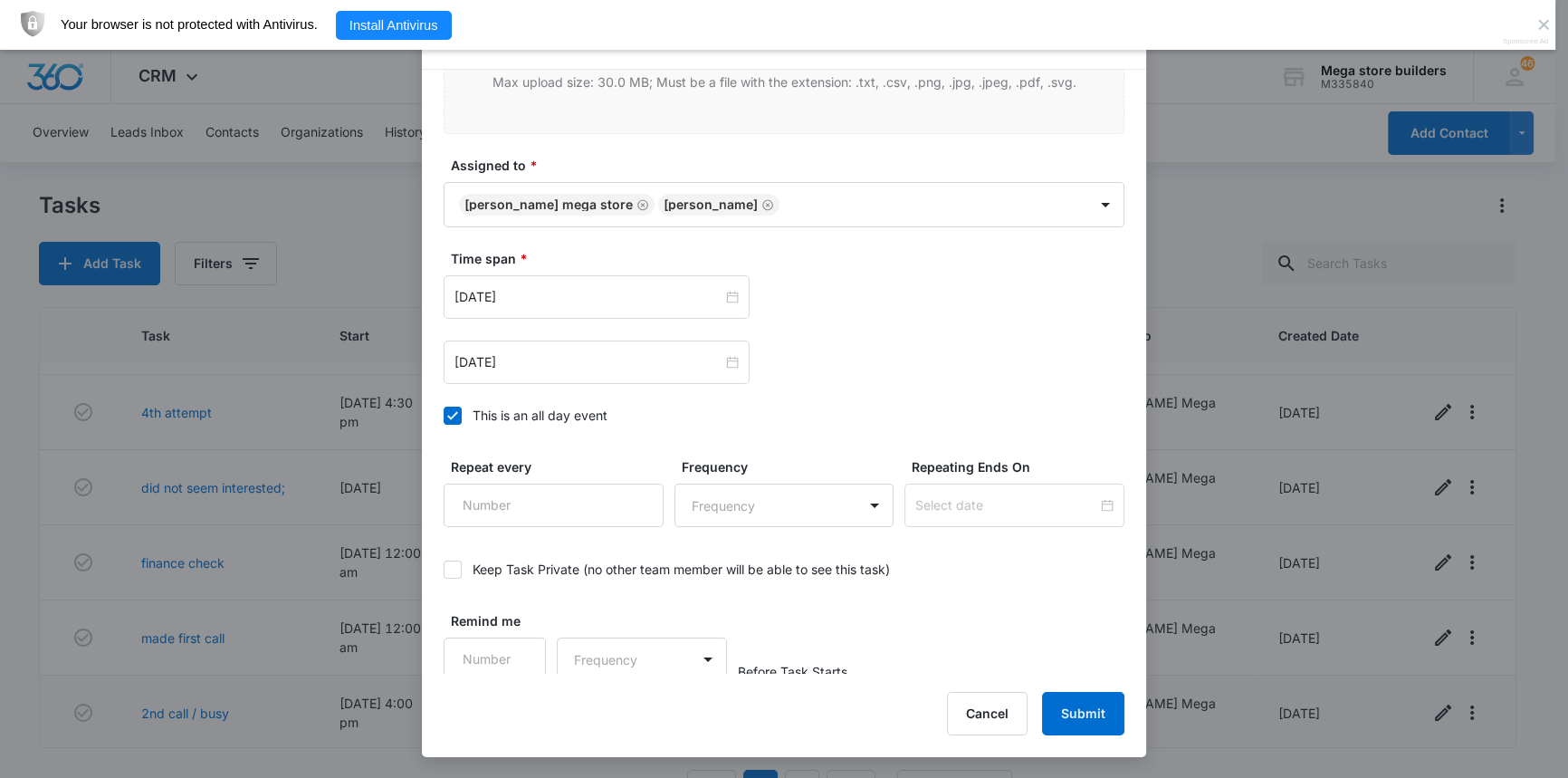
scroll to position [999, 0]
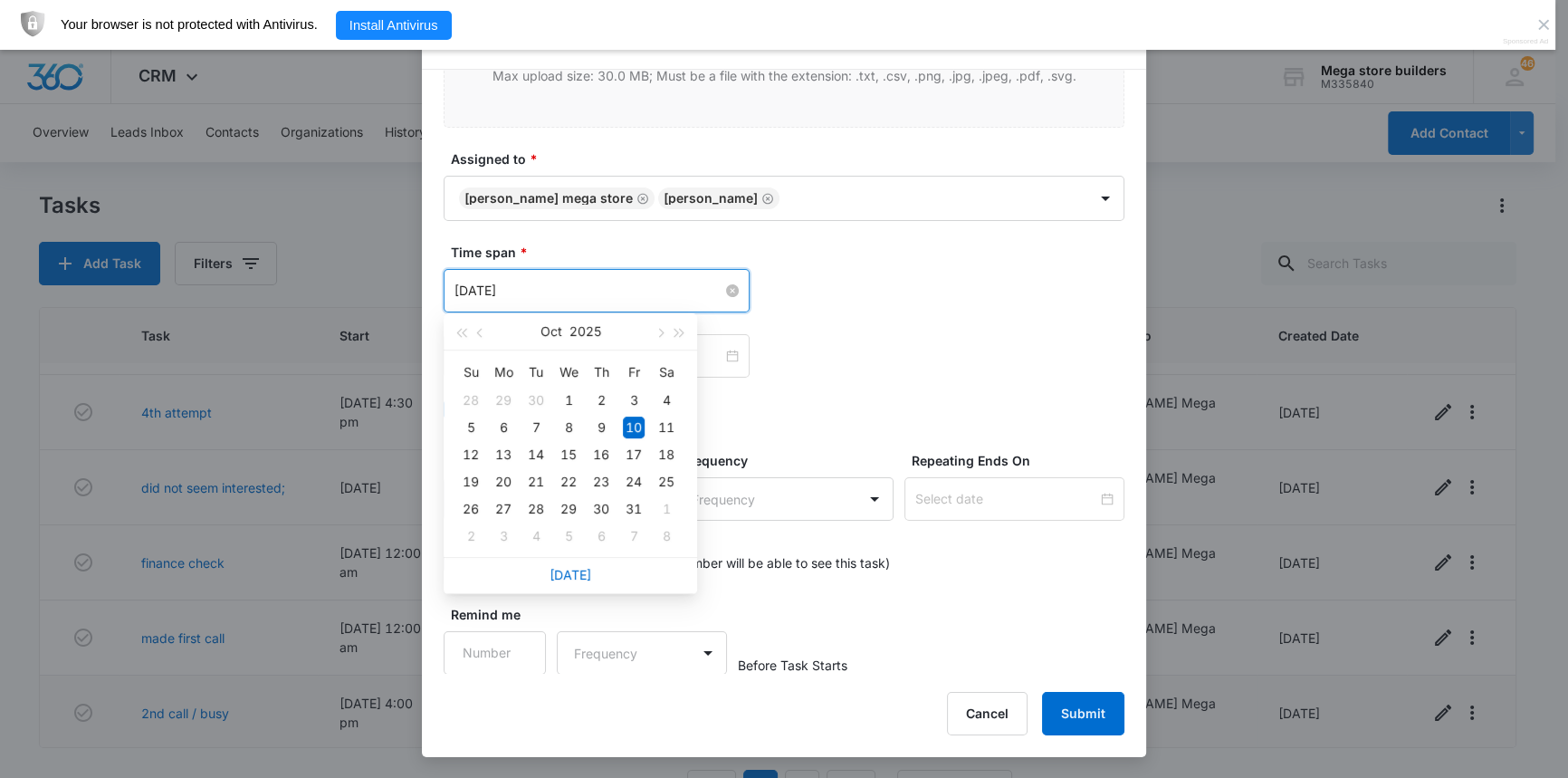
click at [524, 289] on input "[DATE]" at bounding box center [588, 290] width 267 height 20
type input "[DATE]"
click at [537, 452] on div "14" at bounding box center [535, 454] width 22 height 22
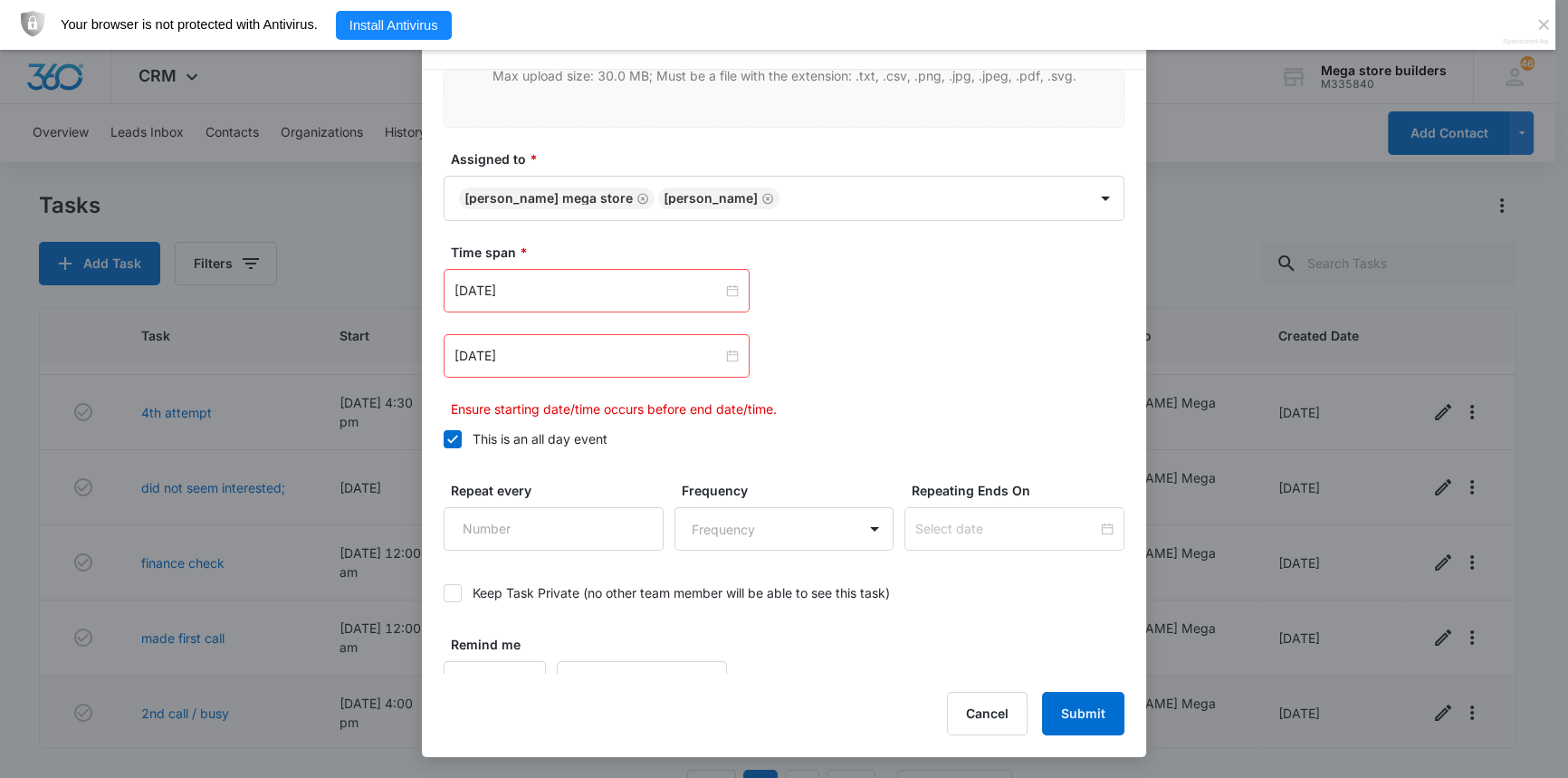
click at [457, 439] on icon at bounding box center [452, 439] width 16 height 16
click at [443, 439] on input "This is an all day event" at bounding box center [443, 439] width 0 height 0
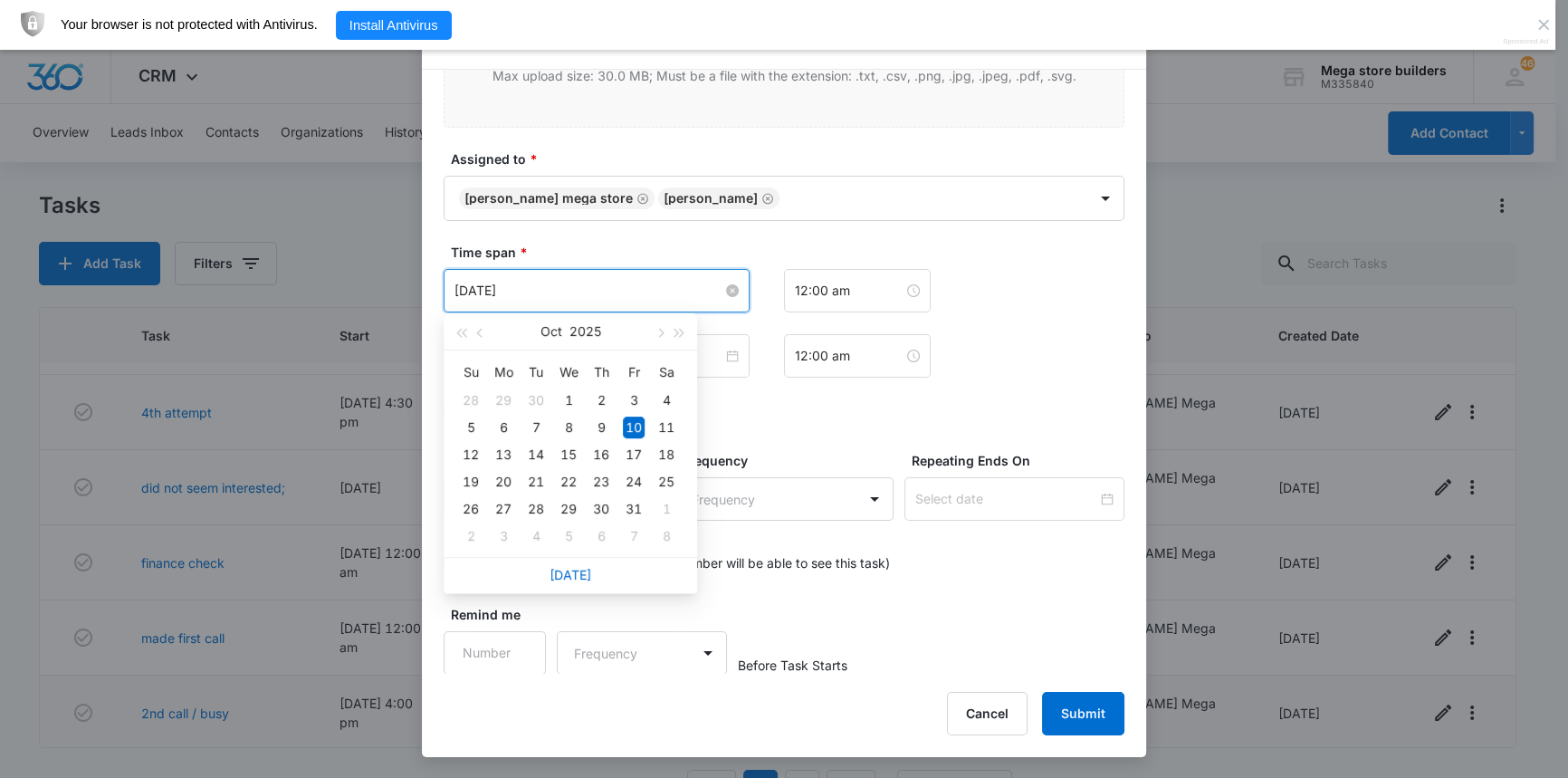
click at [631, 290] on input "[DATE]" at bounding box center [588, 290] width 267 height 20
type input "[DATE]"
click at [539, 449] on div "14" at bounding box center [535, 454] width 22 height 22
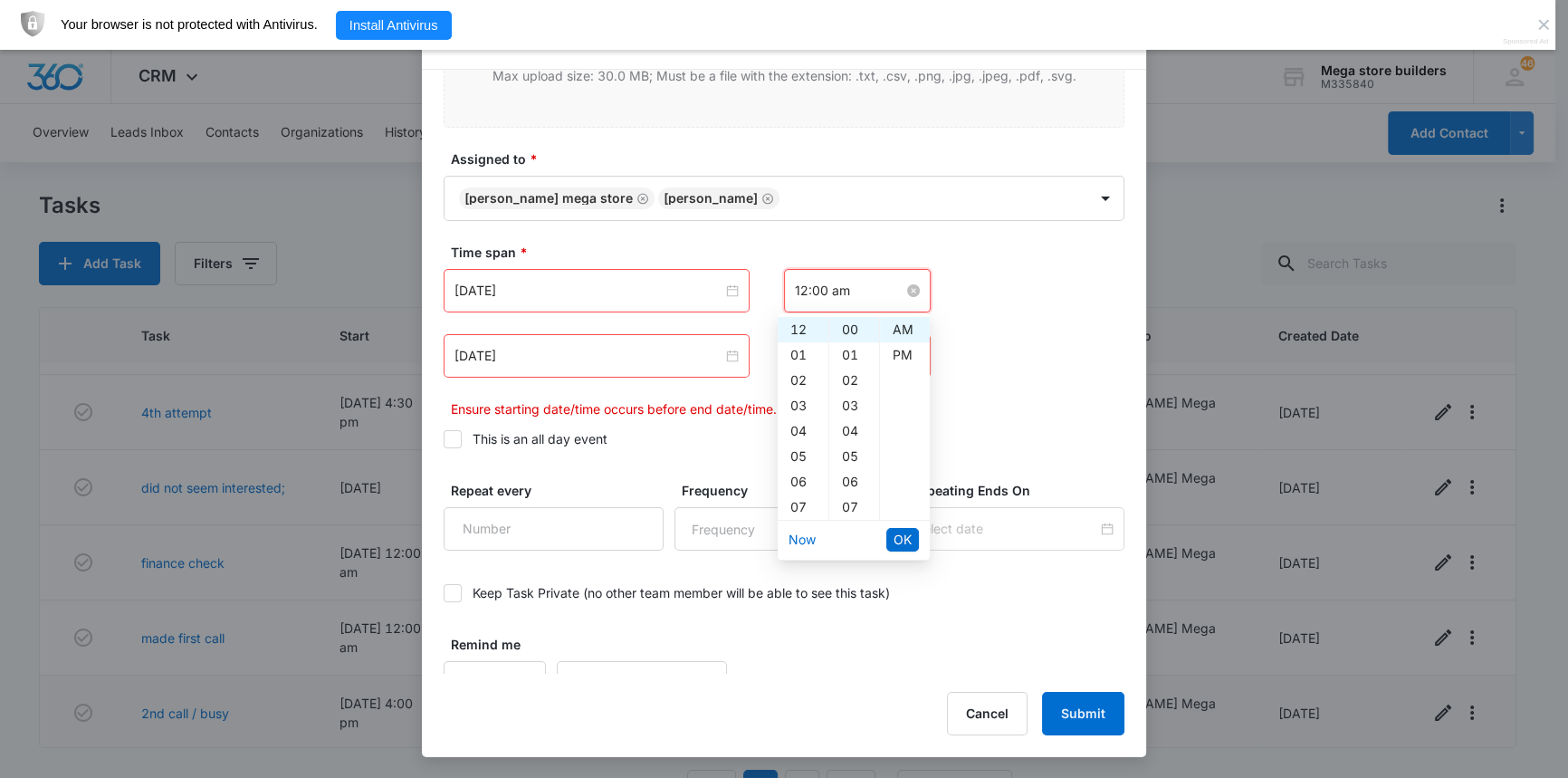
click at [832, 285] on input "12:00 am" at bounding box center [849, 290] width 109 height 20
click at [801, 375] on div "02" at bounding box center [803, 380] width 51 height 26
click at [852, 498] on div "23" at bounding box center [853, 501] width 50 height 26
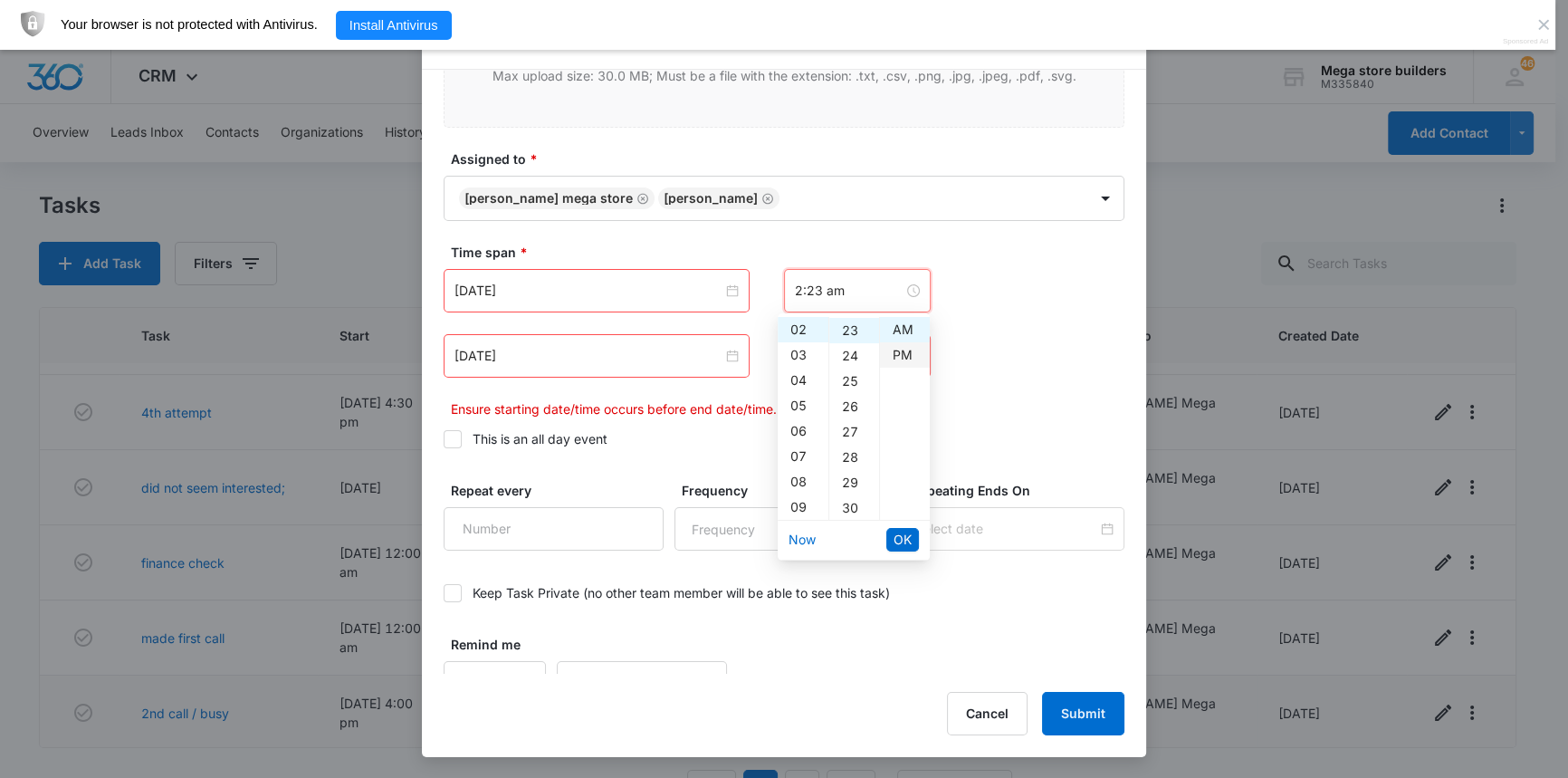
click at [905, 354] on div "PM" at bounding box center [905, 354] width 50 height 26
type input "12:00 am"
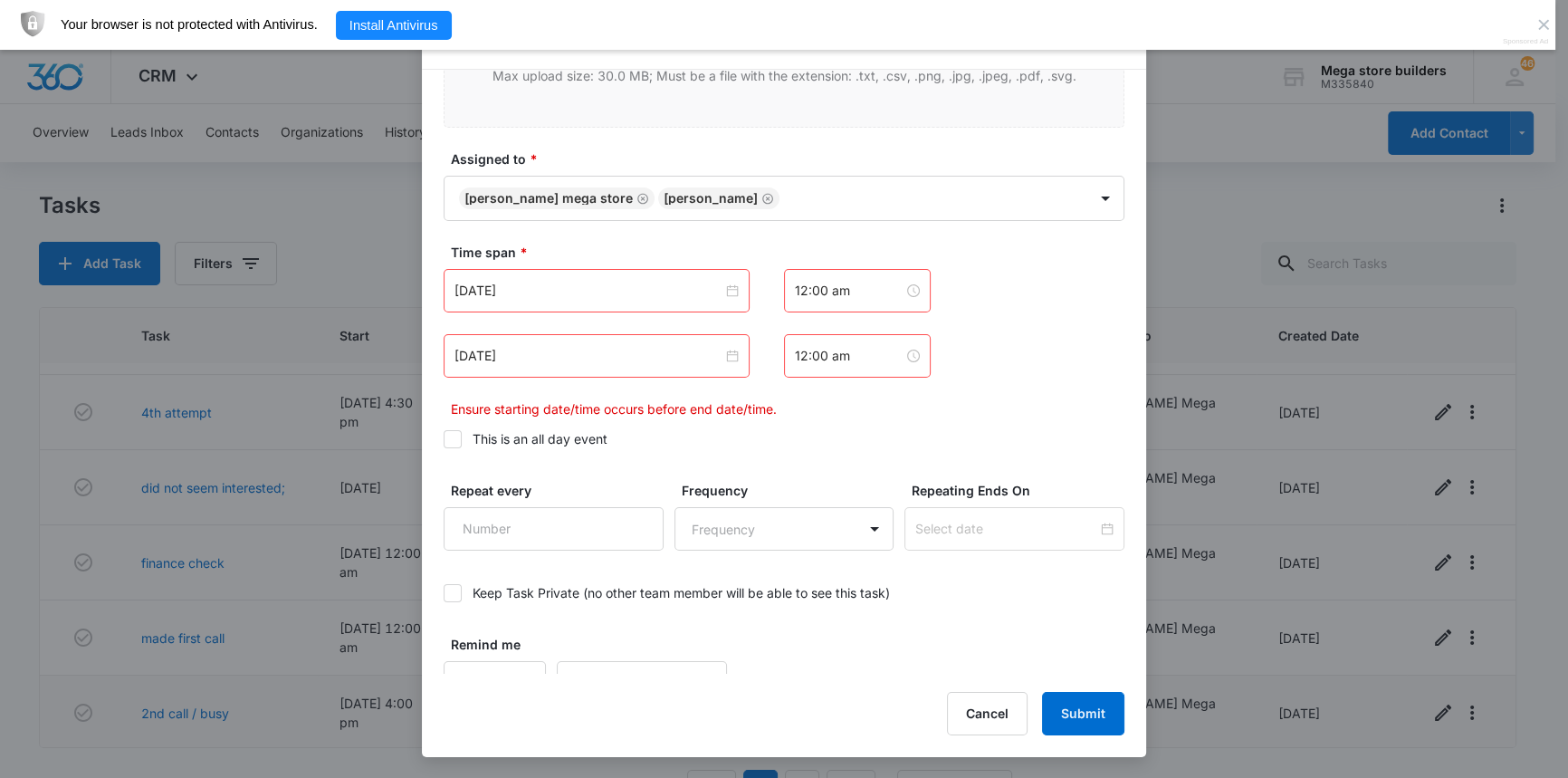
click at [658, 372] on div "[DATE]" at bounding box center [596, 355] width 306 height 43
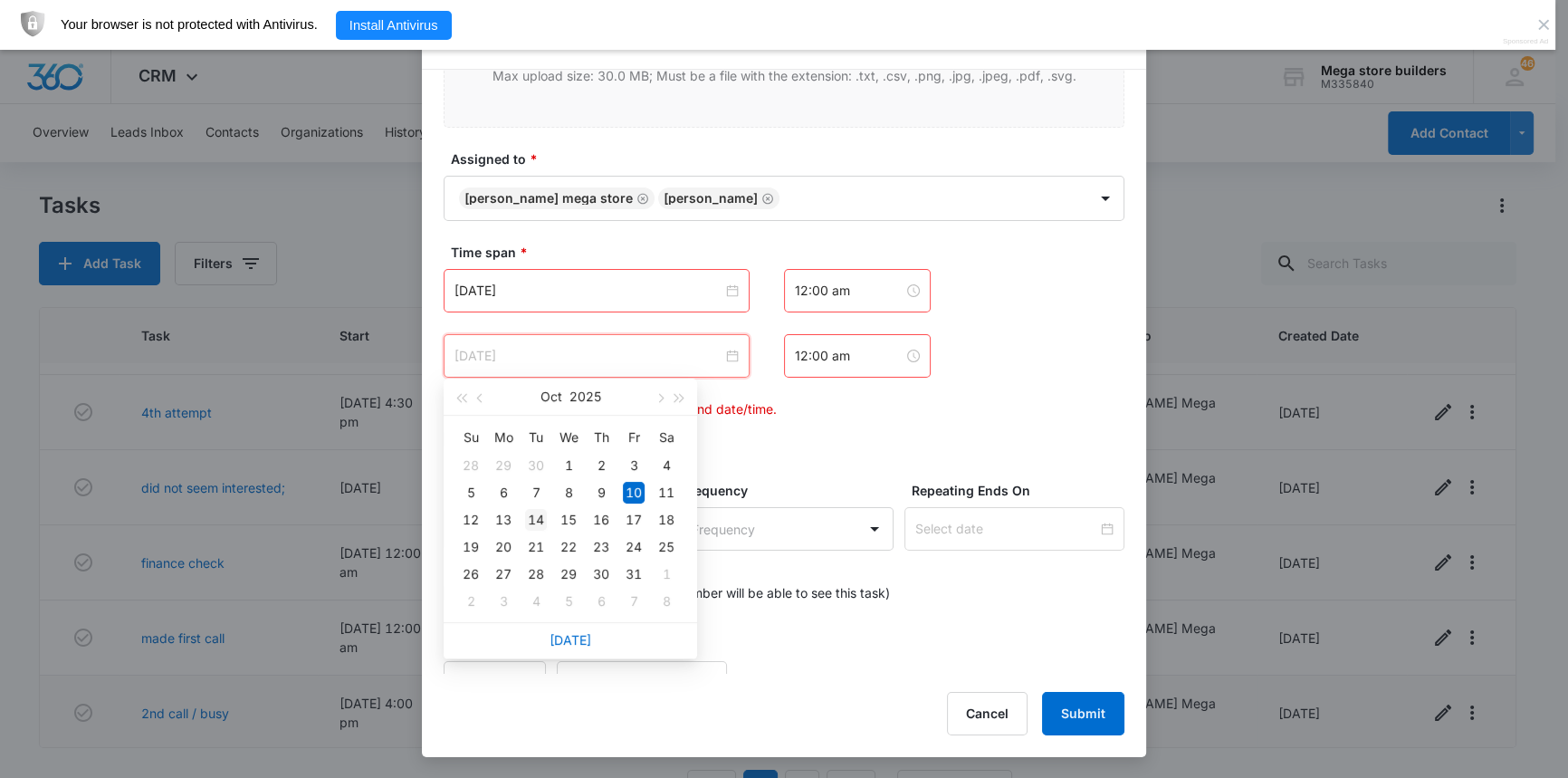
type input "[DATE]"
click at [534, 518] on div "14" at bounding box center [535, 519] width 22 height 22
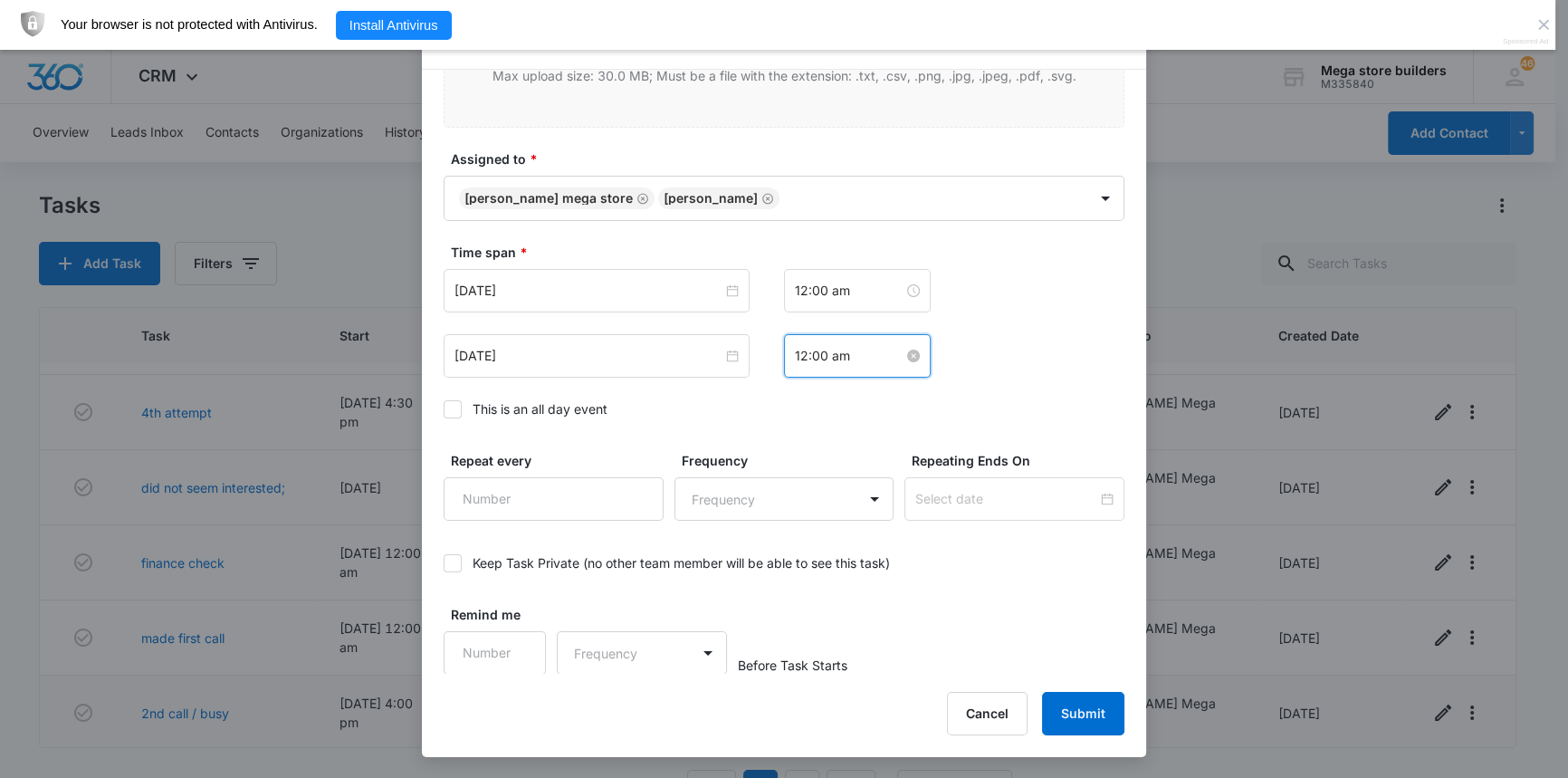
click at [831, 358] on input "12:00 am" at bounding box center [849, 355] width 109 height 20
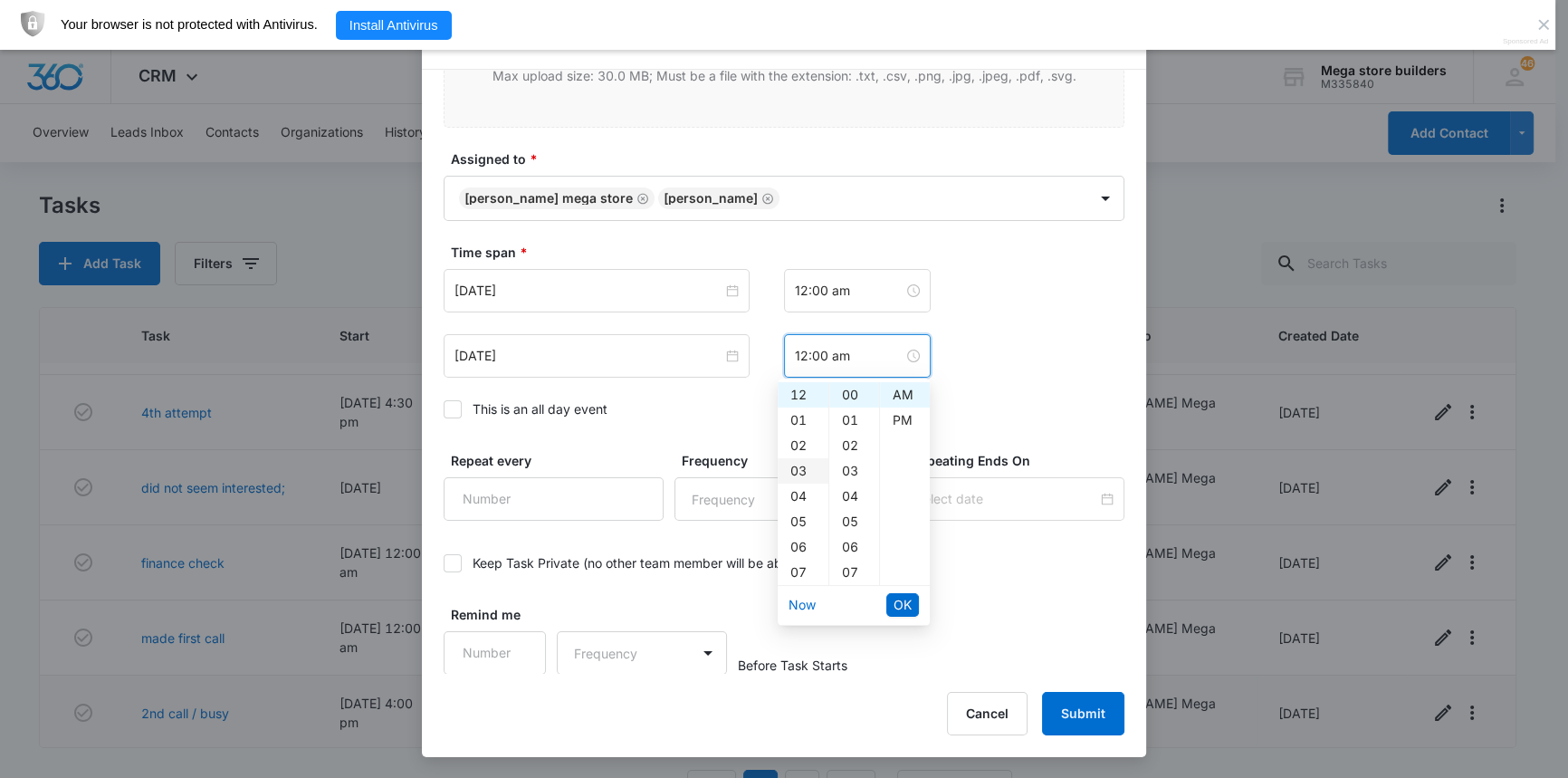
click at [796, 472] on div "03" at bounding box center [803, 471] width 51 height 26
click at [902, 408] on div "PM" at bounding box center [905, 420] width 50 height 26
type input "3:00 pm"
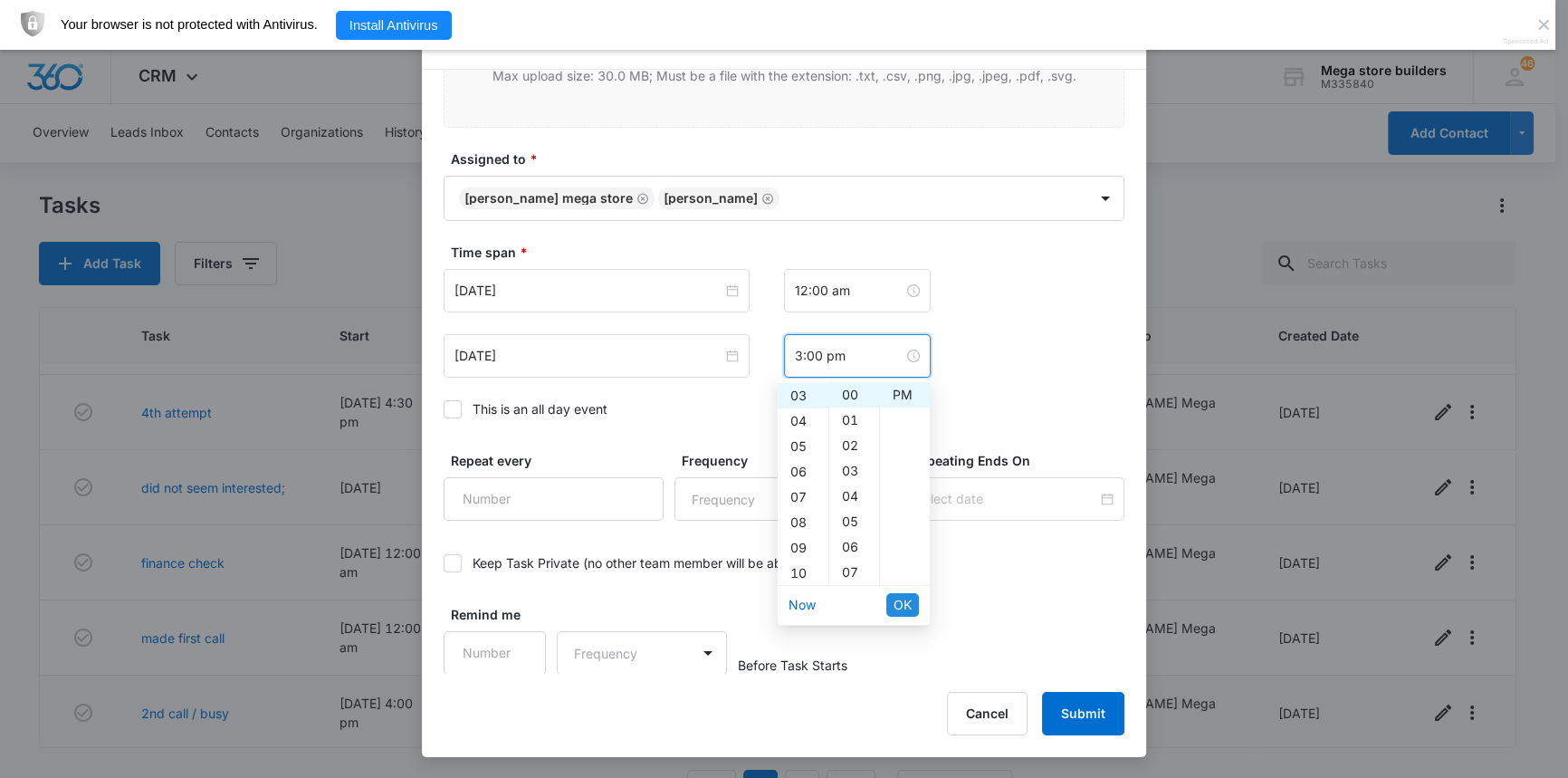
click at [910, 604] on span "OK" at bounding box center [902, 604] width 18 height 20
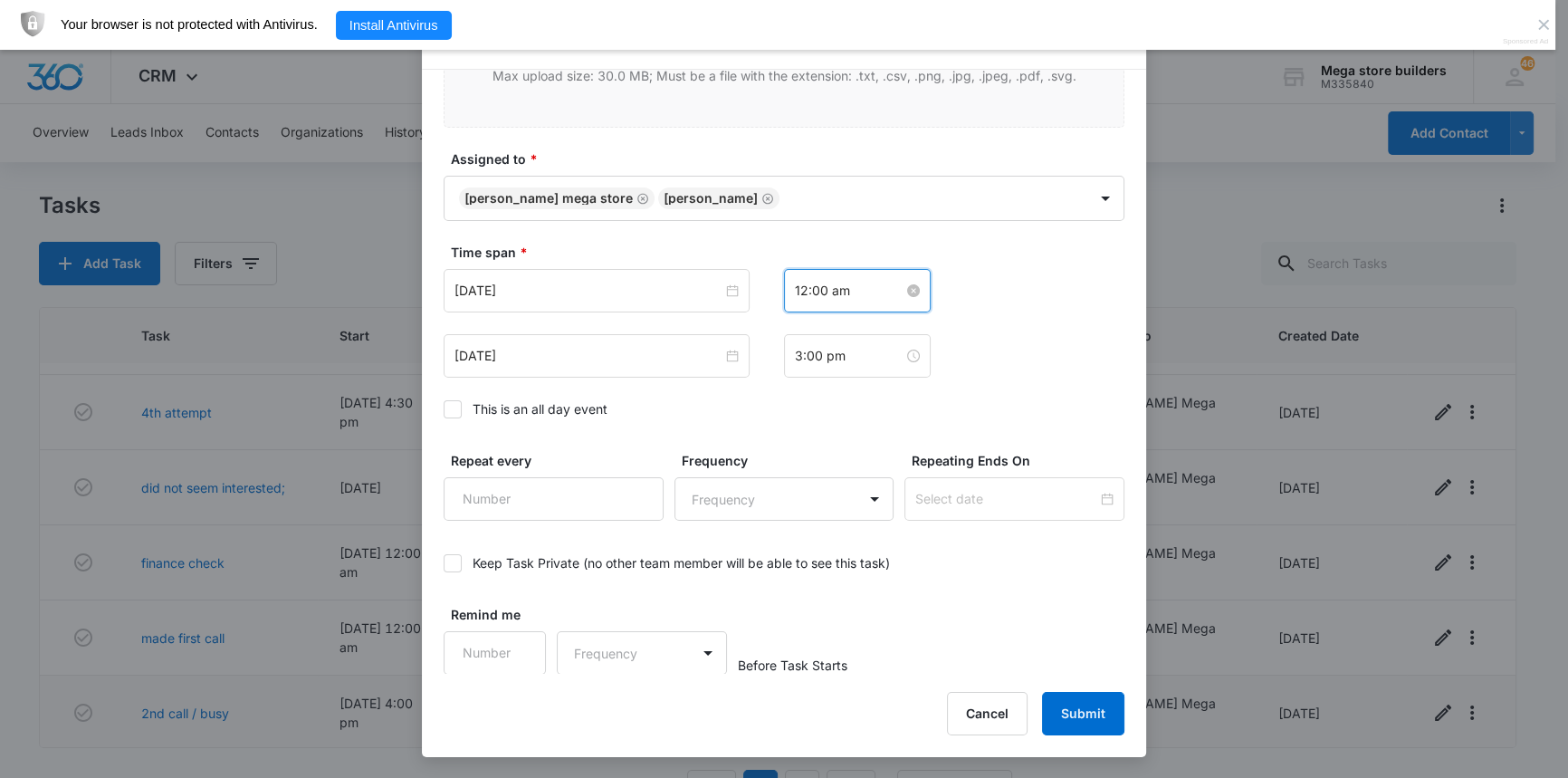
click at [823, 294] on input "12:00 am" at bounding box center [849, 290] width 109 height 20
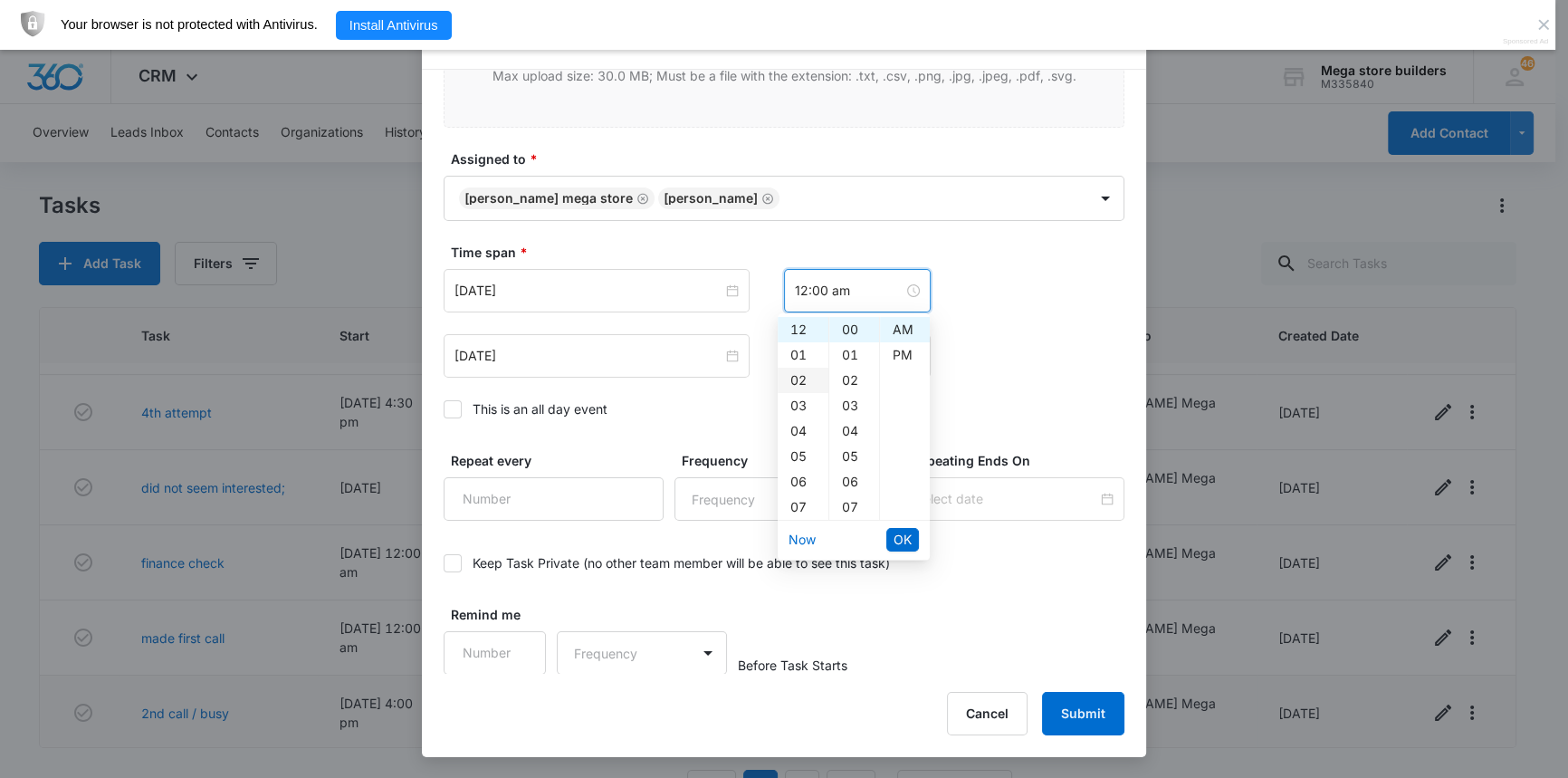
click at [798, 374] on div "02" at bounding box center [803, 380] width 51 height 26
click at [849, 468] on div "25" at bounding box center [853, 470] width 50 height 26
click at [906, 358] on div "PM" at bounding box center [905, 354] width 50 height 26
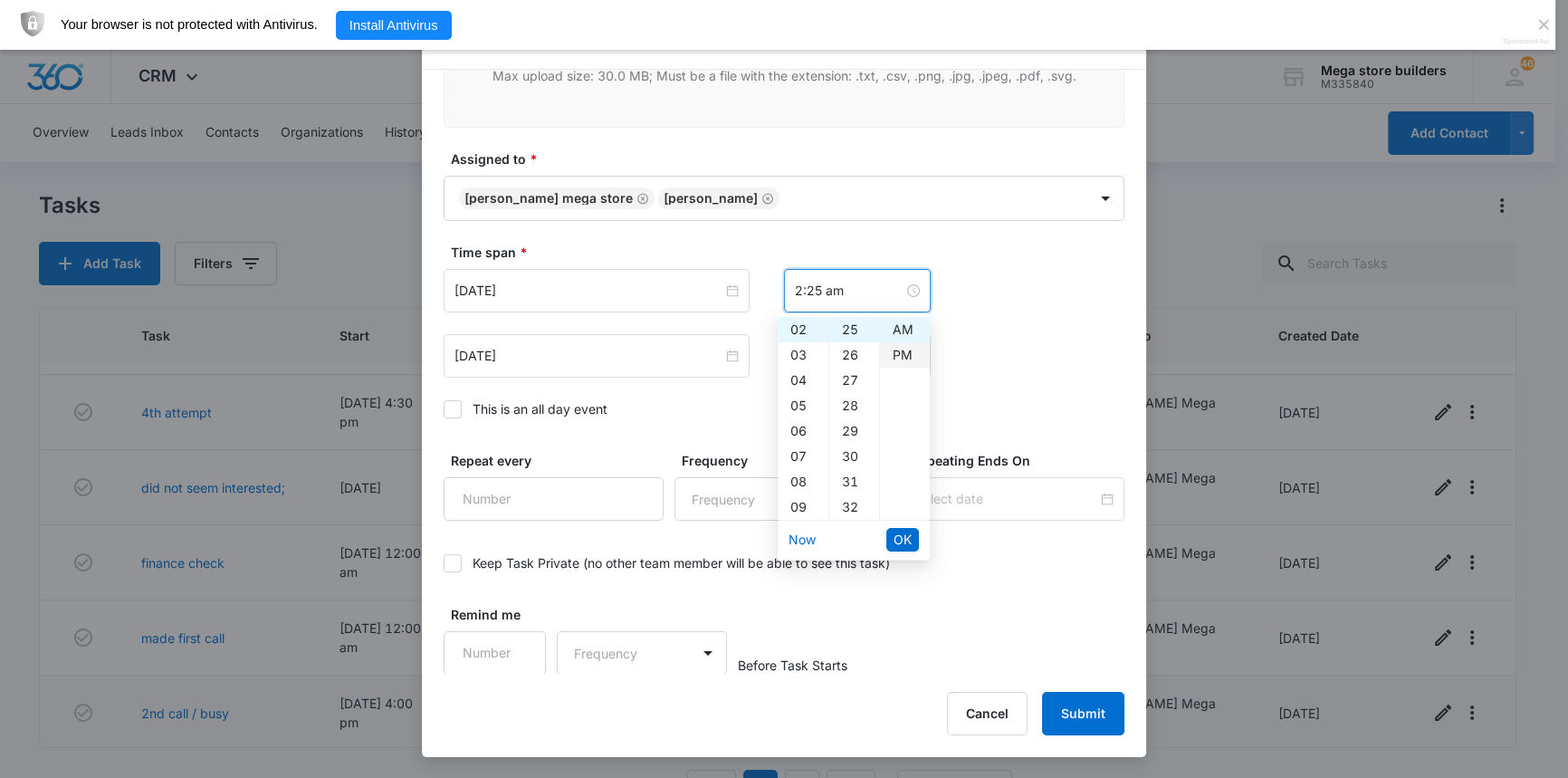
type input "2:25 pm"
click at [905, 537] on span "OK" at bounding box center [902, 539] width 18 height 20
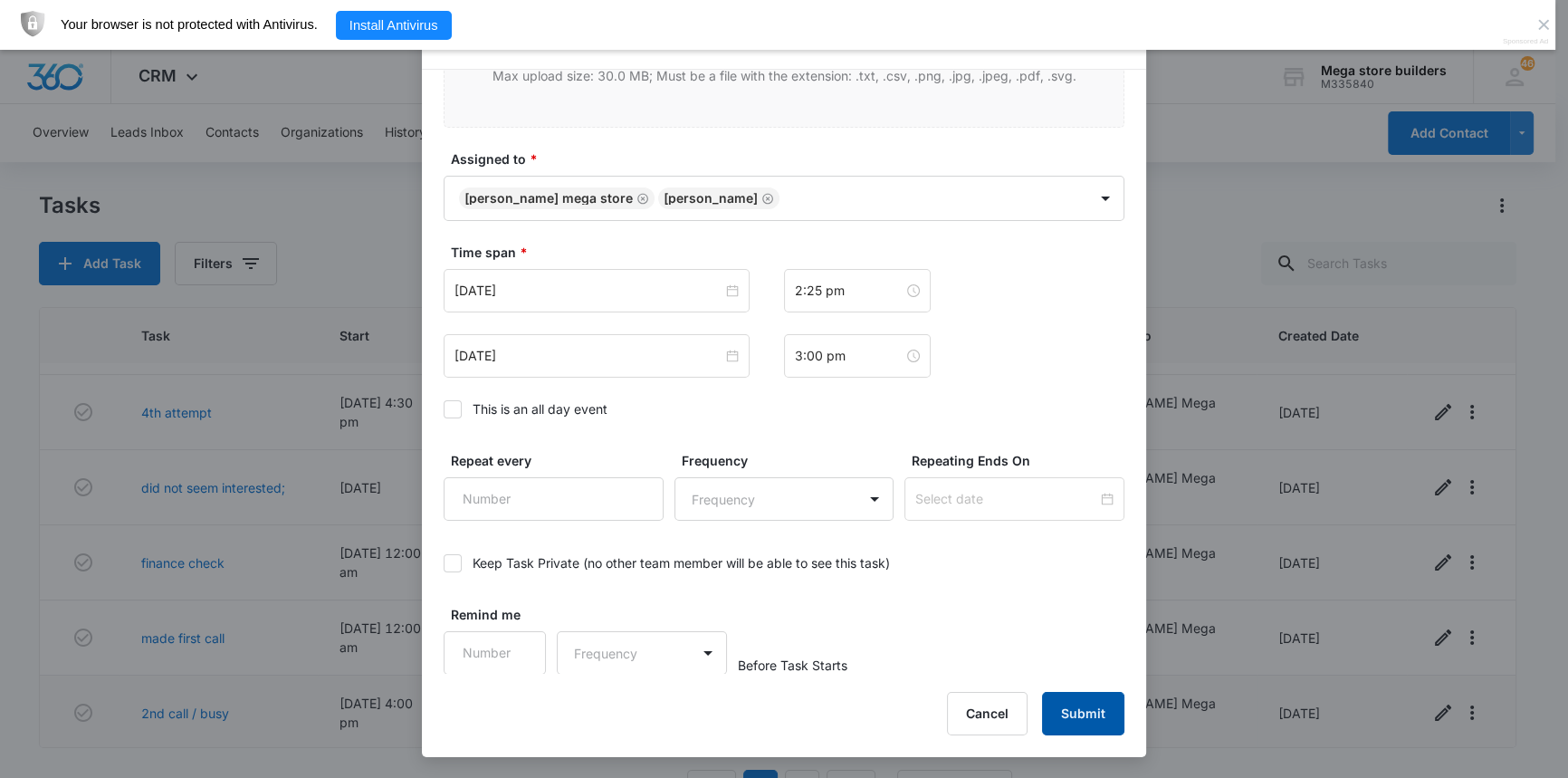
click at [1065, 719] on button "Submit" at bounding box center [1082, 714] width 82 height 43
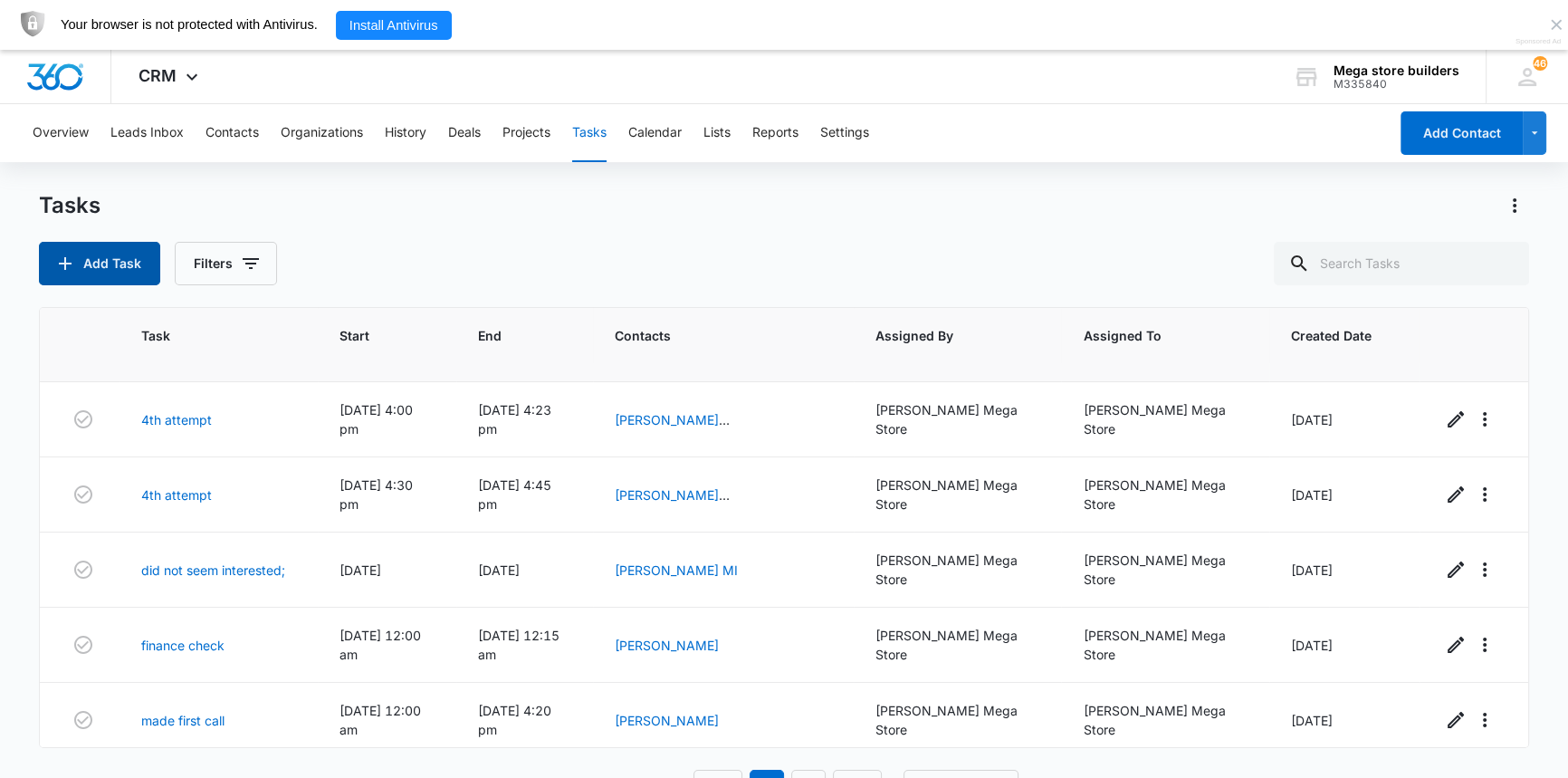
scroll to position [247, 0]
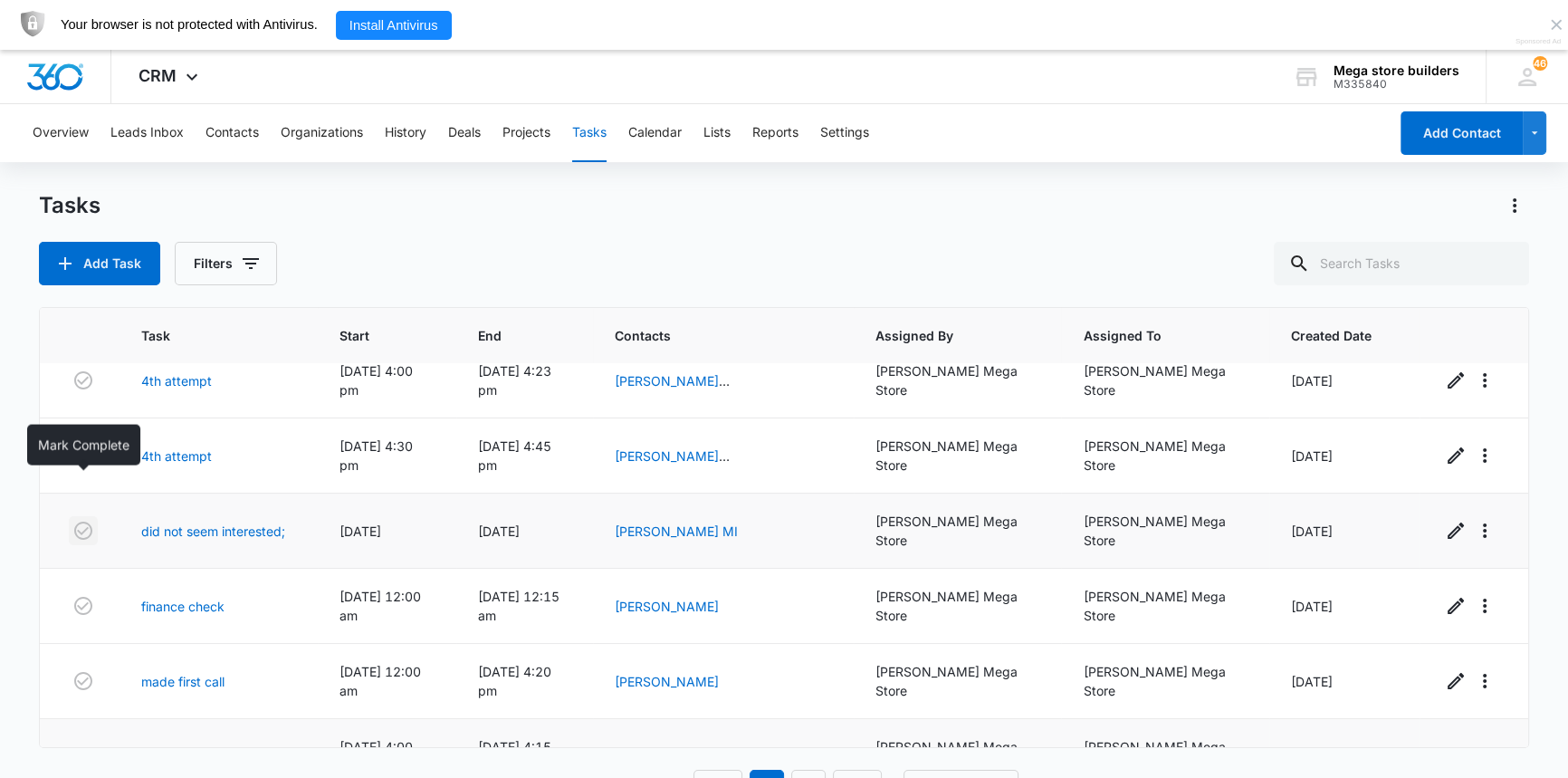
click at [89, 520] on icon "button" at bounding box center [83, 530] width 22 height 22
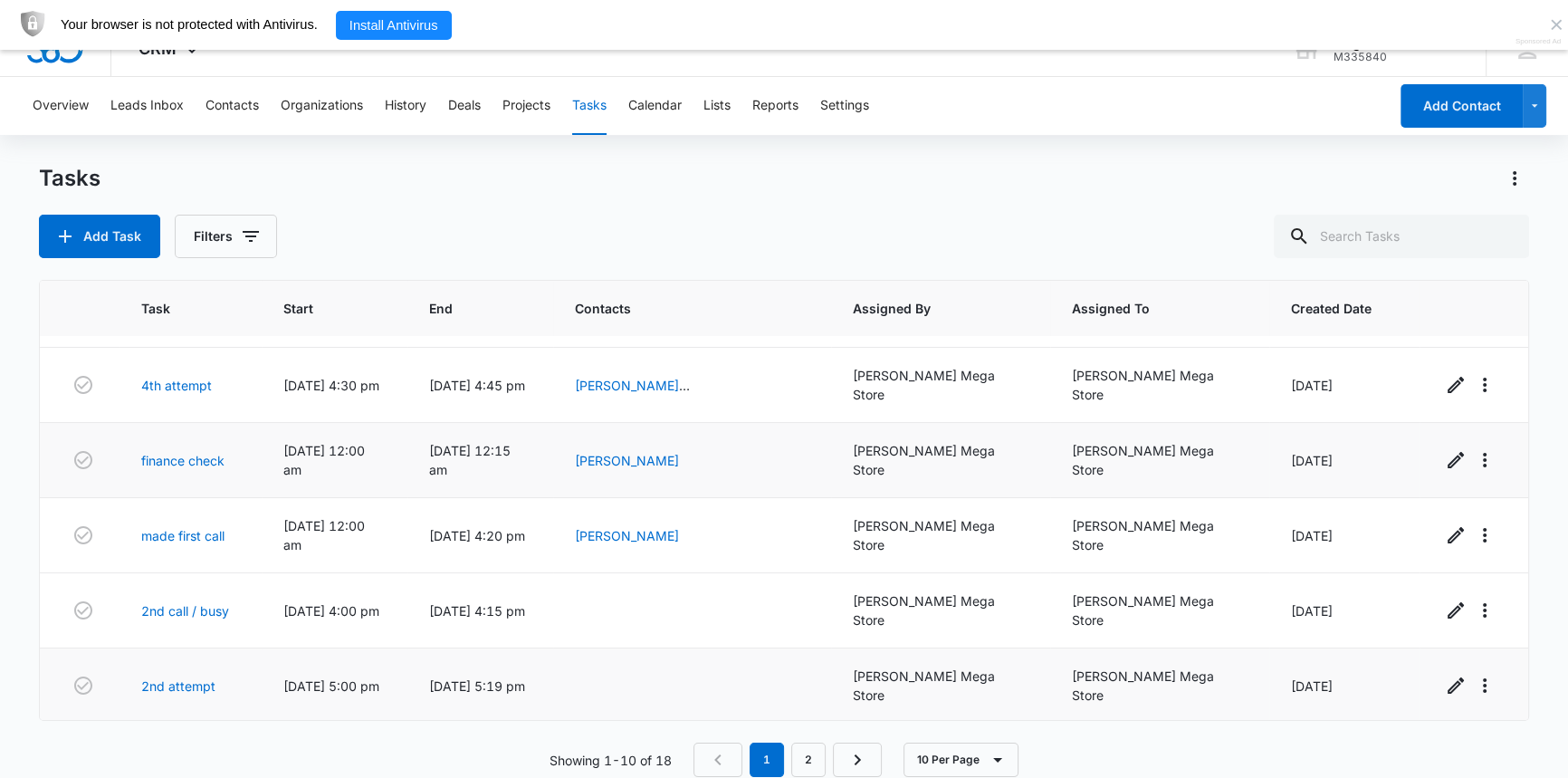
scroll to position [50, 0]
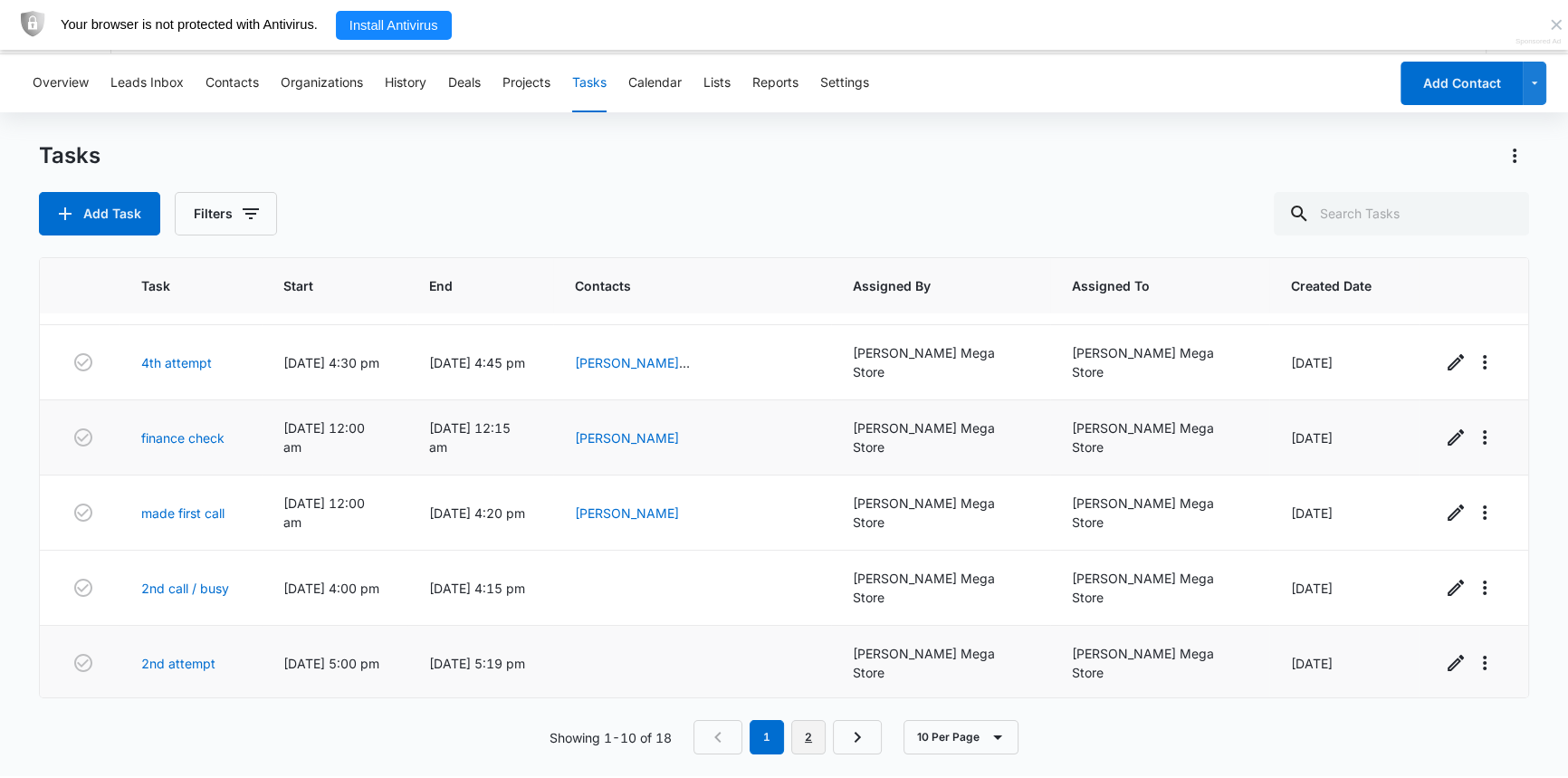
click at [814, 734] on link "2" at bounding box center [808, 736] width 34 height 34
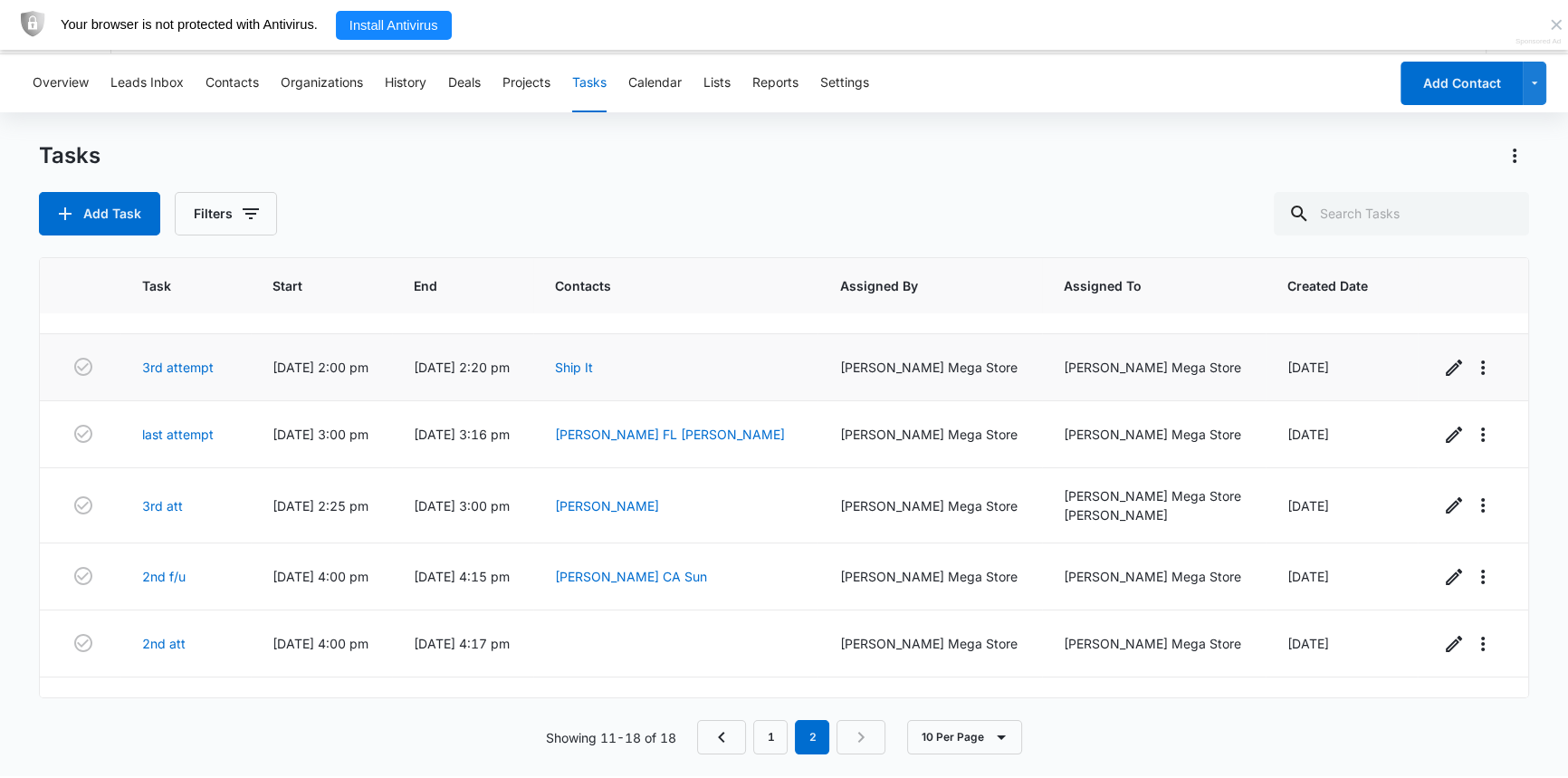
scroll to position [163, 0]
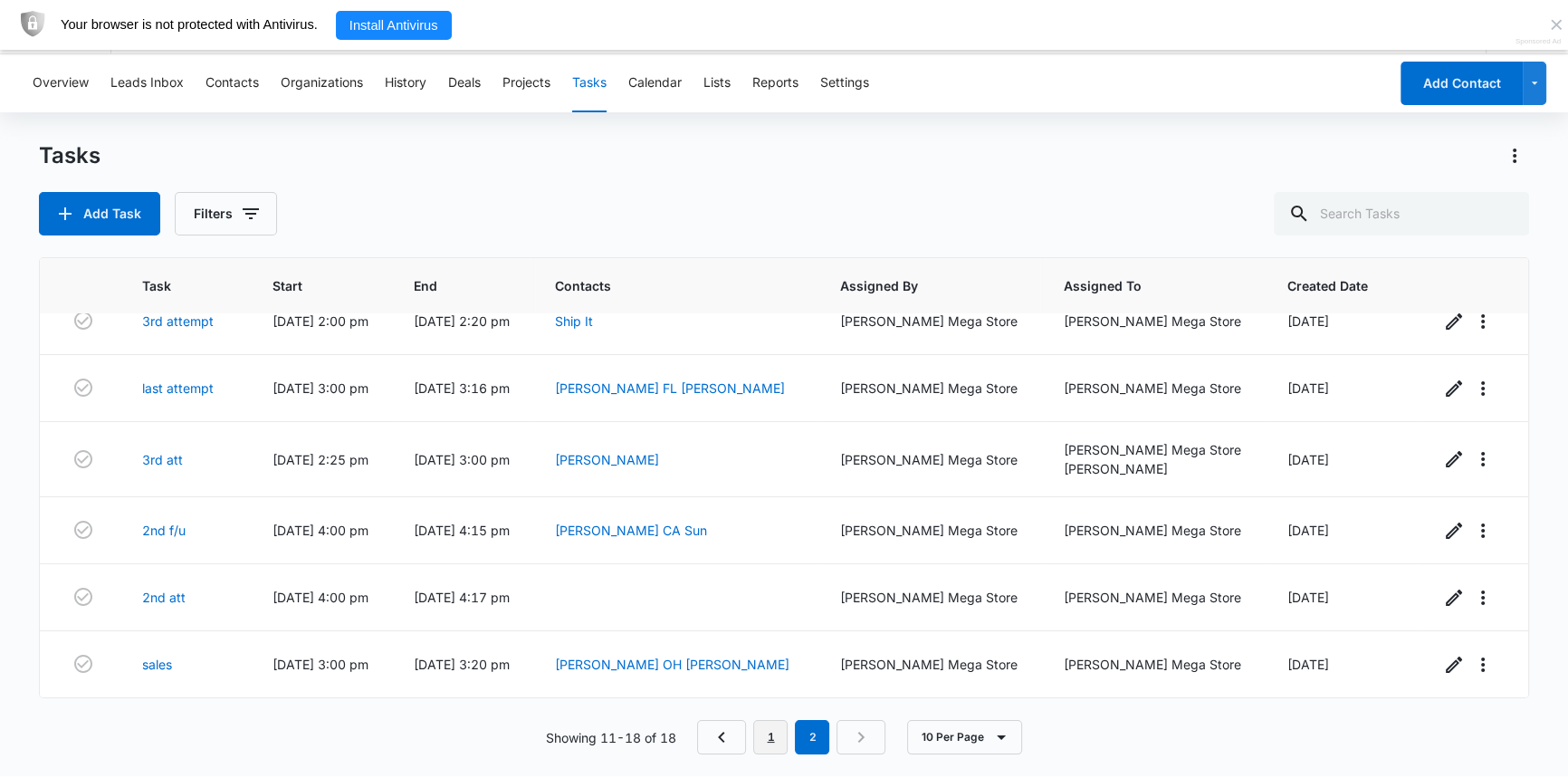
click at [760, 728] on link "1" at bounding box center [770, 736] width 34 height 34
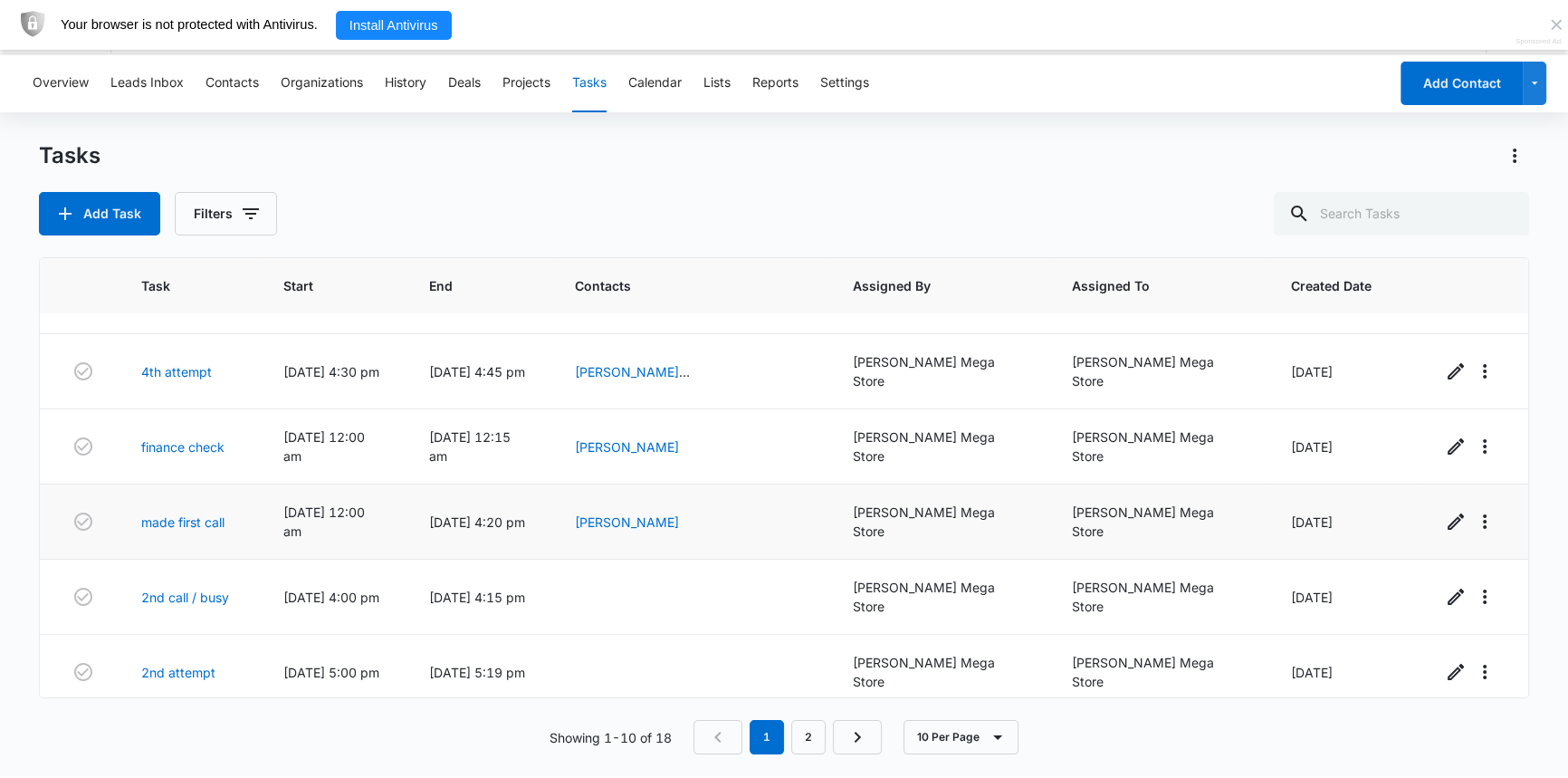
scroll to position [289, 0]
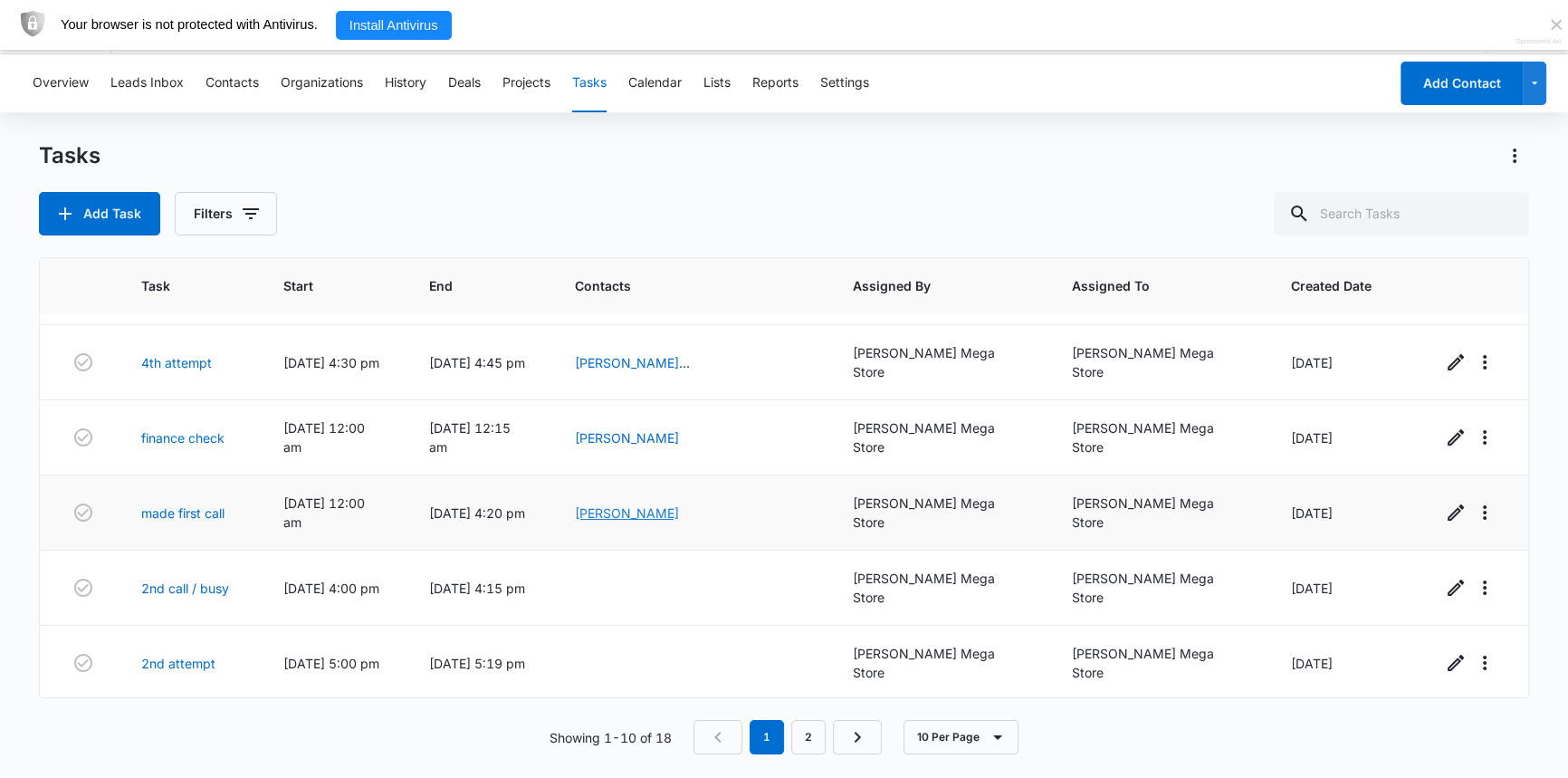
click at [679, 505] on link "[PERSON_NAME]" at bounding box center [627, 512] width 104 height 15
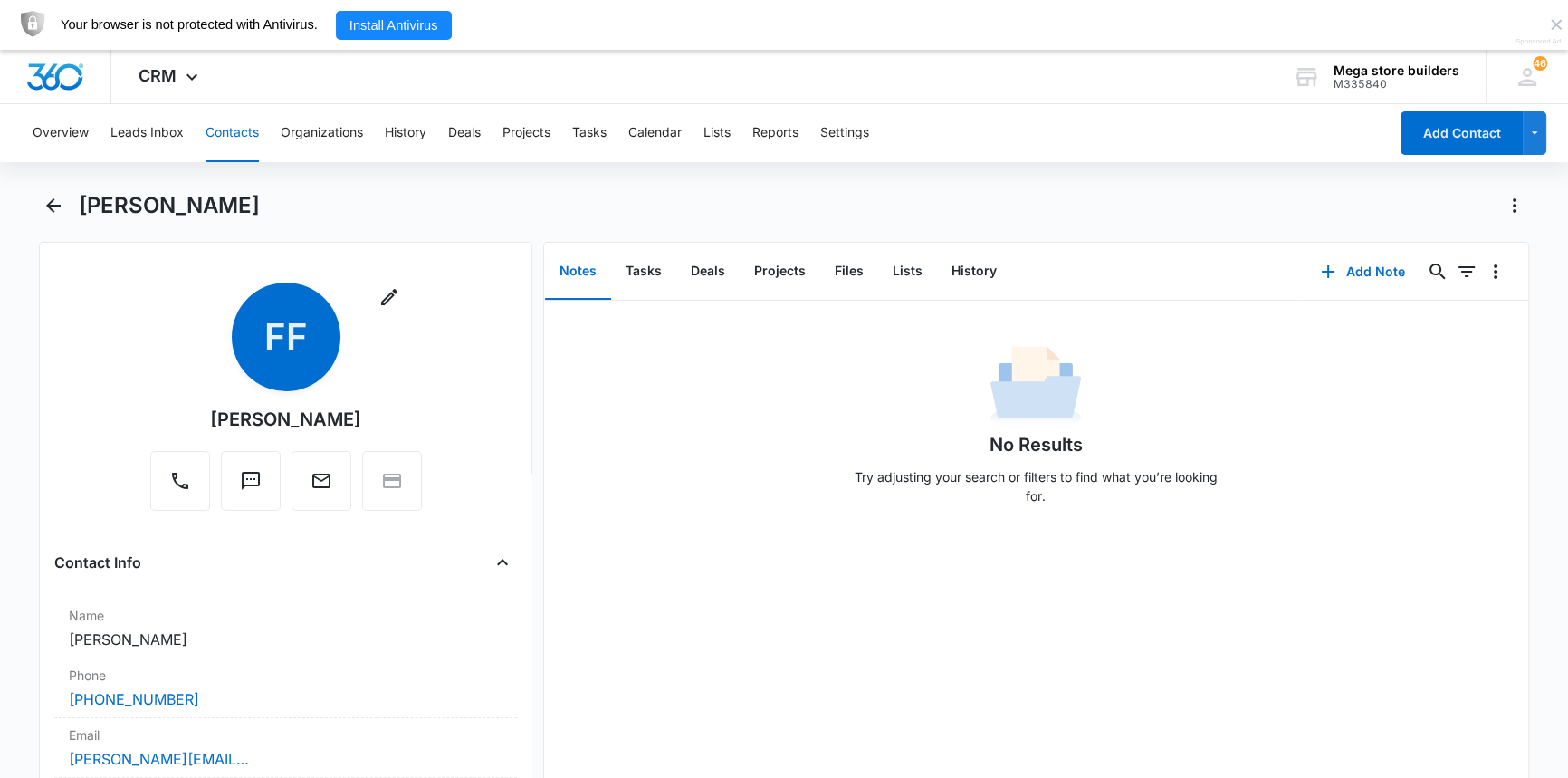
scroll to position [50, 0]
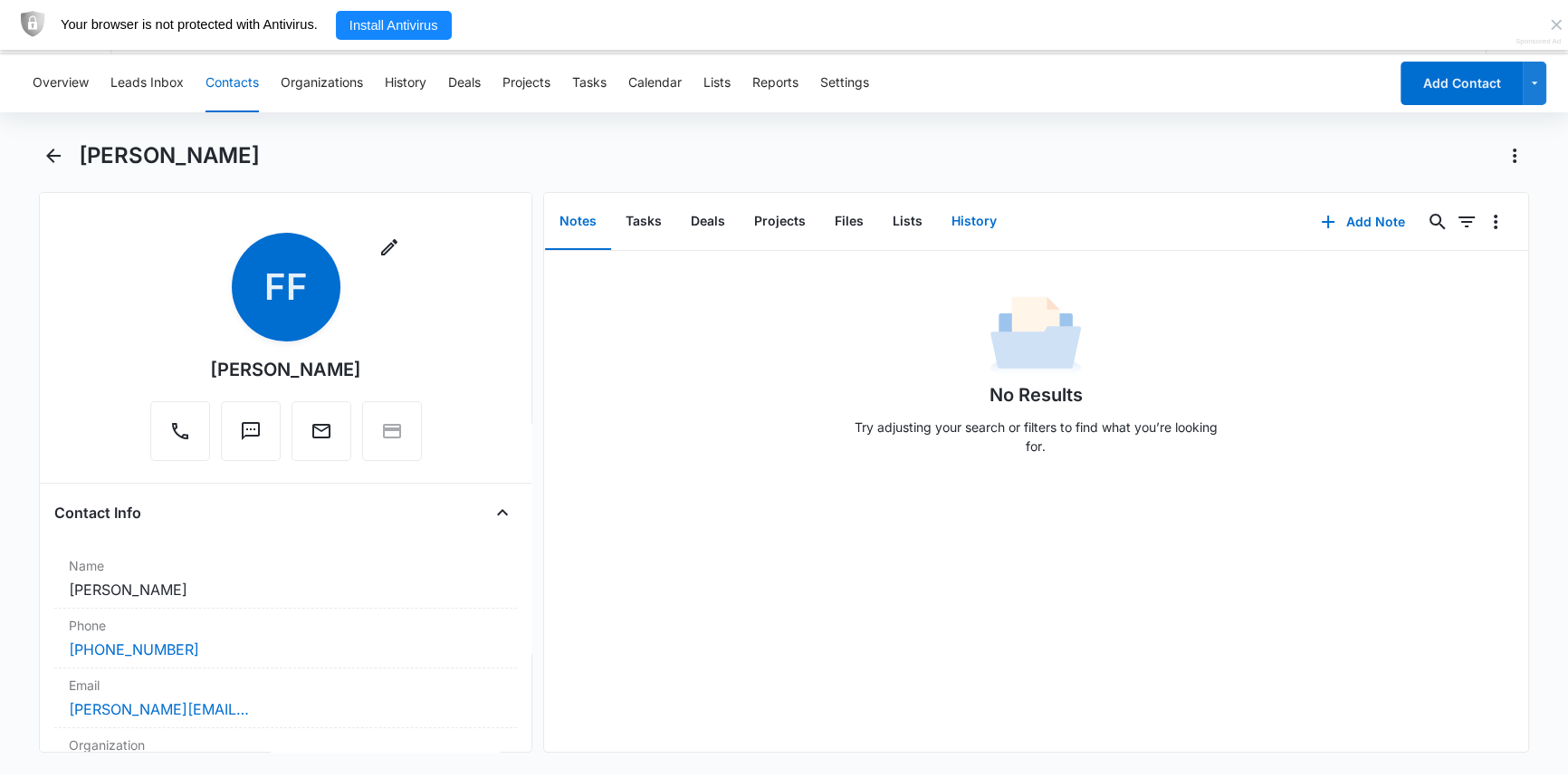
click at [962, 222] on button "History" at bounding box center [974, 221] width 75 height 56
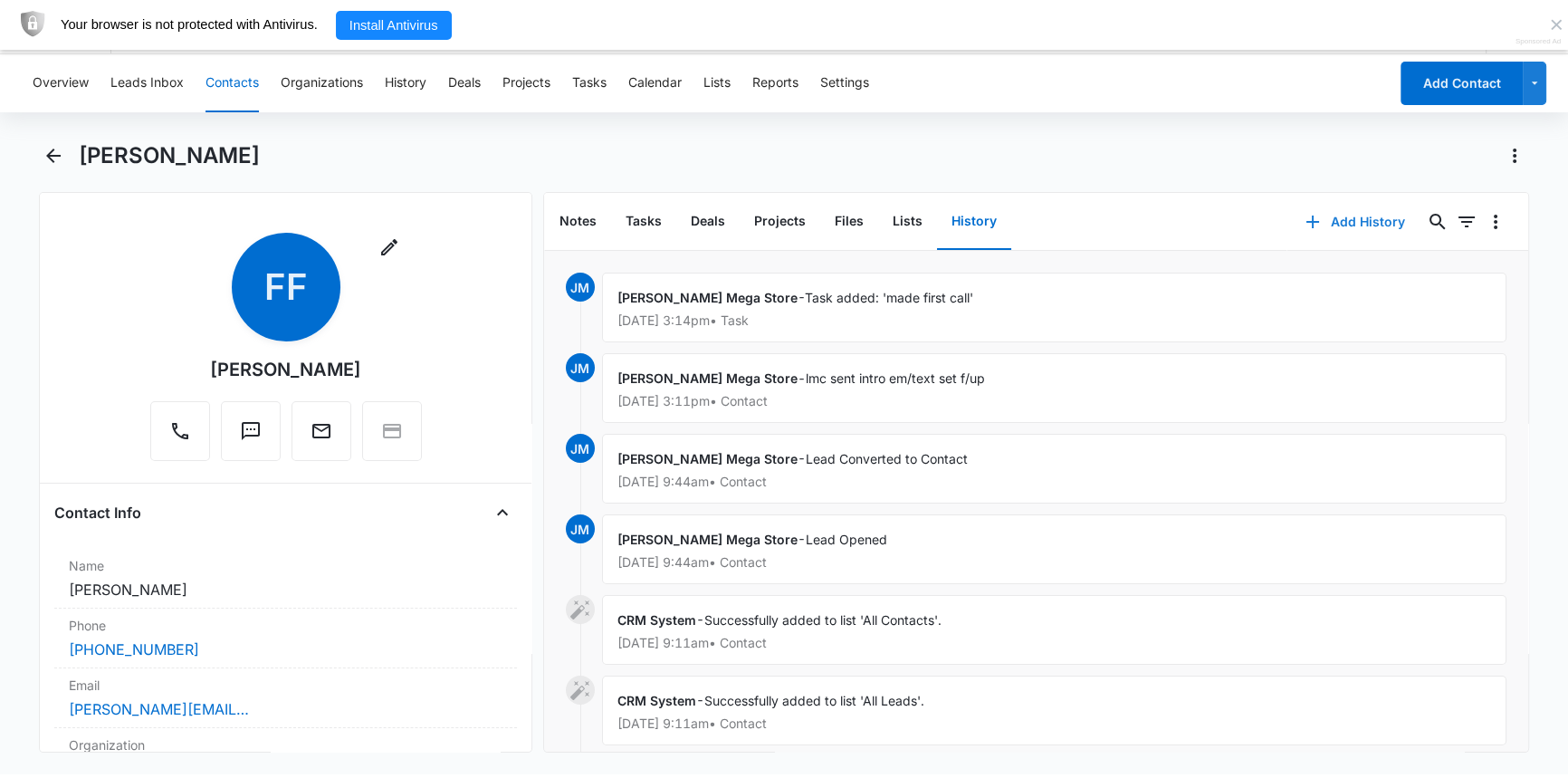
click at [1366, 217] on button "Add History" at bounding box center [1355, 222] width 136 height 43
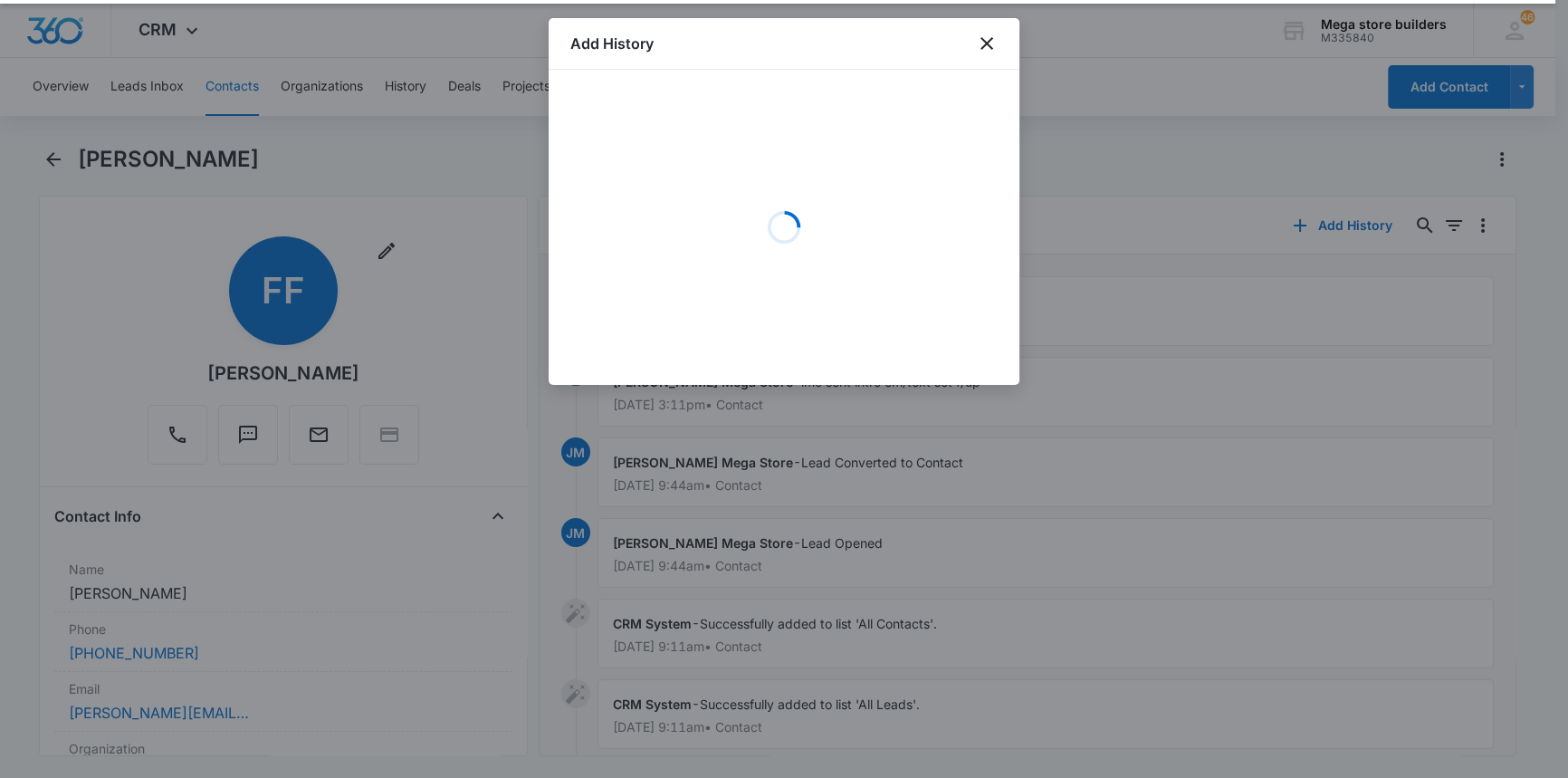
scroll to position [46, 0]
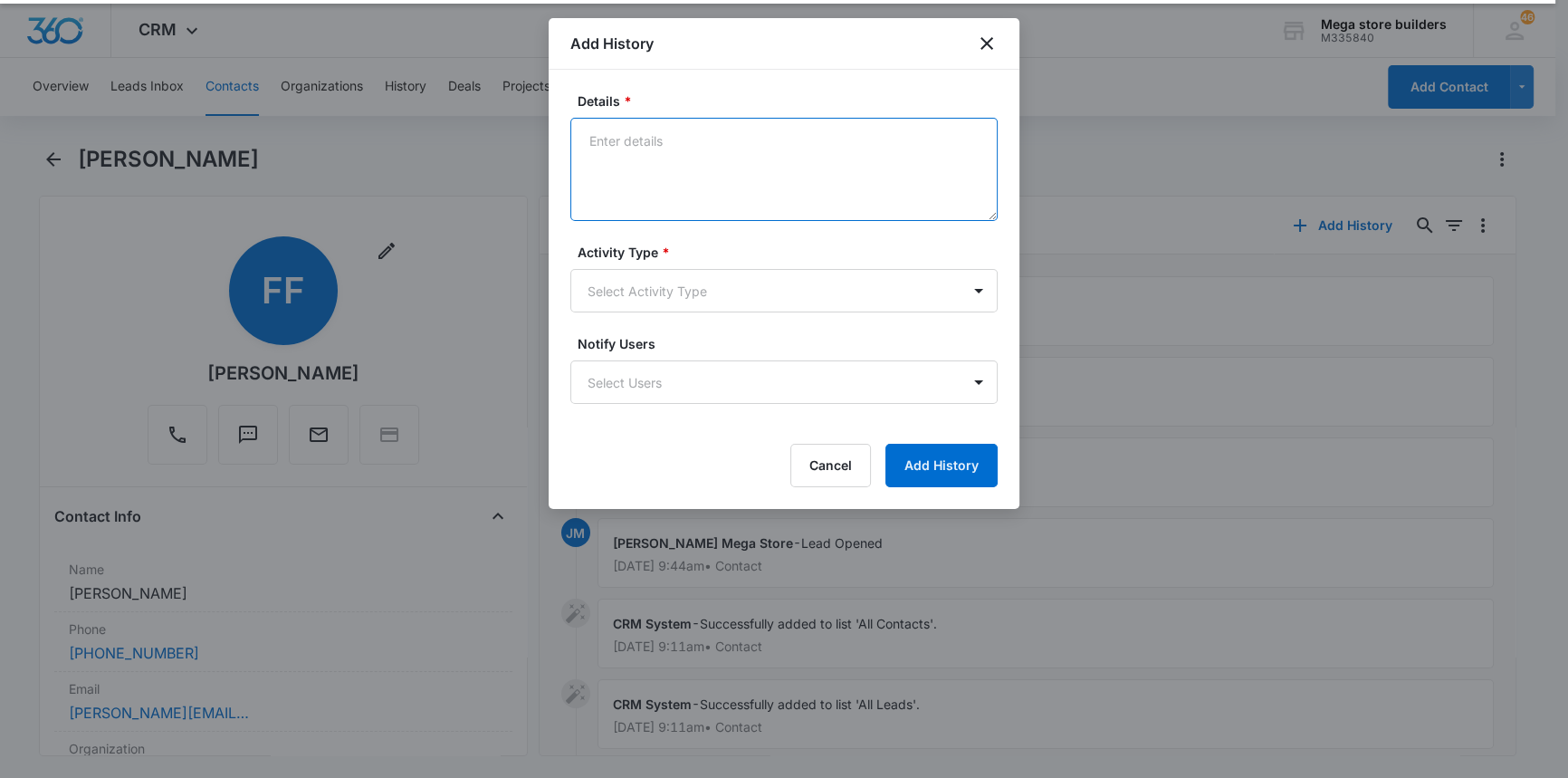
click at [627, 158] on textarea "Details *" at bounding box center [784, 169] width 427 height 103
type textarea "lmc sent text re ttt"
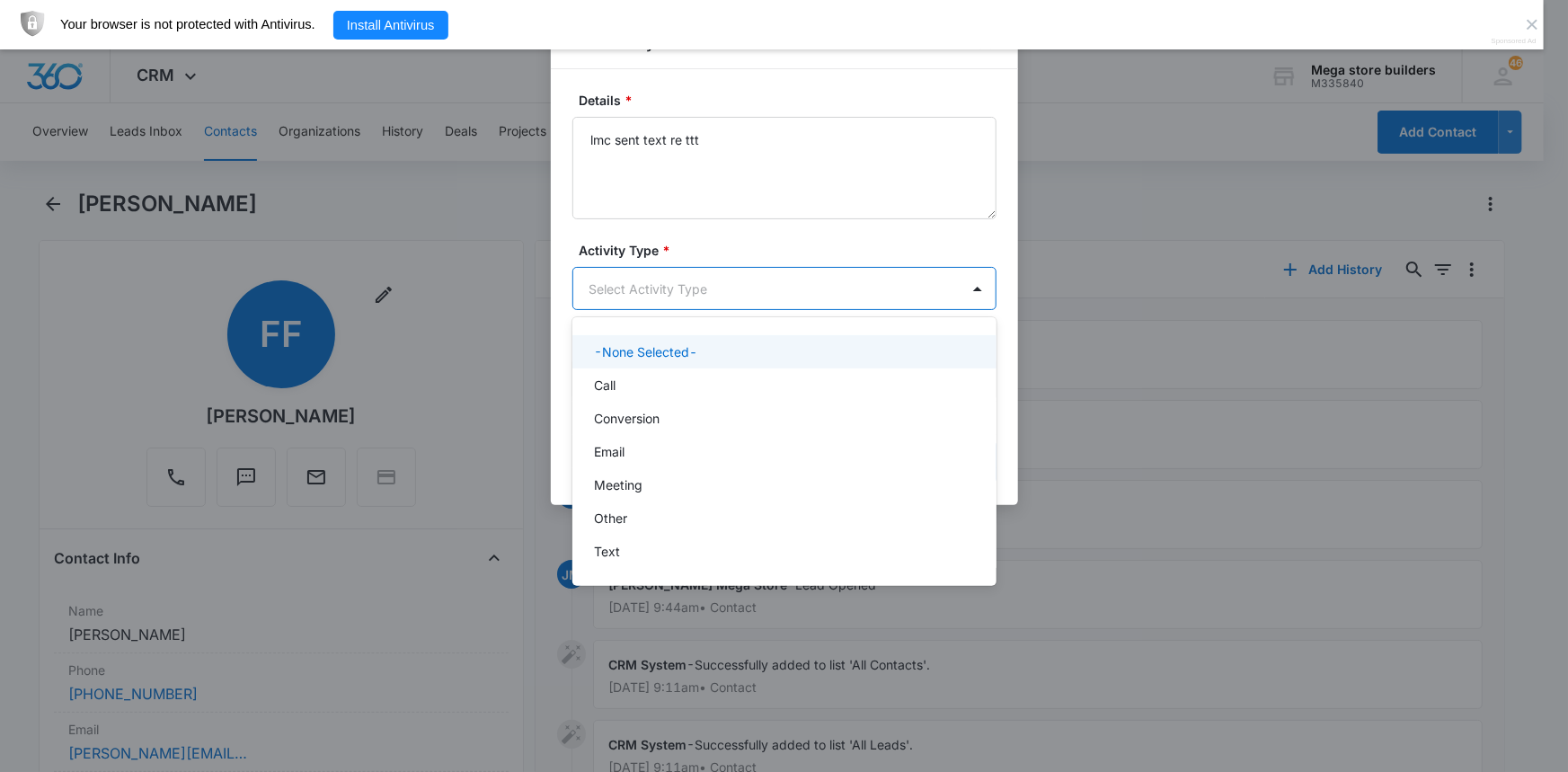
click at [691, 294] on body "CRM Apps Reputation Forms CRM Email Social Content Ads Intelligence Files Brand…" at bounding box center [784, 386] width 1568 height 772
click at [613, 393] on p "Call" at bounding box center [604, 385] width 22 height 19
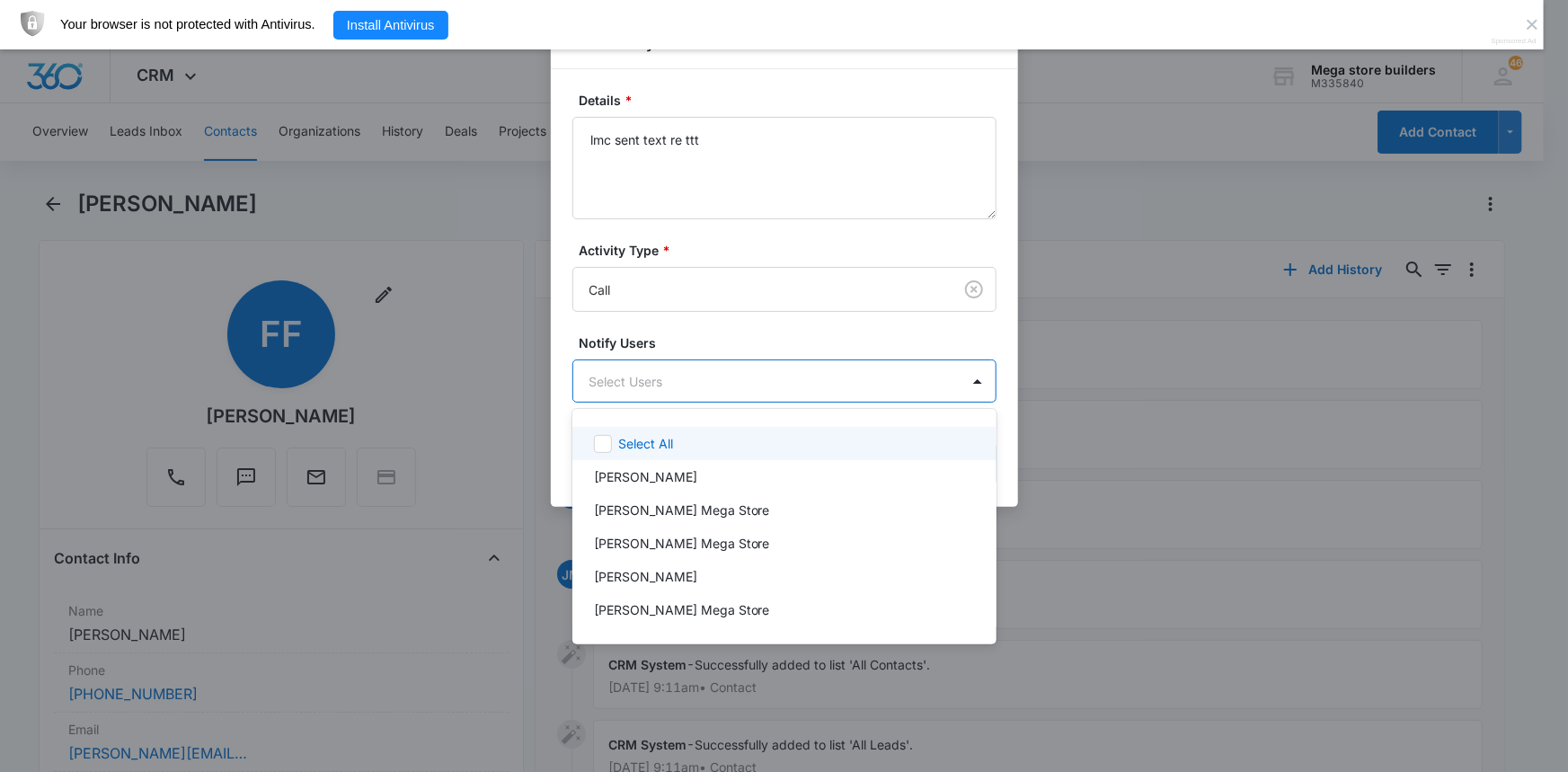
click at [637, 383] on body "CRM Apps Reputation Forms CRM Email Social Content Ads Intelligence Files Brand…" at bounding box center [784, 386] width 1568 height 772
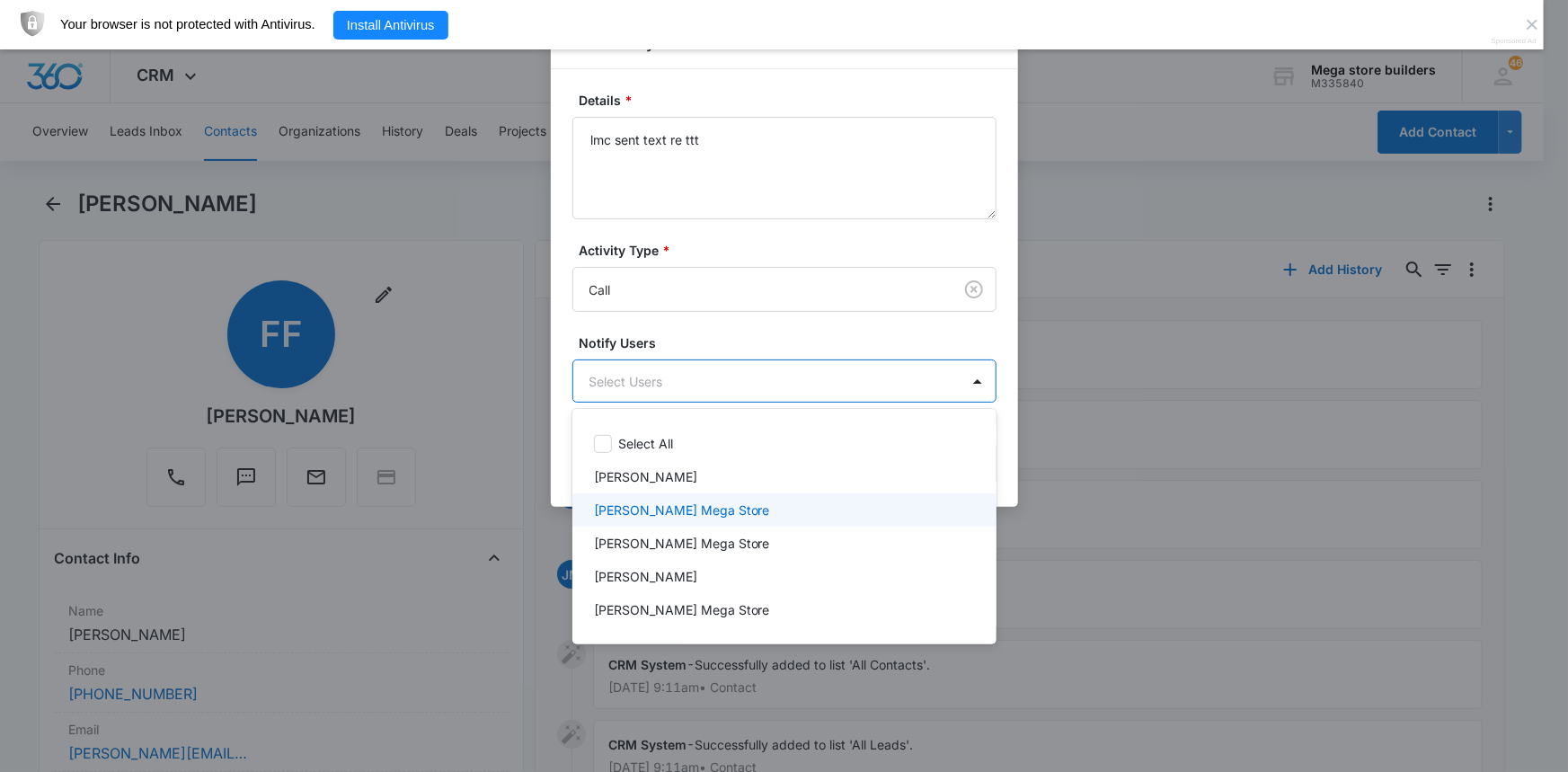
click at [651, 513] on p "[PERSON_NAME] Mega Store" at bounding box center [682, 509] width 176 height 19
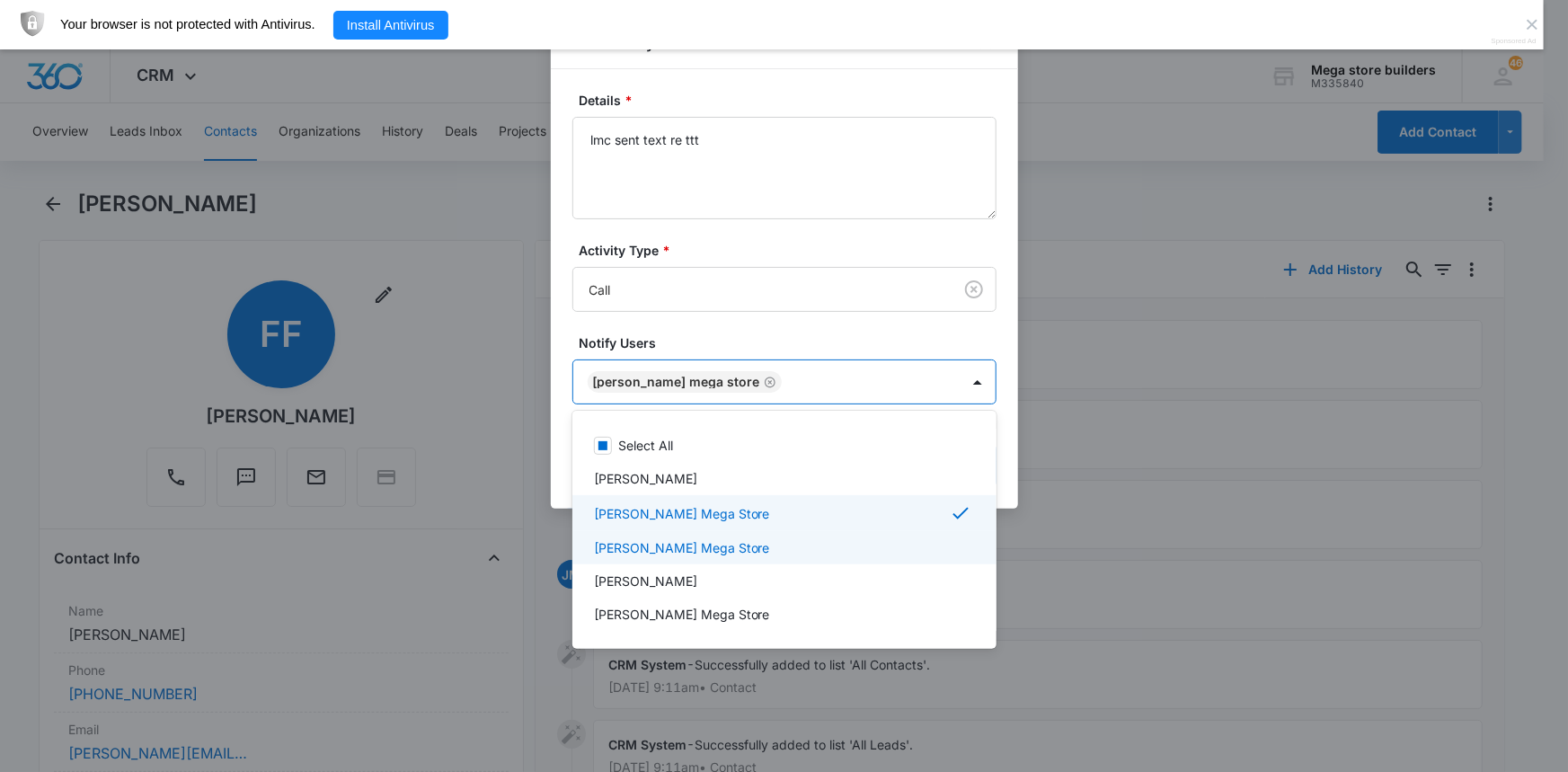
click at [1065, 564] on div at bounding box center [784, 386] width 1568 height 772
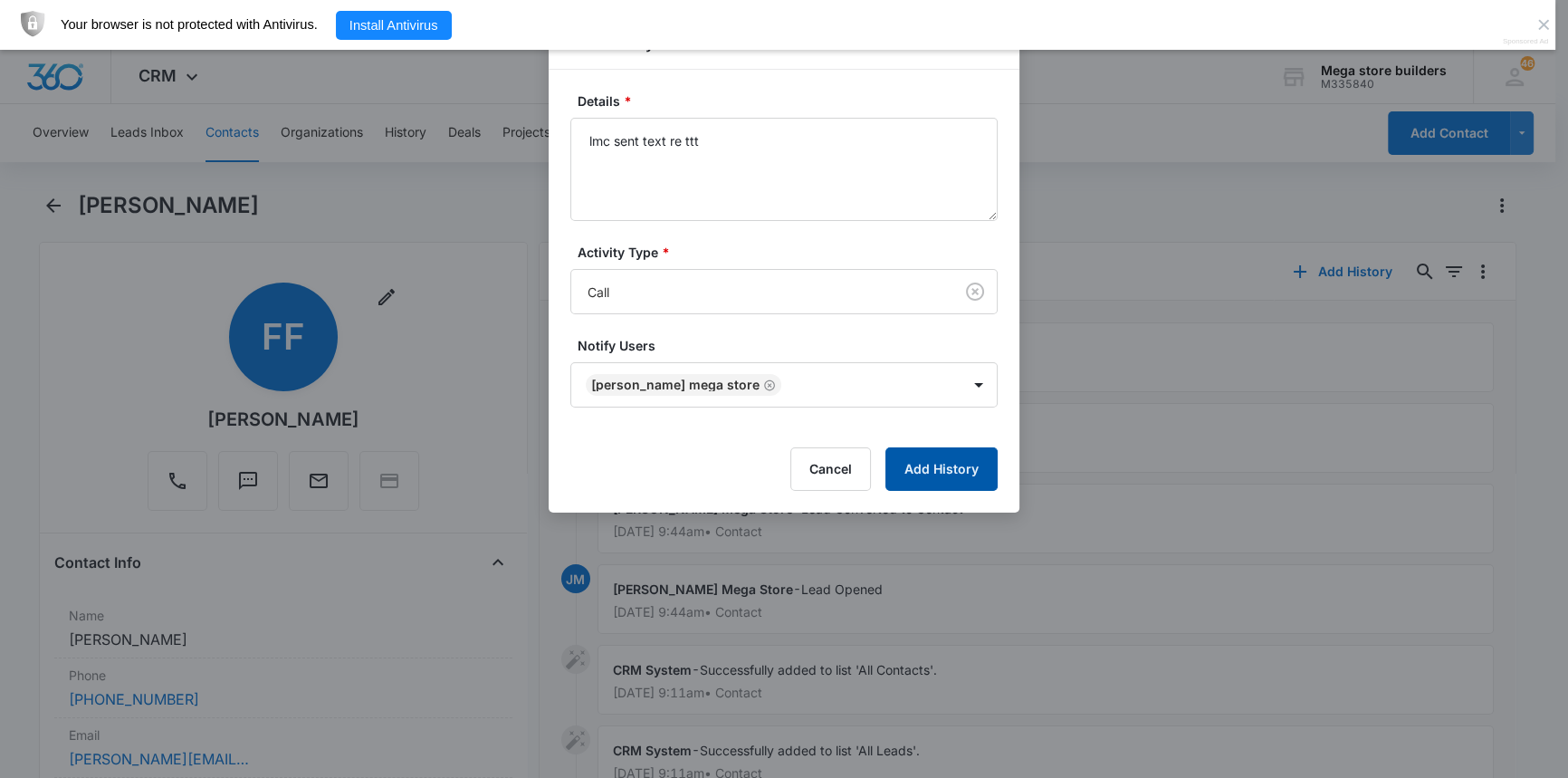
click at [952, 474] on button "Add History" at bounding box center [941, 469] width 112 height 43
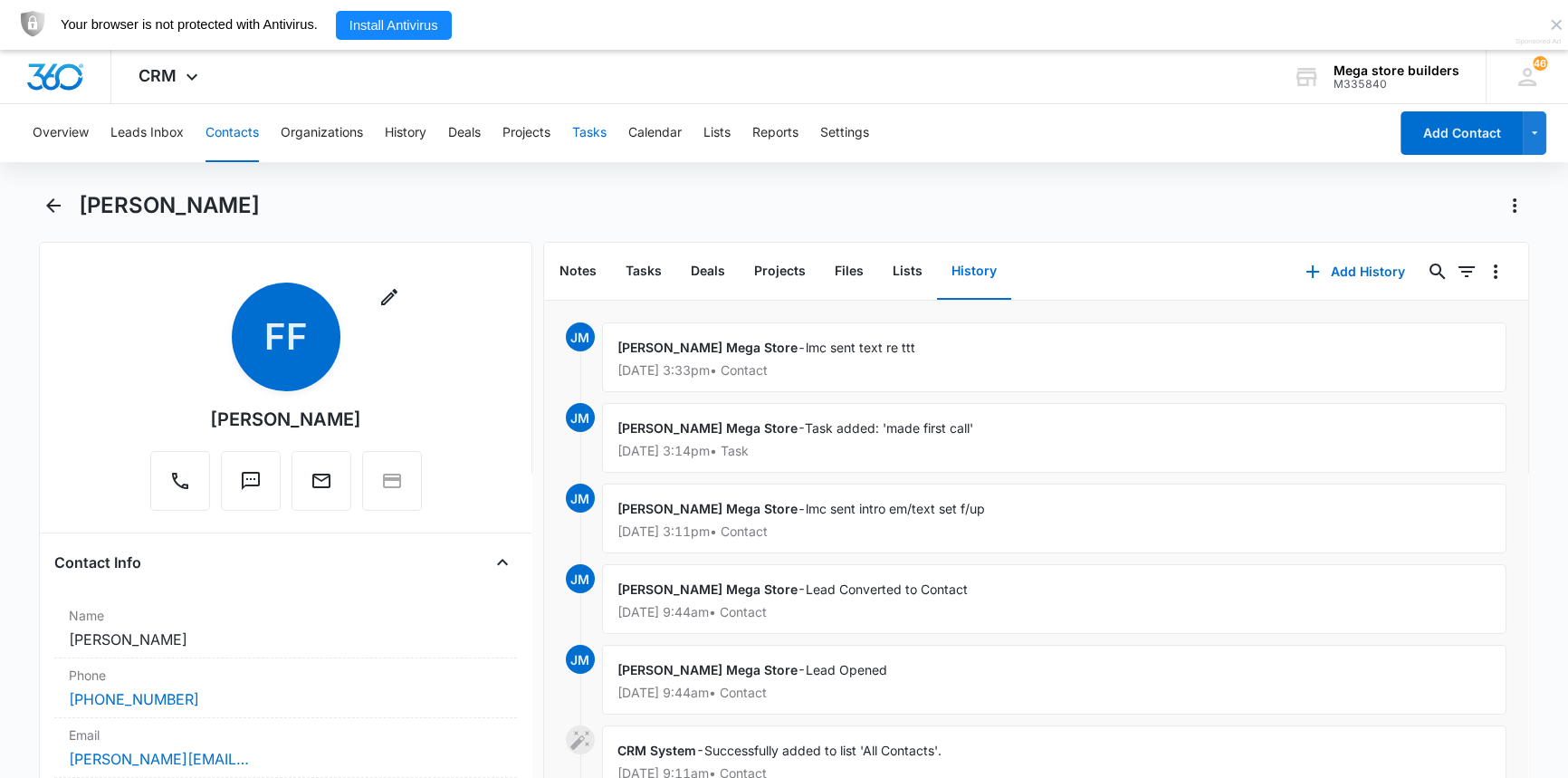
click at [600, 139] on button "Tasks" at bounding box center [589, 132] width 34 height 58
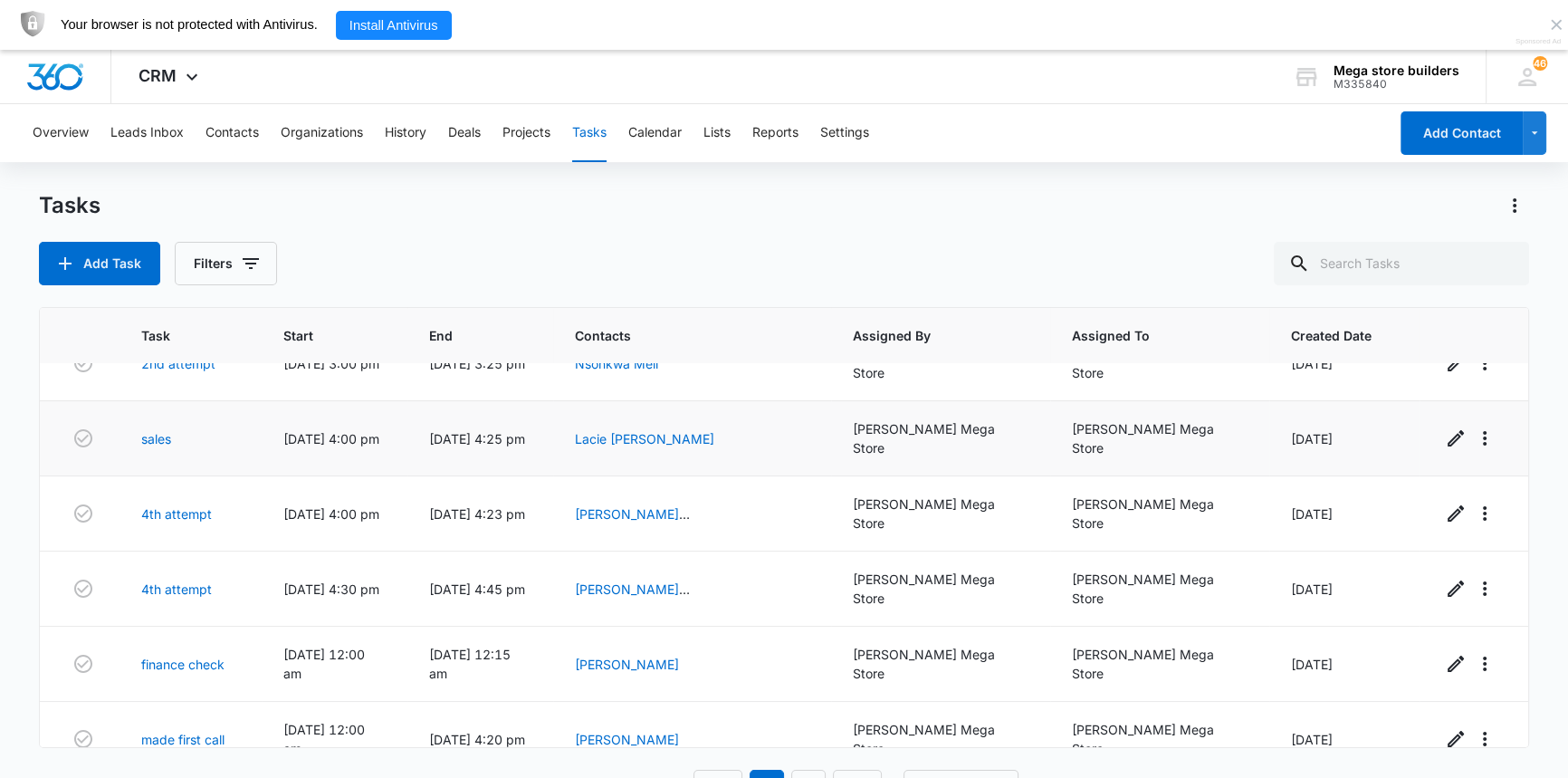
scroll to position [247, 0]
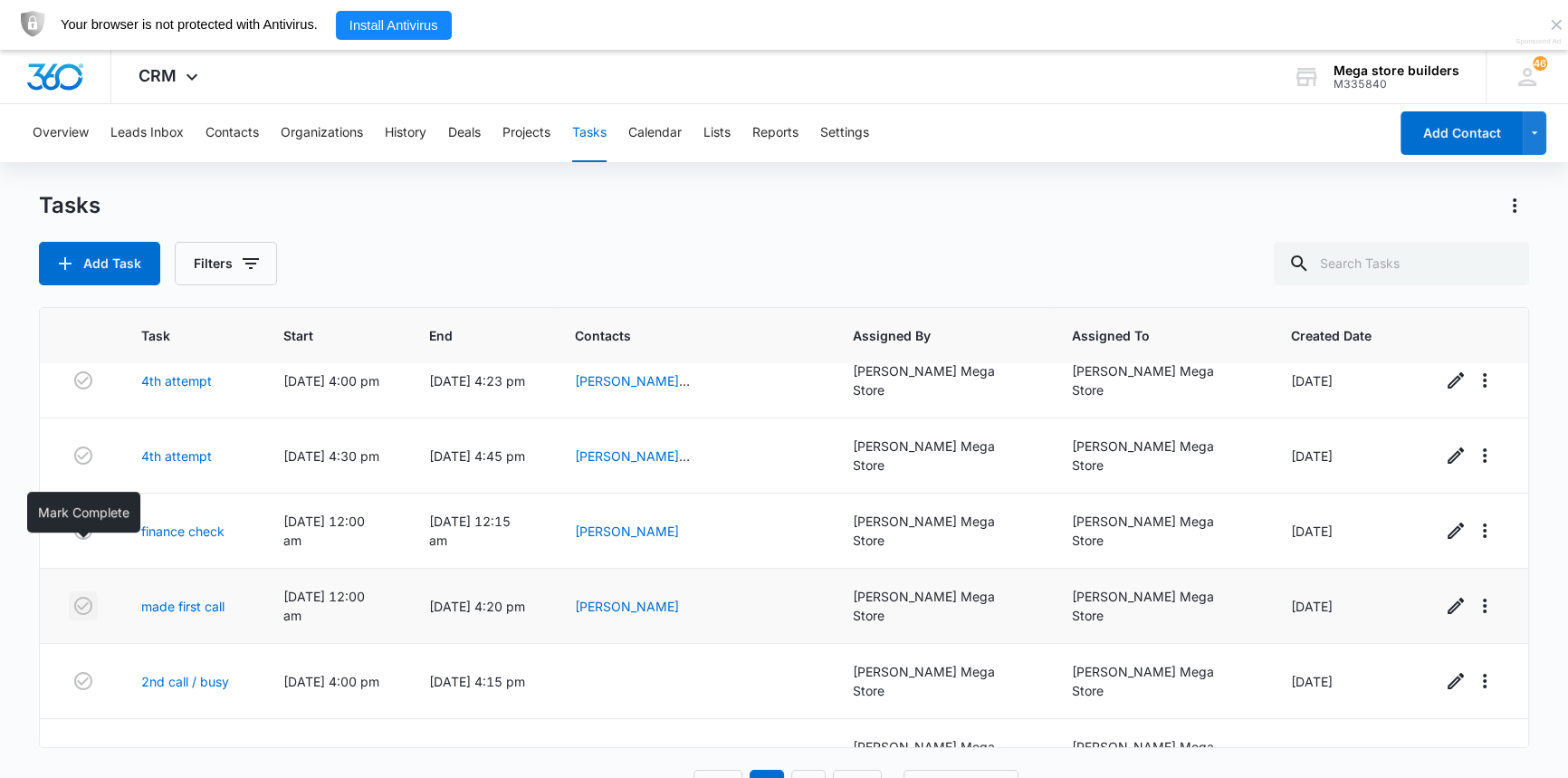
click at [84, 595] on icon "button" at bounding box center [83, 605] width 22 height 22
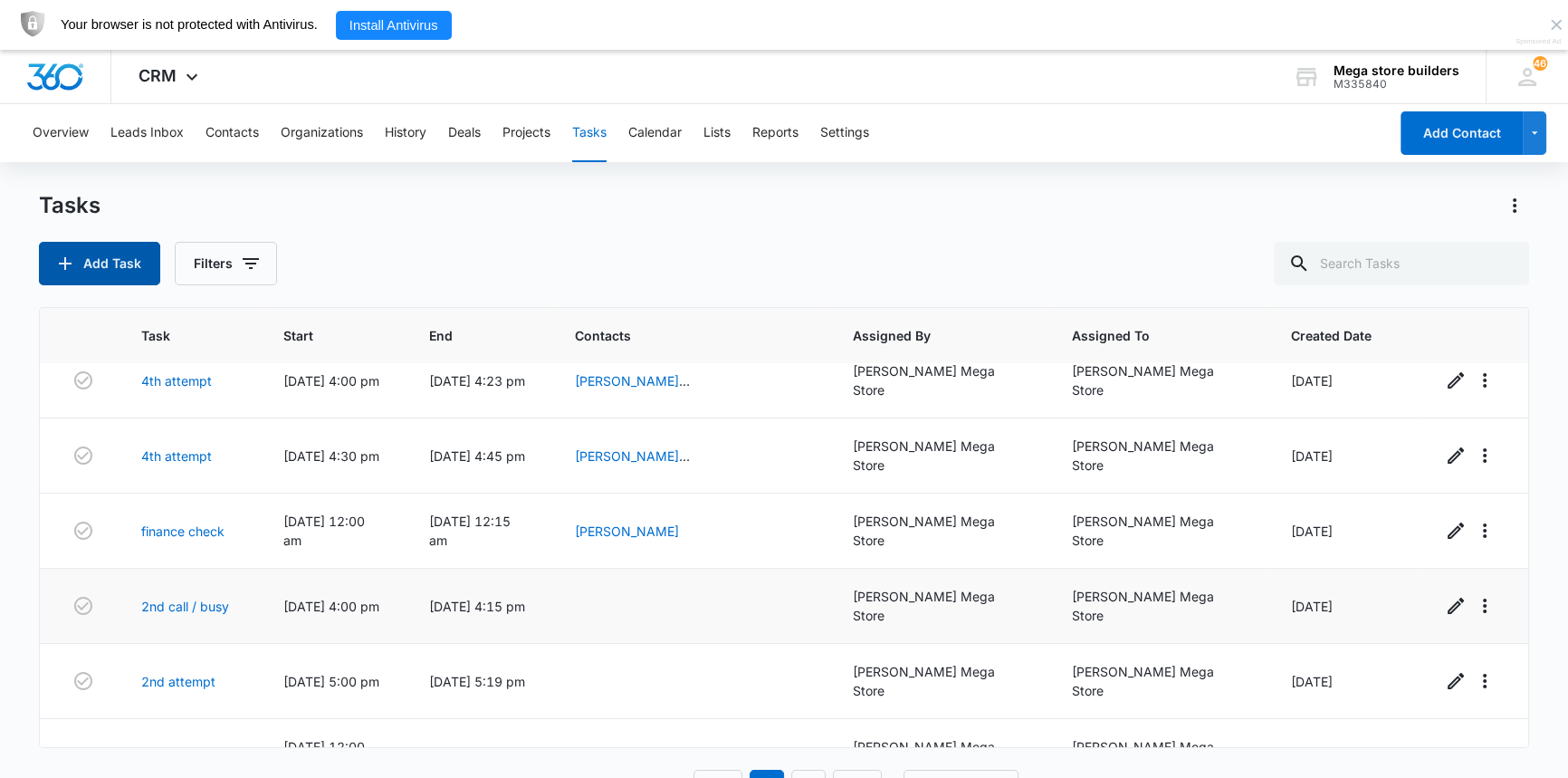
click at [139, 260] on button "Add Task" at bounding box center [99, 264] width 121 height 43
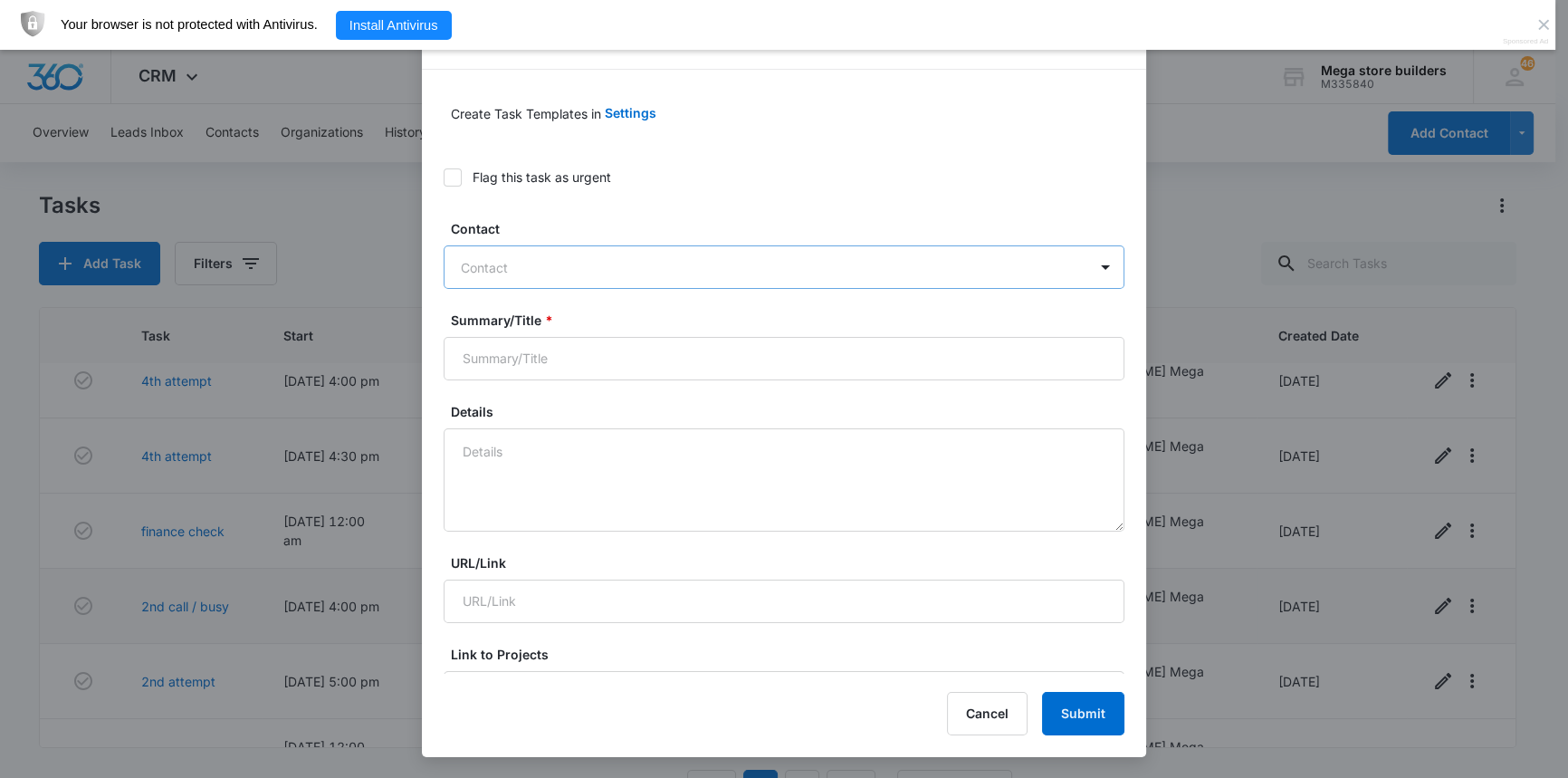
click at [505, 253] on div "Contact" at bounding box center [766, 267] width 643 height 41
type input "[PERSON_NAME]"
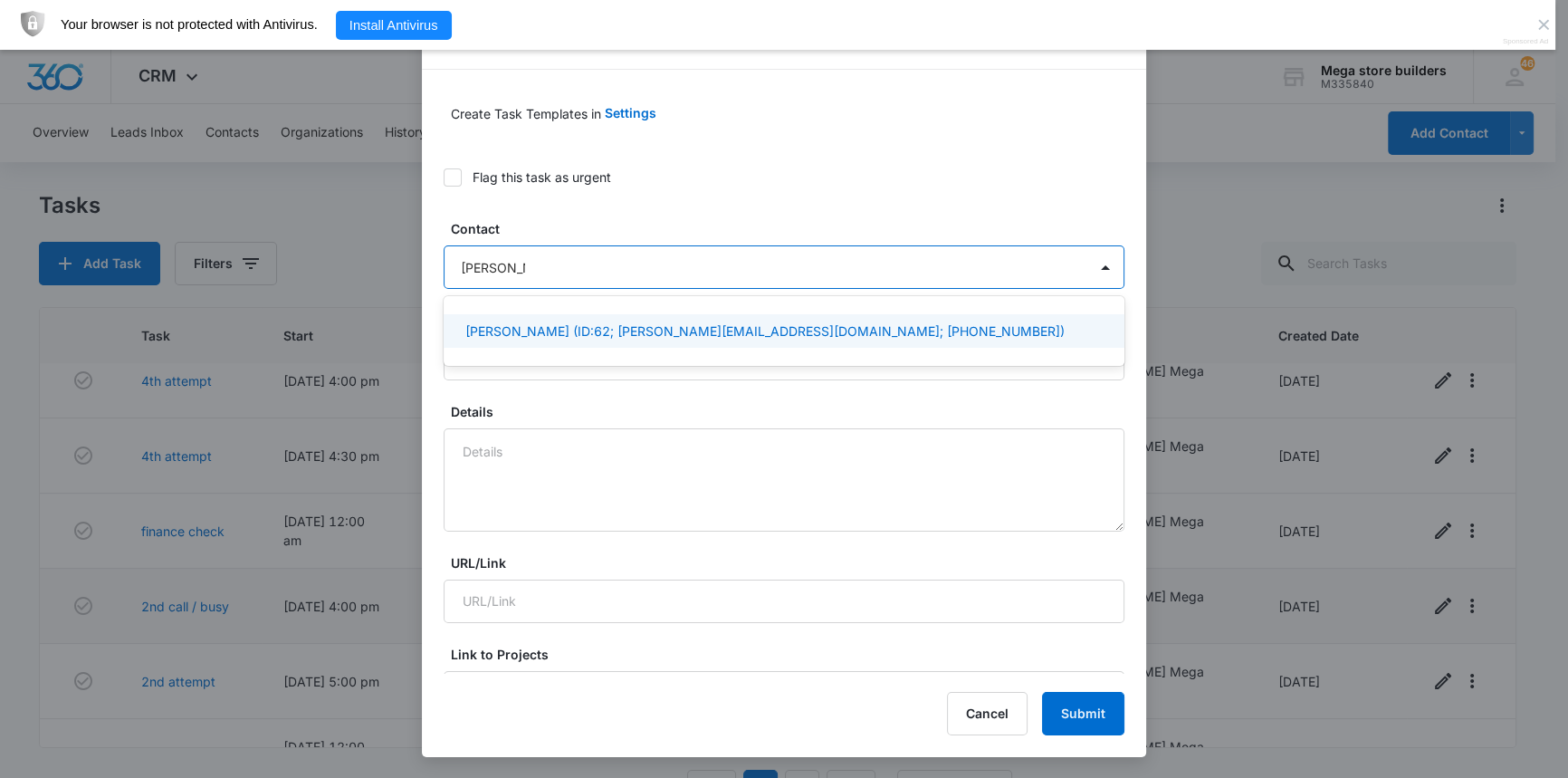
click at [488, 332] on p "[PERSON_NAME] (ID:62; [PERSON_NAME][EMAIL_ADDRESS][DOMAIN_NAME]; [PHONE_NUMBER])" at bounding box center [765, 331] width 599 height 19
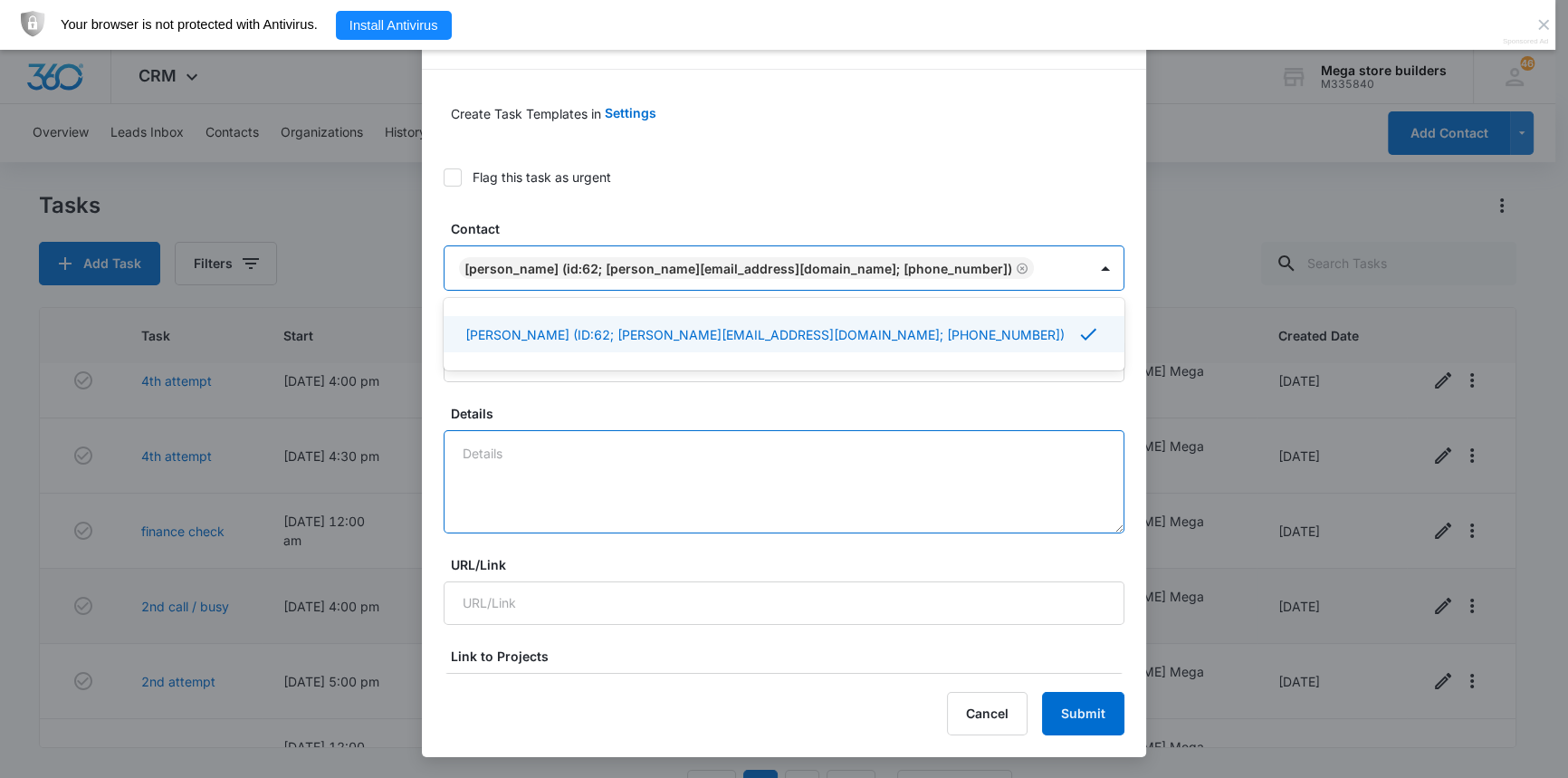
click at [599, 461] on textarea "Details" at bounding box center [784, 481] width 681 height 103
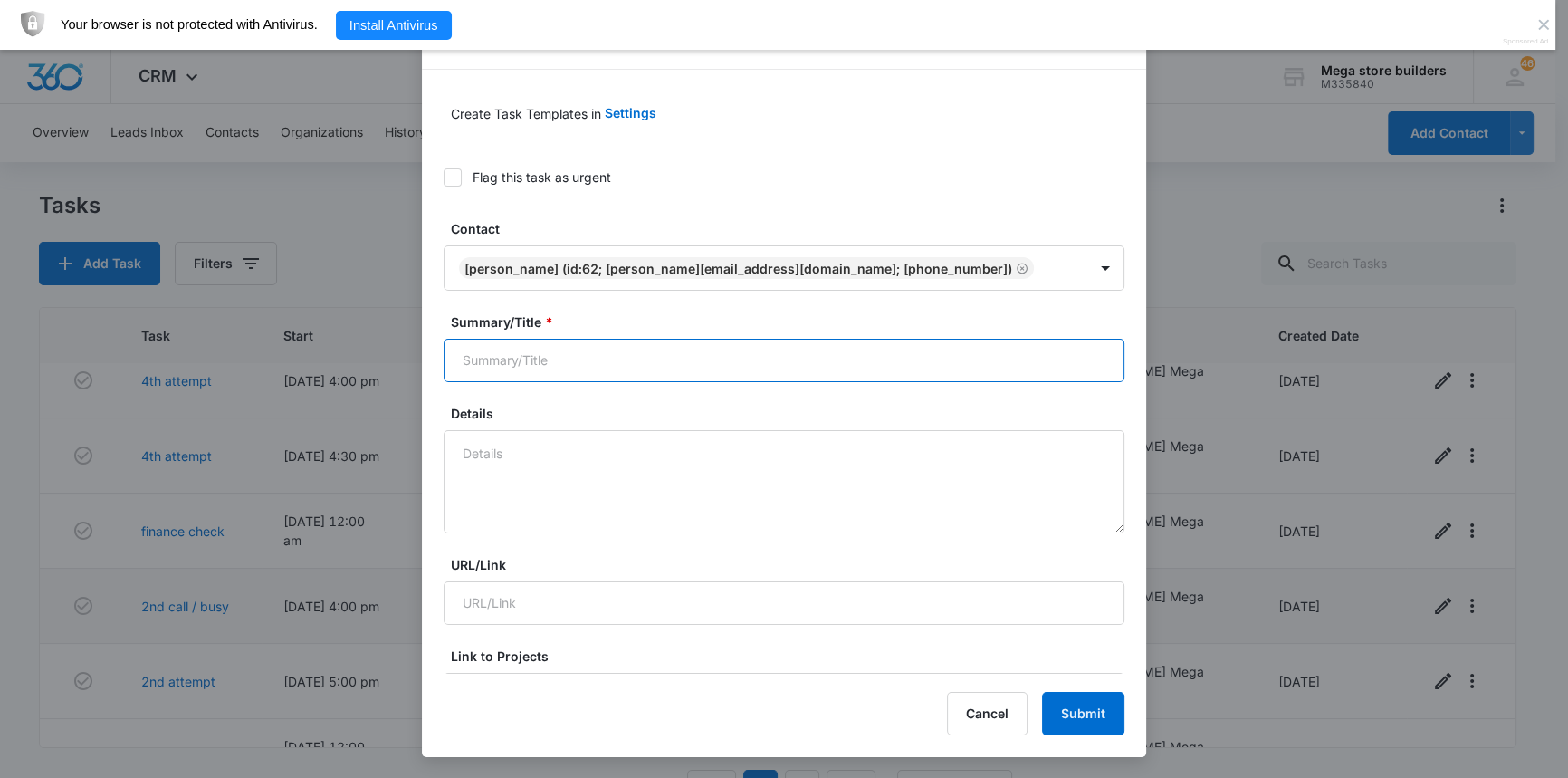
click at [535, 369] on input "Summary/Title *" at bounding box center [784, 360] width 681 height 43
type input "2nd att"
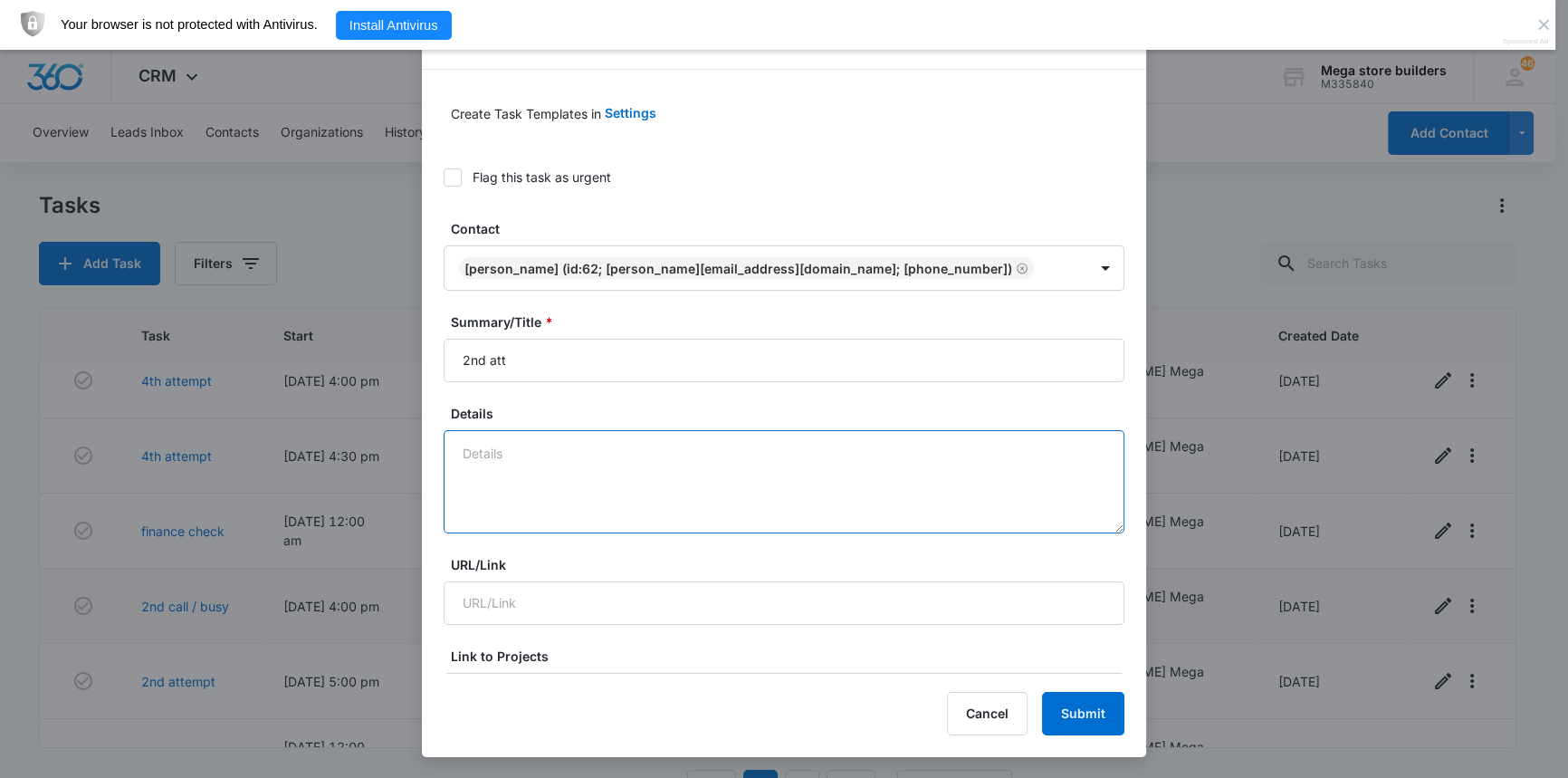
click at [497, 452] on textarea "Details" at bounding box center [784, 481] width 681 height 103
type textarea "lmc sent text"
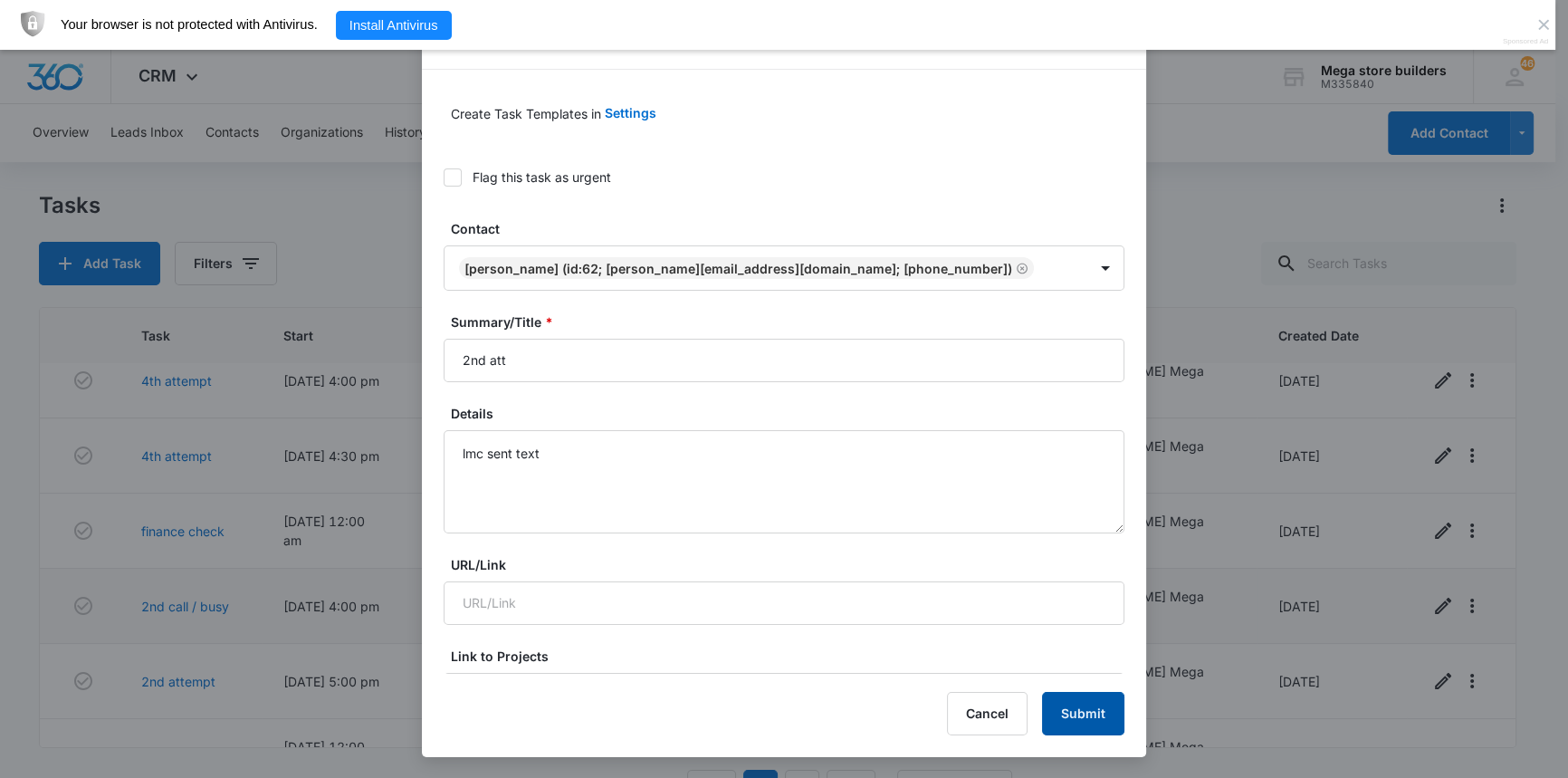
click at [1060, 714] on button "Submit" at bounding box center [1082, 714] width 82 height 43
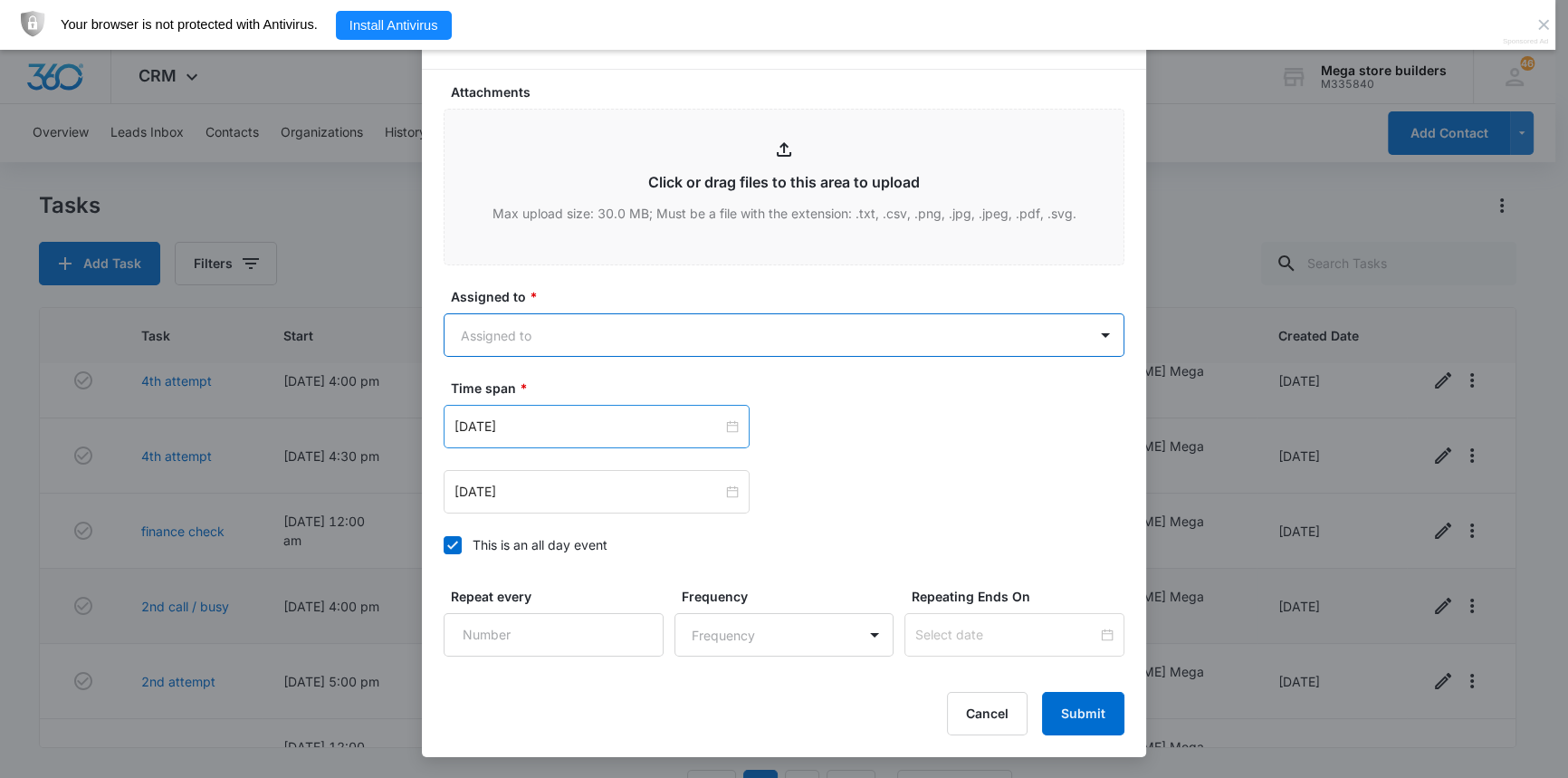
scroll to position [873, 0]
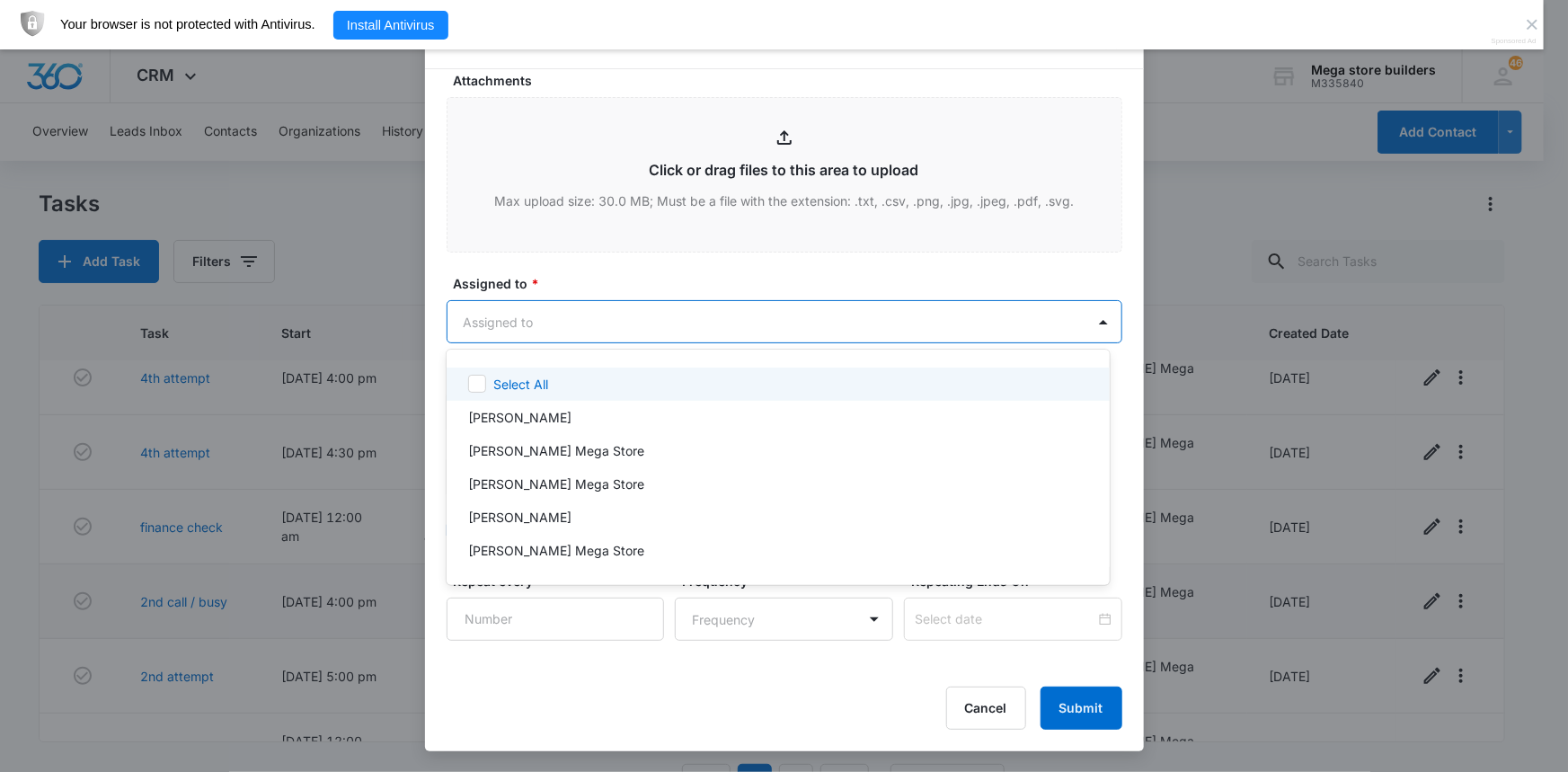
click at [574, 320] on body "CRM Apps Reputation Forms CRM Email Social Content Ads Intelligence Files Brand…" at bounding box center [784, 386] width 1568 height 772
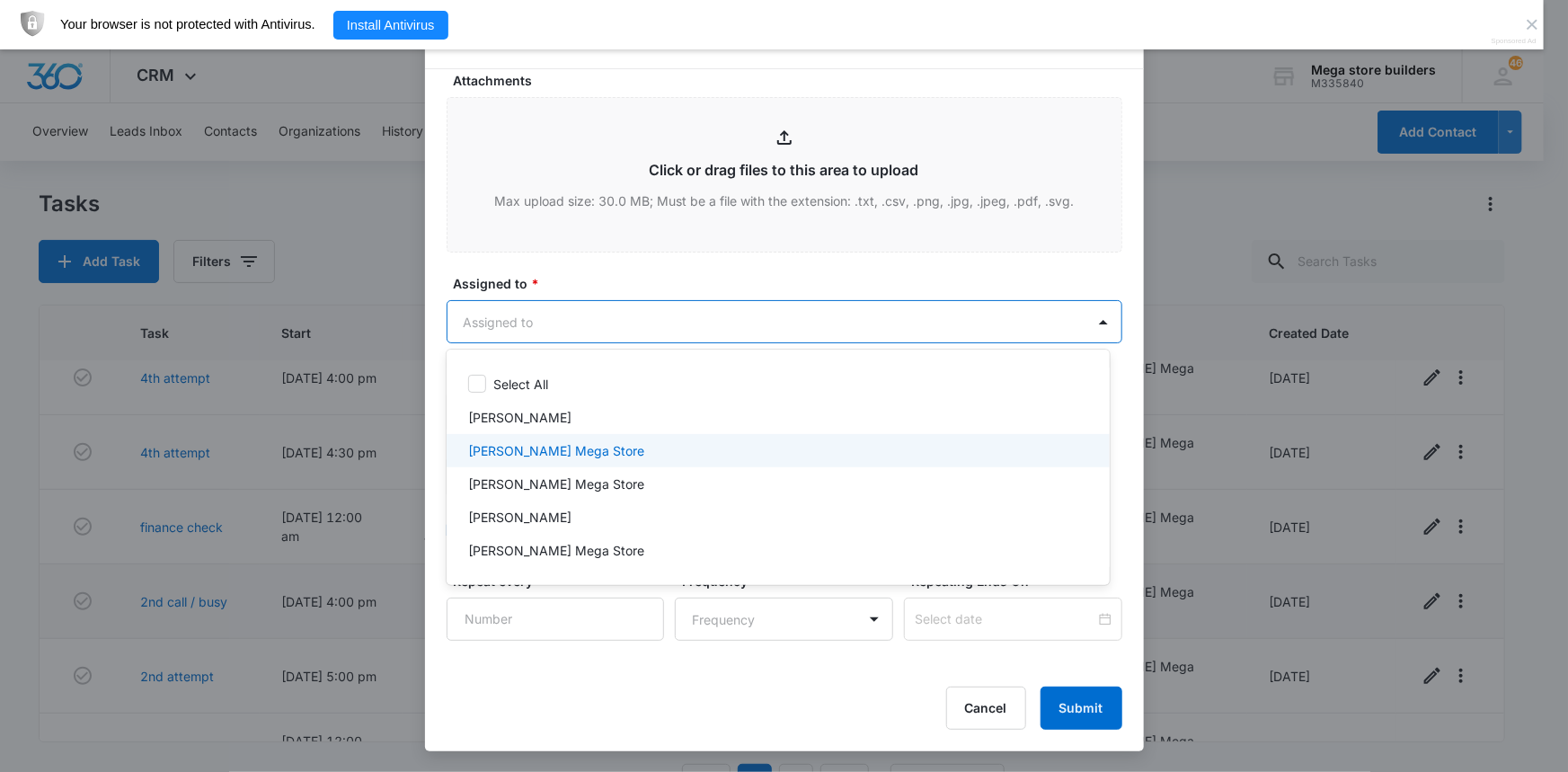
click at [531, 456] on p "[PERSON_NAME] Mega Store" at bounding box center [556, 450] width 176 height 19
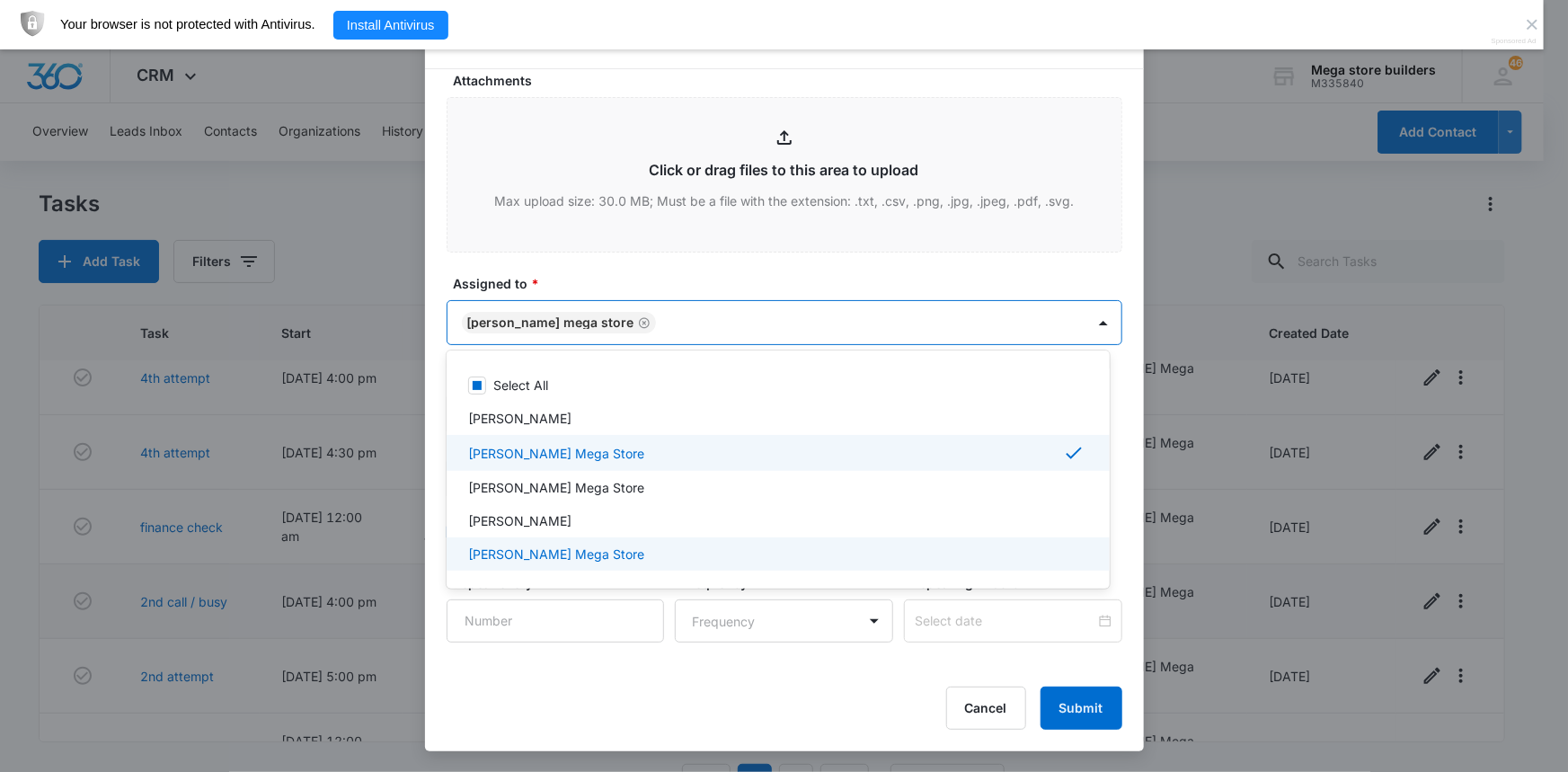
click at [597, 676] on div at bounding box center [784, 386] width 1568 height 772
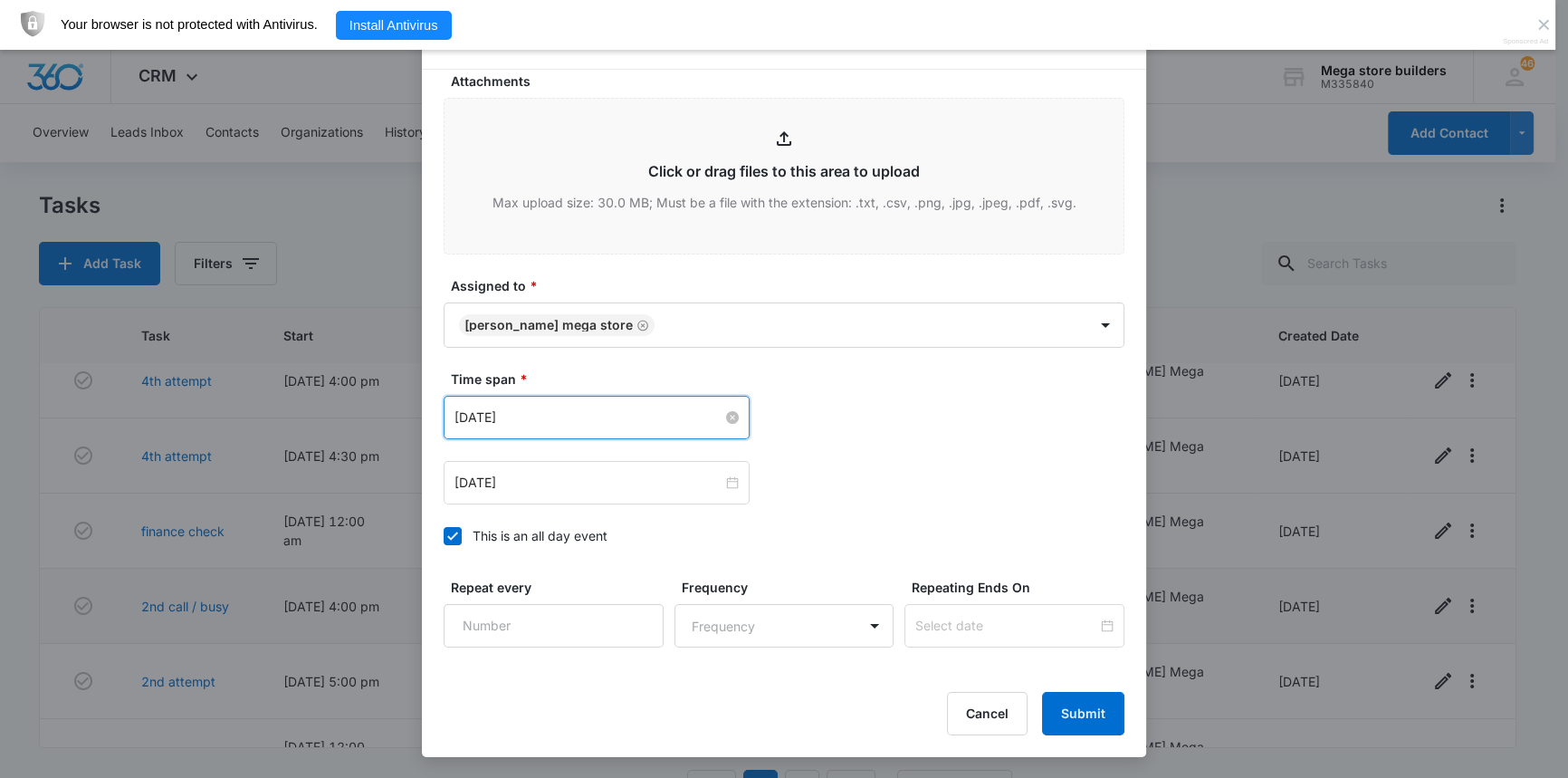
click at [577, 407] on input "[DATE]" at bounding box center [588, 417] width 267 height 20
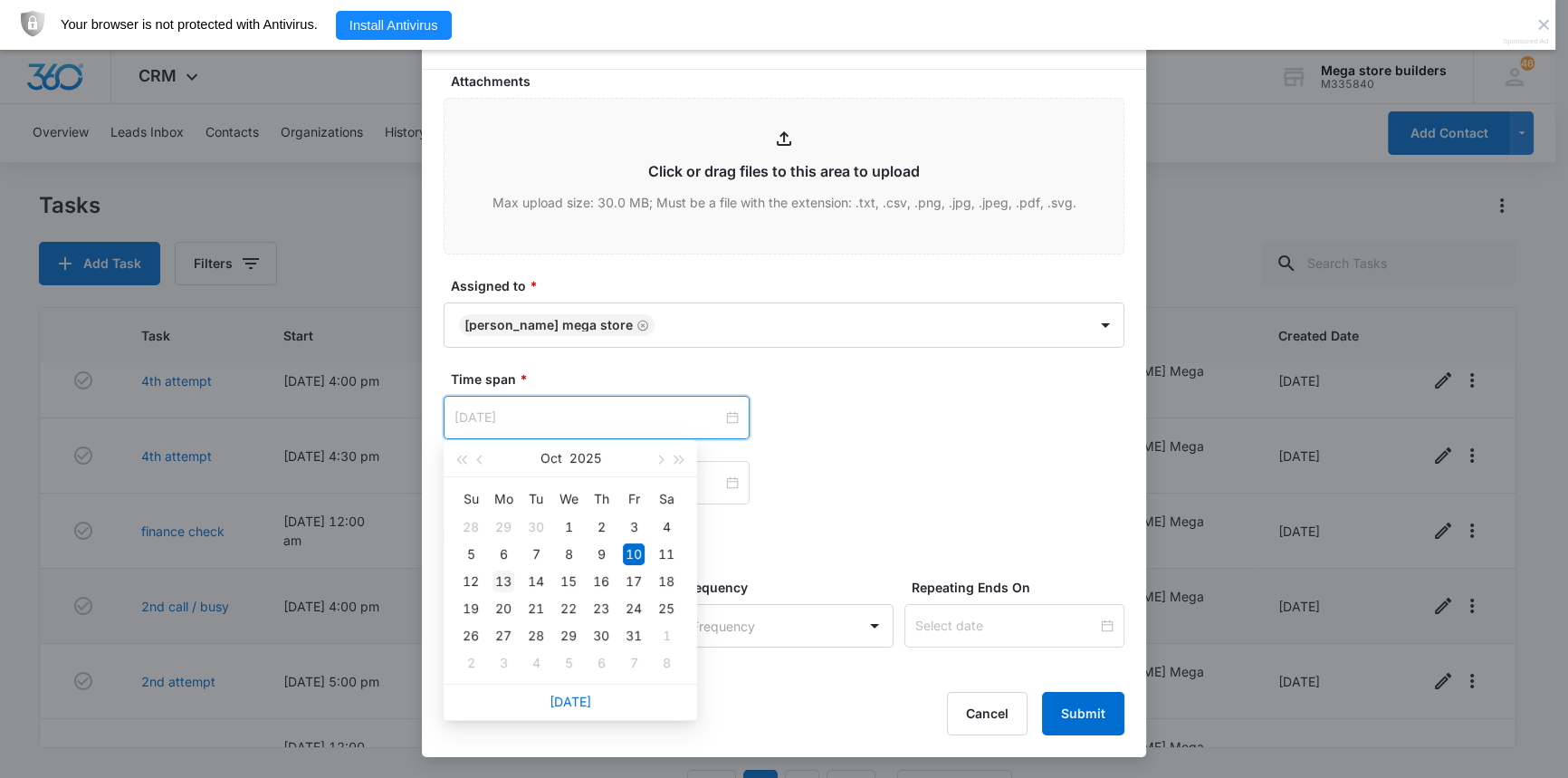
type input "[DATE]"
click at [502, 576] on div "13" at bounding box center [503, 580] width 22 height 22
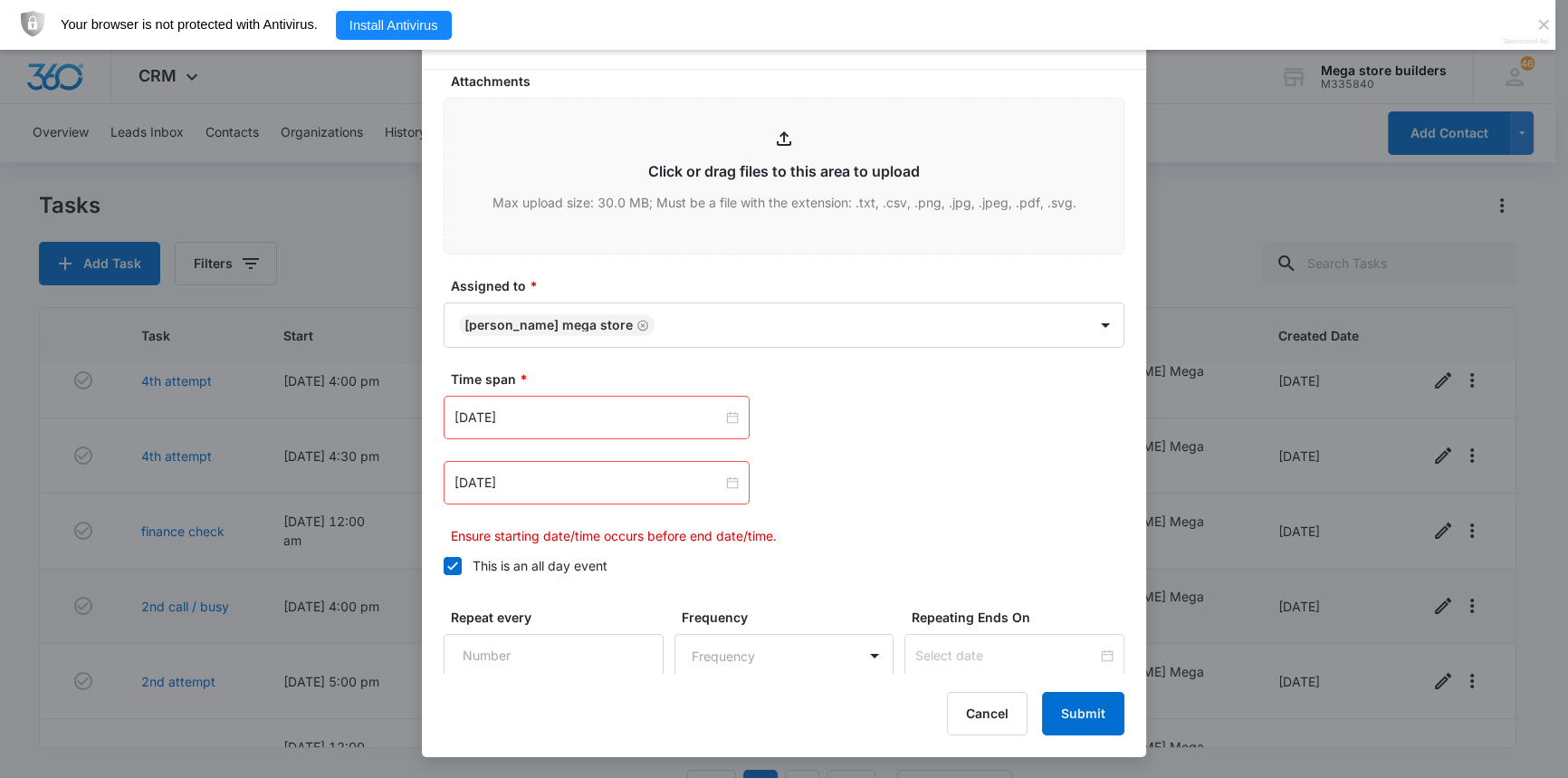
click at [452, 559] on icon at bounding box center [452, 565] width 16 height 16
click at [443, 566] on input "This is an all day event" at bounding box center [443, 566] width 0 height 0
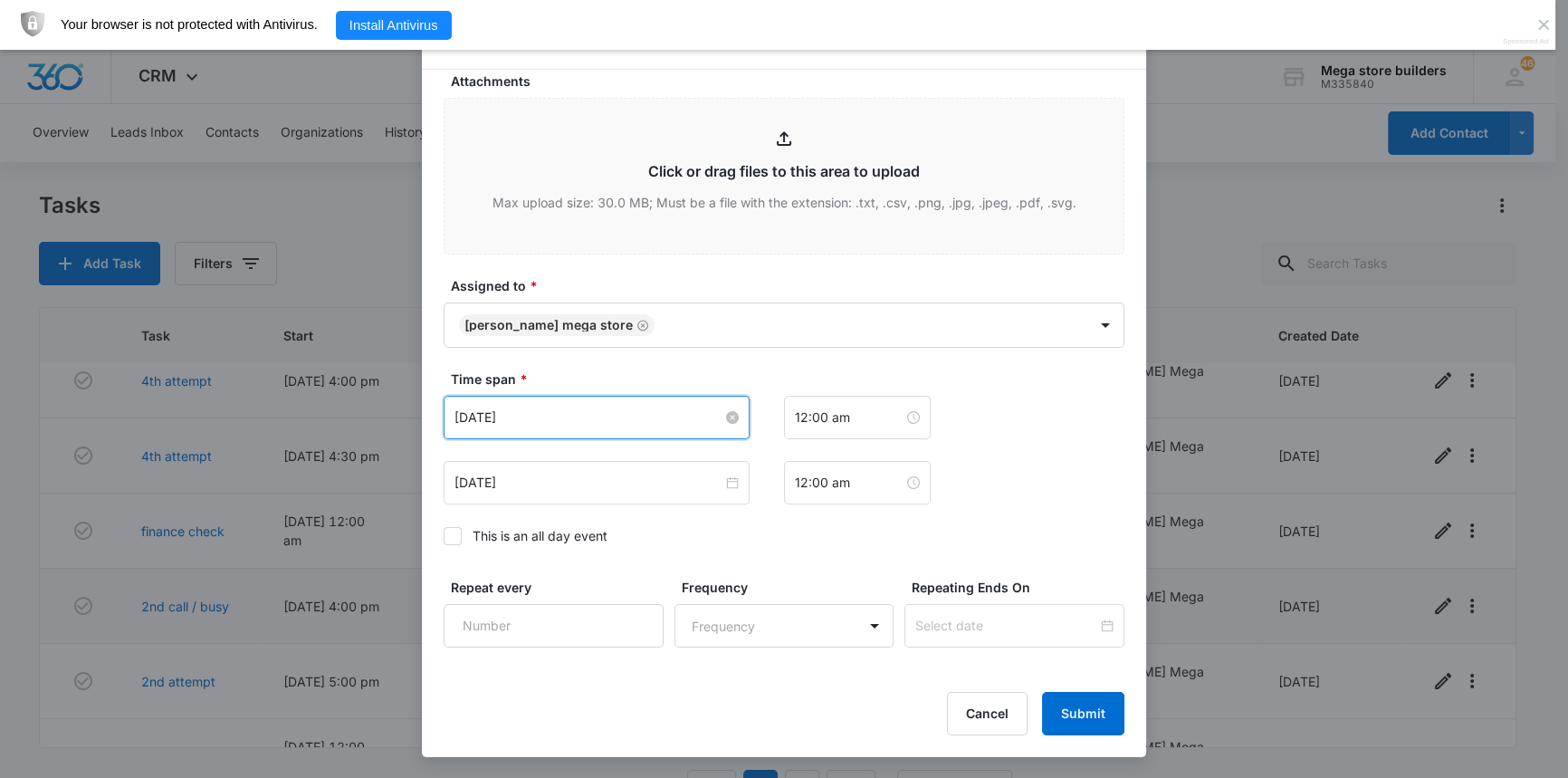
click at [502, 417] on input "[DATE]" at bounding box center [588, 417] width 267 height 20
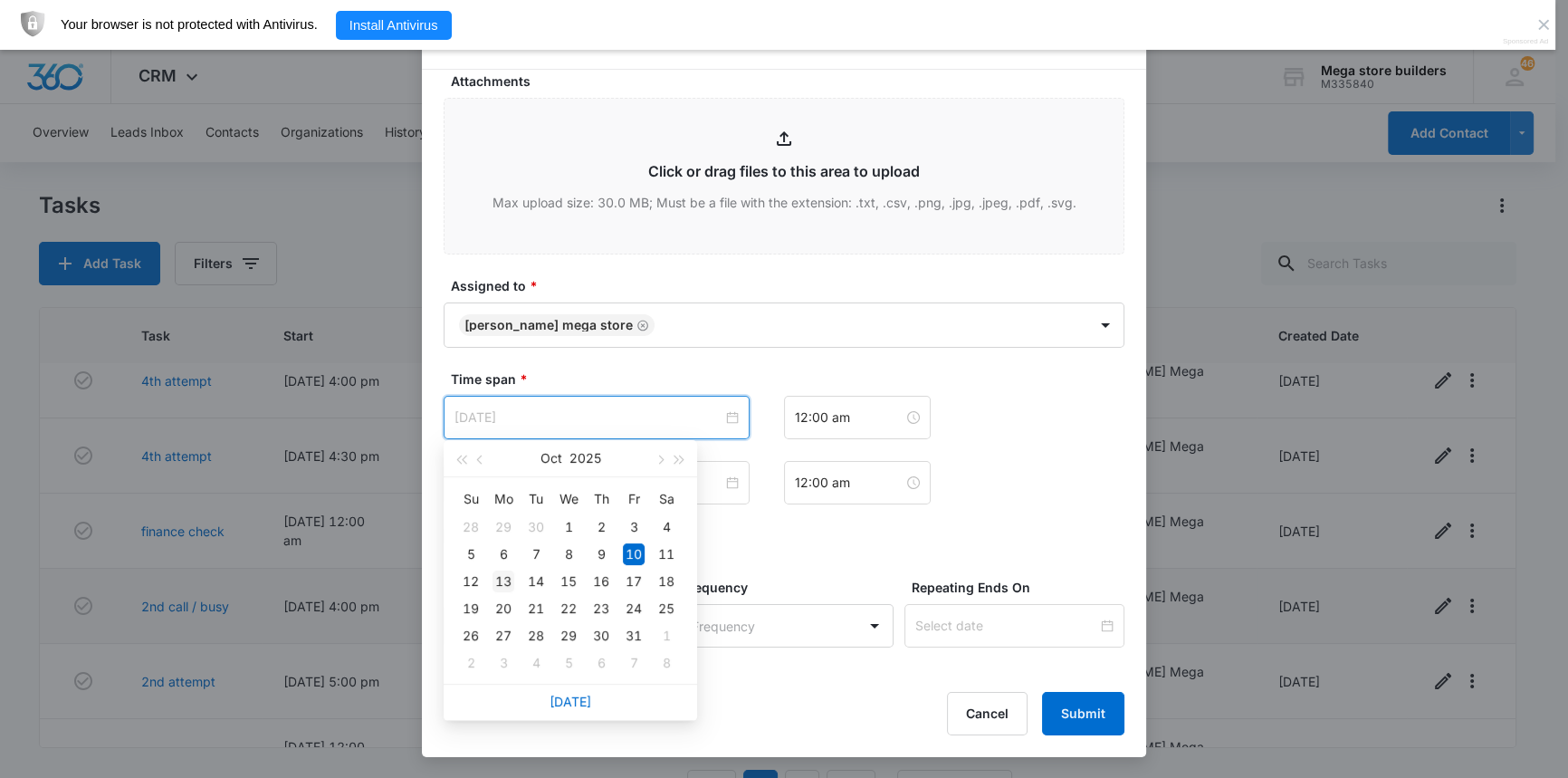
type input "[DATE]"
click at [507, 579] on div "13" at bounding box center [503, 580] width 22 height 22
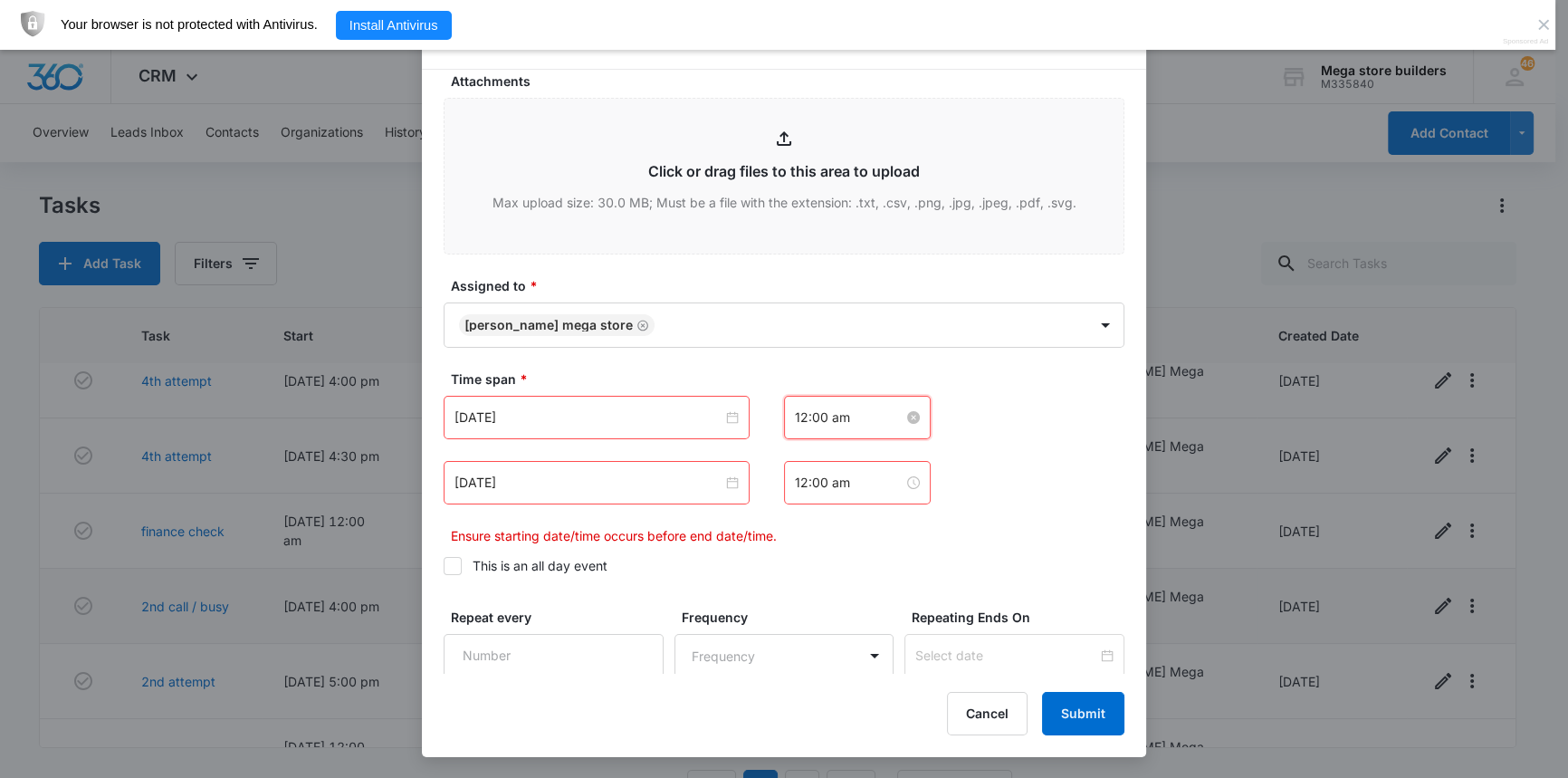
click at [839, 407] on input "12:00 am" at bounding box center [849, 417] width 109 height 20
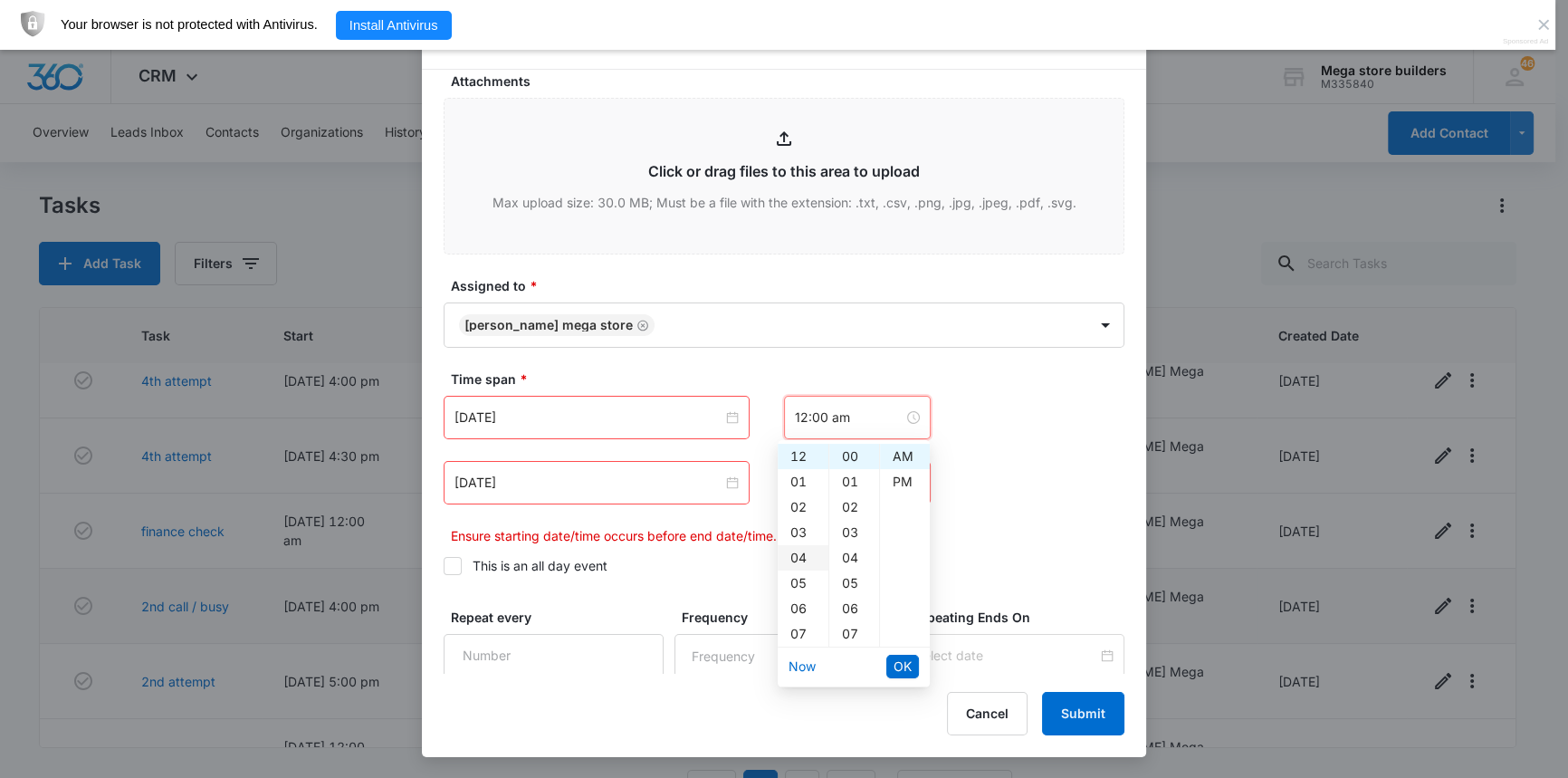
click at [803, 556] on div "04" at bounding box center [803, 558] width 51 height 26
click at [897, 475] on div "PM" at bounding box center [905, 481] width 50 height 26
type input "4:00 pm"
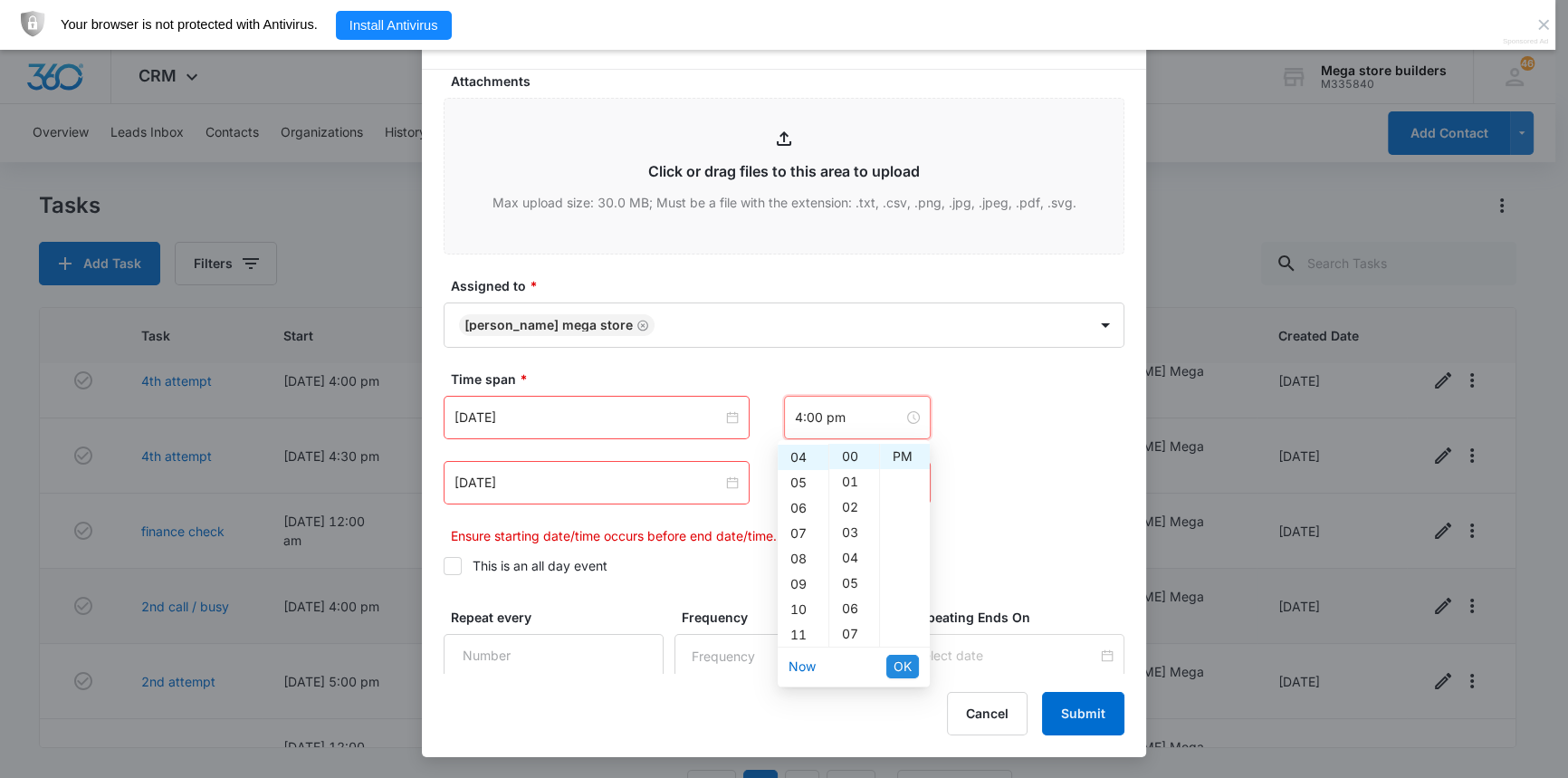
click at [909, 657] on span "OK" at bounding box center [902, 666] width 18 height 20
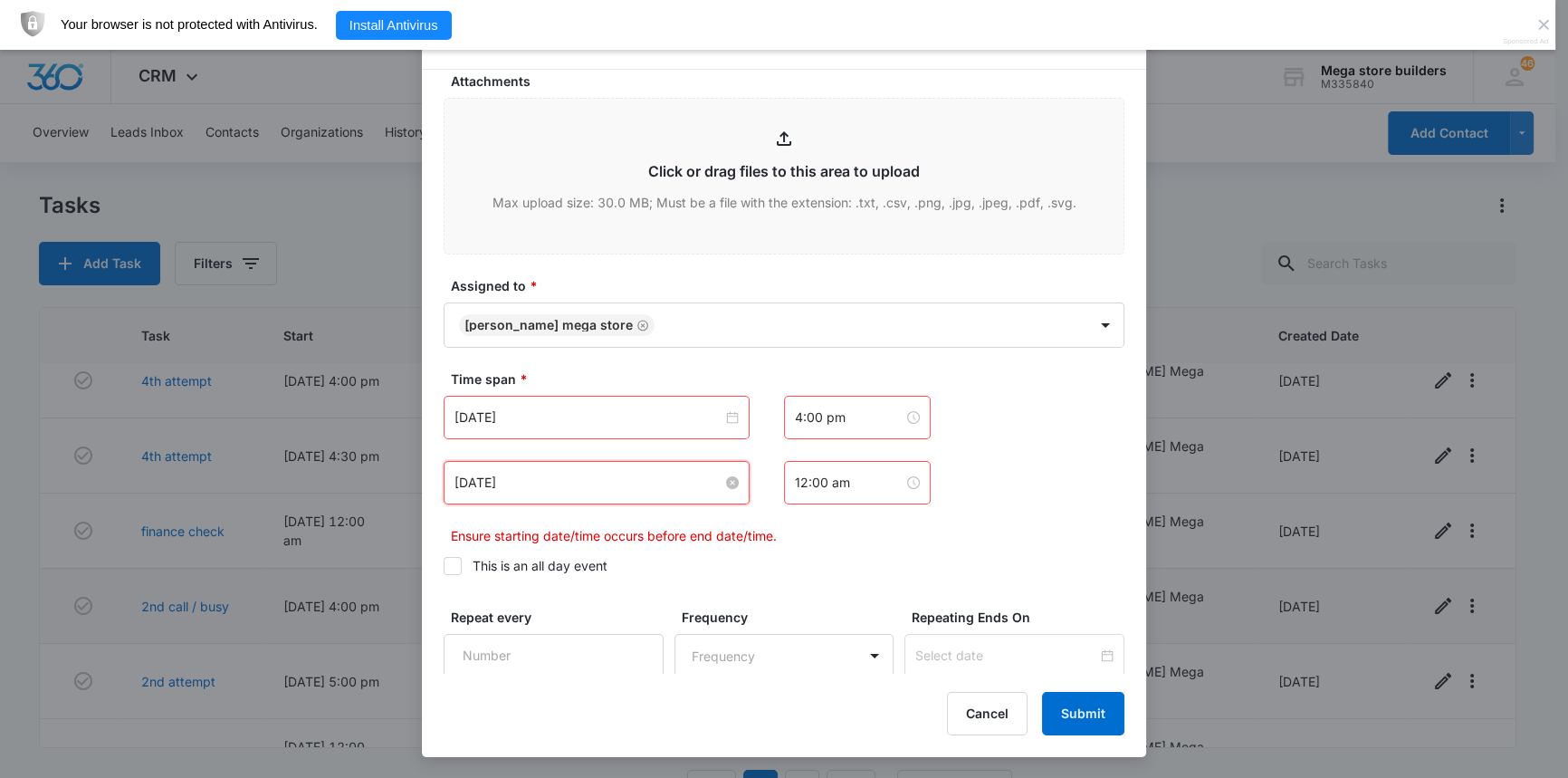
click at [686, 473] on input "[DATE]" at bounding box center [588, 482] width 267 height 20
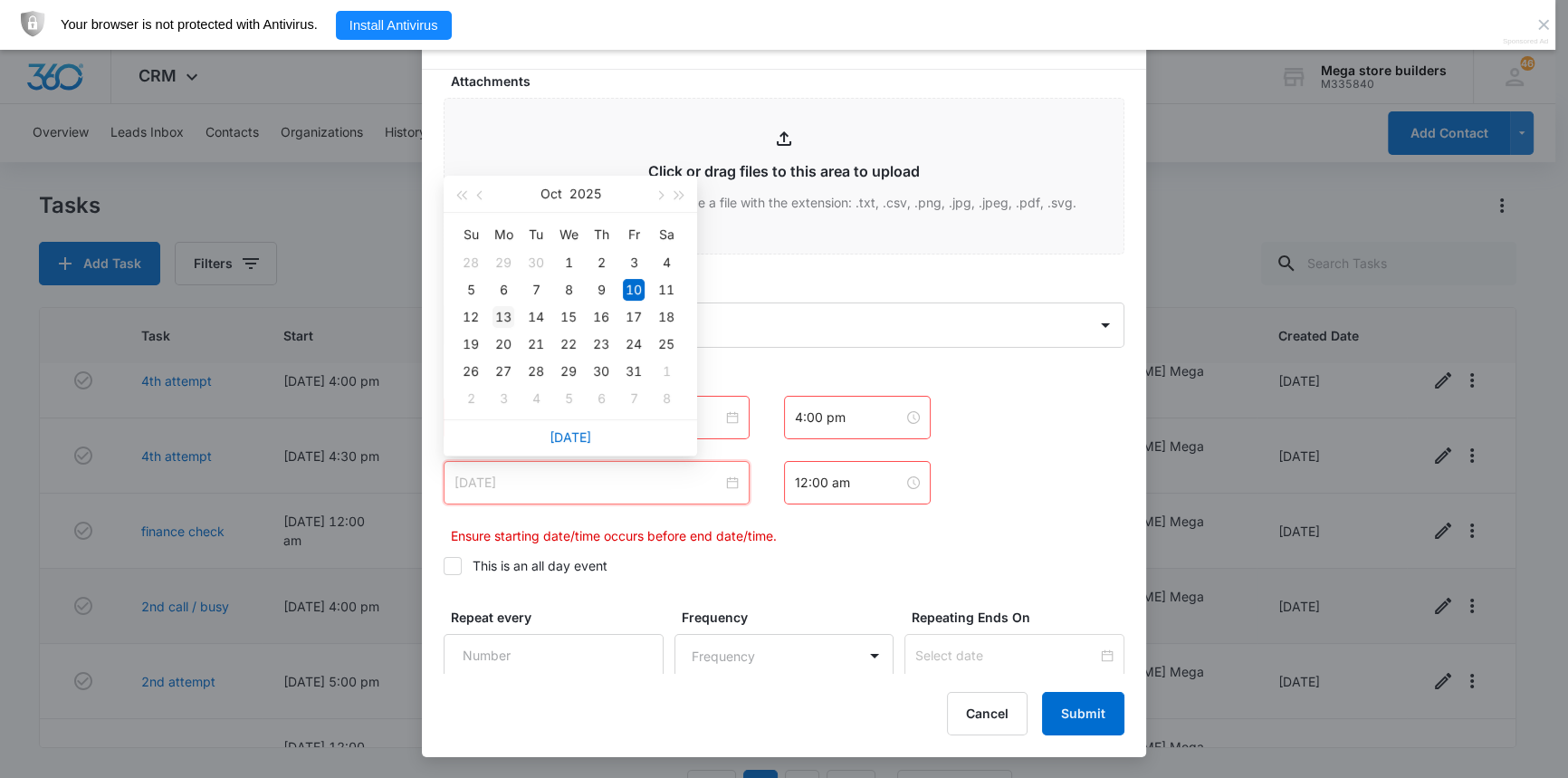
type input "[DATE]"
click at [503, 310] on div "13" at bounding box center [503, 317] width 22 height 22
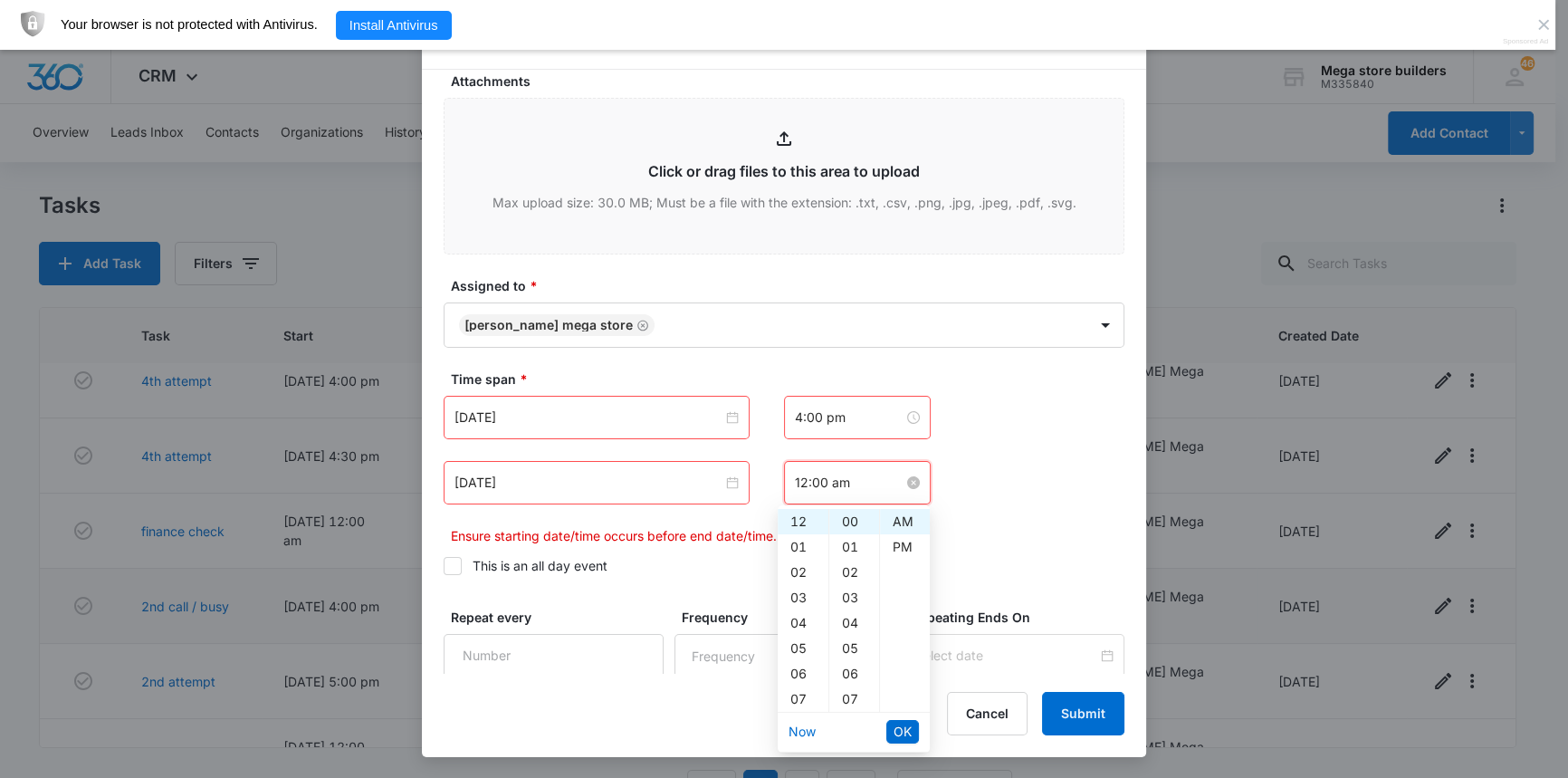
click at [830, 474] on input "12:00 am" at bounding box center [849, 482] width 109 height 20
click at [795, 614] on div "04" at bounding box center [803, 623] width 51 height 26
click at [855, 657] on div "28" at bounding box center [853, 655] width 50 height 26
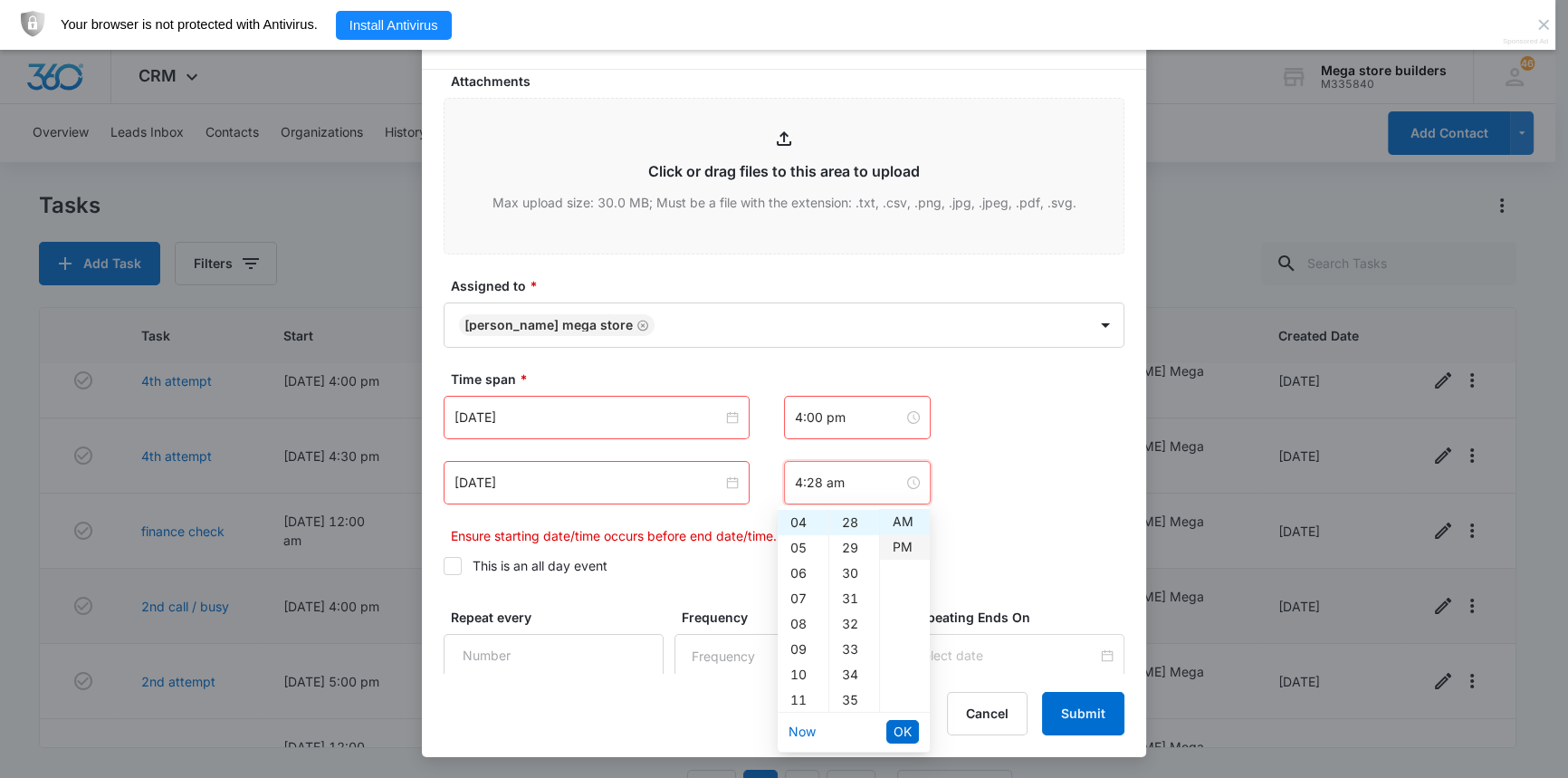
click at [902, 542] on div "PM" at bounding box center [905, 546] width 50 height 26
type input "4:28 pm"
click at [899, 717] on li "OK" at bounding box center [903, 732] width 32 height 31
click at [899, 729] on span "OK" at bounding box center [902, 731] width 18 height 20
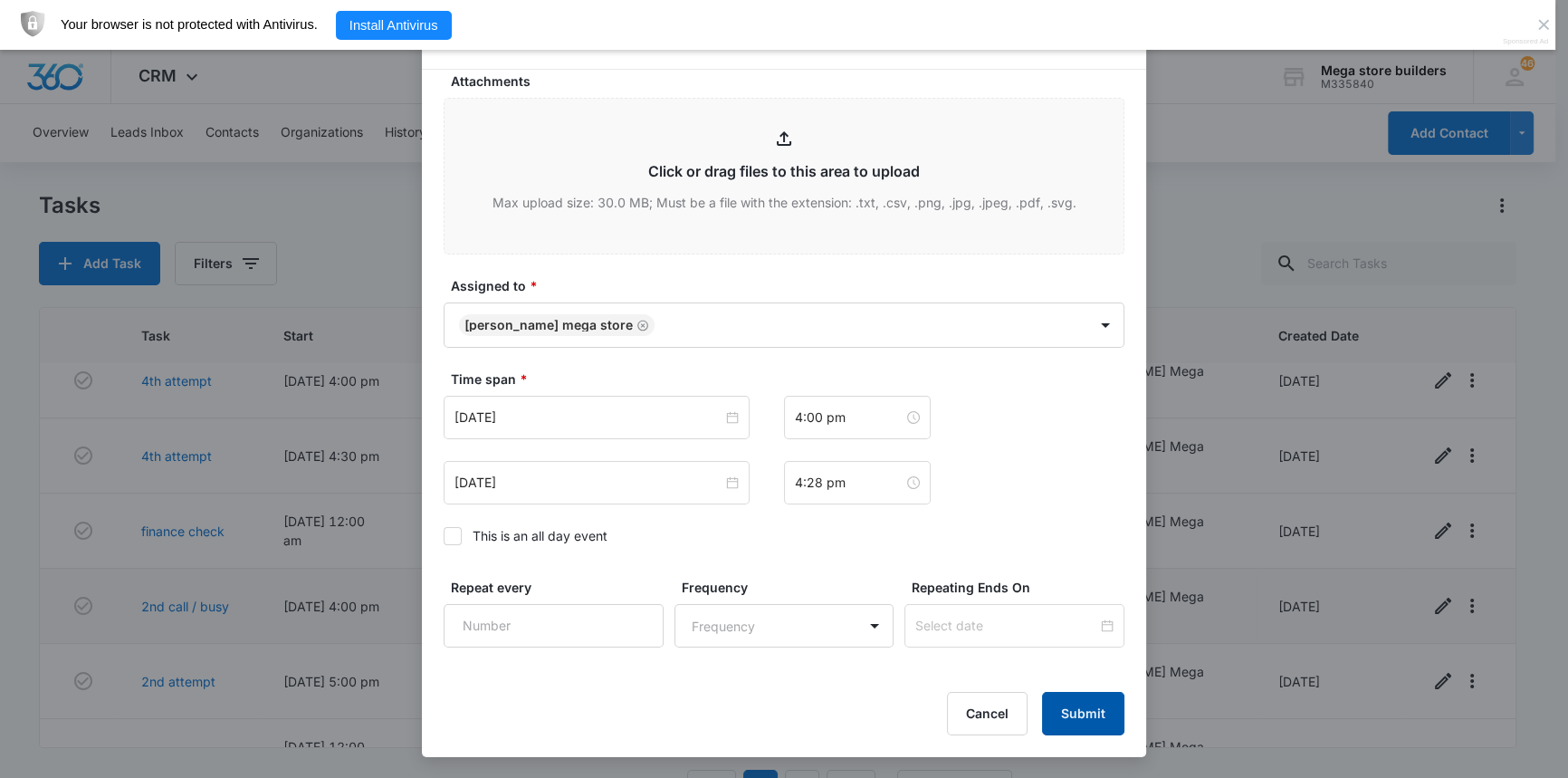
click at [1082, 716] on button "Submit" at bounding box center [1082, 714] width 82 height 43
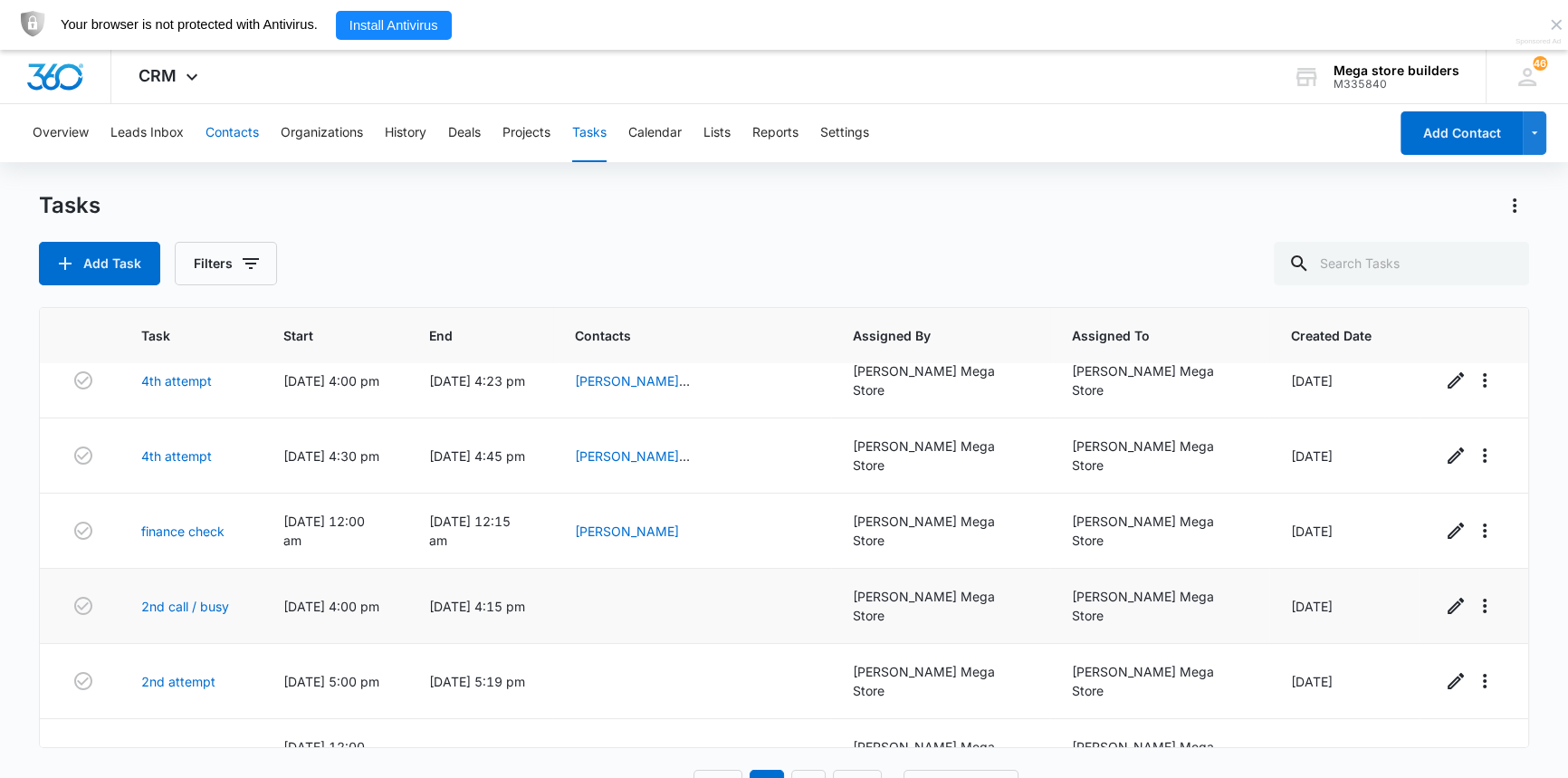
click at [235, 118] on button "Contacts" at bounding box center [232, 132] width 54 height 58
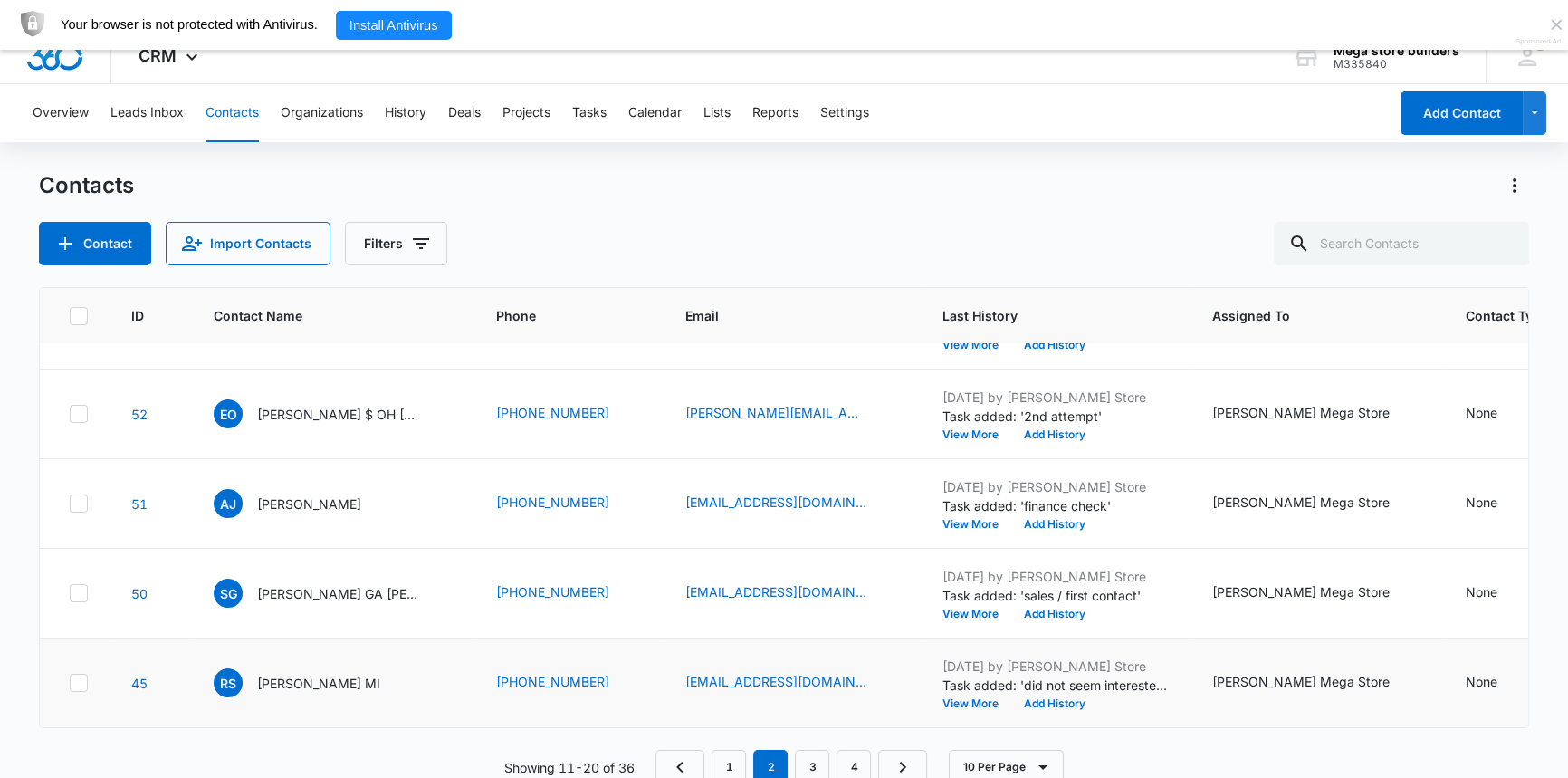
scroll to position [50, 0]
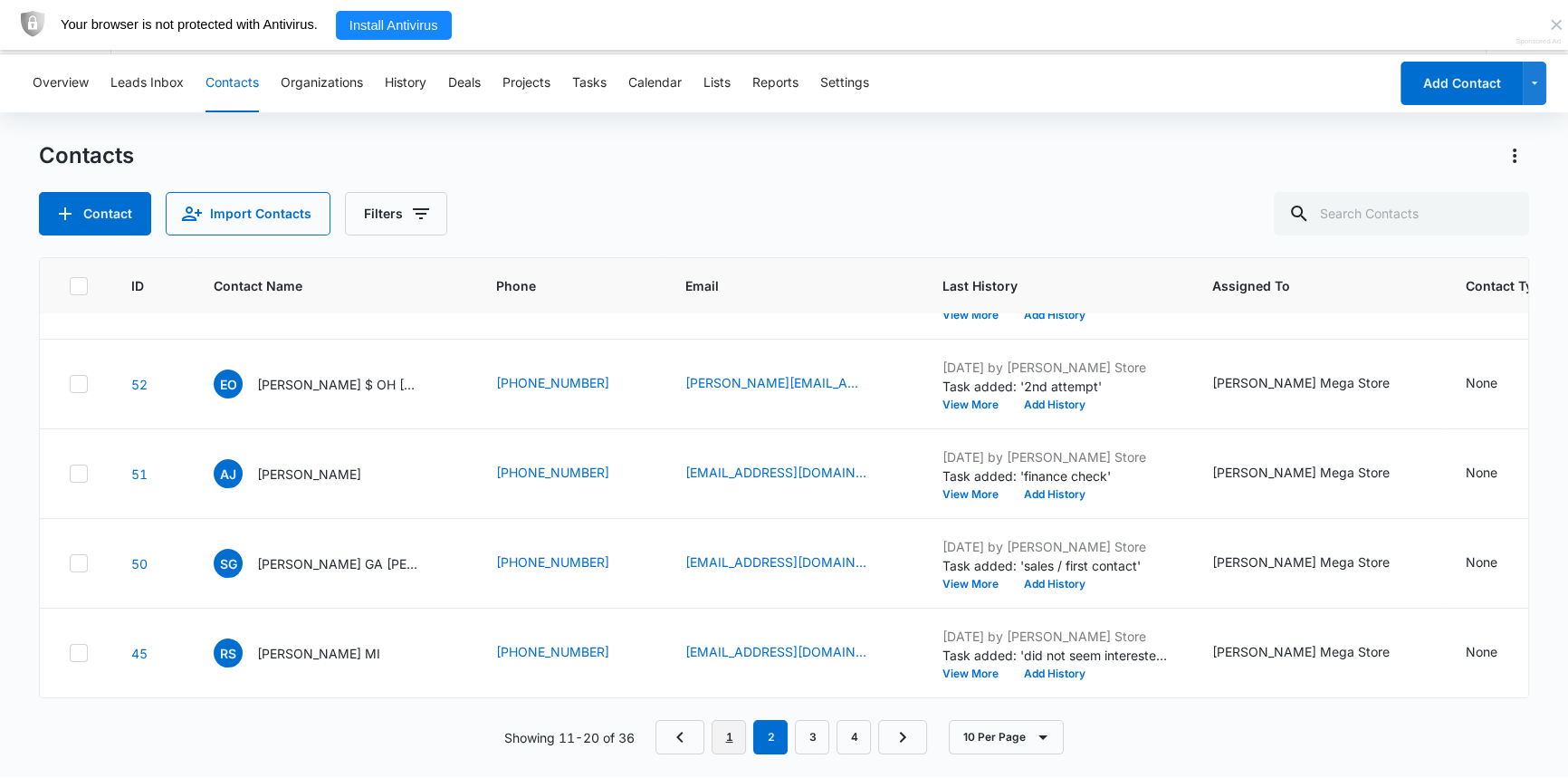
click at [739, 742] on link "1" at bounding box center [729, 736] width 34 height 34
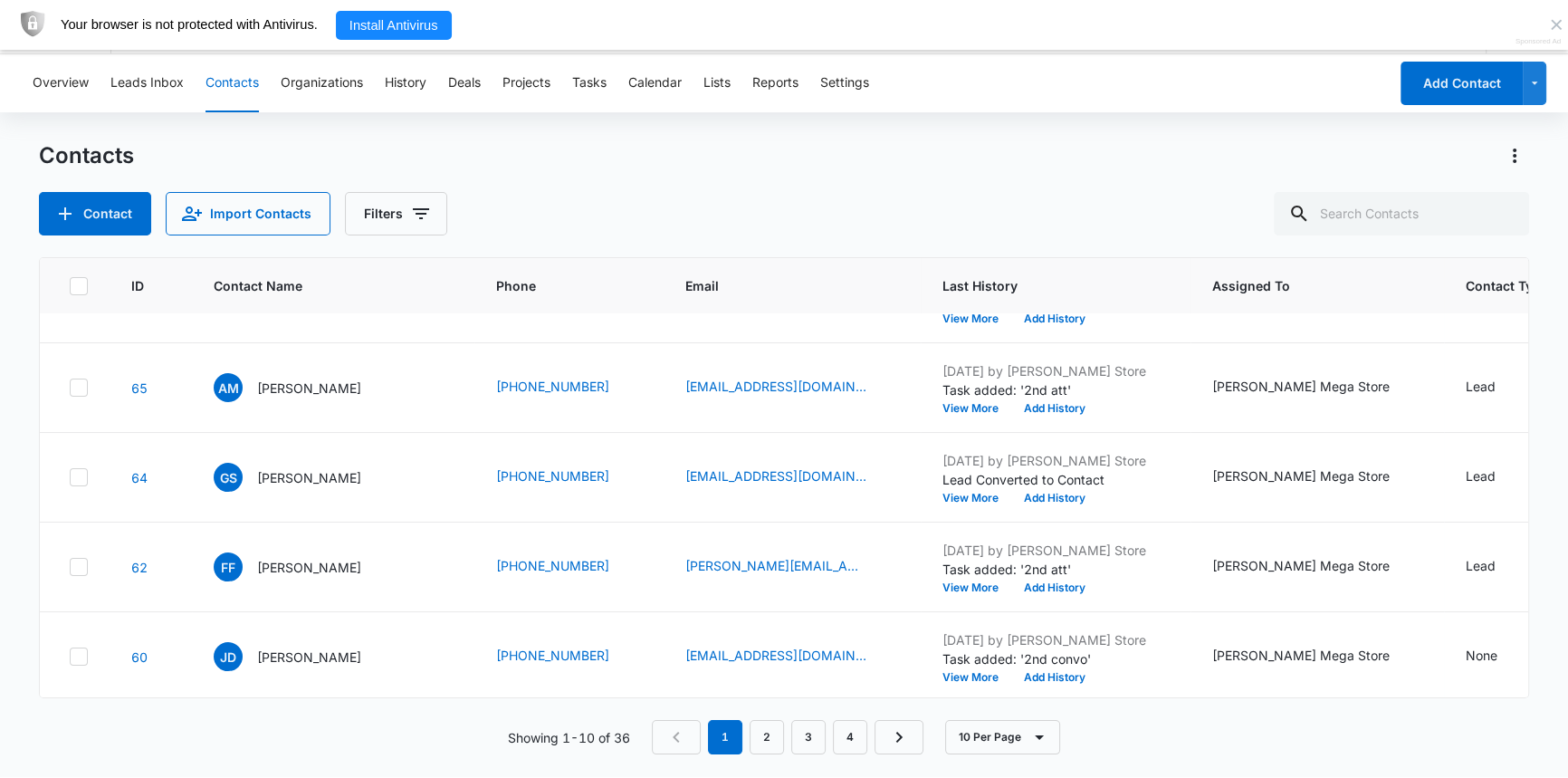
scroll to position [524, 0]
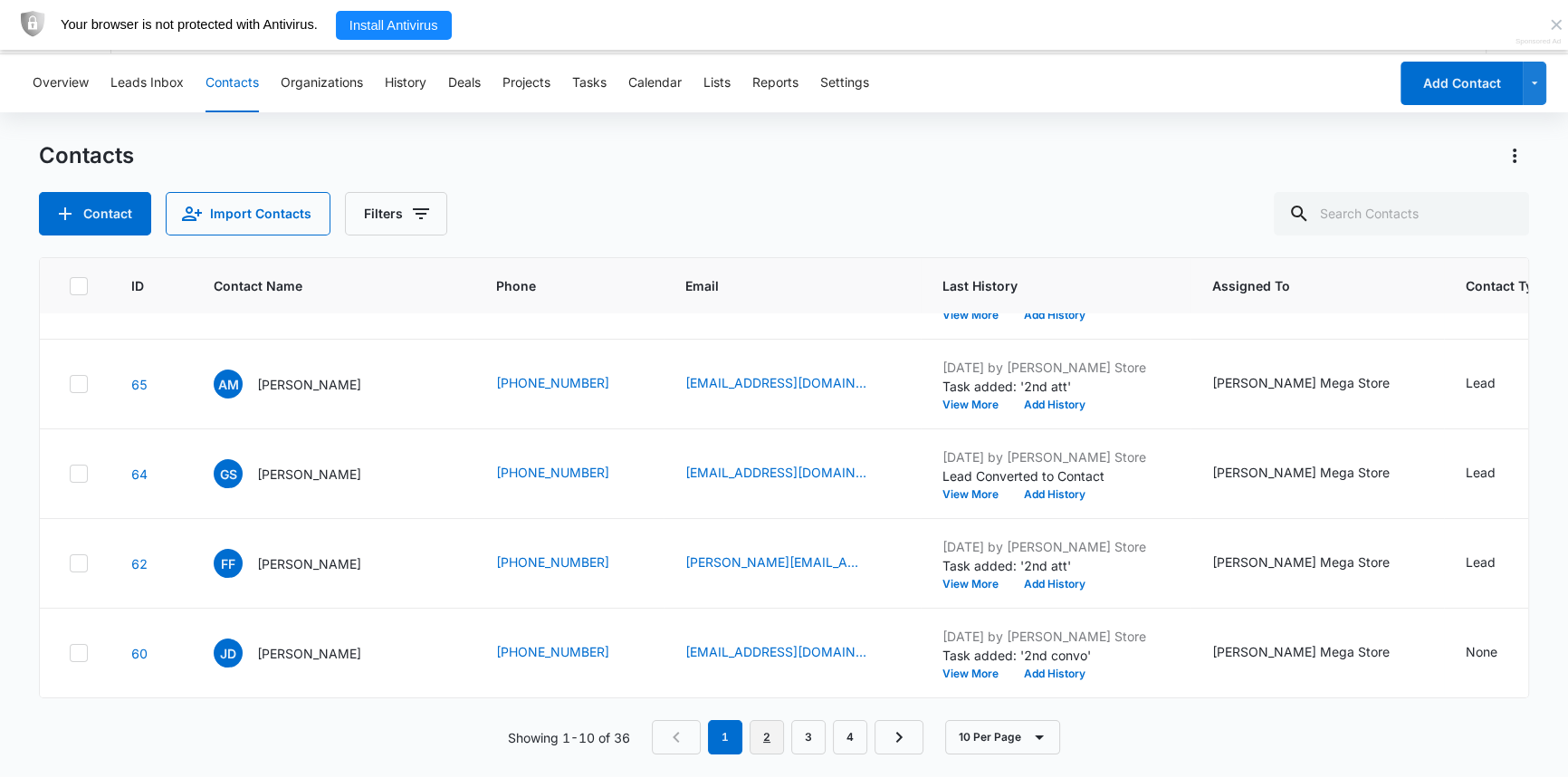
click at [771, 731] on link "2" at bounding box center [767, 736] width 34 height 34
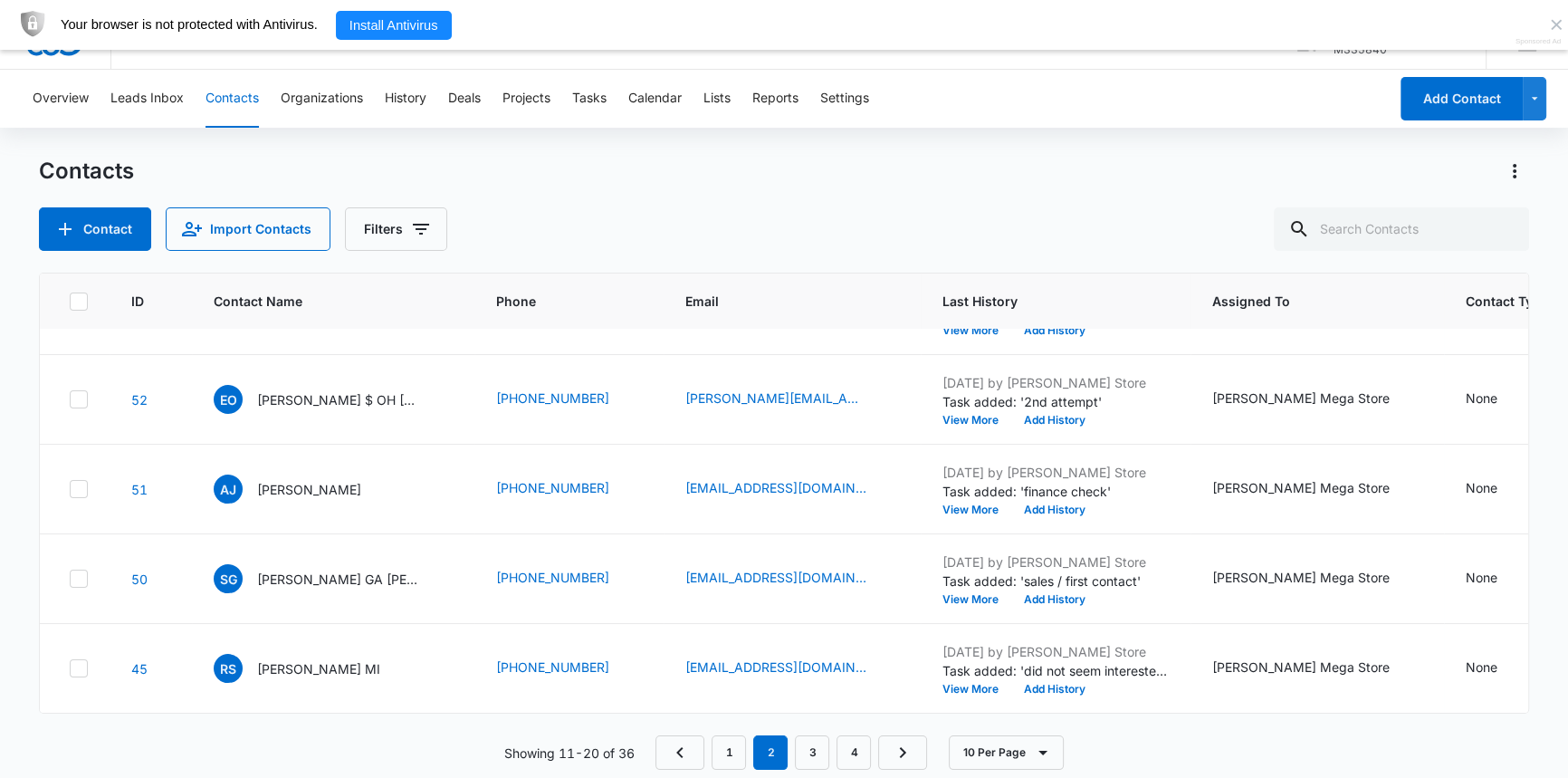
scroll to position [50, 0]
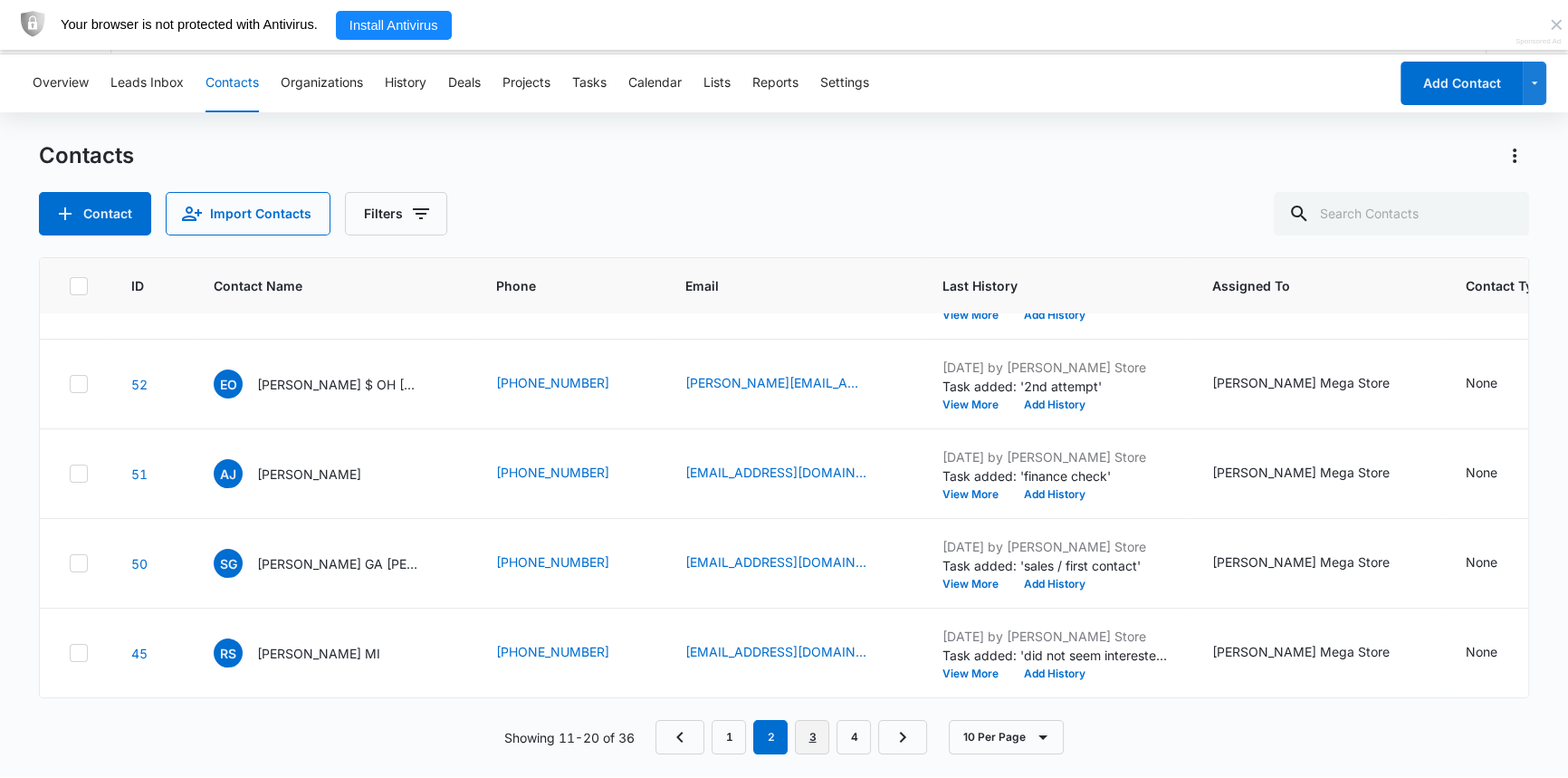
click at [821, 740] on link "3" at bounding box center [812, 736] width 34 height 34
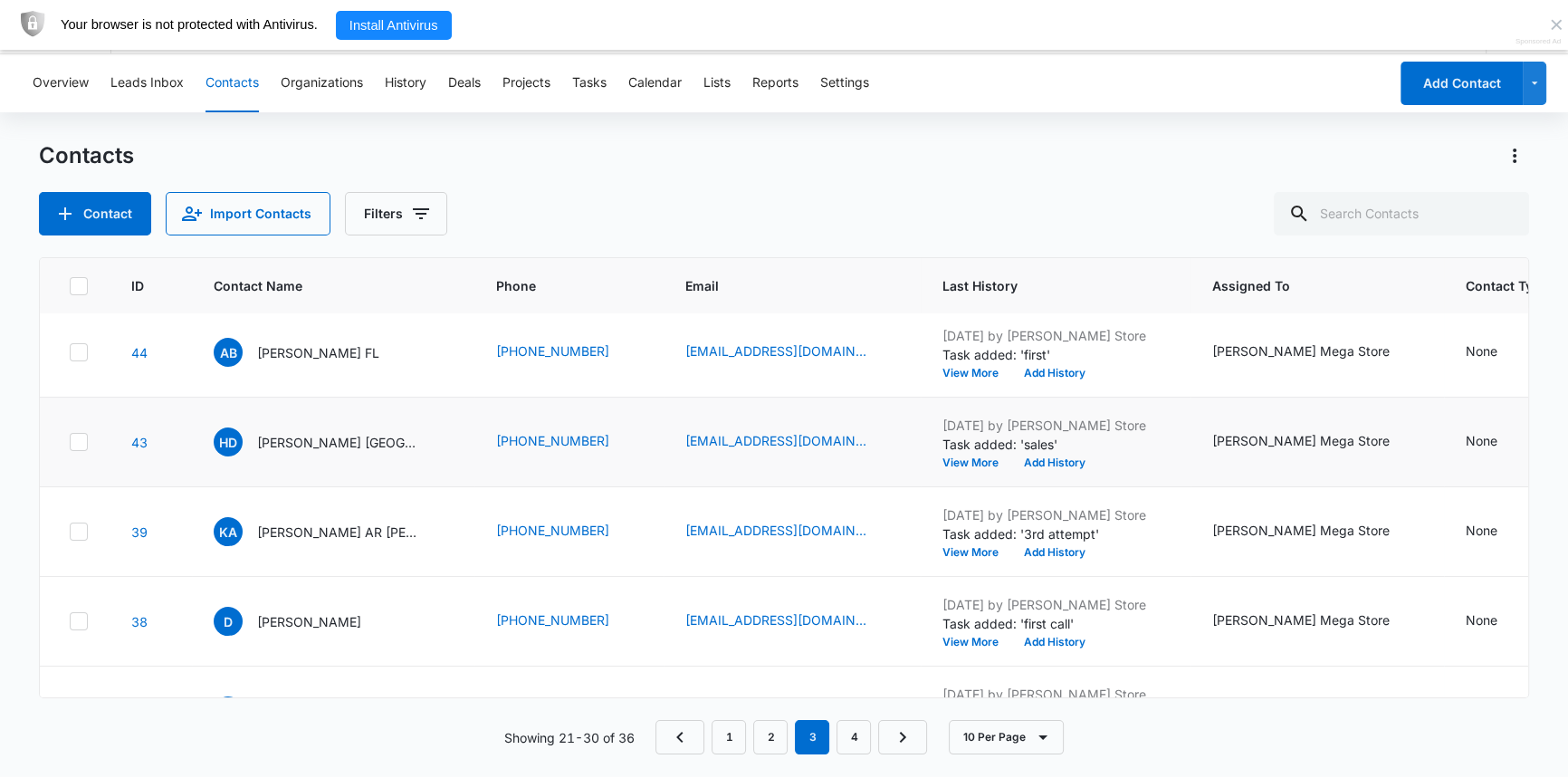
scroll to position [0, 0]
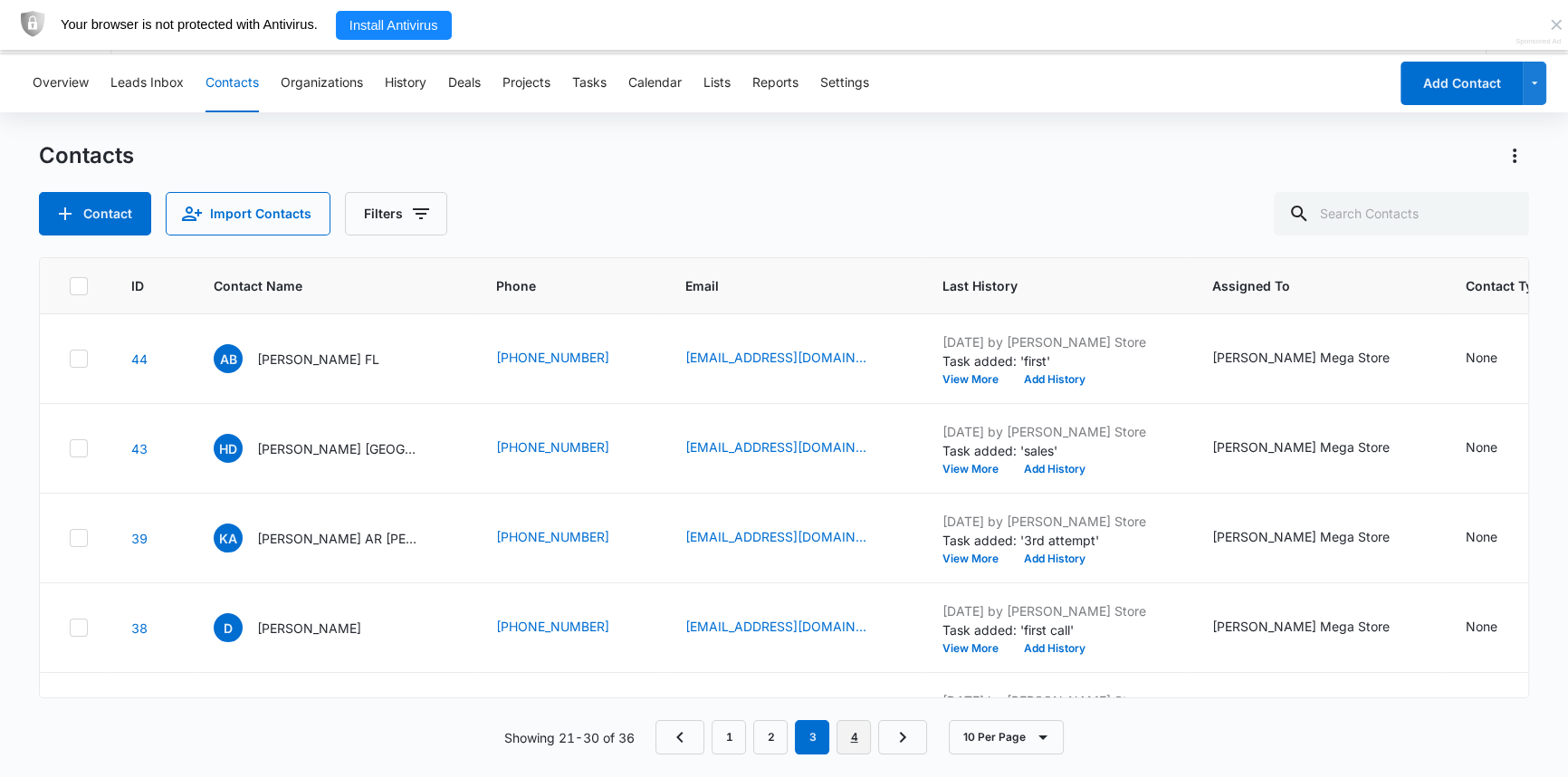
click at [852, 734] on link "4" at bounding box center [853, 736] width 34 height 34
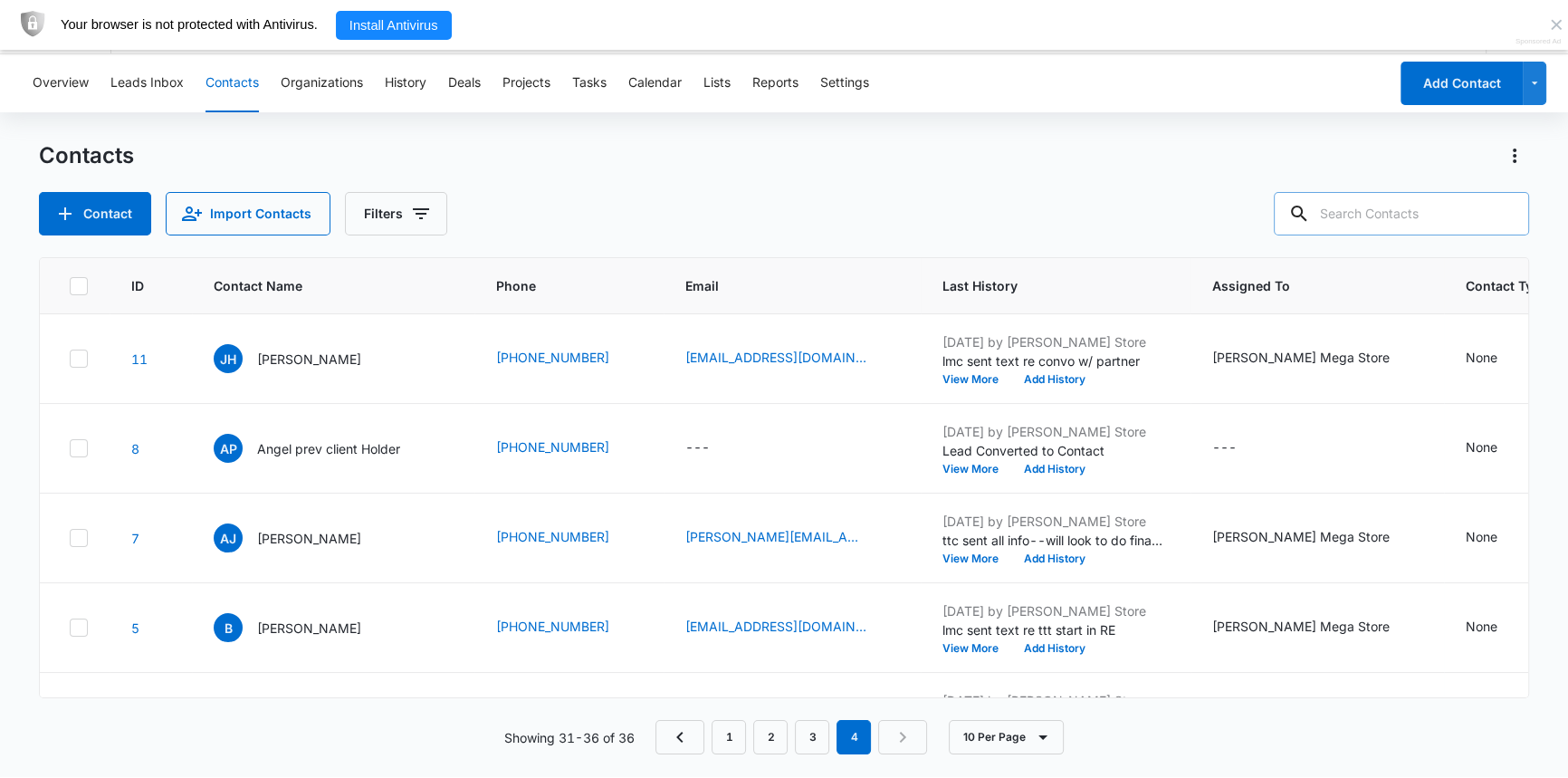
click at [1373, 225] on input "text" at bounding box center [1402, 214] width 255 height 43
type input "meli"
click at [1280, 216] on icon at bounding box center [1271, 213] width 16 height 16
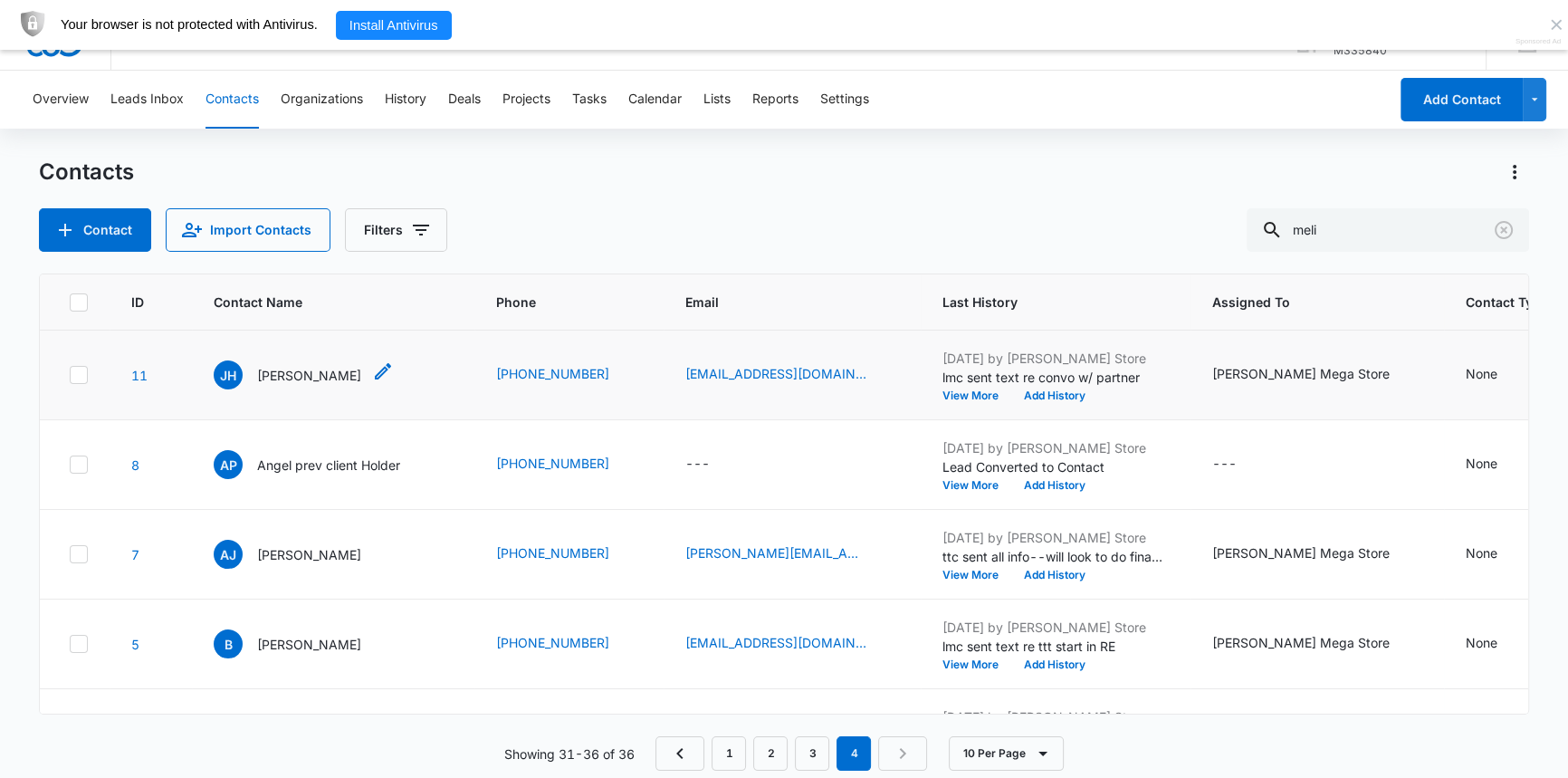
scroll to position [50, 0]
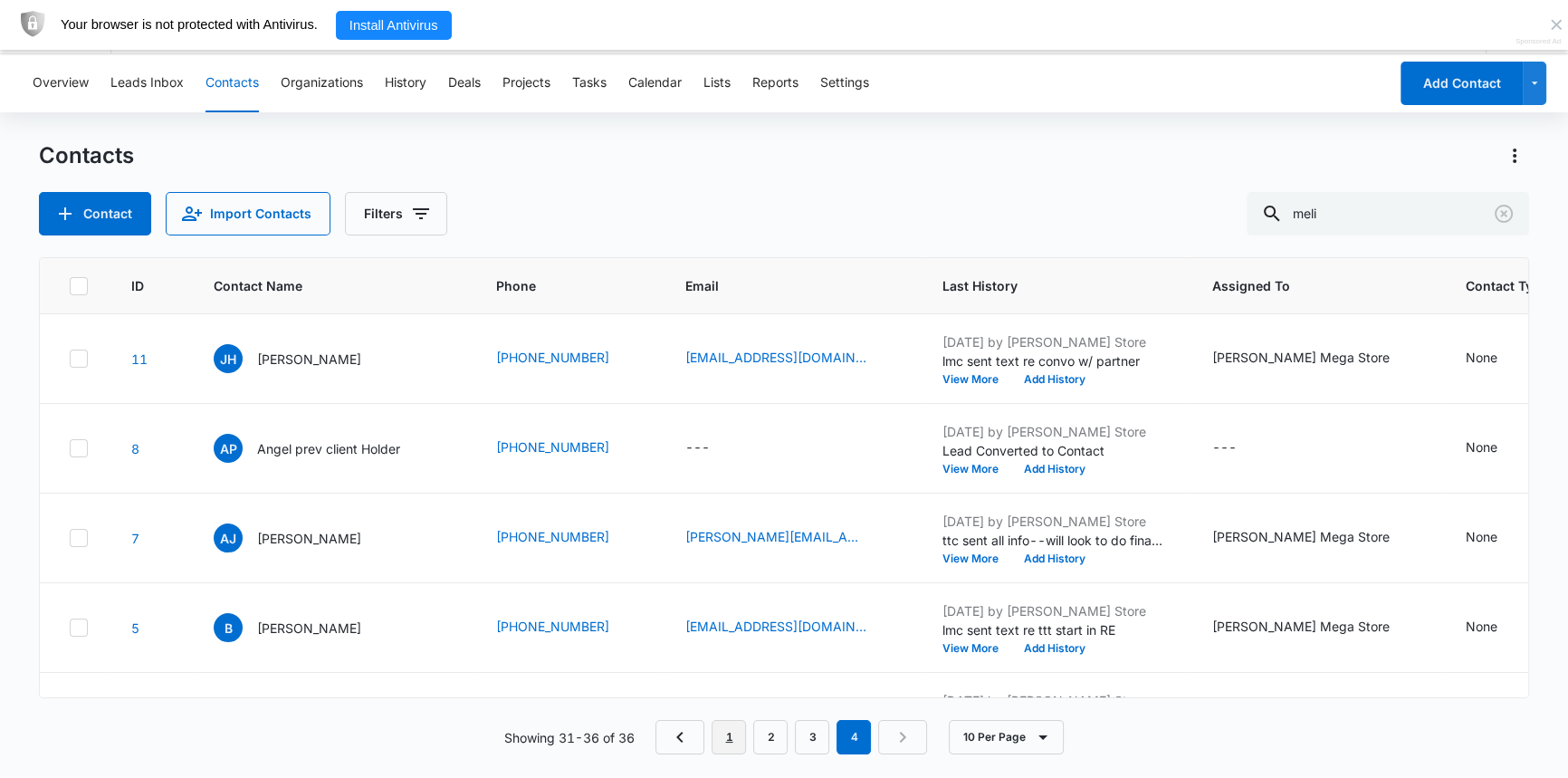
click at [725, 733] on link "1" at bounding box center [729, 736] width 34 height 34
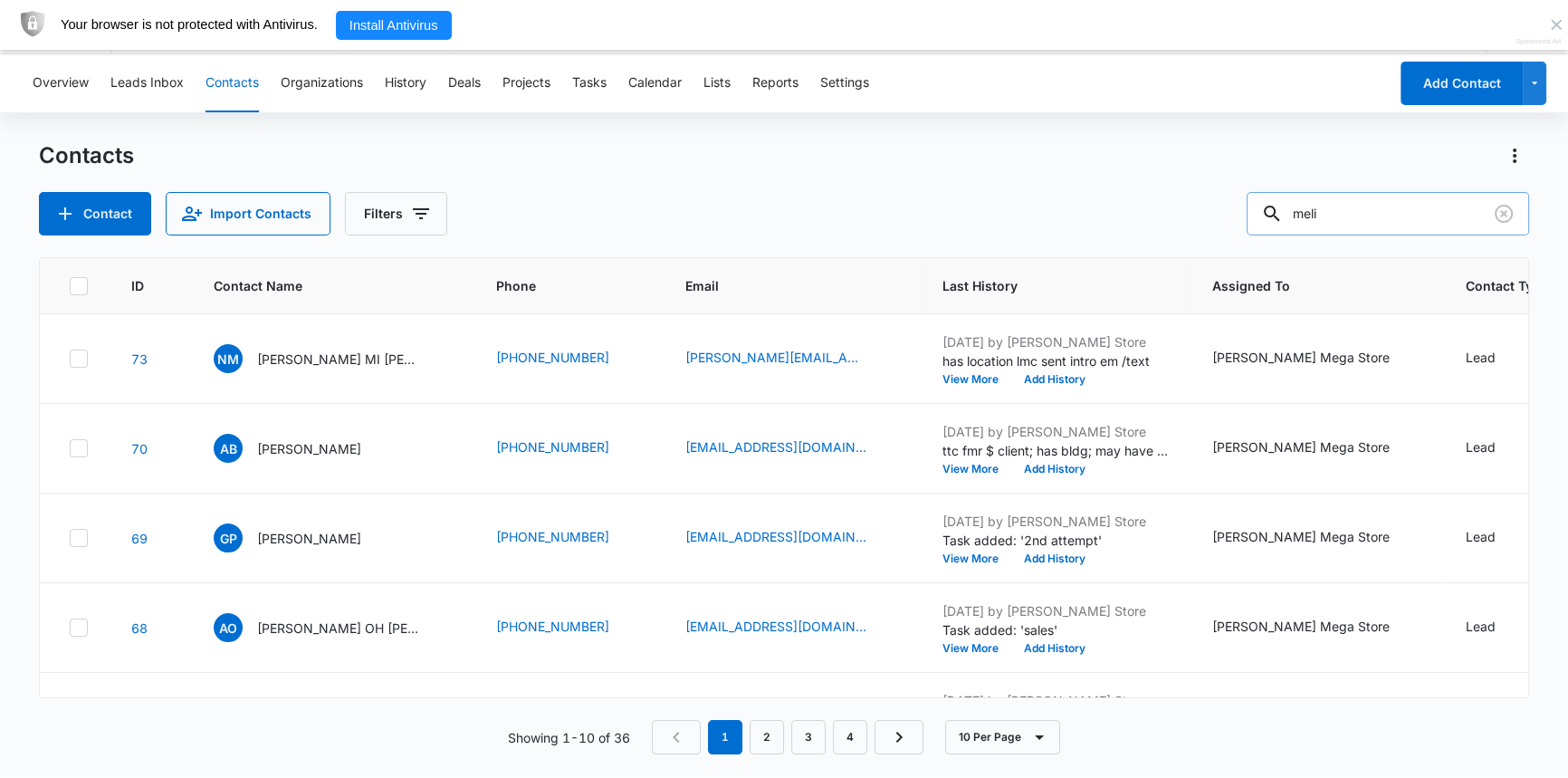
click at [1431, 220] on input "meli" at bounding box center [1387, 214] width 283 height 43
drag, startPoint x: 1423, startPoint y: 221, endPoint x: 1371, endPoint y: 216, distance: 52.2
click at [1371, 216] on input "meli" at bounding box center [1387, 214] width 283 height 43
click at [763, 745] on link "2" at bounding box center [767, 736] width 34 height 34
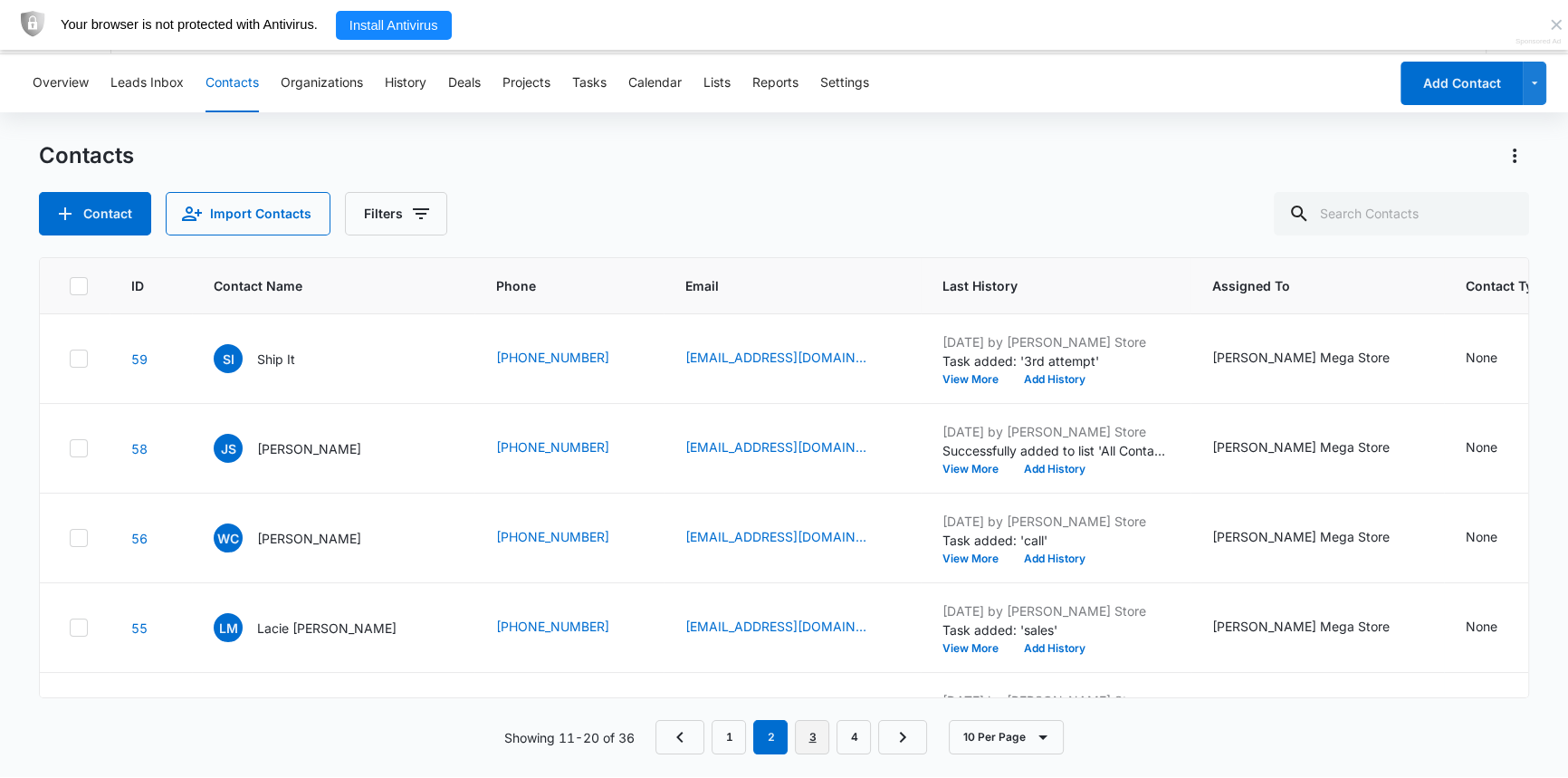
click at [813, 734] on link "3" at bounding box center [812, 736] width 34 height 34
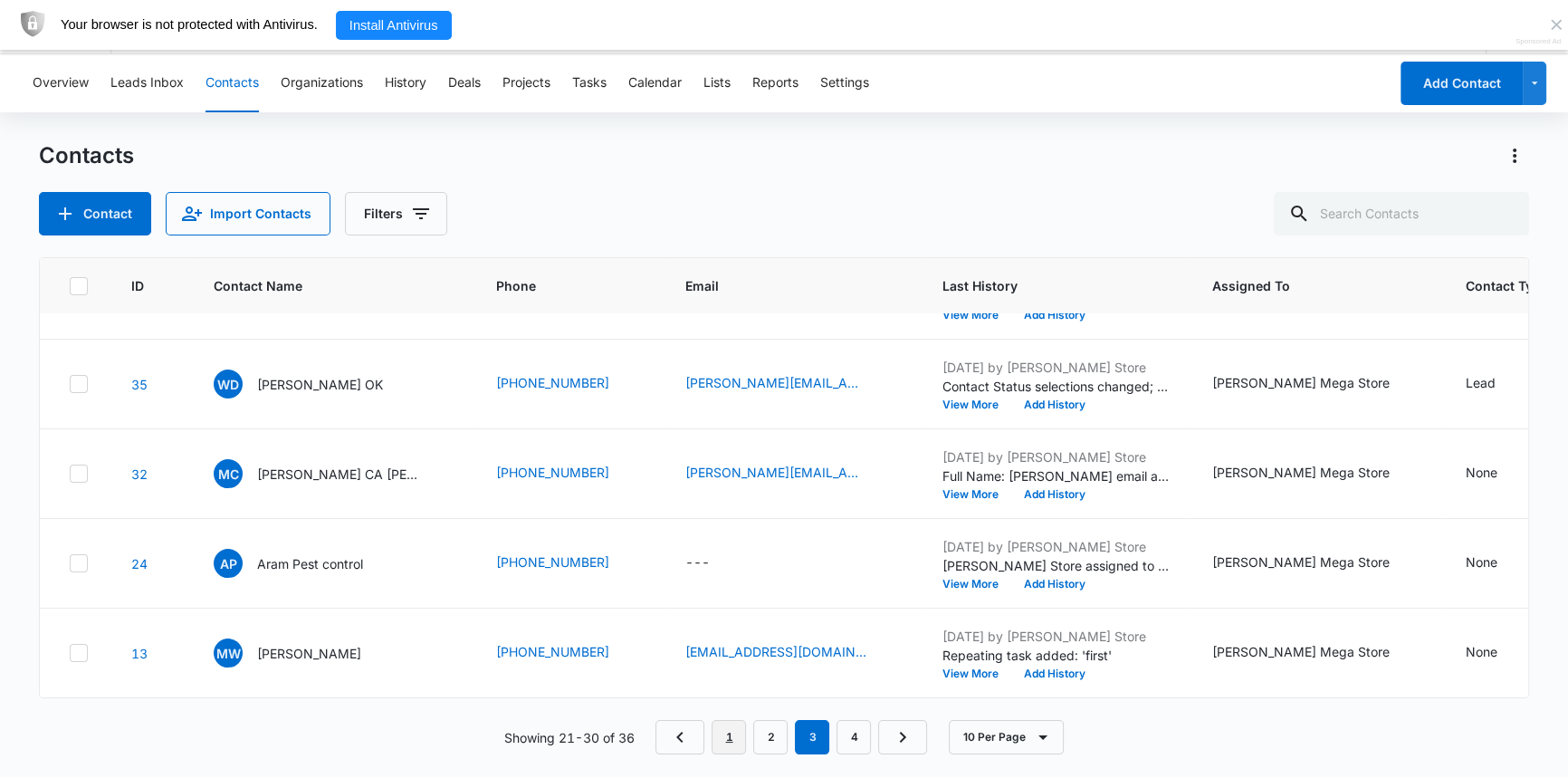
click at [723, 735] on link "1" at bounding box center [729, 736] width 34 height 34
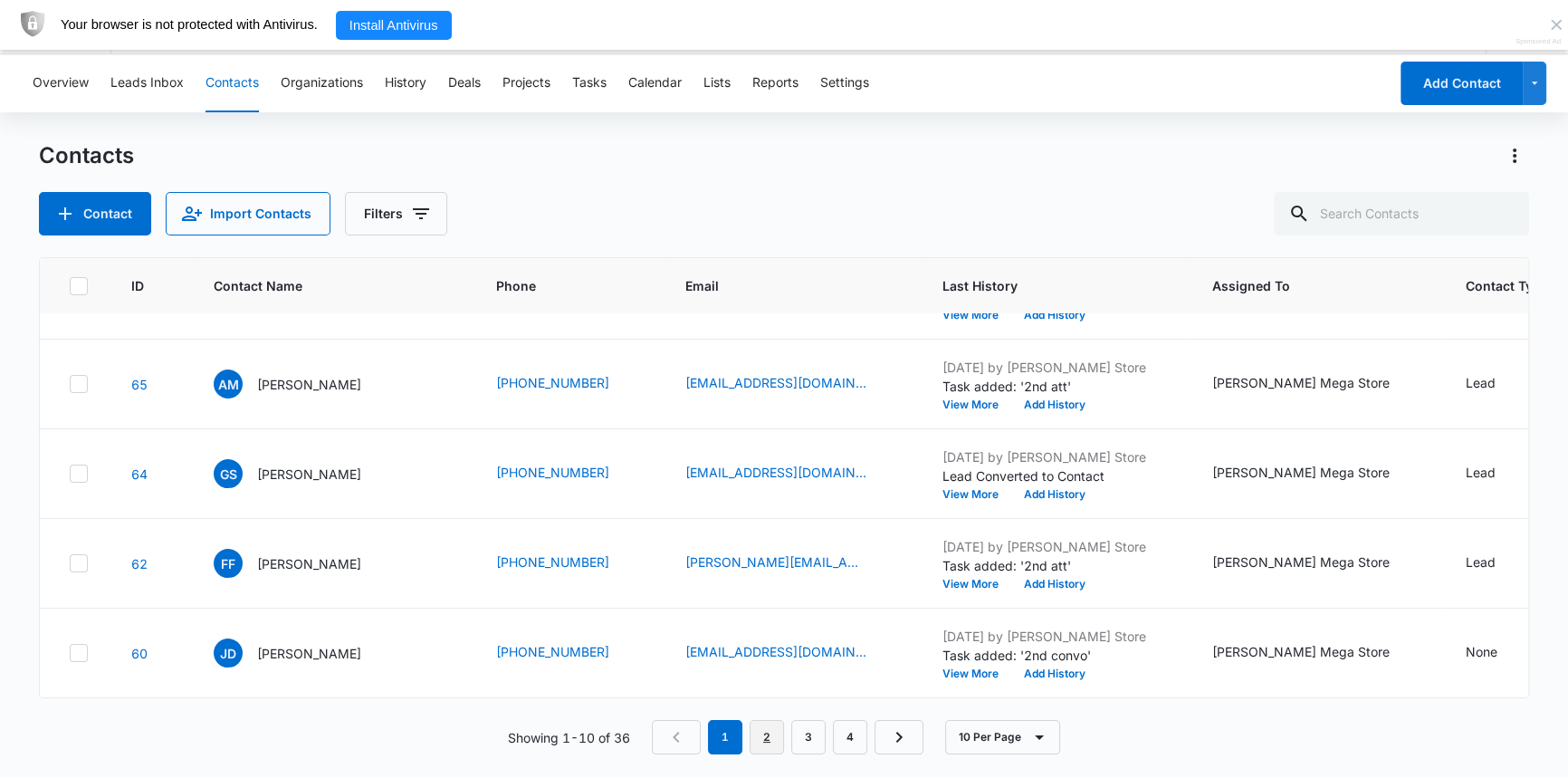
click at [763, 740] on link "2" at bounding box center [767, 736] width 34 height 34
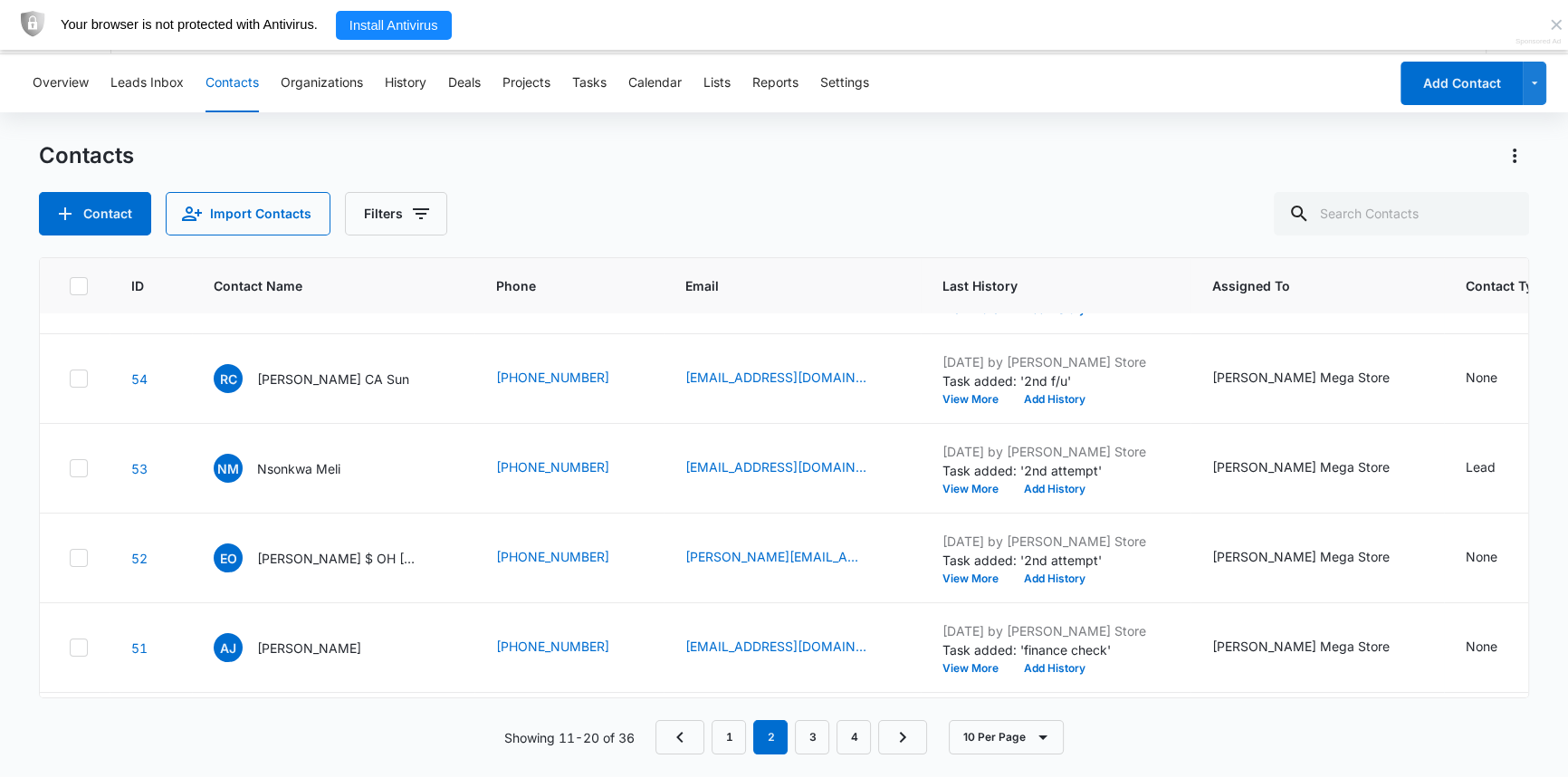
scroll to position [277, 0]
